Goal: Task Accomplishment & Management: Manage account settings

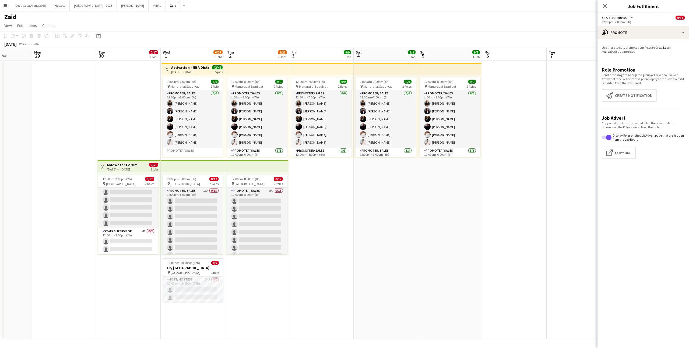
scroll to position [87, 0]
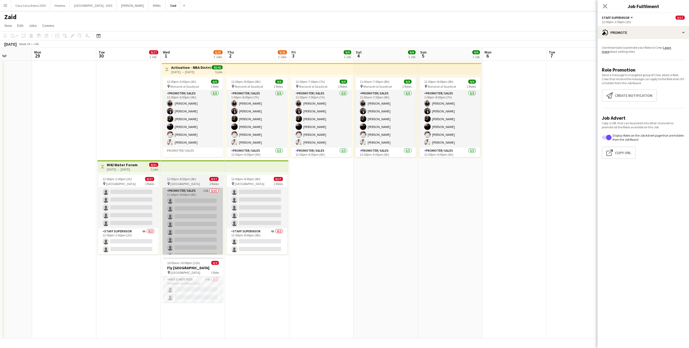
click at [193, 208] on app-card-role "Promoter/ Sales 11A 0/15 12:00pm-8:00pm (8h) single-neutral-actions single-neut…" at bounding box center [192, 251] width 60 height 127
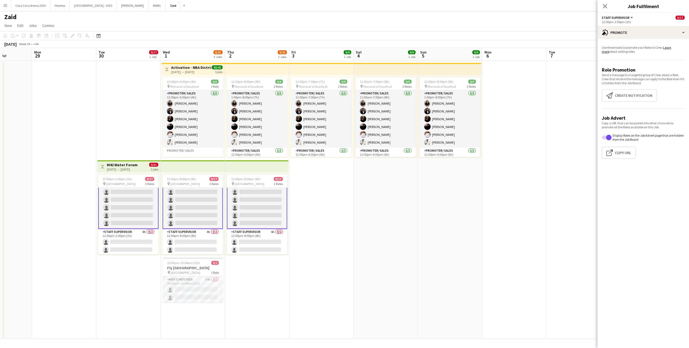
scroll to position [0, 0]
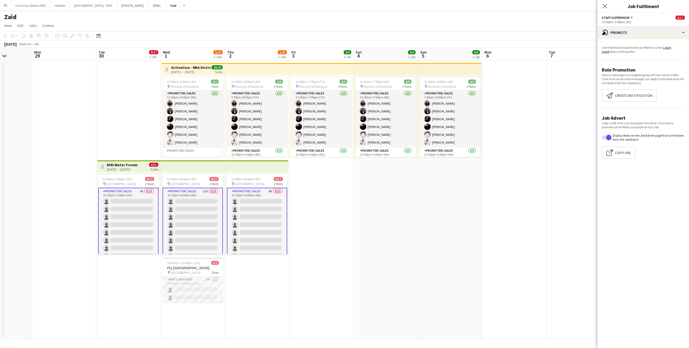
click at [130, 201] on app-card-role "Promoter/ Sales 8A 0/15 12:00pm-2:00pm (2h) single-neutral-actions single-neutr…" at bounding box center [128, 252] width 60 height 129
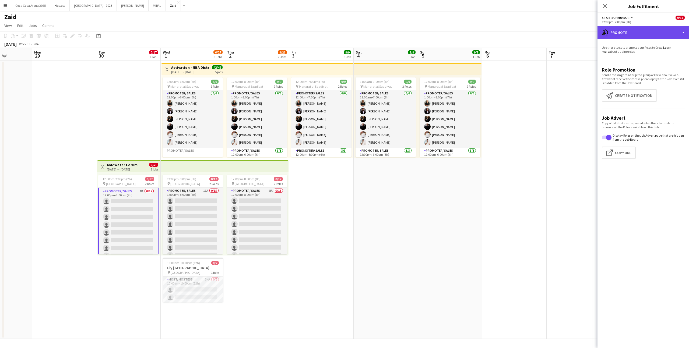
click at [642, 27] on div "advertising-megaphone Promote" at bounding box center [642, 32] width 91 height 13
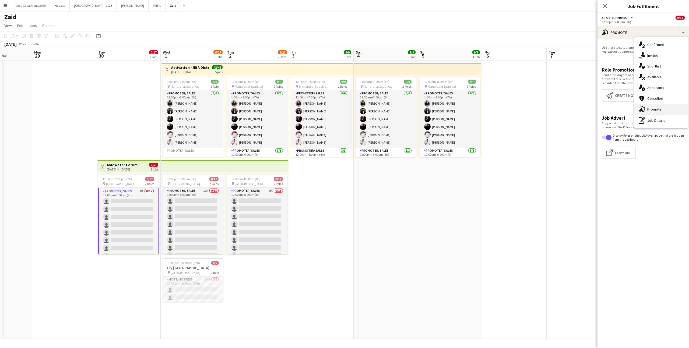
click at [670, 107] on div "advertising-megaphone Promote" at bounding box center [660, 109] width 53 height 11
click at [620, 91] on button "Create notification Create notification" at bounding box center [628, 95] width 55 height 12
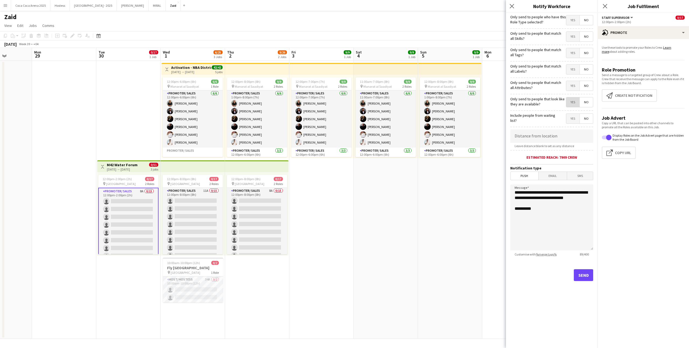
click at [569, 99] on span "Yes" at bounding box center [572, 102] width 13 height 10
click at [570, 83] on span "Yes" at bounding box center [572, 86] width 13 height 10
click at [571, 70] on span "Yes" at bounding box center [572, 70] width 13 height 10
click at [571, 50] on span "Yes" at bounding box center [572, 53] width 13 height 10
click at [571, 38] on span "Yes" at bounding box center [572, 37] width 13 height 10
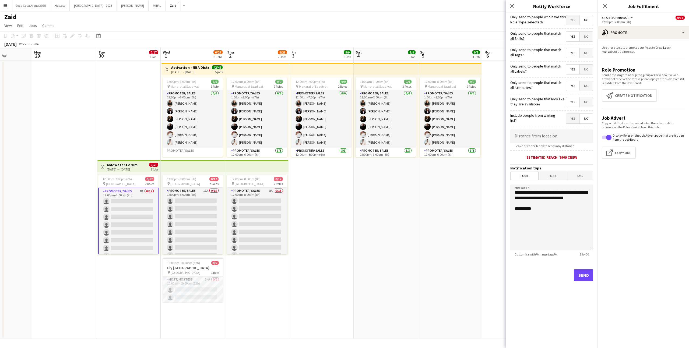
click at [566, 20] on span "Yes" at bounding box center [572, 20] width 13 height 10
click at [584, 275] on button "Send" at bounding box center [582, 275] width 19 height 12
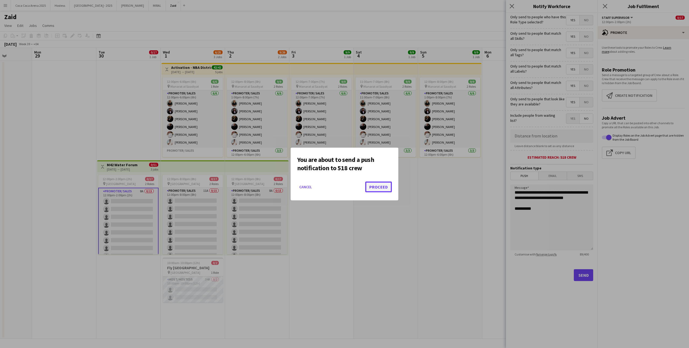
click at [382, 185] on button "Proceed" at bounding box center [378, 187] width 27 height 11
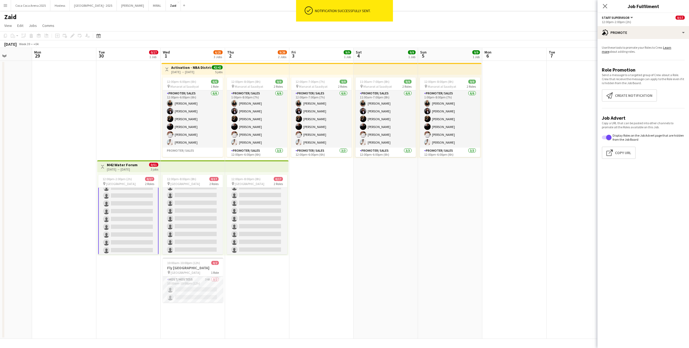
scroll to position [87, 0]
click at [148, 238] on app-card-role "Staff Supervisor 4A 0/2 12:00pm-2:00pm (2h) single-neutral-actions single-neutr…" at bounding box center [128, 241] width 60 height 26
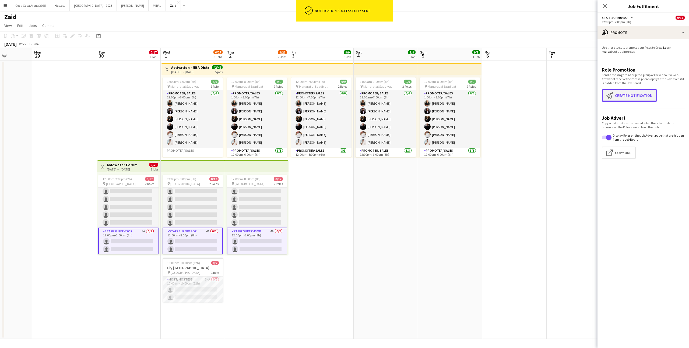
click at [634, 93] on button "Create notification Create notification" at bounding box center [628, 95] width 55 height 12
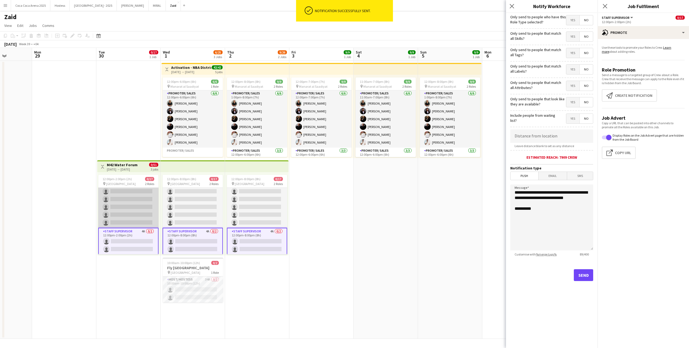
click at [122, 207] on app-card-role "Promoter/ Sales 8A 0/15 12:00pm-2:00pm (2h) single-neutral-actions single-neutr…" at bounding box center [128, 163] width 60 height 127
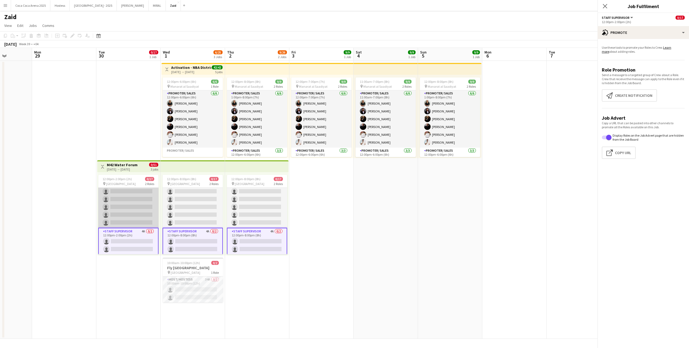
scroll to position [88, 0]
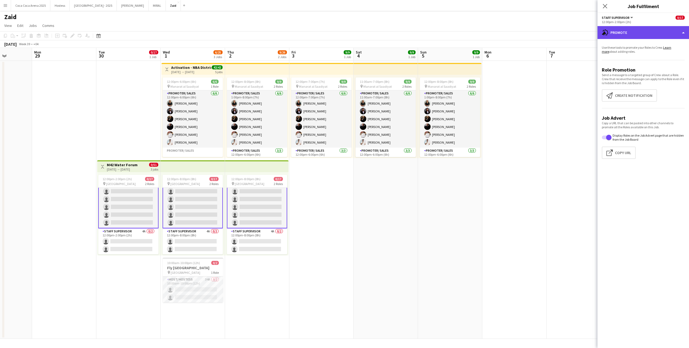
click at [627, 37] on div "advertising-megaphone Promote" at bounding box center [642, 32] width 91 height 13
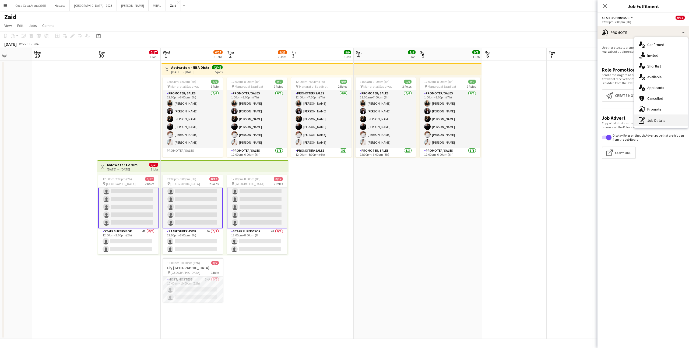
click at [651, 122] on div "pen-write Job Details" at bounding box center [660, 120] width 53 height 11
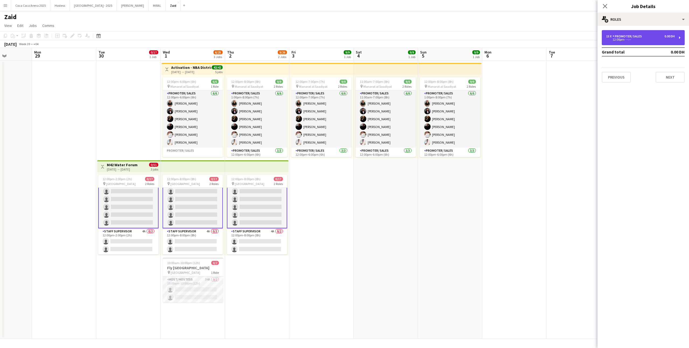
click at [628, 37] on div "Promoter/ Sales" at bounding box center [627, 36] width 31 height 4
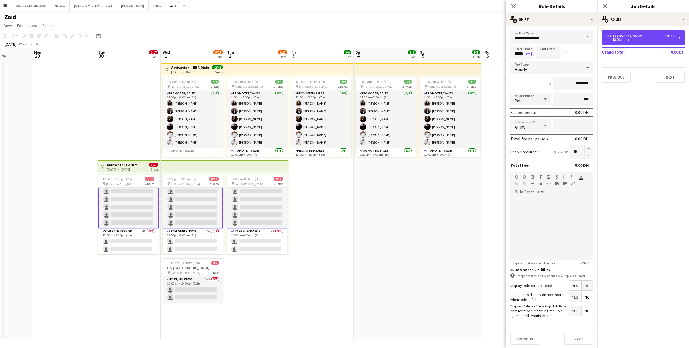
scroll to position [1, 0]
click at [574, 342] on button "Next" at bounding box center [578, 338] width 29 height 11
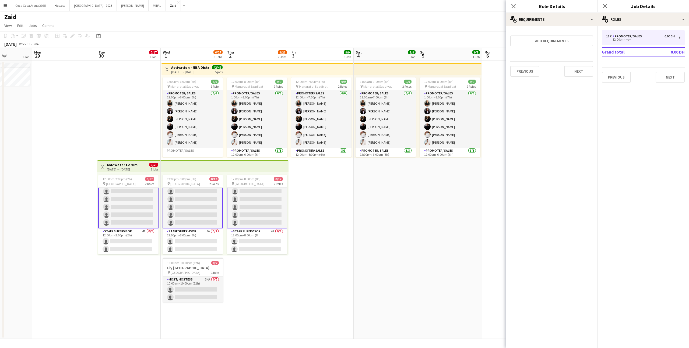
click at [198, 209] on app-card-role "Promoter/ Sales 11A 0/15 12:00pm-8:00pm (8h) single-neutral-actions single-neut…" at bounding box center [192, 164] width 60 height 129
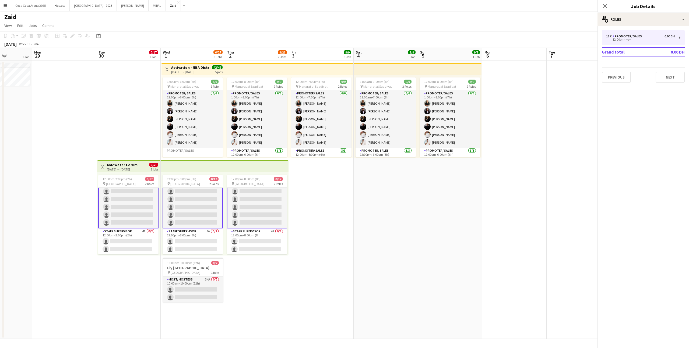
scroll to position [87, 0]
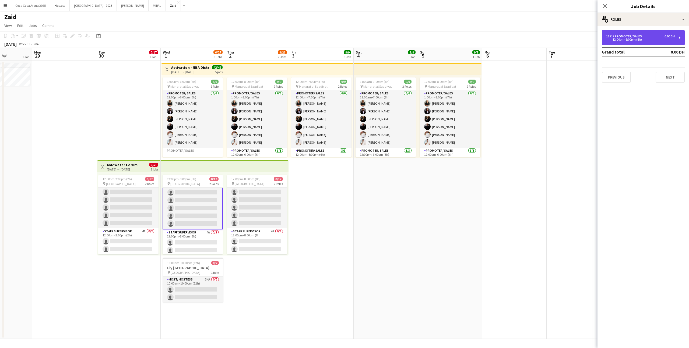
click at [612, 37] on div "15 x" at bounding box center [609, 36] width 6 height 4
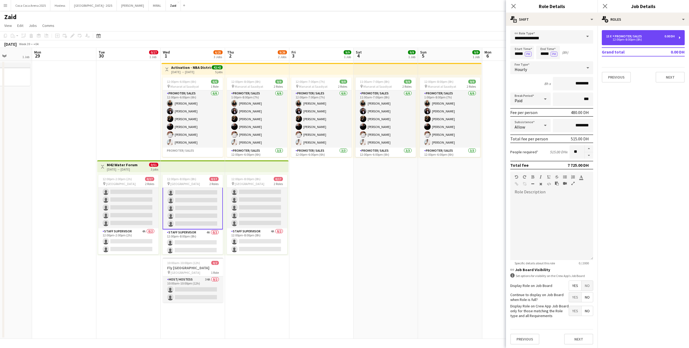
scroll to position [1, 0]
click at [575, 310] on span "Yes" at bounding box center [575, 310] width 12 height 10
click at [578, 338] on button "Next" at bounding box center [578, 338] width 29 height 11
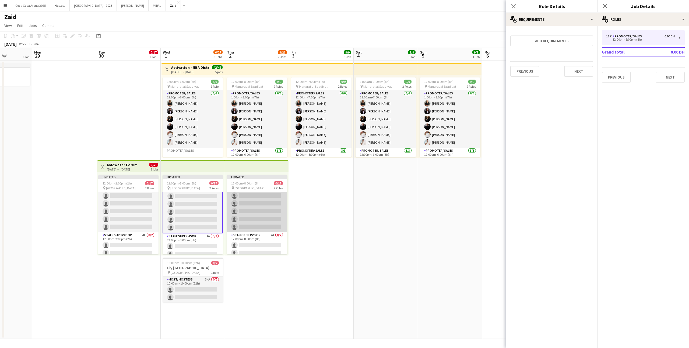
click at [258, 210] on app-card-role "Promoter/ Sales 8A 0/15 12:00pm-8:00pm (8h) single-neutral-actions single-neutr…" at bounding box center [257, 168] width 60 height 127
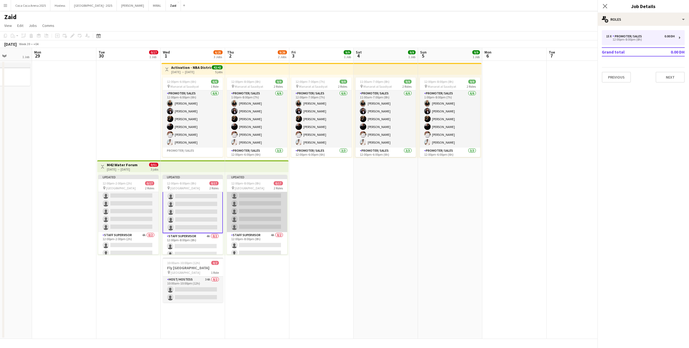
scroll to position [88, 0]
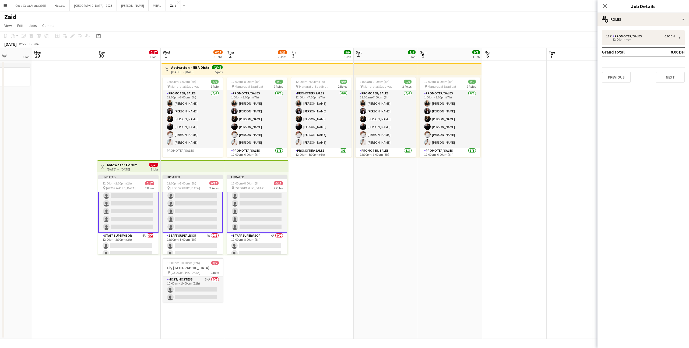
click at [262, 209] on app-card-role "Promoter/ Sales 8A 0/15 12:00pm-8:00pm (8h) single-neutral-actions single-neutr…" at bounding box center [257, 168] width 60 height 129
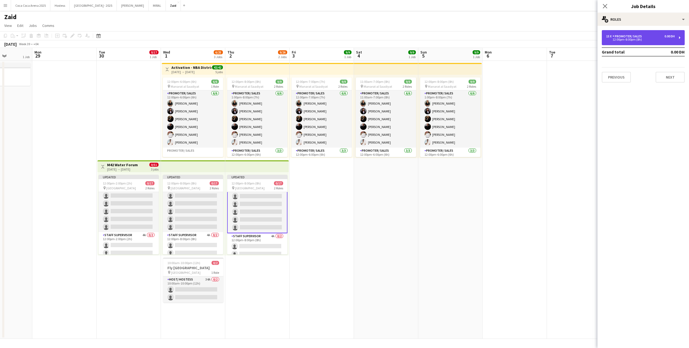
click at [640, 40] on div "12:00pm-8:00pm (8h)" at bounding box center [640, 39] width 69 height 3
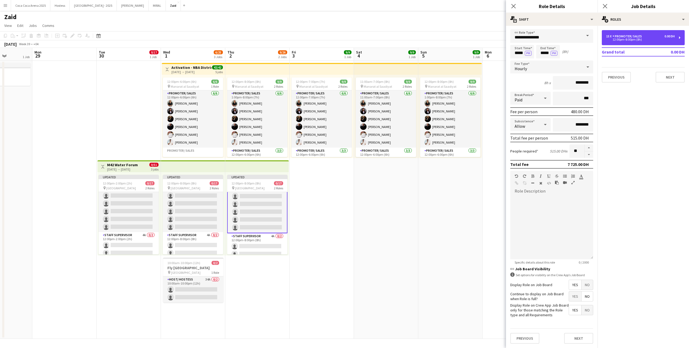
scroll to position [0, 0]
click at [584, 335] on button "Next" at bounding box center [578, 339] width 29 height 11
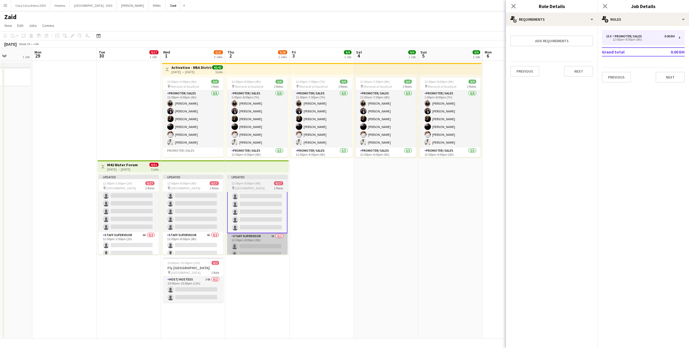
click at [232, 254] on app-card-role "Staff Supervisor 4A 0/2 12:00pm-8:00pm (8h) single-neutral-actions single-neutr…" at bounding box center [257, 246] width 60 height 26
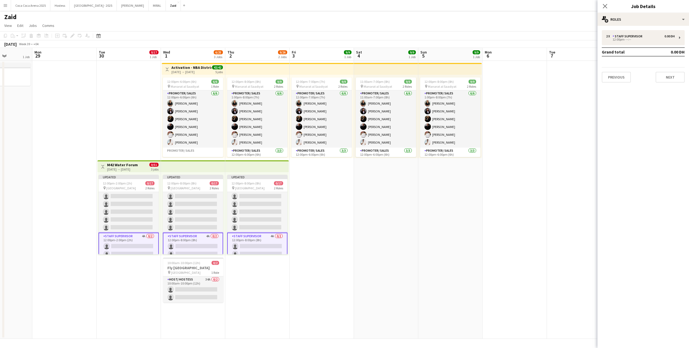
click at [133, 276] on app-date-cell "Toggle View M42 Water Forum 30-09-2025 → 02-10-2025 0/51 3 jobs Updated 12:00pm…" at bounding box center [129, 200] width 64 height 278
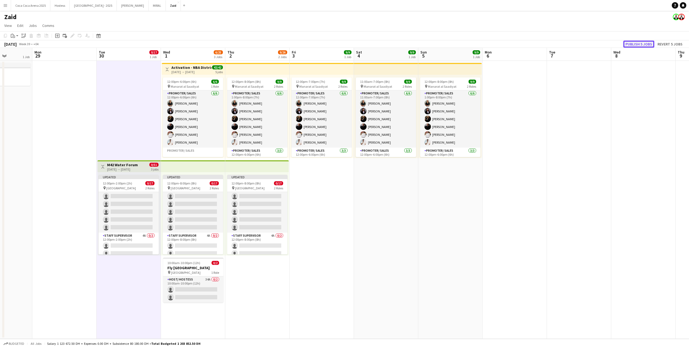
click at [643, 45] on button "Publish 5 jobs" at bounding box center [638, 44] width 31 height 7
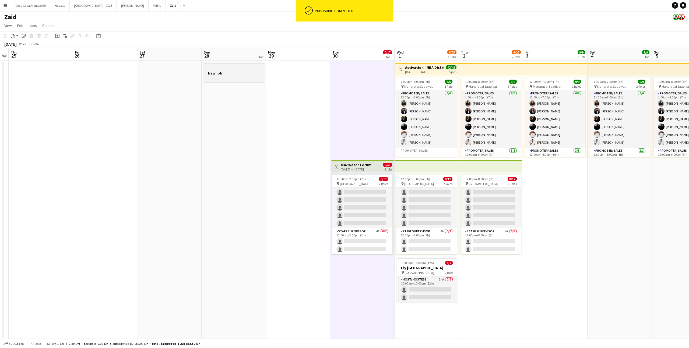
click at [233, 75] on h3 "New job" at bounding box center [234, 73] width 60 height 5
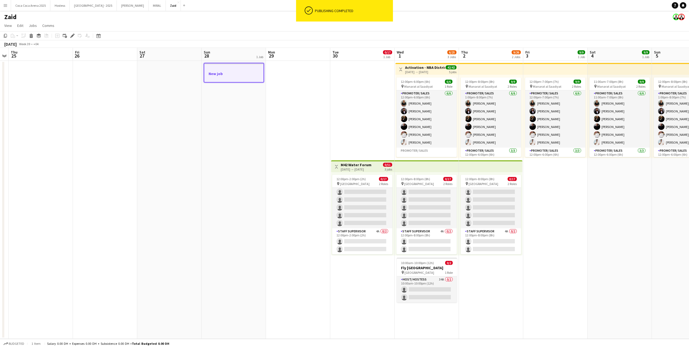
click at [30, 32] on app-toolbar "Copy Paste Paste Command V Paste with crew Command Shift V Paste linked Job Del…" at bounding box center [344, 35] width 689 height 9
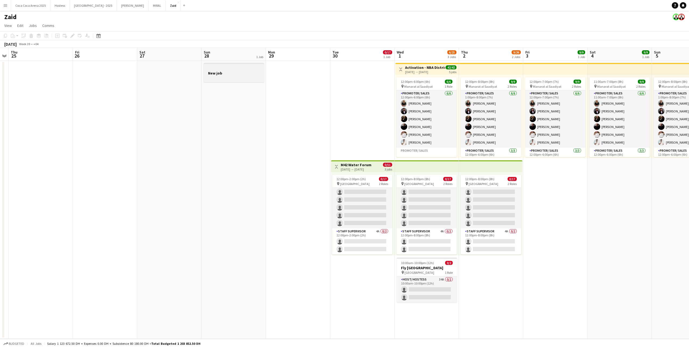
click at [228, 66] on div at bounding box center [234, 68] width 60 height 4
click at [32, 36] on icon at bounding box center [31, 36] width 3 height 3
click at [263, 127] on app-date-cell "Deleted skull New job" at bounding box center [233, 200] width 64 height 278
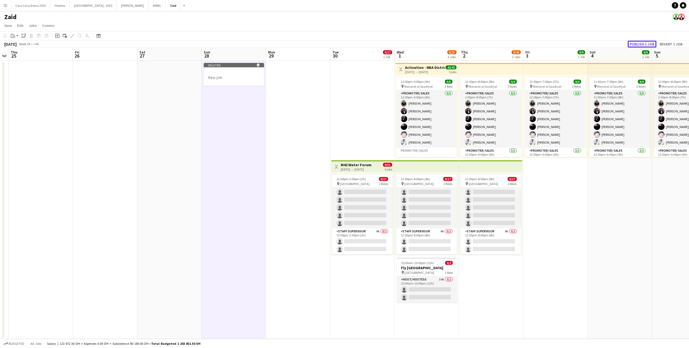
click at [647, 44] on button "Publish 1 job" at bounding box center [641, 44] width 29 height 7
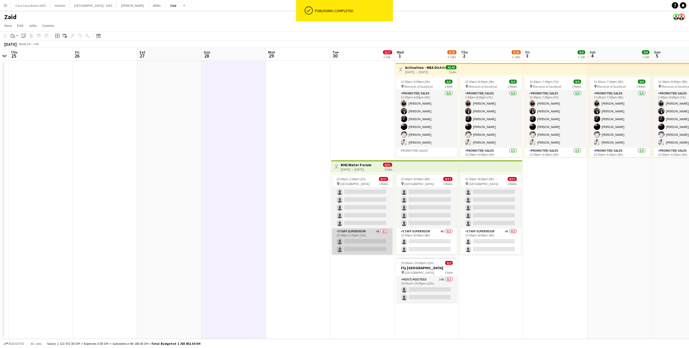
click at [374, 228] on app-card-role "Staff Supervisor 4A 0/2 12:00pm-2:00pm (2h) single-neutral-actions single-neutr…" at bounding box center [362, 241] width 60 height 26
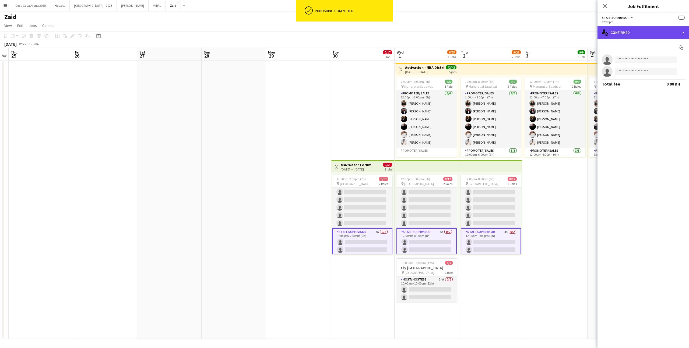
click at [669, 33] on div "single-neutral-actions-check-2 Confirmed" at bounding box center [642, 32] width 91 height 13
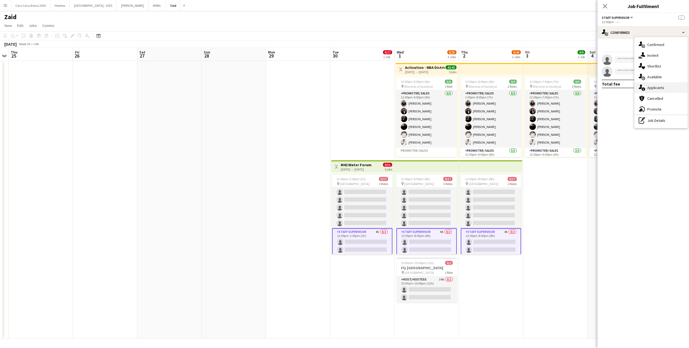
click at [666, 91] on div "single-neutral-actions-information Applicants" at bounding box center [660, 87] width 53 height 11
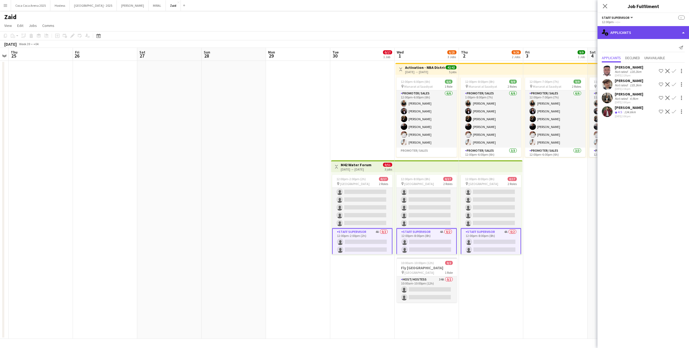
click at [626, 30] on div "single-neutral-actions-information Applicants" at bounding box center [642, 32] width 91 height 13
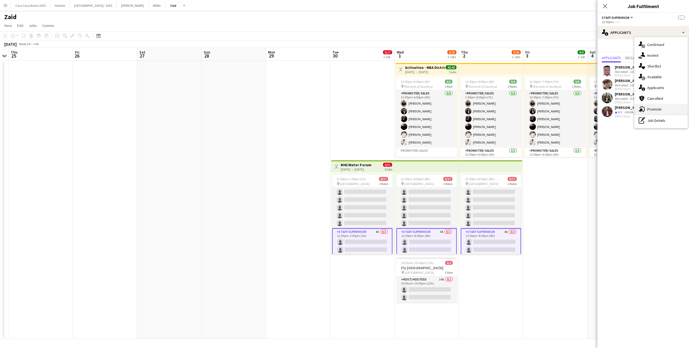
click at [660, 106] on div "advertising-megaphone Promote" at bounding box center [660, 109] width 53 height 11
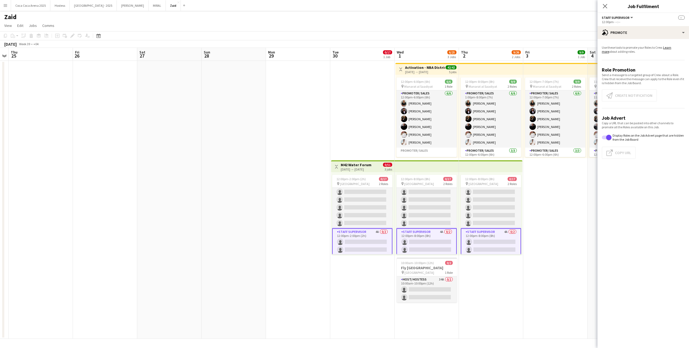
click at [370, 246] on app-card-role "Staff Supervisor 4A 0/2 12:00pm-2:00pm (2h) single-neutral-actions single-neutr…" at bounding box center [362, 241] width 60 height 27
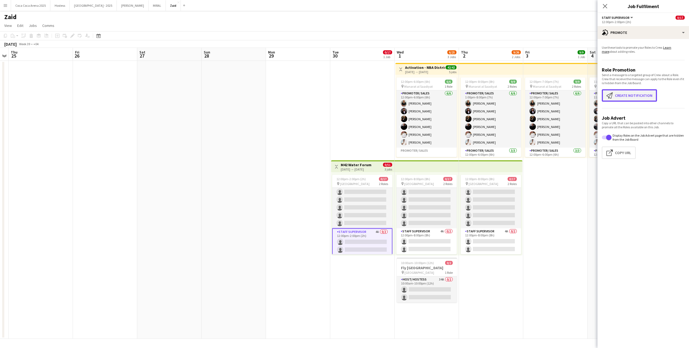
click at [621, 101] on button "Create notification Create notification" at bounding box center [628, 95] width 55 height 12
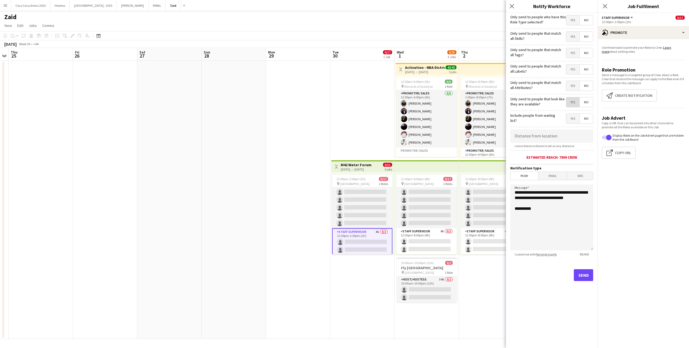
click at [577, 100] on span "Yes" at bounding box center [572, 102] width 13 height 10
click at [573, 85] on span "Yes" at bounding box center [572, 86] width 13 height 10
click at [573, 69] on span "Yes" at bounding box center [572, 70] width 13 height 10
click at [572, 57] on span "Yes" at bounding box center [572, 53] width 13 height 10
click at [574, 38] on span "Yes" at bounding box center [572, 37] width 13 height 10
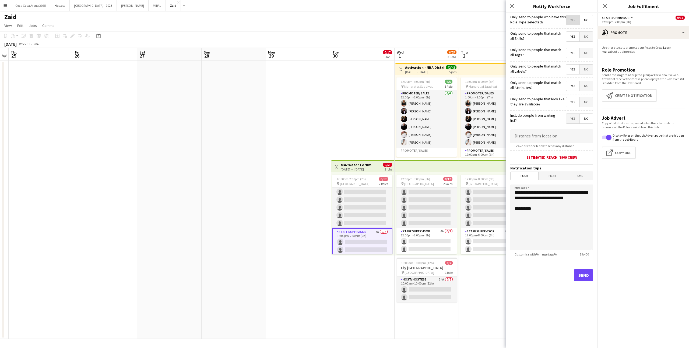
click at [573, 23] on span "Yes" at bounding box center [572, 20] width 13 height 10
click at [585, 277] on button "Send" at bounding box center [582, 275] width 19 height 12
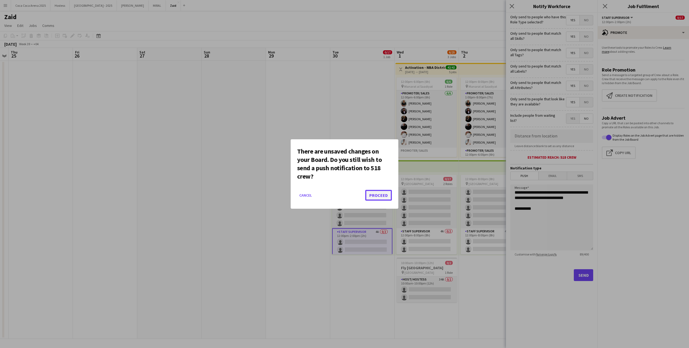
click at [382, 193] on button "Proceed" at bounding box center [378, 195] width 27 height 11
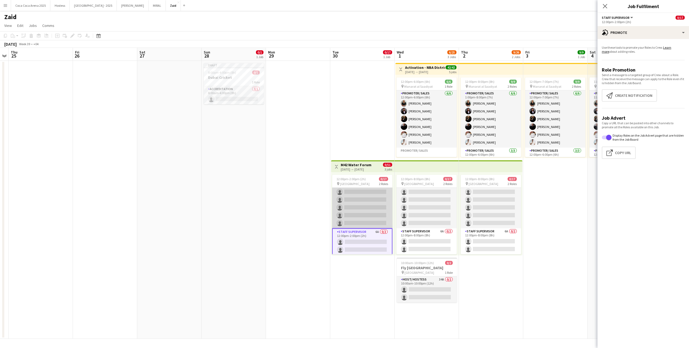
click at [385, 215] on app-card-role "Promoter/ Sales 8A 0/15 12:00pm-2:00pm (2h) single-neutral-actions single-neutr…" at bounding box center [362, 164] width 60 height 127
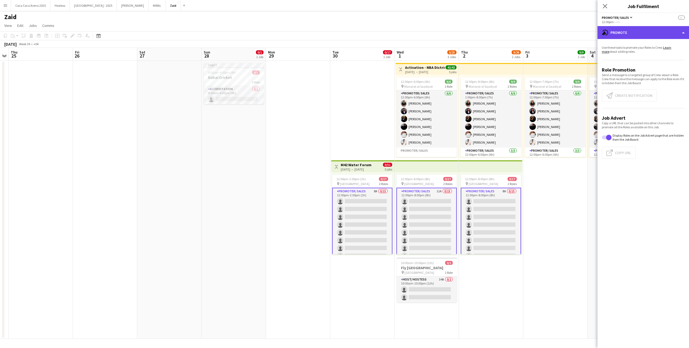
click at [649, 35] on div "advertising-megaphone Promote" at bounding box center [642, 32] width 91 height 13
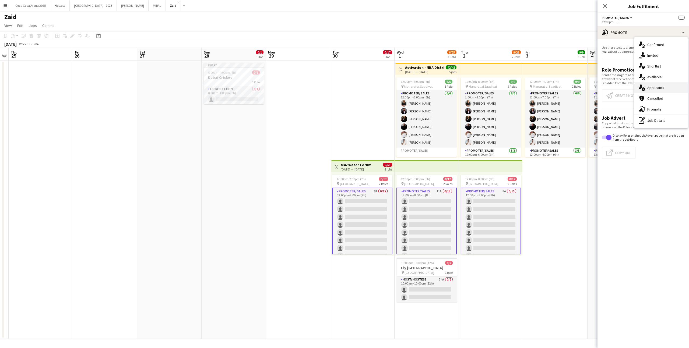
click at [661, 87] on span "Applicants" at bounding box center [655, 87] width 17 height 5
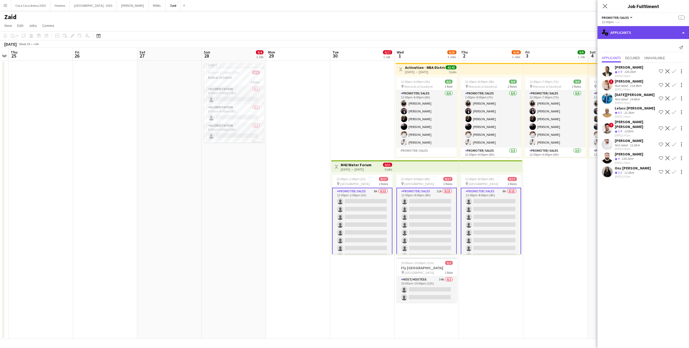
click at [633, 30] on div "single-neutral-actions-information Applicants" at bounding box center [642, 32] width 91 height 13
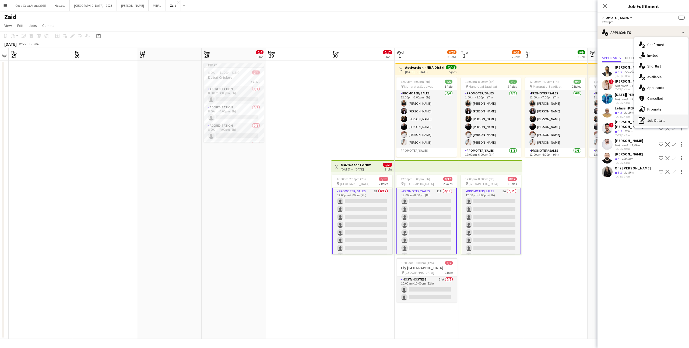
click at [653, 120] on div "pen-write Job Details" at bounding box center [660, 120] width 53 height 11
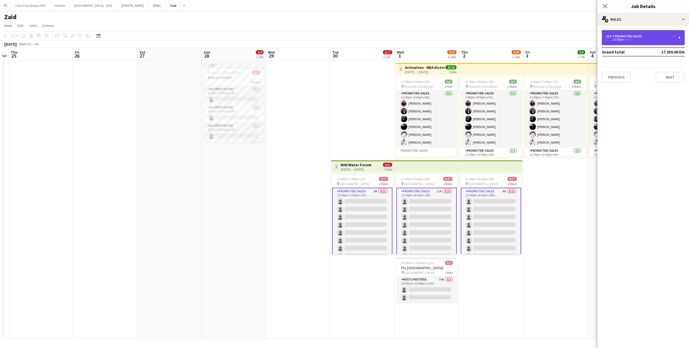
click at [647, 38] on div "15 x Promoter/ Sales --" at bounding box center [640, 36] width 69 height 4
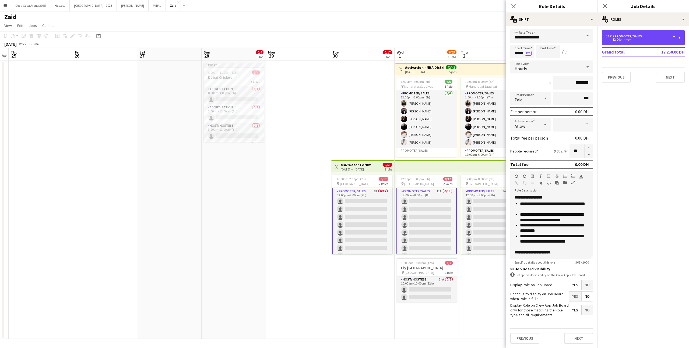
scroll to position [28, 0]
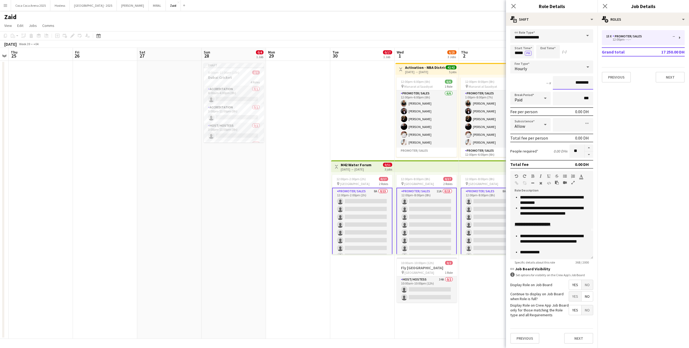
click at [574, 84] on input "********" at bounding box center [572, 82] width 40 height 13
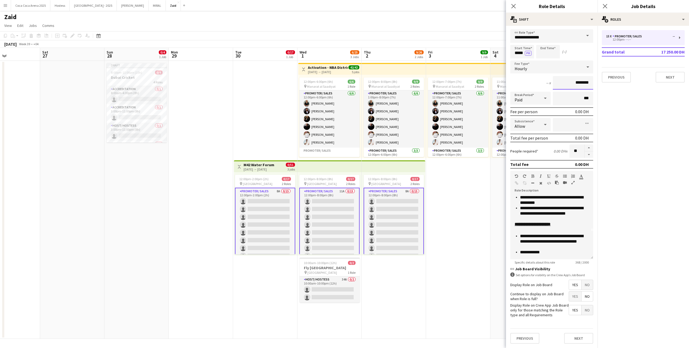
scroll to position [0, 178]
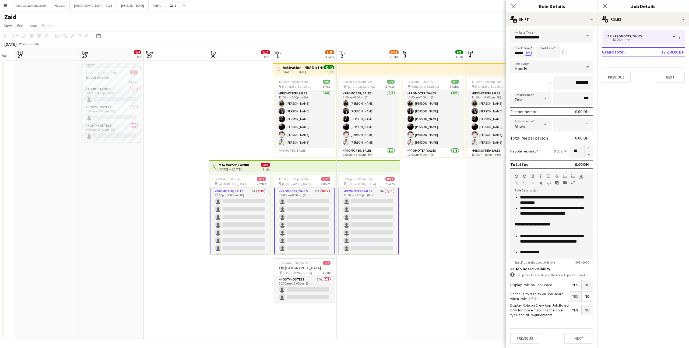
click at [401, 220] on app-date-cell "12:00pm-7:00pm (7h) 9/9 pin Manarat al Saadiyat 2 Roles Promoter/ Sales [DATE] …" at bounding box center [433, 200] width 64 height 278
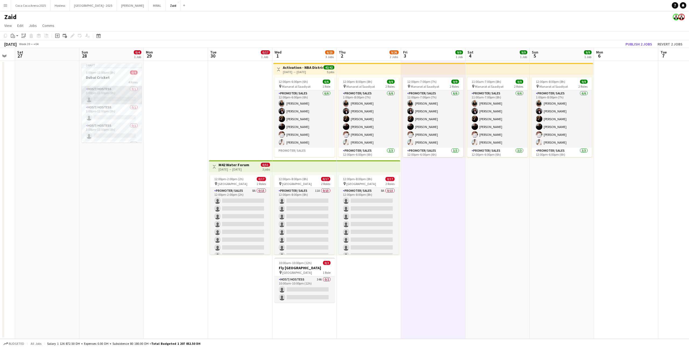
click at [117, 98] on app-card-role "Host/ Hostess 0/1 3:00pm-11:00pm (8h) single-neutral-actions" at bounding box center [111, 95] width 60 height 18
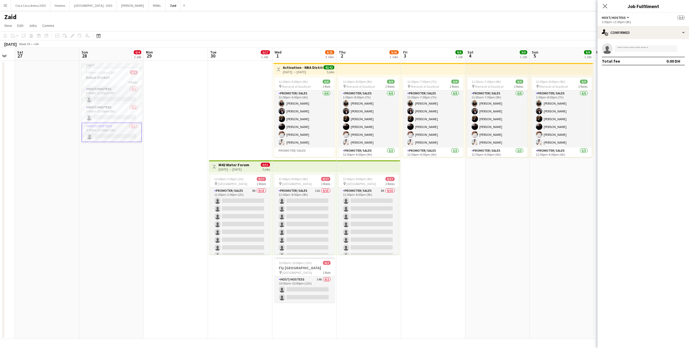
click at [645, 40] on div "single-neutral-actions Total fee 0.00 DH" at bounding box center [642, 54] width 91 height 31
click at [644, 34] on div "single-neutral-actions-check-2 Confirmed" at bounding box center [642, 32] width 91 height 13
click at [660, 111] on div "pen-write Job Details" at bounding box center [660, 109] width 53 height 11
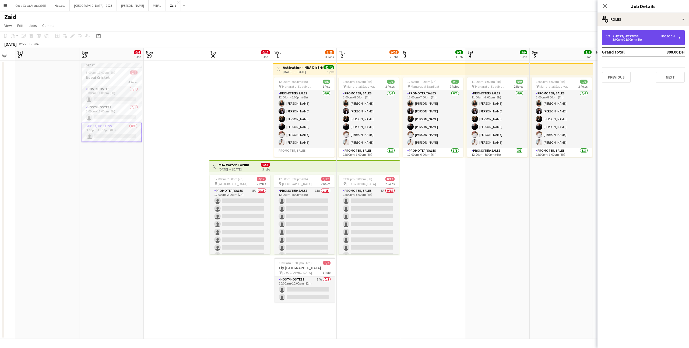
click at [645, 39] on div "3:00pm-11:00pm (8h)" at bounding box center [640, 39] width 69 height 3
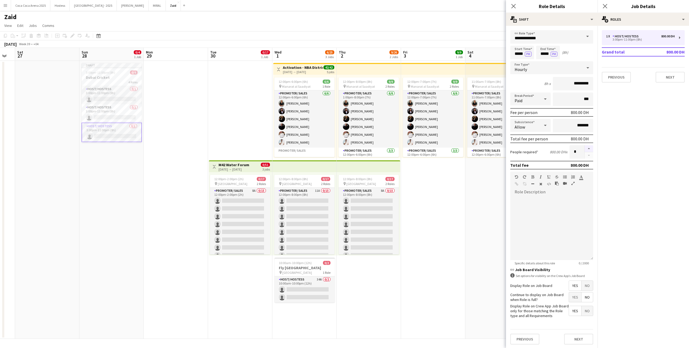
click at [587, 149] on button "button" at bounding box center [588, 148] width 9 height 7
type input "*"
click at [566, 198] on div at bounding box center [551, 228] width 83 height 65
drag, startPoint x: 551, startPoint y: 205, endPoint x: 552, endPoint y: 257, distance: 52.5
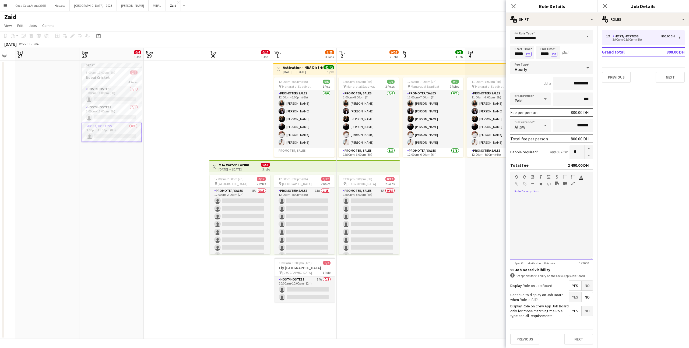
click at [552, 257] on div at bounding box center [551, 228] width 83 height 65
click at [105, 105] on app-card-role "Host/ Hostess 0/1 3:00pm-11:00pm (8h) single-neutral-actions" at bounding box center [111, 113] width 60 height 18
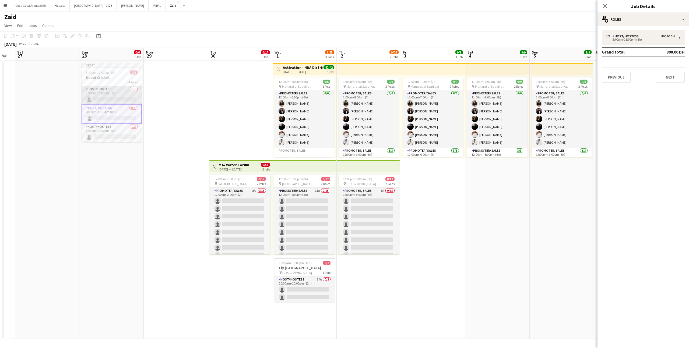
click at [121, 97] on app-card-role "Host/ Hostess 0/1 3:00pm-11:00pm (8h) single-neutral-actions" at bounding box center [111, 95] width 60 height 18
click at [121, 97] on app-card-role "Host/ Hostess 0/3 3:00pm-11:00pm (8h) single-neutral-actions single-neutral-act…" at bounding box center [111, 107] width 60 height 34
click at [122, 130] on app-card-role "Host/ Hostess 0/1 3:00pm-11:00pm (8h) single-neutral-actions" at bounding box center [111, 134] width 60 height 18
click at [117, 76] on h3 "Dubai Cricket" at bounding box center [111, 77] width 60 height 5
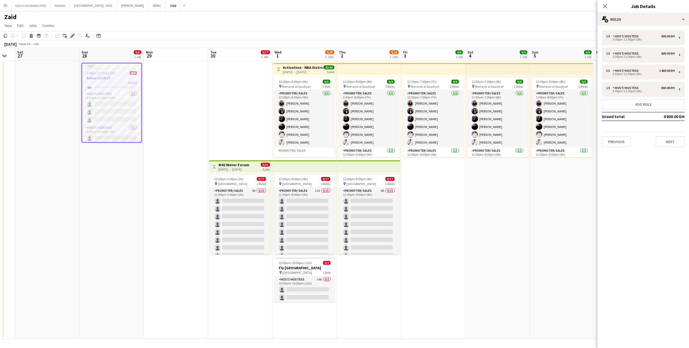
click at [74, 35] on icon at bounding box center [72, 35] width 3 height 3
click at [634, 86] on div "1 x Host/ Hostess 800.00 DH 3:00pm-11:00pm (8h)" at bounding box center [642, 89] width 83 height 15
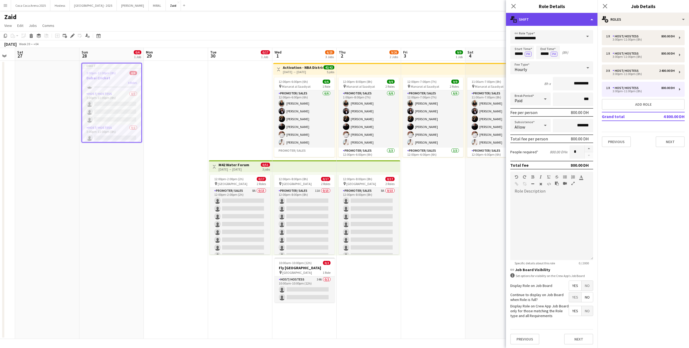
click at [574, 20] on div "multiple-actions-text Shift" at bounding box center [551, 19] width 91 height 13
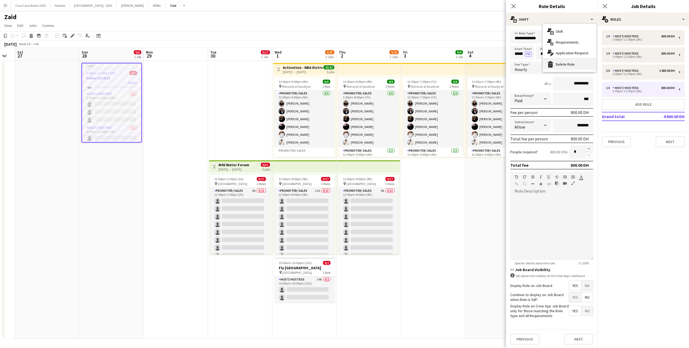
click at [570, 64] on div "bin-2 Delete Role" at bounding box center [568, 64] width 53 height 11
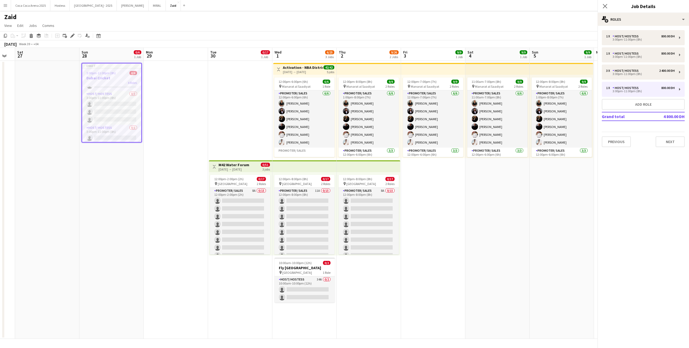
scroll to position [15, 0]
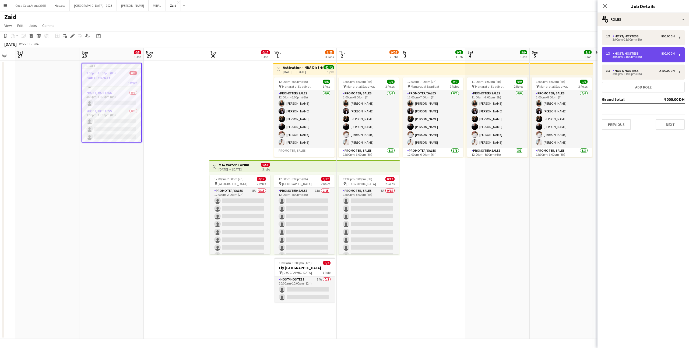
click at [636, 60] on div "1 x Host/ Hostess 800.00 DH 3:00pm-11:00pm (8h)" at bounding box center [642, 54] width 83 height 15
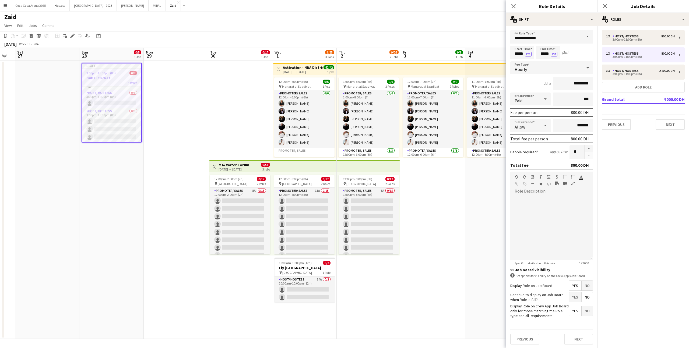
click at [577, 28] on div "**********" at bounding box center [551, 187] width 91 height 323
click at [577, 24] on div "multiple-actions-text Shift" at bounding box center [551, 19] width 91 height 13
click at [569, 68] on div "bin-2 Delete Role" at bounding box center [568, 64] width 53 height 11
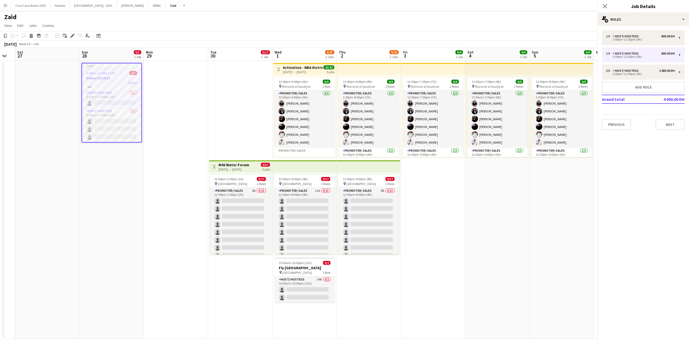
scroll to position [0, 0]
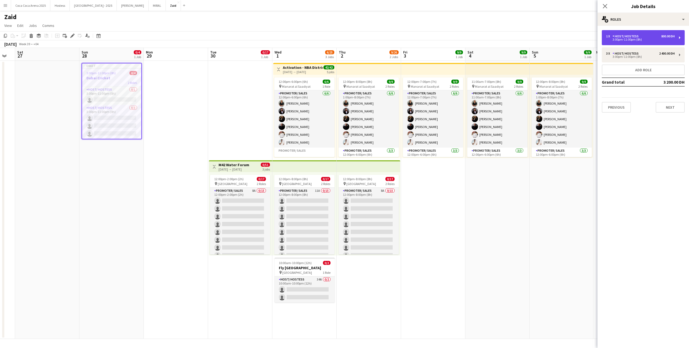
click at [623, 38] on div "3:00pm-11:00pm (8h)" at bounding box center [640, 39] width 69 height 3
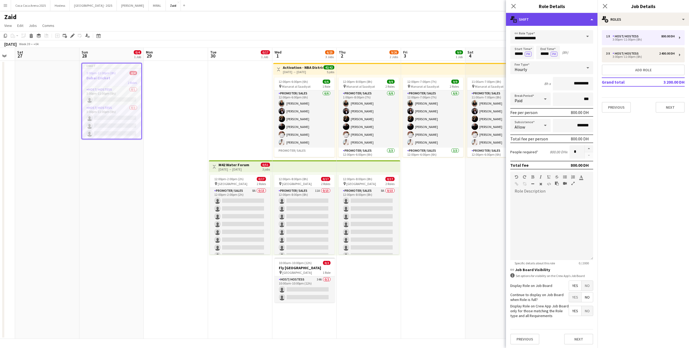
click at [569, 24] on div "multiple-actions-text Shift" at bounding box center [551, 19] width 91 height 13
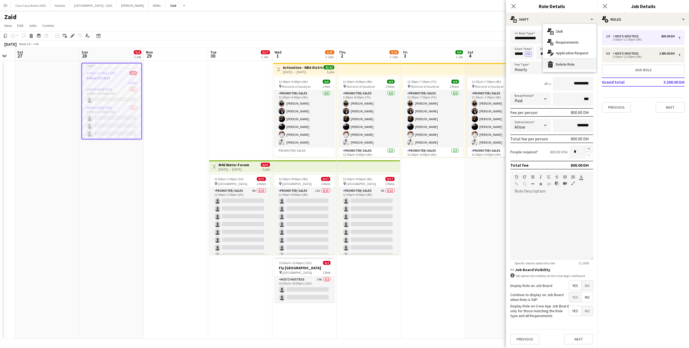
click at [569, 63] on div "bin-2 Delete Role" at bounding box center [568, 64] width 53 height 11
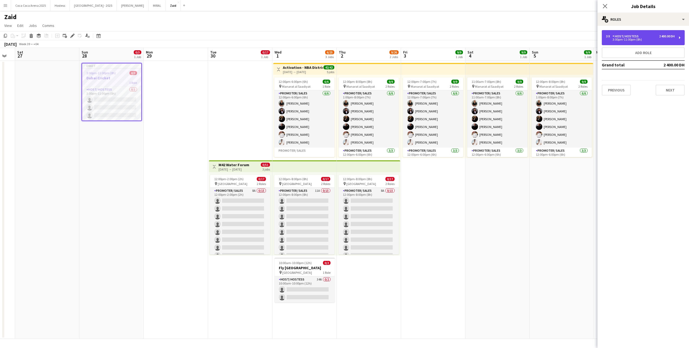
click at [633, 40] on div "3:00pm-11:00pm (8h)" at bounding box center [640, 39] width 69 height 3
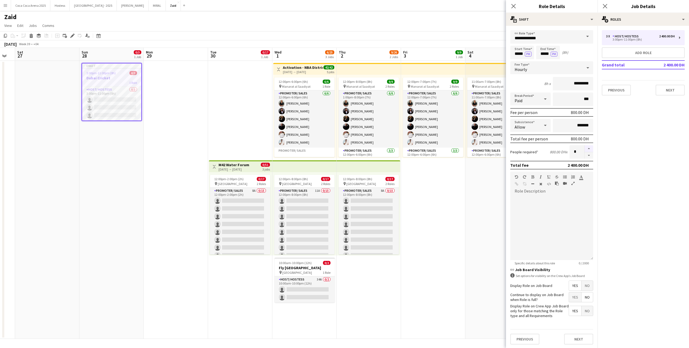
click at [586, 149] on button "button" at bounding box center [588, 148] width 9 height 7
type input "*"
click at [574, 154] on input "*" at bounding box center [576, 151] width 15 height 13
click at [555, 207] on div at bounding box center [551, 228] width 83 height 65
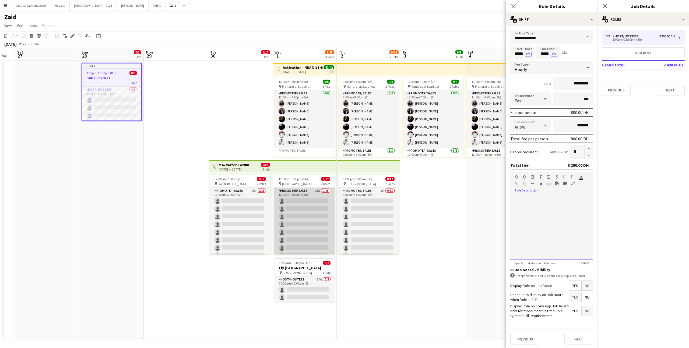
scroll to position [87, 0]
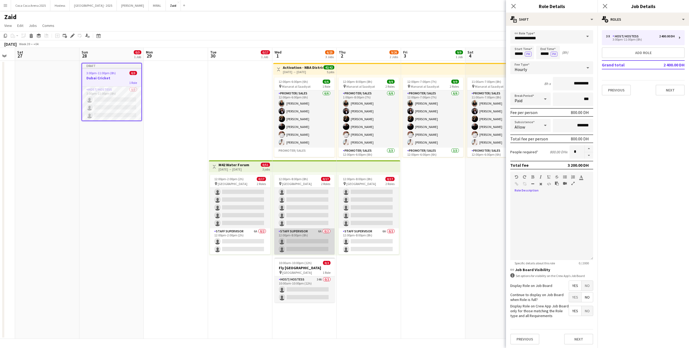
click at [323, 237] on app-card-role "Staff Supervisor 6A 0/2 12:00pm-8:00pm (8h) single-neutral-actions single-neutr…" at bounding box center [304, 241] width 60 height 26
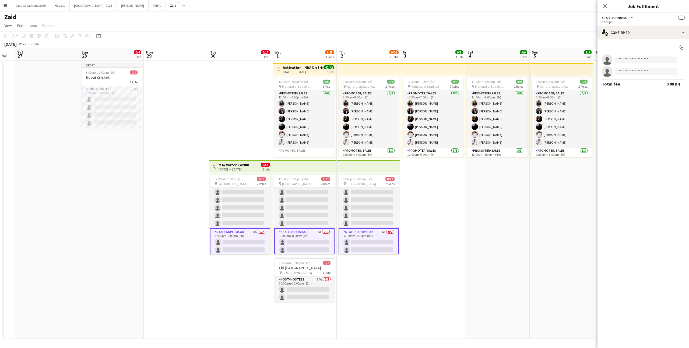
click at [405, 260] on app-date-cell "12:00pm-7:00pm (7h) 9/9 pin Manarat al Saadiyat 2 Roles Promoter/ Sales [DATE] …" at bounding box center [433, 200] width 64 height 278
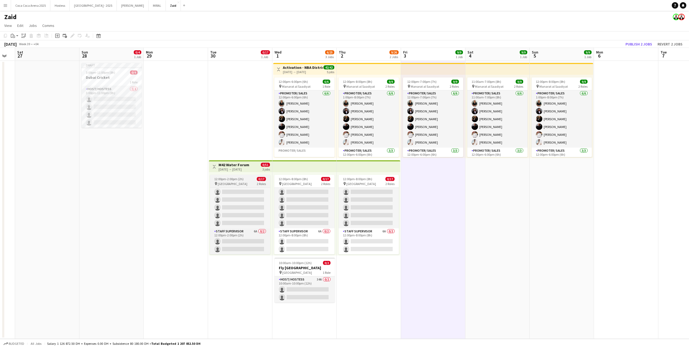
click at [256, 185] on div "pin Erth Hotel Abudhabi 2 Roles" at bounding box center [240, 184] width 60 height 4
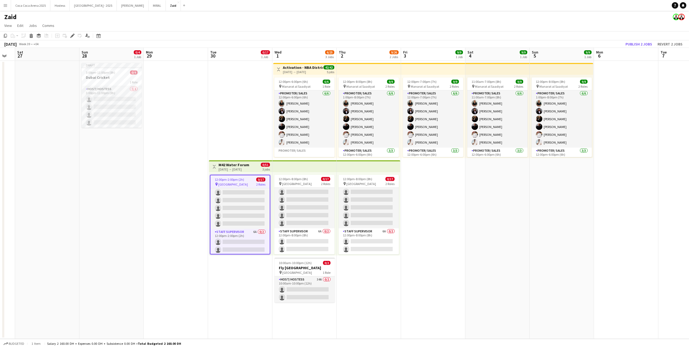
click at [270, 201] on div "12:00pm-2:00pm (2h) 0/17 pin Erth Hotel Abudhabi 2 Roles Promoter/ Sales 9A 0/1…" at bounding box center [240, 213] width 63 height 83
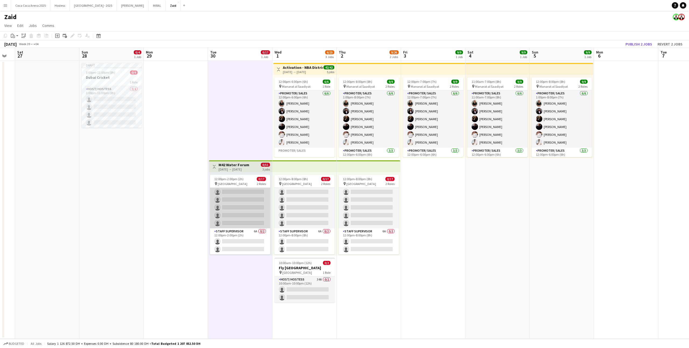
click at [258, 203] on app-card-role "Promoter/ Sales 9A 0/15 12:00pm-2:00pm (2h) single-neutral-actions single-neutr…" at bounding box center [240, 164] width 60 height 127
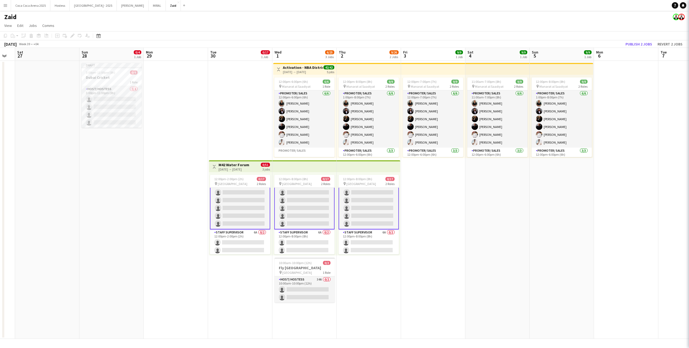
scroll to position [87, 0]
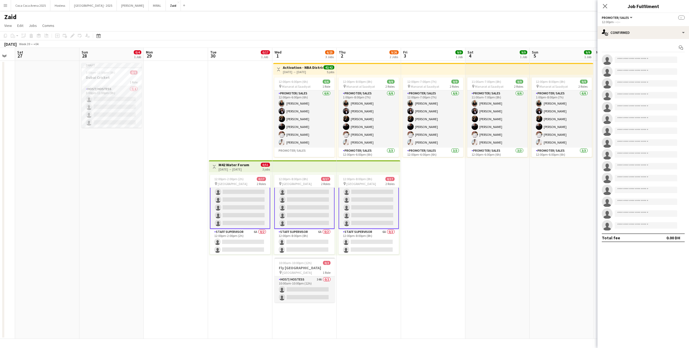
click at [671, 48] on div "Start chat" at bounding box center [642, 47] width 83 height 9
click at [669, 38] on div "single-neutral-actions-check-2 Confirmed" at bounding box center [642, 32] width 91 height 13
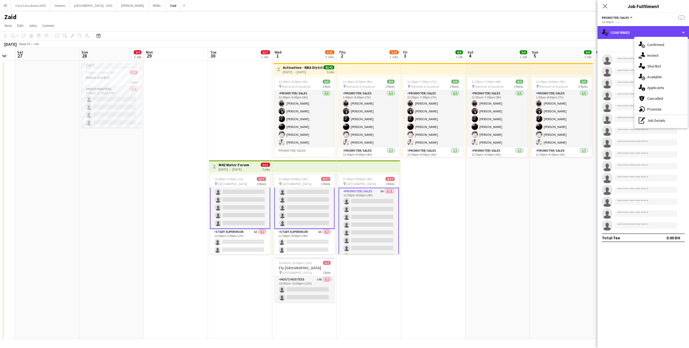
scroll to position [0, 0]
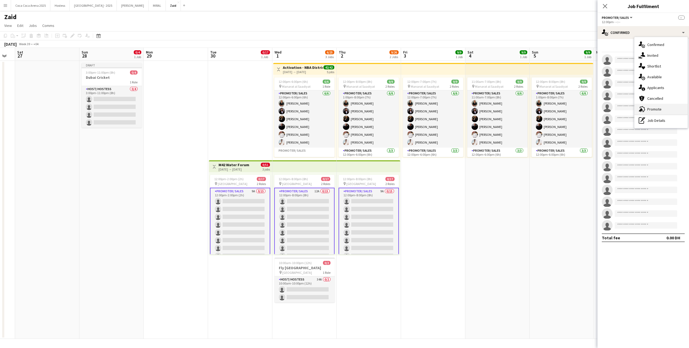
click at [679, 110] on div "advertising-megaphone Promote" at bounding box center [660, 109] width 53 height 11
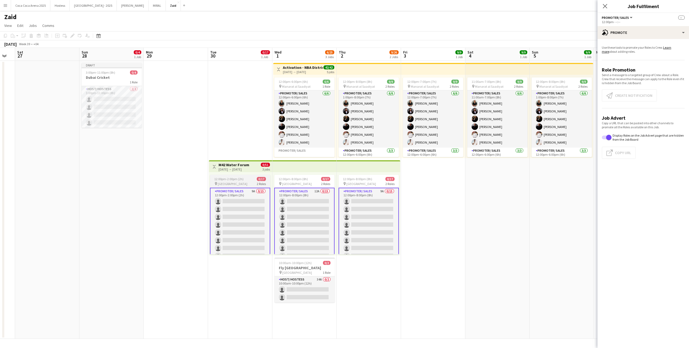
click at [267, 223] on app-card-role "Promoter/ Sales 9A 0/15 12:00pm-2:00pm (2h) single-neutral-actions single-neutr…" at bounding box center [240, 252] width 60 height 129
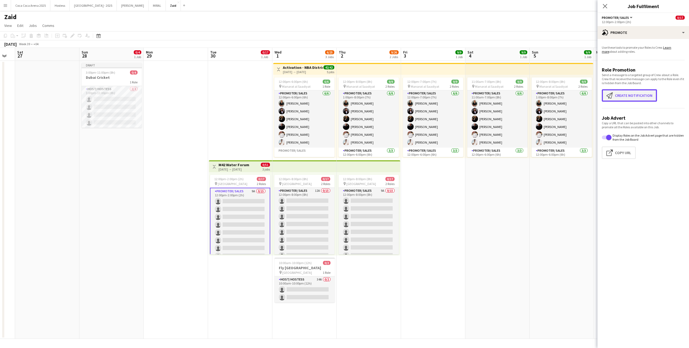
click at [645, 98] on button "Create notification Create notification" at bounding box center [628, 95] width 55 height 12
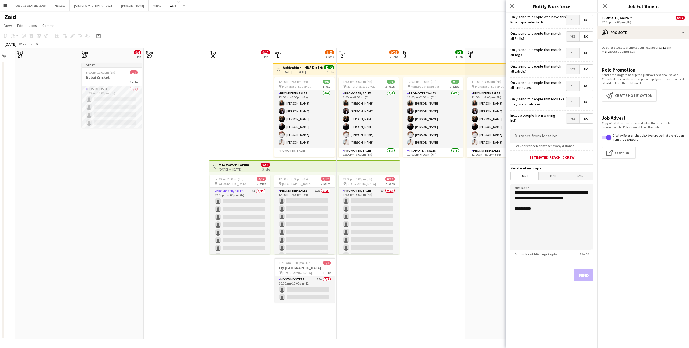
click at [573, 107] on mat-button-toggle-group "Yes No" at bounding box center [579, 102] width 27 height 10
click at [573, 104] on span "Yes" at bounding box center [572, 102] width 13 height 10
click at [573, 89] on span "Yes" at bounding box center [572, 86] width 13 height 10
drag, startPoint x: 573, startPoint y: 89, endPoint x: 573, endPoint y: 84, distance: 4.6
click at [573, 87] on span "Yes" at bounding box center [572, 86] width 13 height 10
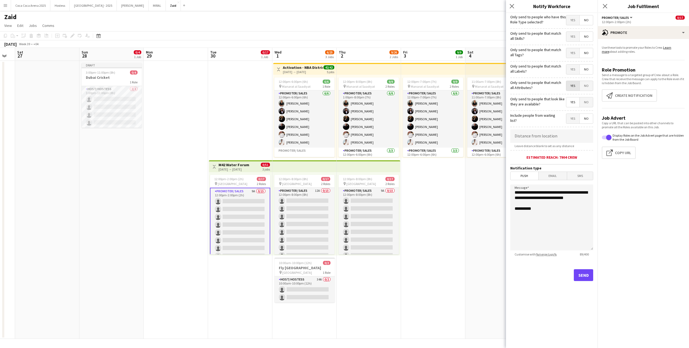
click at [573, 84] on span "Yes" at bounding box center [572, 86] width 13 height 10
click at [573, 67] on span "Yes" at bounding box center [572, 70] width 13 height 10
click at [573, 49] on span "Yes" at bounding box center [572, 53] width 13 height 10
click at [573, 35] on span "Yes" at bounding box center [572, 37] width 13 height 10
click at [574, 17] on span "Yes" at bounding box center [572, 20] width 13 height 10
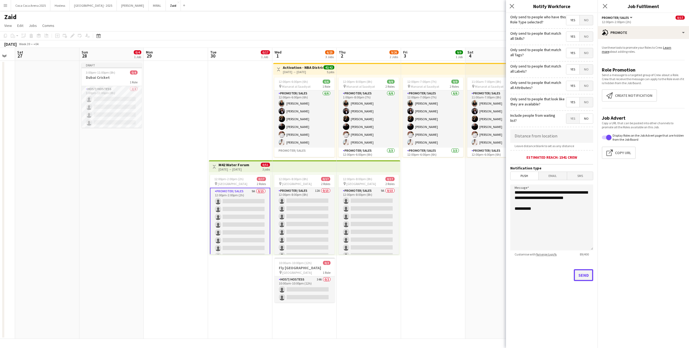
click at [585, 277] on button "Send" at bounding box center [582, 275] width 19 height 12
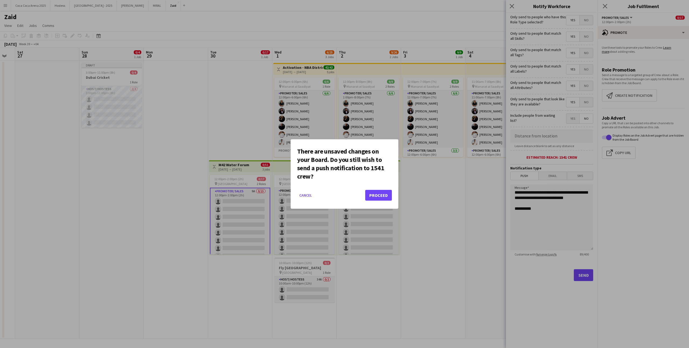
click at [388, 202] on mat-dialog-actions "Cancel Proceed" at bounding box center [344, 197] width 95 height 23
click at [386, 194] on button "Proceed" at bounding box center [378, 195] width 27 height 11
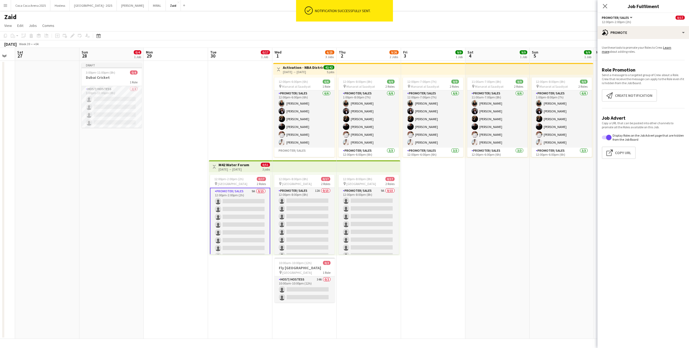
click at [352, 283] on app-date-cell "12:00pm-8:00pm (8h) 9/9 pin Manarat al Saadiyat 2 Roles Promoter/ Sales 6/6 1:0…" at bounding box center [368, 200] width 64 height 278
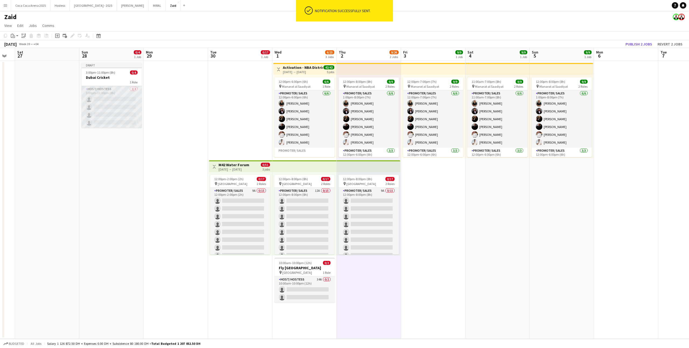
click at [106, 94] on app-card-role "Host/ Hostess 0/4 3:00pm-11:00pm (8h) single-neutral-actions single-neutral-act…" at bounding box center [111, 107] width 60 height 42
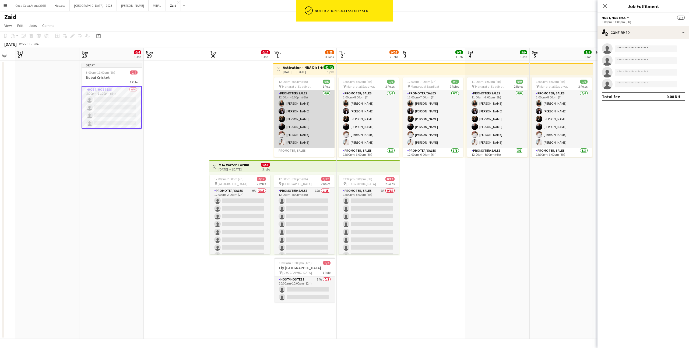
click at [319, 107] on app-card-role "Promoter/ Sales 6/6 12:00pm-6:00pm (6h) Daryna Ihnatenko Hala Salman Karina Shu…" at bounding box center [304, 118] width 60 height 57
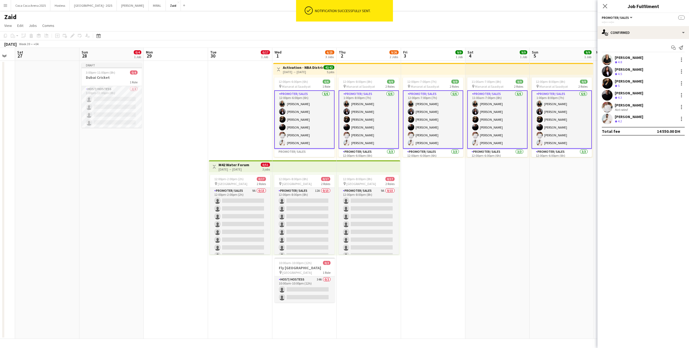
click at [655, 40] on div "Start chat Send notification Daryna Ihnatenko Crew rating 4.8 Hala Salman Crew …" at bounding box center [642, 89] width 91 height 101
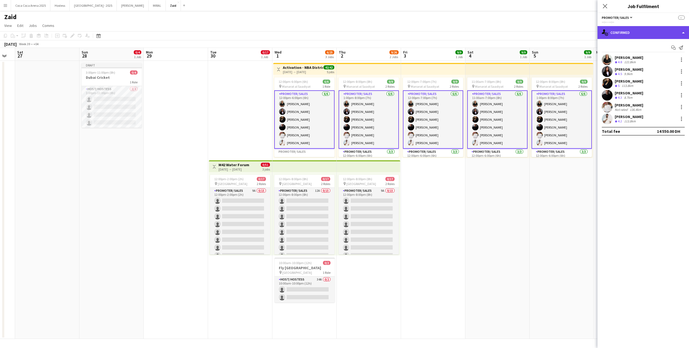
click at [654, 34] on div "single-neutral-actions-check-2 Confirmed" at bounding box center [642, 32] width 91 height 13
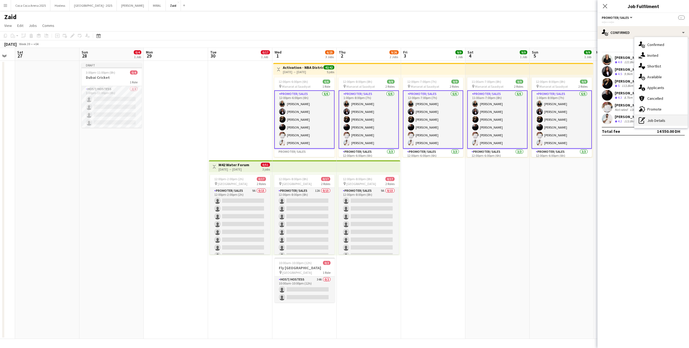
click at [670, 121] on div "pen-write Job Details" at bounding box center [660, 120] width 53 height 11
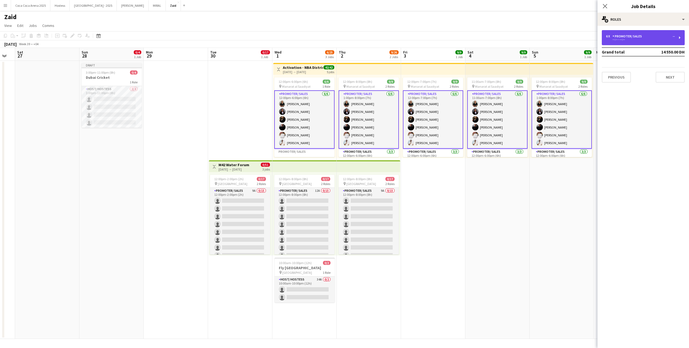
click at [630, 32] on div "6 x Promoter/ Sales -- --:-- - --:--" at bounding box center [642, 37] width 83 height 15
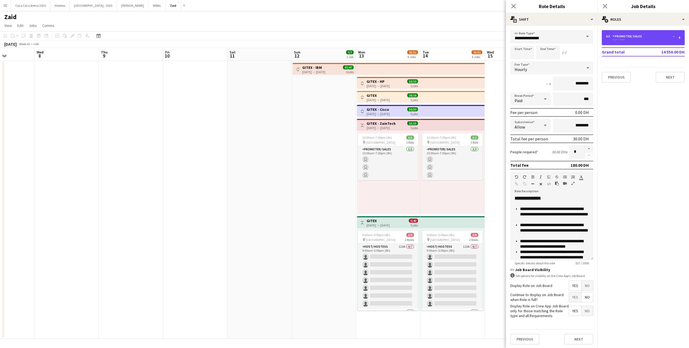
scroll to position [0, 150]
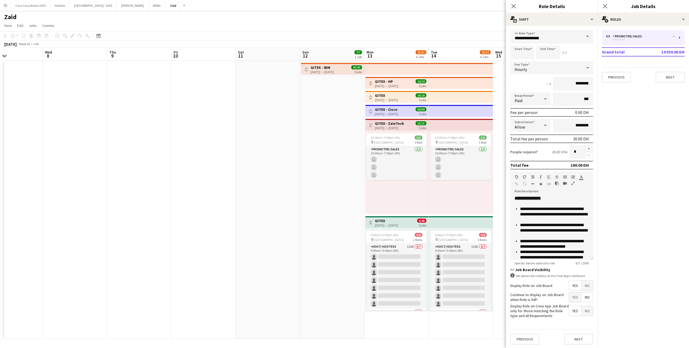
click at [318, 198] on app-date-cell "Toggle View GITEX - IBM 12-10-2025 → 17-10-2025 47/47 6 jobs" at bounding box center [332, 200] width 64 height 278
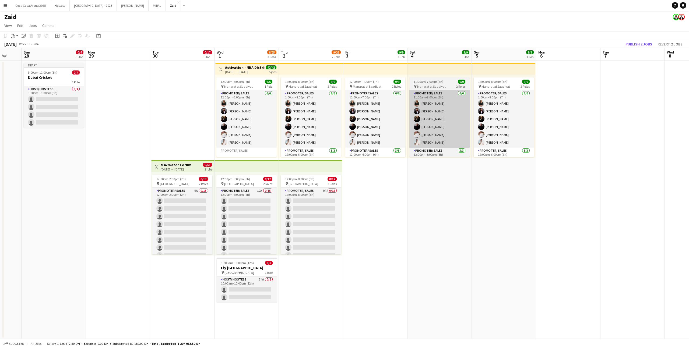
scroll to position [0, 168]
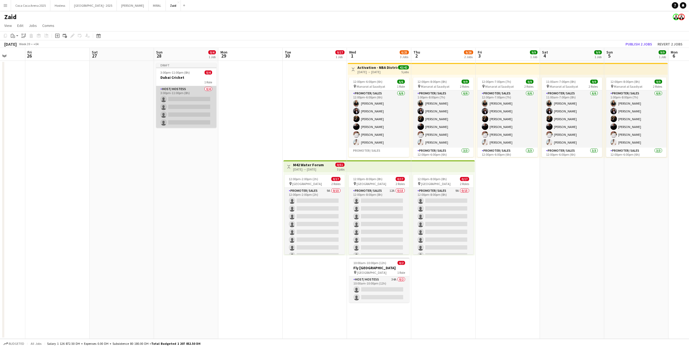
click at [188, 107] on app-card-role "Host/ Hostess 0/4 3:00pm-11:00pm (8h) single-neutral-actions single-neutral-act…" at bounding box center [186, 107] width 60 height 42
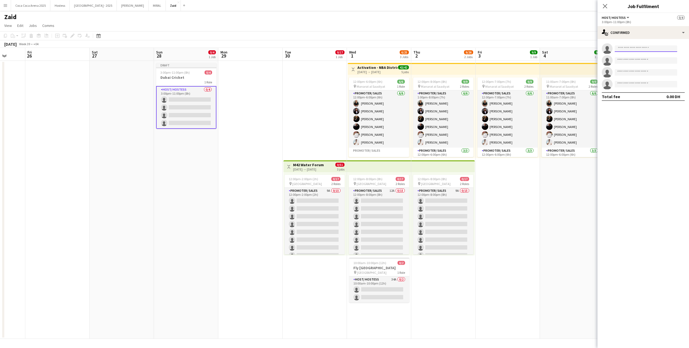
click at [657, 49] on input at bounding box center [645, 48] width 62 height 6
type input "*****"
click at [648, 69] on span "Urooj Naseem Active" at bounding box center [646, 69] width 54 height 5
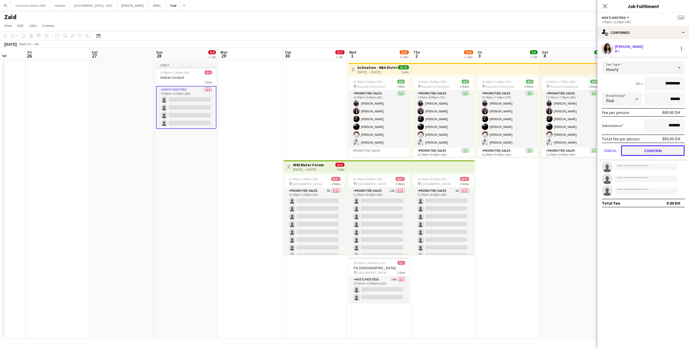
click at [648, 149] on button "Confirm" at bounding box center [652, 150] width 64 height 11
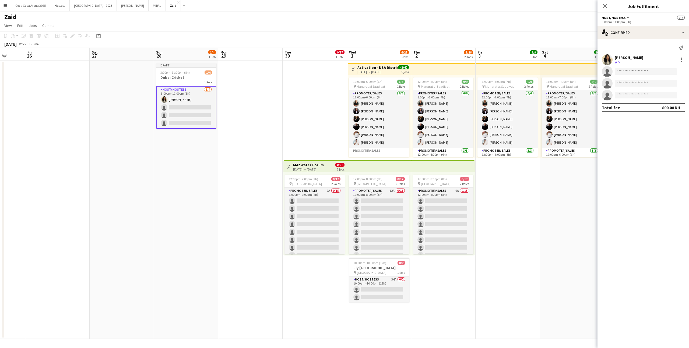
click at [549, 170] on app-date-cell "11:00am-7:00pm (8h) 9/9 pin Manarat al Saadiyat 2 Roles Promoter/ Sales [DATE] …" at bounding box center [572, 200] width 64 height 278
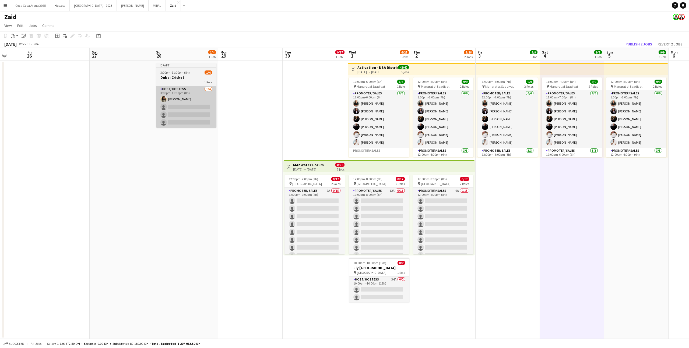
click at [191, 92] on app-card-role "Host/ Hostess 1/4 3:00pm-11:00pm (8h) Urooj Naseem single-neutral-actions singl…" at bounding box center [186, 107] width 60 height 42
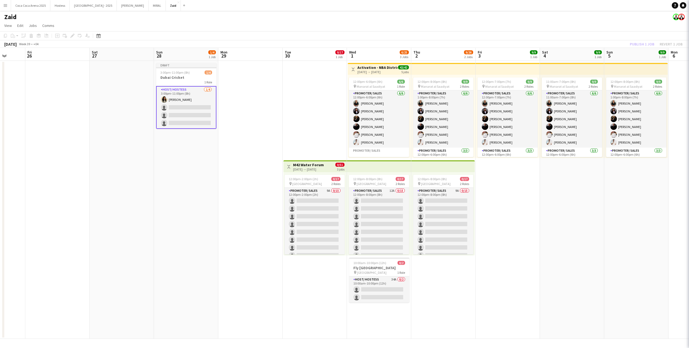
click at [187, 78] on h3 "Dubai Cricket" at bounding box center [186, 77] width 60 height 5
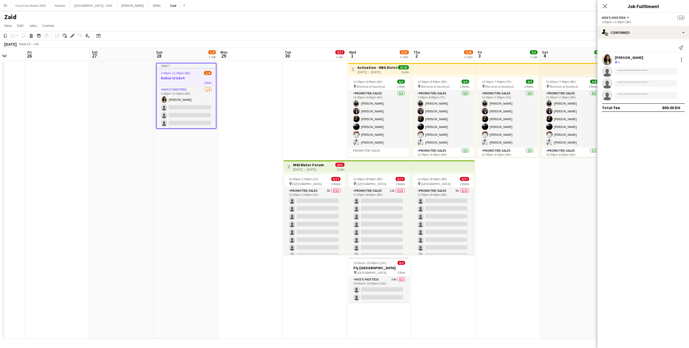
click at [519, 41] on div "September 2025 Week 39 • +04 Publish 1 job Revert 1 job" at bounding box center [344, 44] width 689 height 8
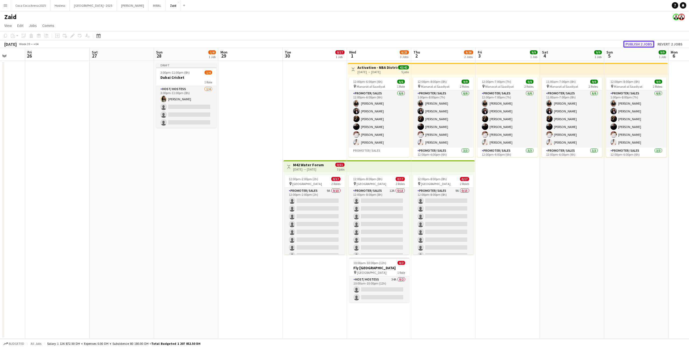
click at [644, 42] on button "Publish 2 jobs" at bounding box center [638, 44] width 31 height 7
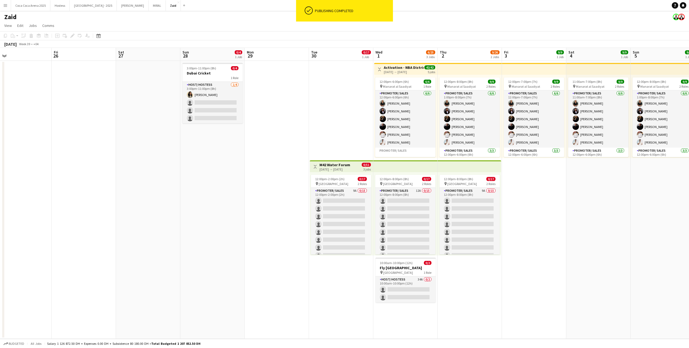
scroll to position [0, 143]
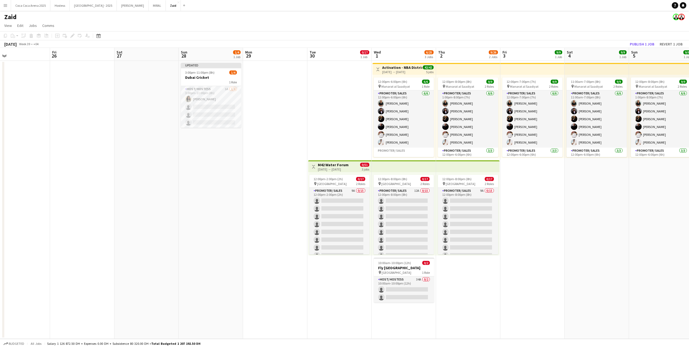
click at [254, 134] on app-date-cell at bounding box center [275, 200] width 64 height 278
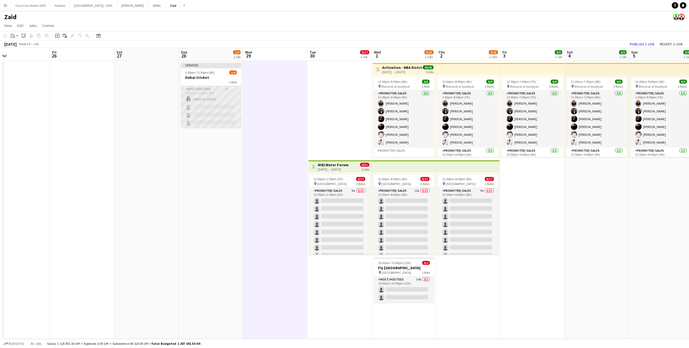
click at [228, 119] on app-card-role "Host/ Hostess 1A 1/4 3:00pm-11:00pm (8h) Urooj Naseem single-neutral-actions si…" at bounding box center [211, 107] width 60 height 42
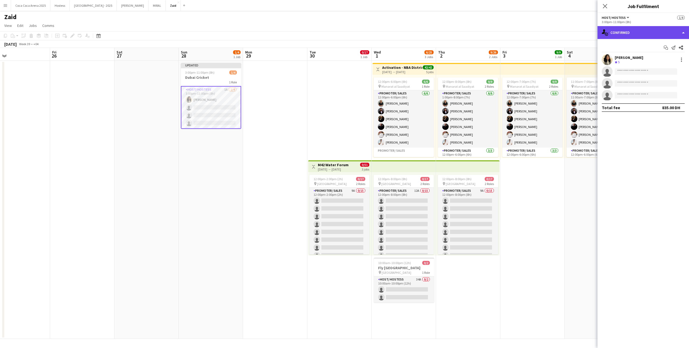
click at [637, 27] on div "single-neutral-actions-check-2 Confirmed" at bounding box center [642, 32] width 91 height 13
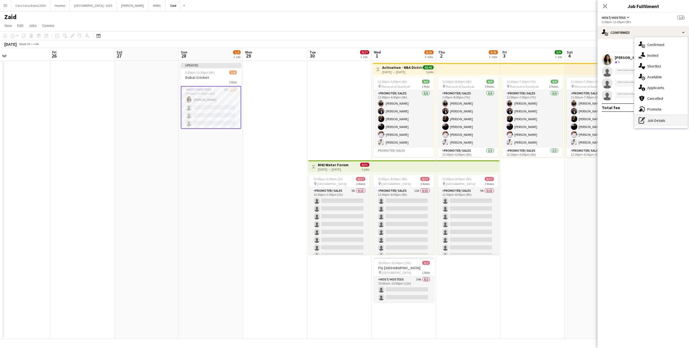
click at [661, 115] on div "pen-write Job Details" at bounding box center [660, 120] width 53 height 11
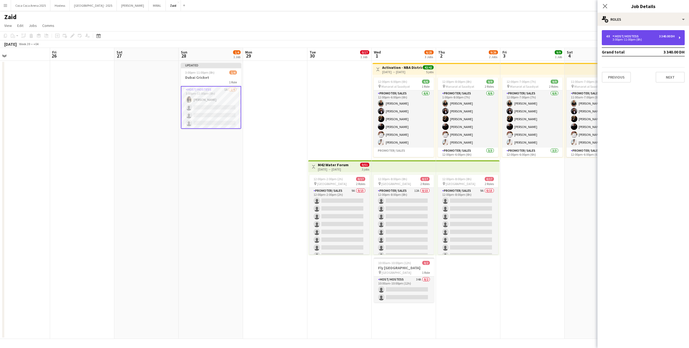
click at [623, 44] on div "4 x Host/ Hostess 3 340.00 DH 3:00pm-11:00pm (8h)" at bounding box center [642, 37] width 83 height 15
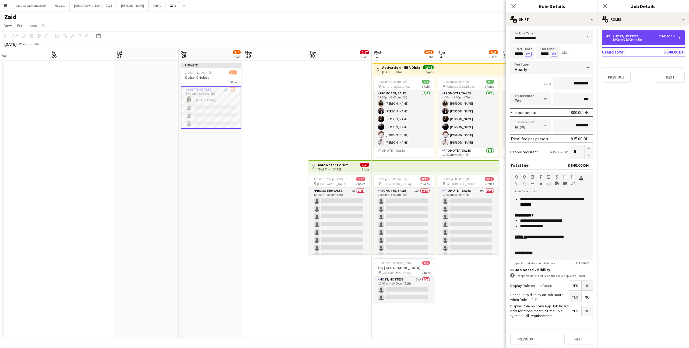
scroll to position [1, 0]
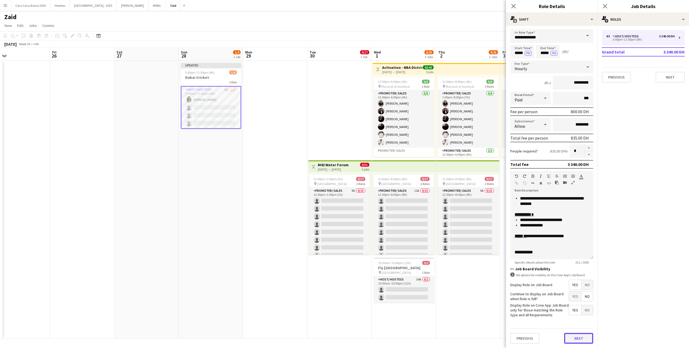
click at [579, 339] on button "Next" at bounding box center [578, 338] width 29 height 11
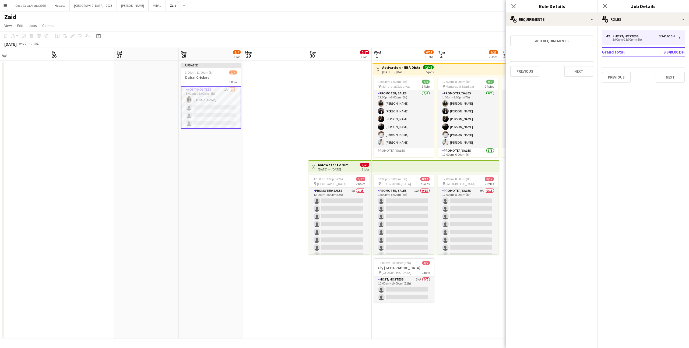
scroll to position [0, 0]
click at [581, 78] on div "Previous Next" at bounding box center [551, 71] width 83 height 20
click at [319, 112] on app-date-cell "Toggle View M42 Water Forum 30-09-2025 → 02-10-2025 0/51 3 jobs 12:00pm-2:00pm …" at bounding box center [339, 200] width 64 height 278
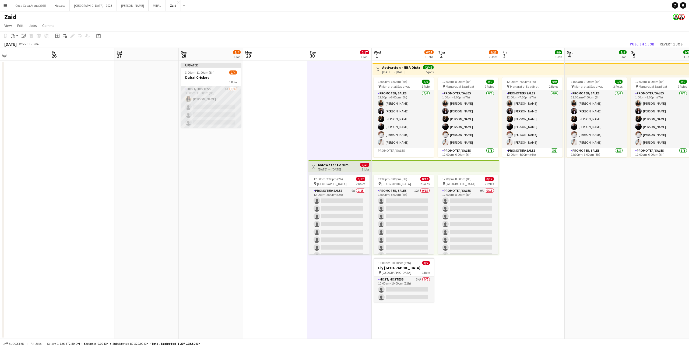
click at [235, 93] on app-card-role "Host/ Hostess 1A 1/4 3:00pm-11:00pm (8h) Urooj Naseem single-neutral-actions si…" at bounding box center [211, 107] width 60 height 42
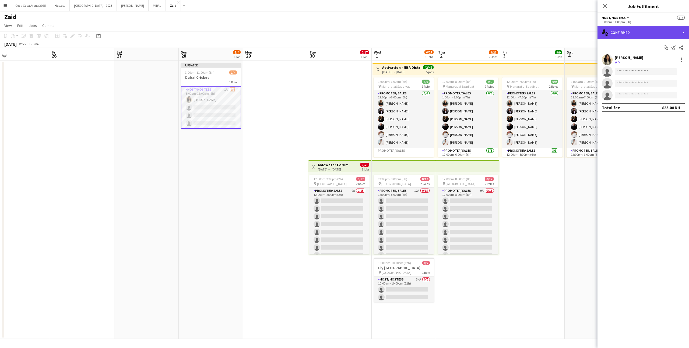
click at [633, 33] on div "single-neutral-actions-check-2 Confirmed" at bounding box center [642, 32] width 91 height 13
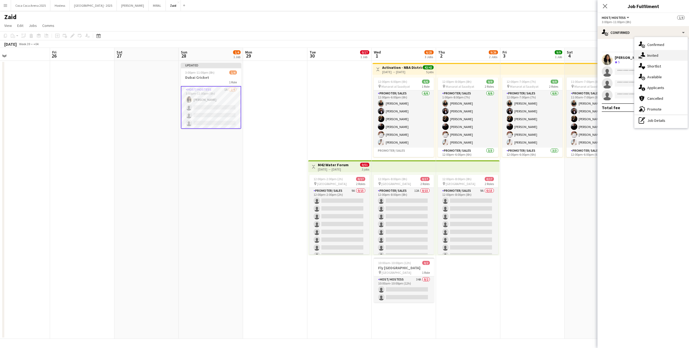
click at [670, 57] on div "single-neutral-actions-share-1 Invited" at bounding box center [660, 55] width 53 height 11
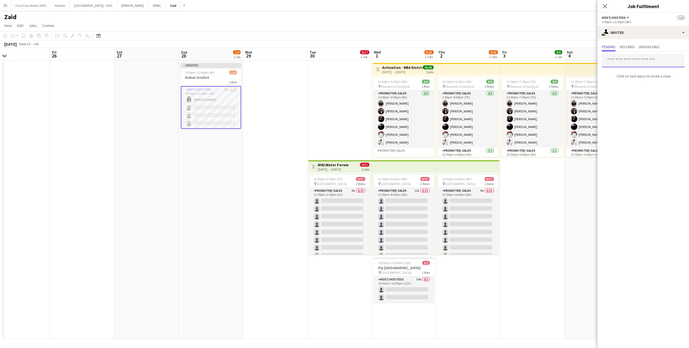
click at [627, 61] on input "text" at bounding box center [642, 60] width 83 height 13
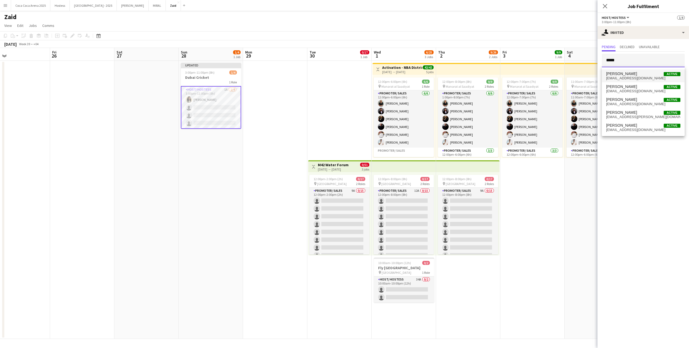
type input "*****"
click at [651, 79] on span "eliza_budu@yahoo.com" at bounding box center [643, 78] width 74 height 4
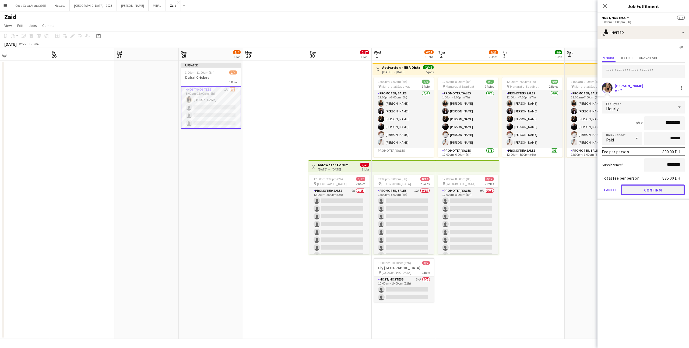
click at [640, 190] on button "Confirm" at bounding box center [652, 190] width 64 height 11
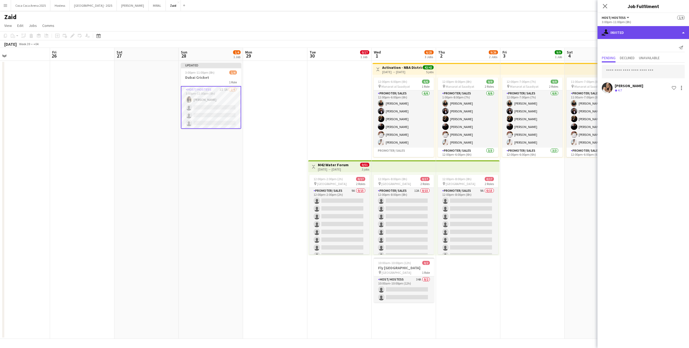
click at [630, 30] on div "single-neutral-actions-share-1 Invited" at bounding box center [642, 32] width 91 height 13
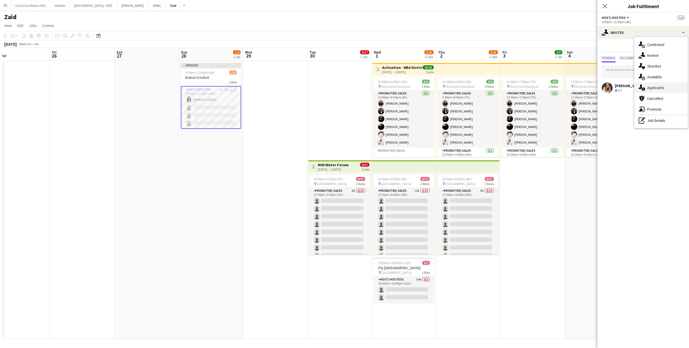
click at [656, 83] on div "single-neutral-actions-information Applicants" at bounding box center [660, 87] width 53 height 11
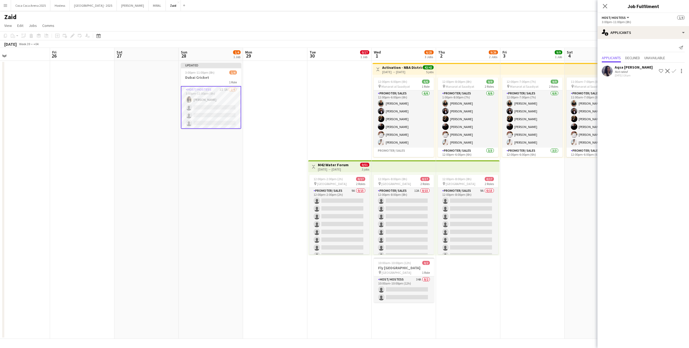
click at [285, 119] on app-date-cell at bounding box center [275, 200] width 64 height 278
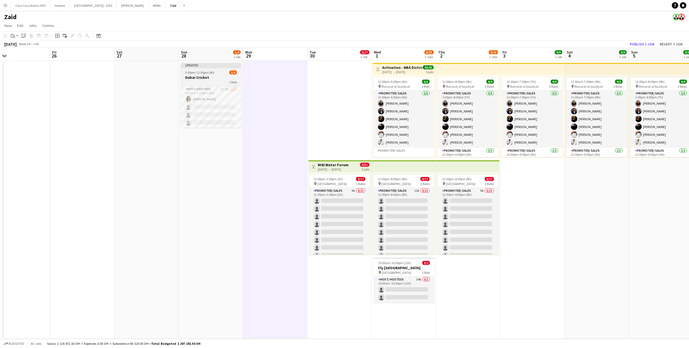
click at [232, 75] on h3 "Dubai Cricket" at bounding box center [211, 77] width 60 height 5
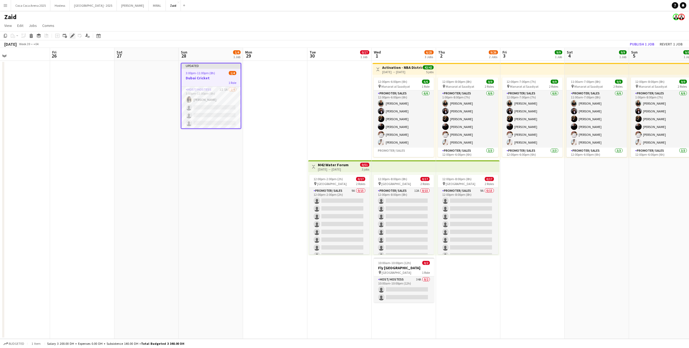
click at [72, 34] on icon "Edit" at bounding box center [72, 36] width 4 height 4
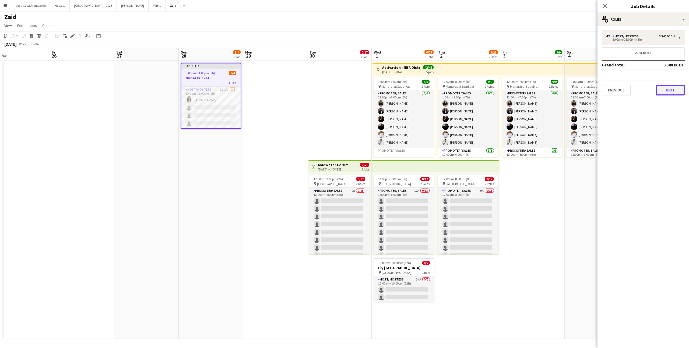
click at [663, 94] on button "Next" at bounding box center [669, 90] width 29 height 11
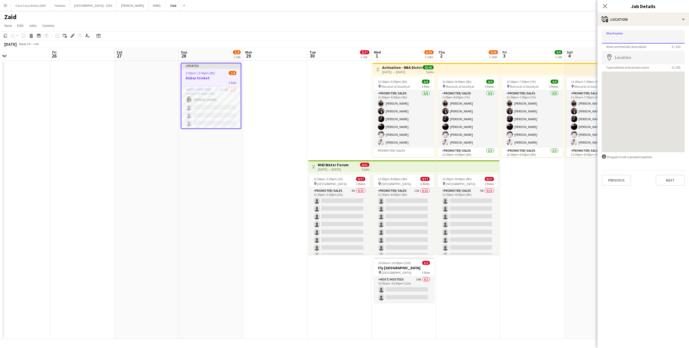
click at [625, 38] on input "Shortname" at bounding box center [642, 36] width 83 height 13
type input "**********"
click at [645, 52] on input "Location" at bounding box center [642, 57] width 83 height 13
type input "**********"
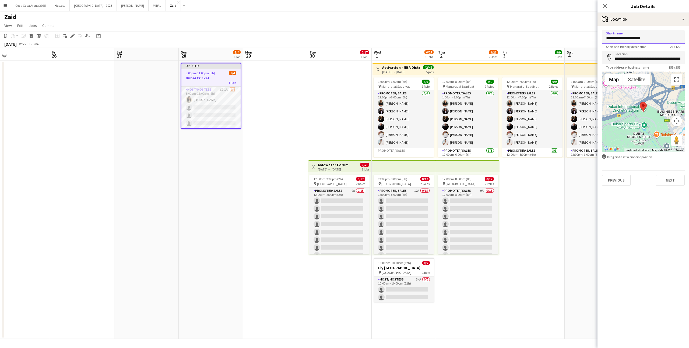
click at [623, 39] on input "**********" at bounding box center [642, 36] width 83 height 13
type input "**********"
click at [669, 179] on button "Next" at bounding box center [669, 180] width 29 height 11
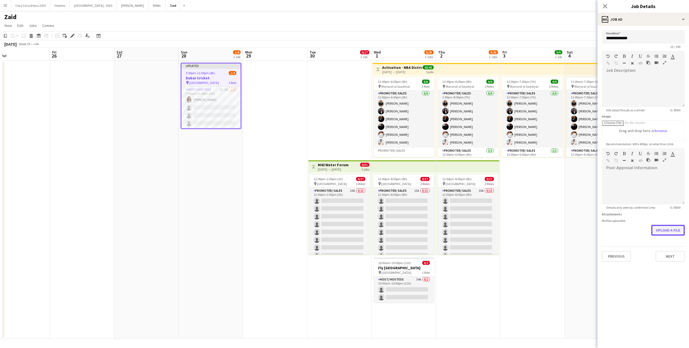
click at [669, 230] on button "Upload a file" at bounding box center [667, 230] width 33 height 11
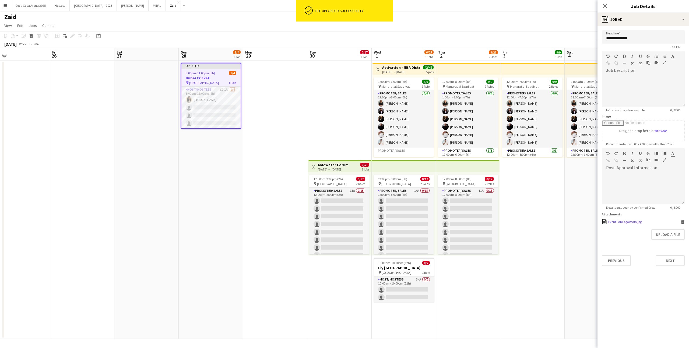
click at [683, 219] on div "Event Lab Logo main.jpg Event Lab Logo main.jpg Delete" at bounding box center [642, 221] width 83 height 5
click at [681, 223] on icon at bounding box center [682, 222] width 3 height 2
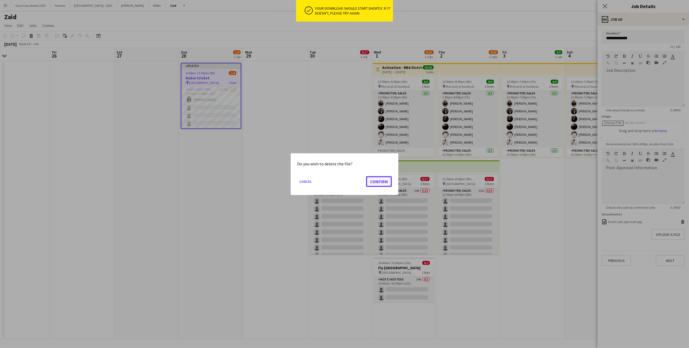
click at [375, 180] on button "Confirm" at bounding box center [379, 181] width 26 height 11
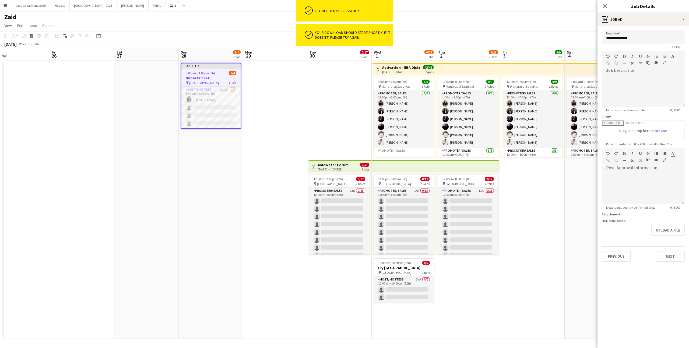
click at [669, 223] on form "**********" at bounding box center [642, 146] width 91 height 232
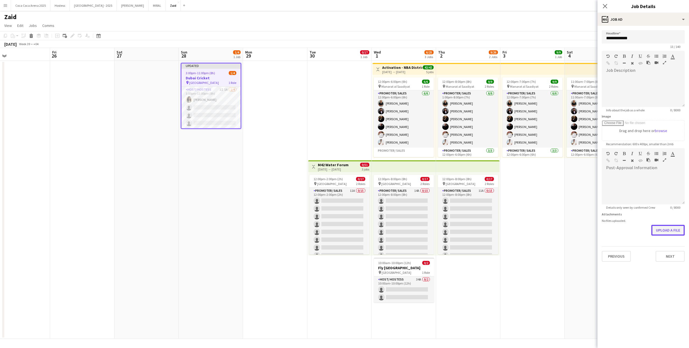
click at [671, 230] on button "Upload a file" at bounding box center [667, 230] width 33 height 11
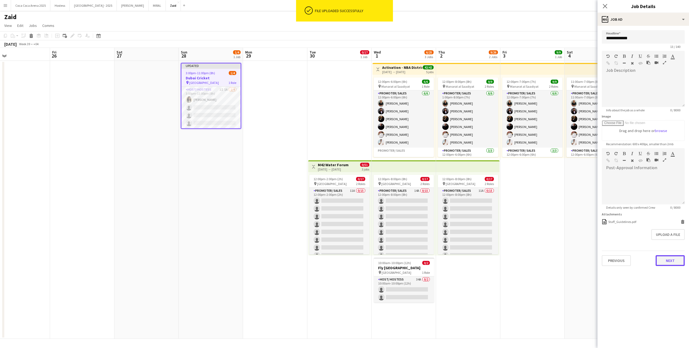
click at [671, 260] on button "Next" at bounding box center [669, 260] width 29 height 11
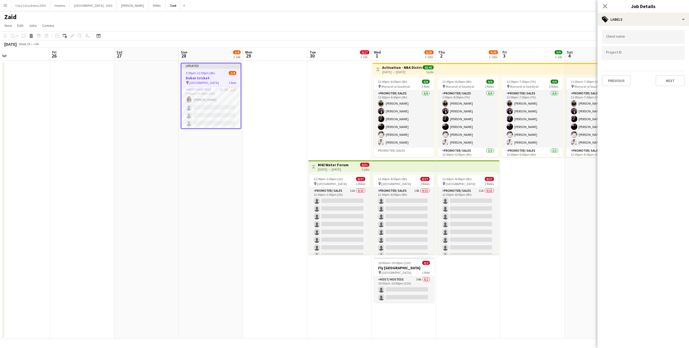
click at [620, 28] on div "Client name Project ID Previous Next" at bounding box center [642, 58] width 91 height 65
click at [622, 37] on input "Type to search client labels..." at bounding box center [643, 37] width 74 height 5
type input "******"
click at [625, 51] on div "George P Johnson" at bounding box center [642, 53] width 83 height 13
click at [622, 51] on div at bounding box center [642, 53] width 83 height 14
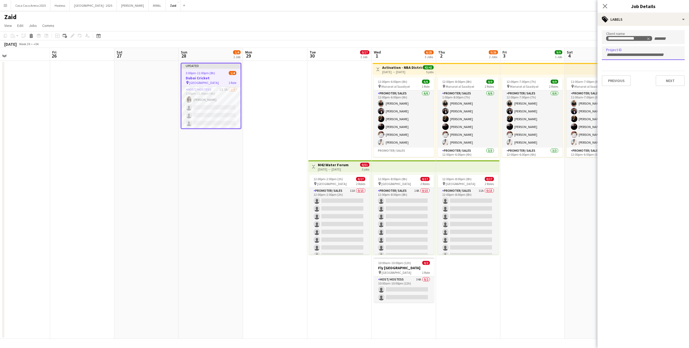
click at [247, 98] on app-date-cell at bounding box center [275, 200] width 64 height 278
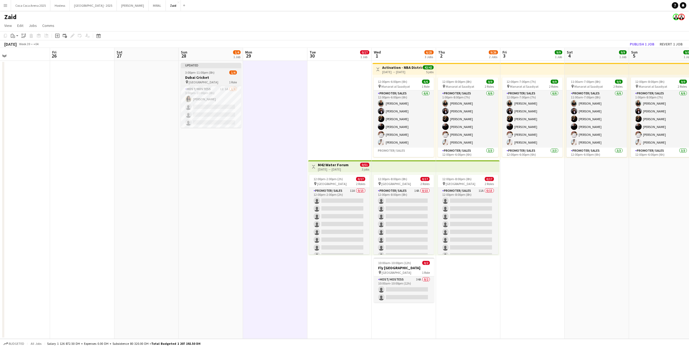
click at [218, 78] on h3 "Dubai Cricket" at bounding box center [211, 77] width 60 height 5
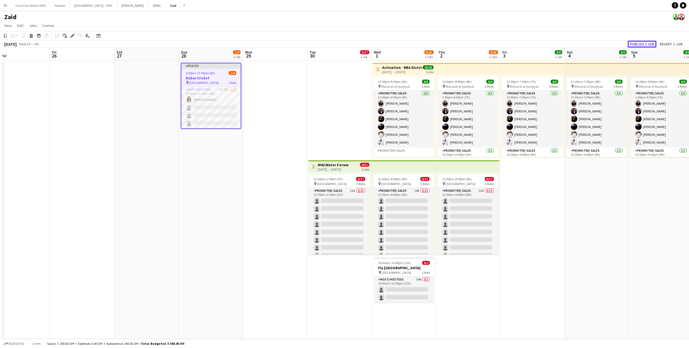
click at [639, 41] on button "Publish 1 job" at bounding box center [641, 44] width 29 height 7
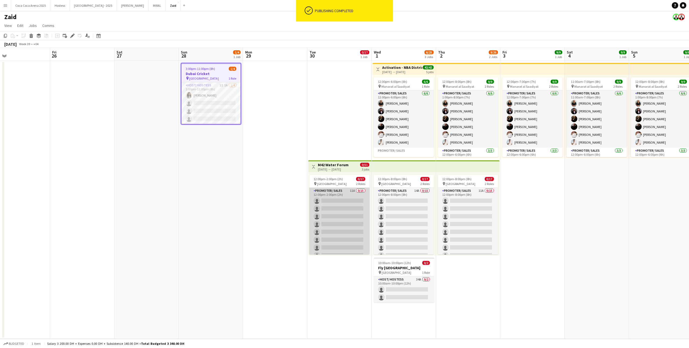
scroll to position [0, 162]
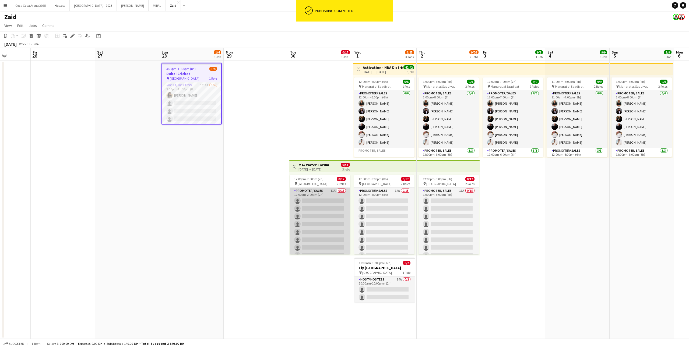
click at [335, 220] on app-card-role "Promoter/ Sales 11A 0/15 12:00pm-2:00pm (2h) single-neutral-actions single-neut…" at bounding box center [320, 251] width 60 height 127
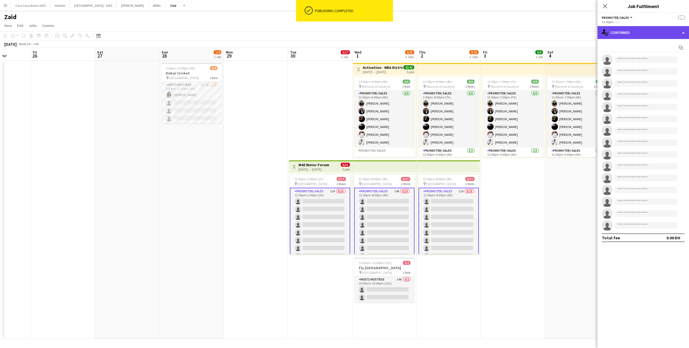
click at [630, 34] on div "single-neutral-actions-check-2 Confirmed" at bounding box center [642, 32] width 91 height 13
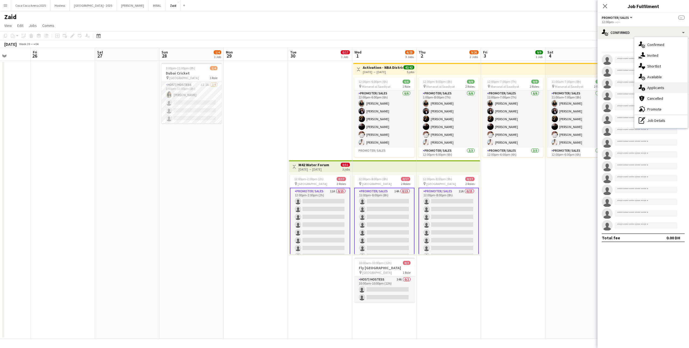
click at [664, 87] on div "single-neutral-actions-information Applicants" at bounding box center [660, 87] width 53 height 11
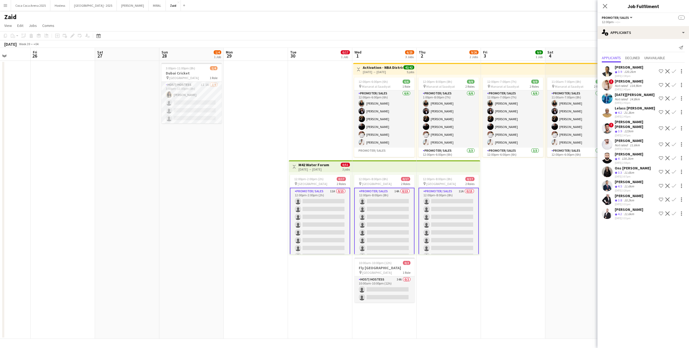
click at [643, 207] on div "[PERSON_NAME]" at bounding box center [628, 209] width 29 height 5
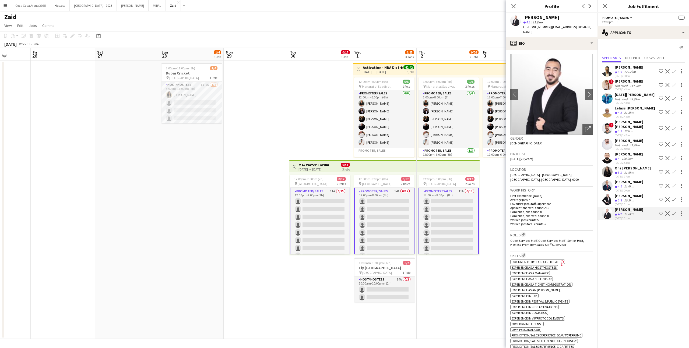
click at [662, 211] on app-icon "Shortlist crew" at bounding box center [660, 213] width 4 height 4
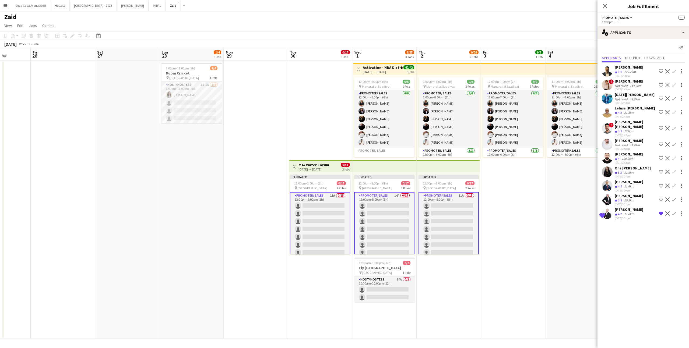
click at [660, 184] on app-icon "Shortlist crew" at bounding box center [660, 186] width 4 height 4
click at [661, 156] on app-icon "Shortlist crew" at bounding box center [660, 158] width 4 height 4
click at [661, 126] on app-icon "Shortlist crew" at bounding box center [660, 128] width 4 height 4
click at [658, 70] on button "Shortlist crew" at bounding box center [660, 71] width 6 height 6
click at [647, 98] on div "Noel Francisco Not rated 14.8km 23-09-2025 2:43pm Shortlist crew Decline Confirm" at bounding box center [642, 98] width 91 height 12
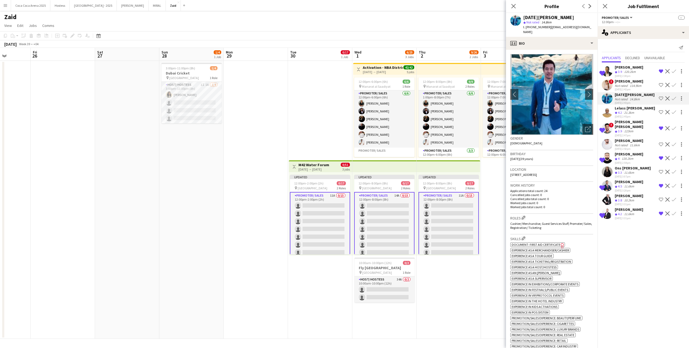
click at [652, 113] on div "Lelass Issmail Crew rating 4.2 21.3km 23-09-2025 2:45pm Shortlist crew Decline …" at bounding box center [642, 112] width 91 height 13
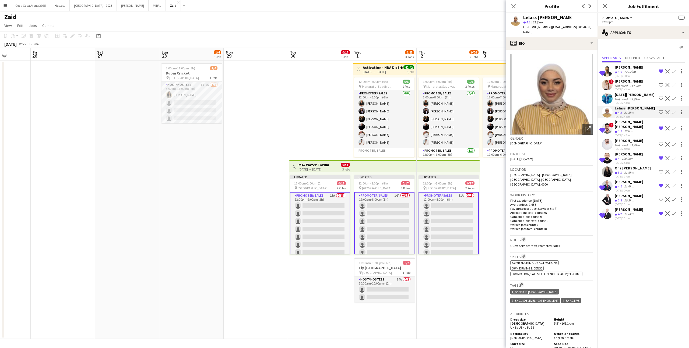
click at [633, 89] on div "[DATE] 2:42pm" at bounding box center [628, 89] width 29 height 3
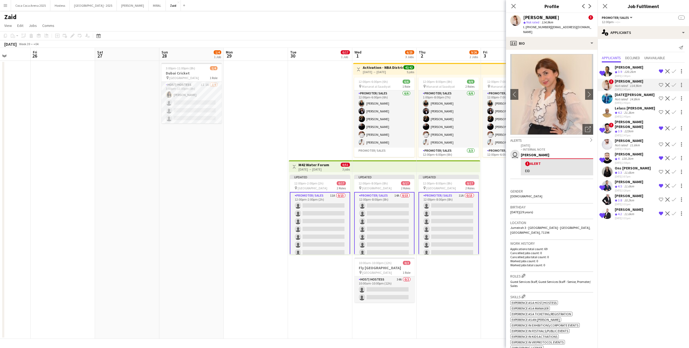
click at [633, 161] on div "[DATE] 2:54pm" at bounding box center [628, 162] width 29 height 3
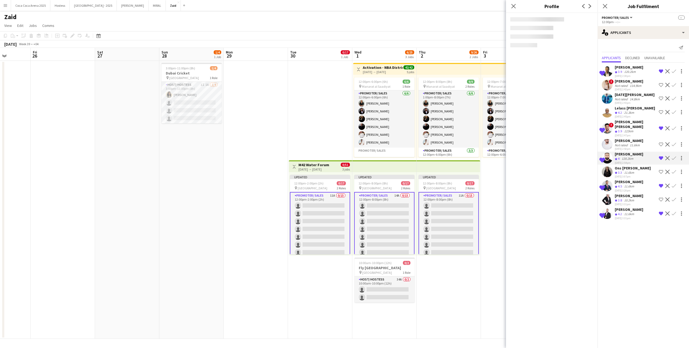
click at [633, 171] on div "11.6km" at bounding box center [629, 173] width 12 height 5
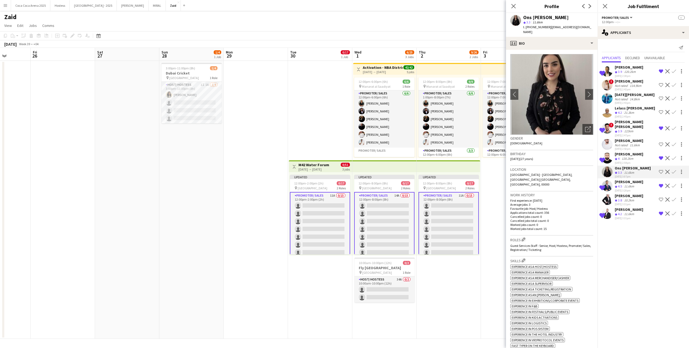
click at [658, 170] on app-icon "Shortlist crew" at bounding box center [660, 172] width 4 height 4
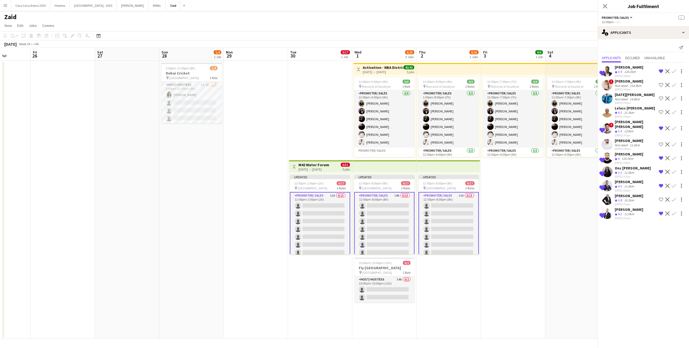
click at [533, 188] on app-date-cell "12:00pm-7:00pm (7h) 9/9 pin Manarat al Saadiyat 2 Roles Promoter/ Sales [DATE] …" at bounding box center [513, 200] width 64 height 278
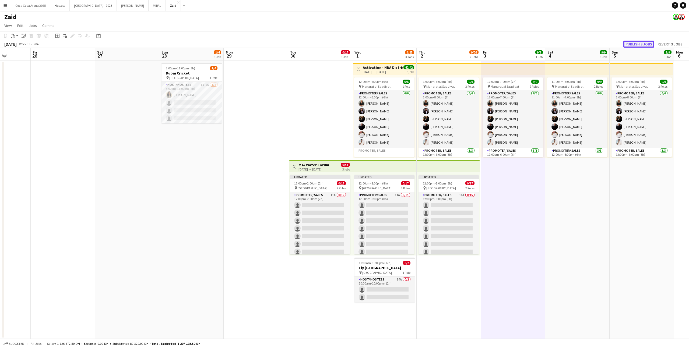
click at [630, 44] on button "Publish 3 jobs" at bounding box center [638, 44] width 31 height 7
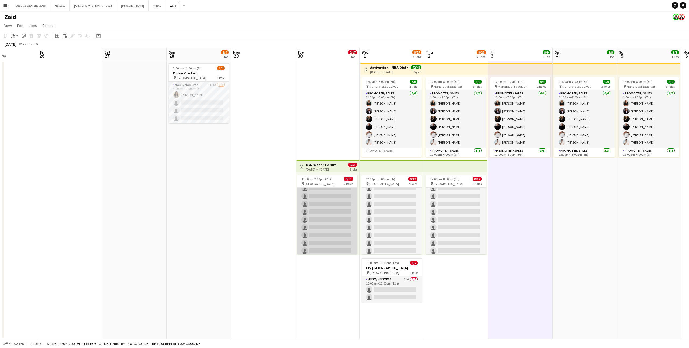
scroll to position [87, 0]
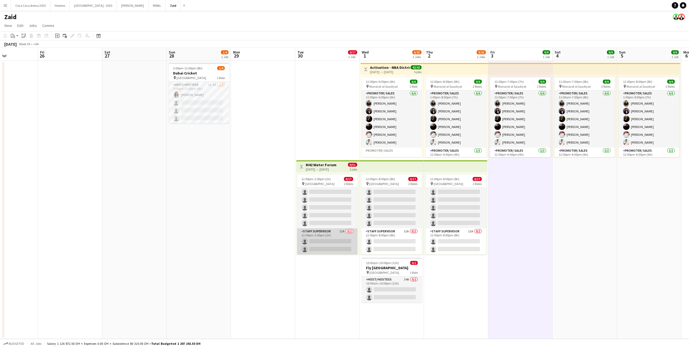
click at [340, 244] on app-card-role "Staff Supervisor 11A 0/2 12:00pm-2:00pm (2h) single-neutral-actions single-neut…" at bounding box center [327, 241] width 60 height 26
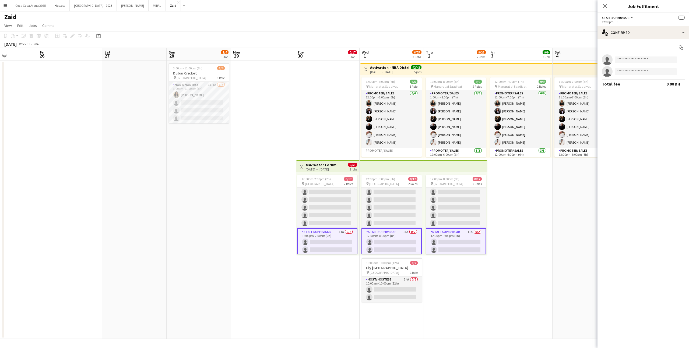
click at [638, 40] on div "Start chat single-neutral-actions single-neutral-actions Total fee 0.00 DH" at bounding box center [642, 66] width 91 height 54
click at [638, 35] on div "single-neutral-actions-check-2 Confirmed" at bounding box center [642, 32] width 91 height 13
click at [654, 88] on span "Applicants" at bounding box center [655, 87] width 17 height 5
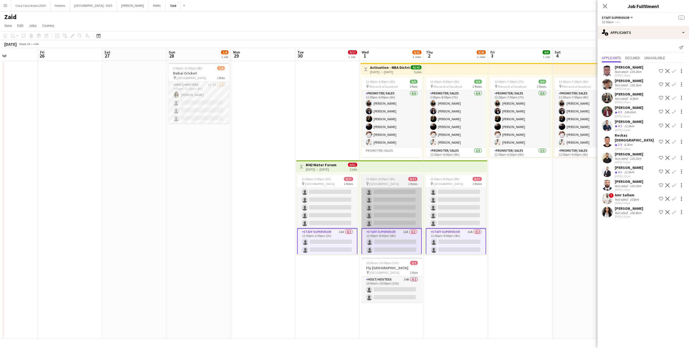
scroll to position [0, 0]
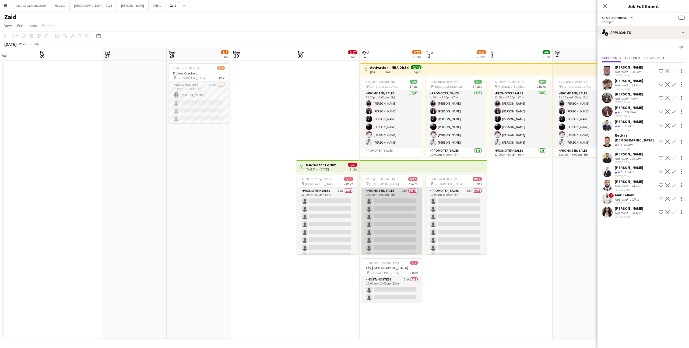
click at [398, 225] on app-card-role "Promoter/ Sales 15A 0/15 12:00pm-8:00pm (8h) single-neutral-actions single-neut…" at bounding box center [391, 251] width 60 height 127
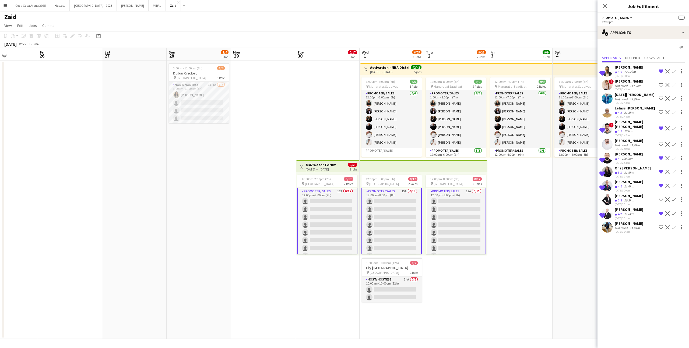
click at [626, 221] on div "[PERSON_NAME]" at bounding box center [628, 223] width 29 height 5
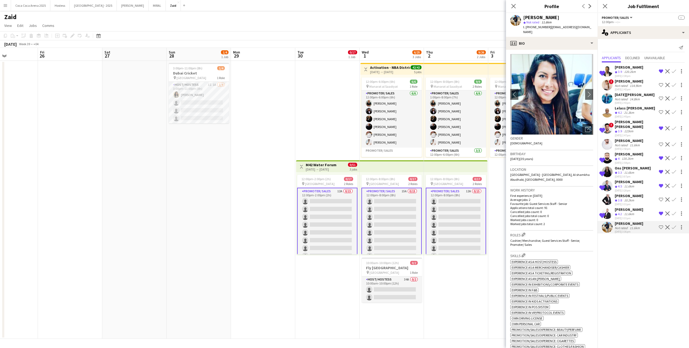
click at [500, 225] on app-date-cell "12:00pm-7:00pm (7h) 9/9 pin Manarat al Saadiyat 2 Roles Promoter/ Sales [DATE] …" at bounding box center [520, 200] width 64 height 278
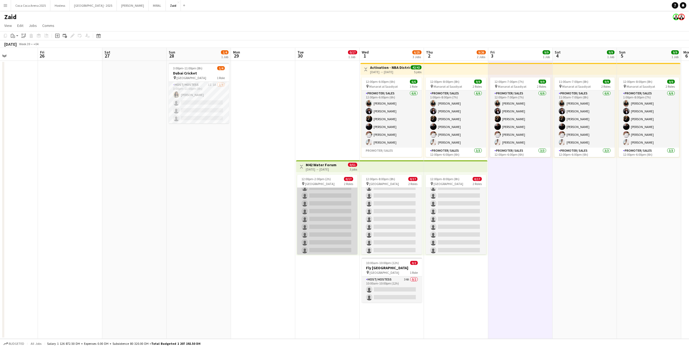
scroll to position [87, 0]
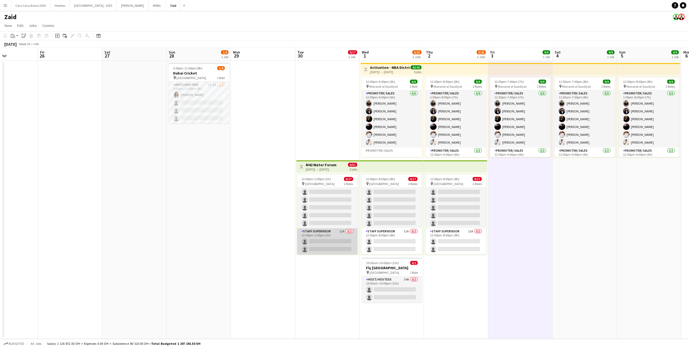
click at [332, 239] on app-card-role "Staff Supervisor 11A 0/2 12:00pm-2:00pm (2h) single-neutral-actions single-neut…" at bounding box center [327, 241] width 60 height 26
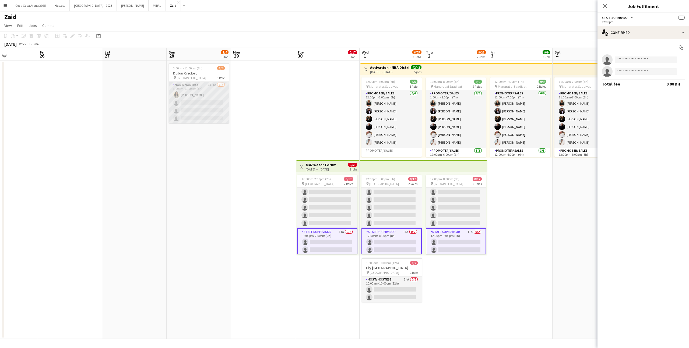
click at [215, 90] on app-card-role "Host/ Hostess 1I 1A 1/4 3:00pm-11:00pm (8h) Urooj Naseem single-neutral-actions…" at bounding box center [199, 103] width 60 height 42
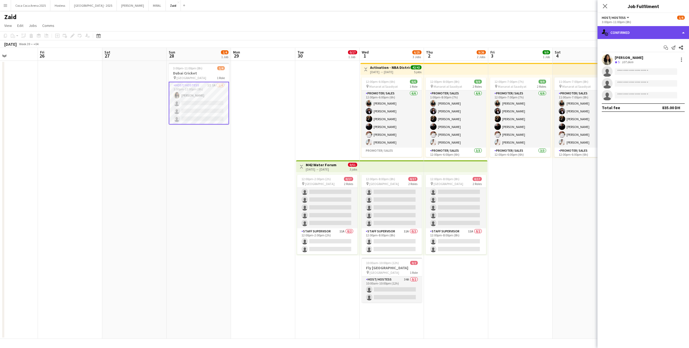
click at [636, 32] on div "single-neutral-actions-check-2 Confirmed" at bounding box center [642, 32] width 91 height 13
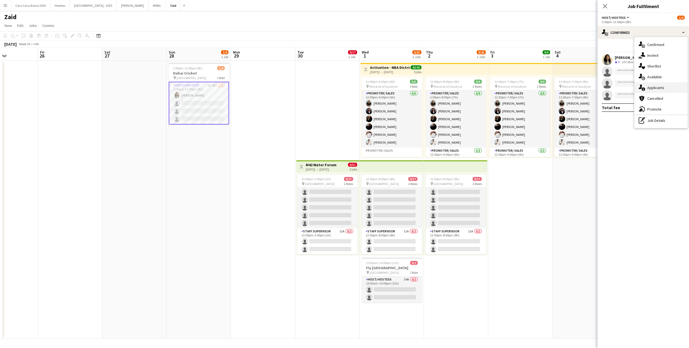
click at [663, 92] on div "single-neutral-actions-information Applicants" at bounding box center [660, 87] width 53 height 11
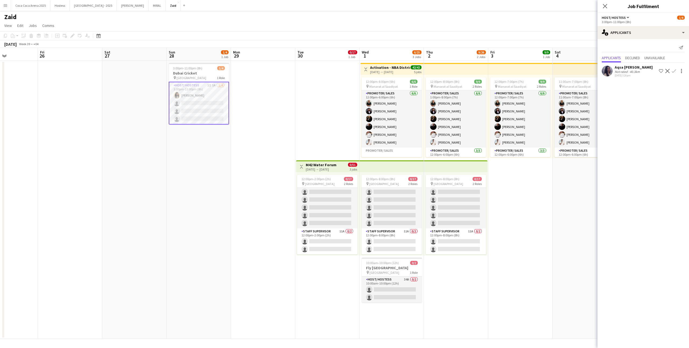
click at [645, 69] on div "Aqsa Urooj Zahid Not rated 40.3km 23-09-2025 3:26pm Shortlist crew Decline Conf…" at bounding box center [642, 71] width 91 height 12
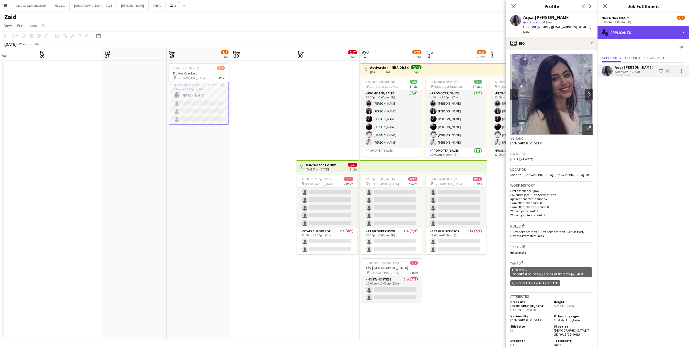
click at [634, 33] on div "single-neutral-actions-information Applicants" at bounding box center [642, 32] width 91 height 13
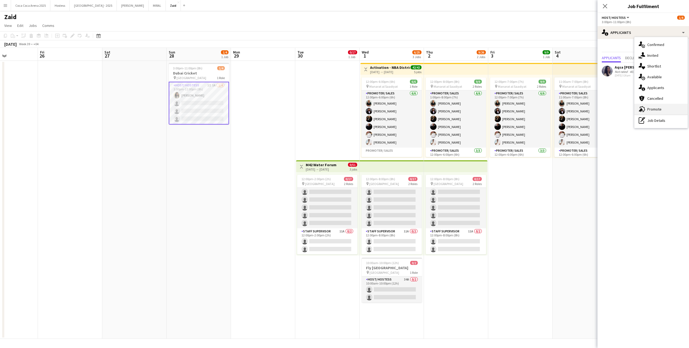
click at [665, 105] on div "advertising-megaphone Promote" at bounding box center [660, 109] width 53 height 11
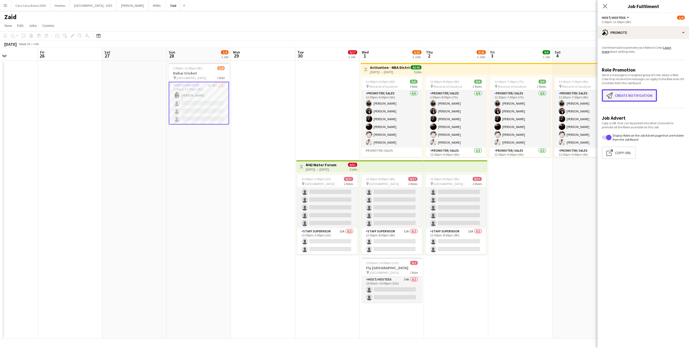
click at [636, 93] on button "Create notification Create notification" at bounding box center [628, 95] width 55 height 12
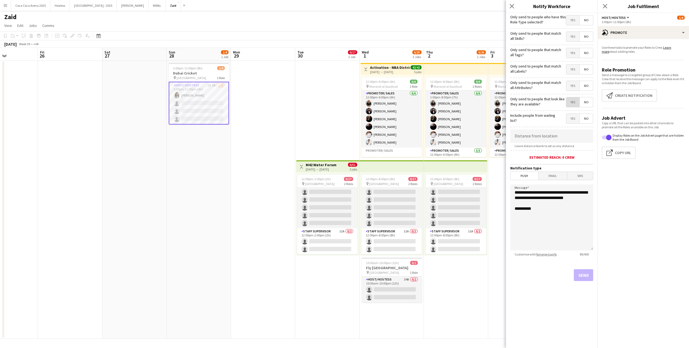
click at [574, 106] on span "Yes" at bounding box center [572, 102] width 13 height 10
click at [573, 85] on span "Yes" at bounding box center [572, 86] width 13 height 10
click at [571, 69] on span "Yes" at bounding box center [572, 70] width 13 height 10
click at [571, 51] on span "Yes" at bounding box center [572, 53] width 13 height 10
click at [570, 38] on span "Yes" at bounding box center [572, 37] width 13 height 10
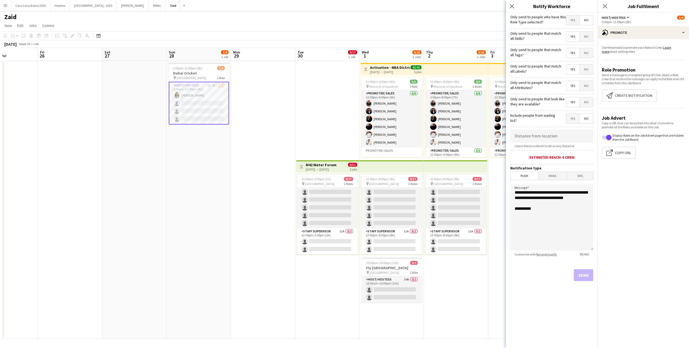
click at [570, 19] on span "Yes" at bounding box center [572, 20] width 13 height 10
click at [584, 273] on button "Send" at bounding box center [582, 275] width 19 height 12
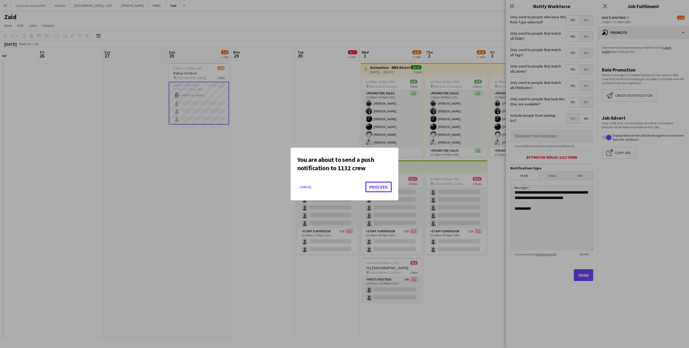
click at [382, 186] on button "Proceed" at bounding box center [378, 187] width 27 height 11
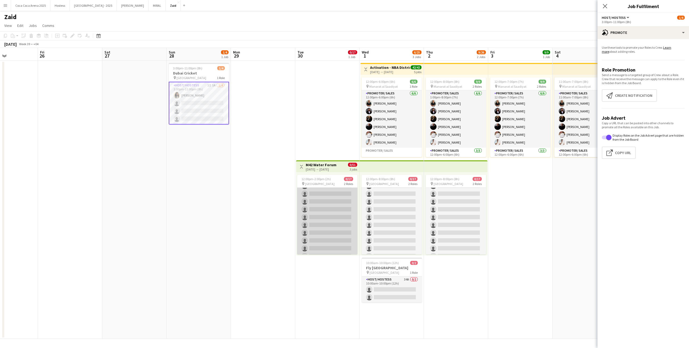
scroll to position [0, 0]
click at [345, 222] on app-card-role "Promoter/ Sales 13A 0/15 12:00pm-2:00pm (2h) single-neutral-actions single-neut…" at bounding box center [327, 251] width 60 height 127
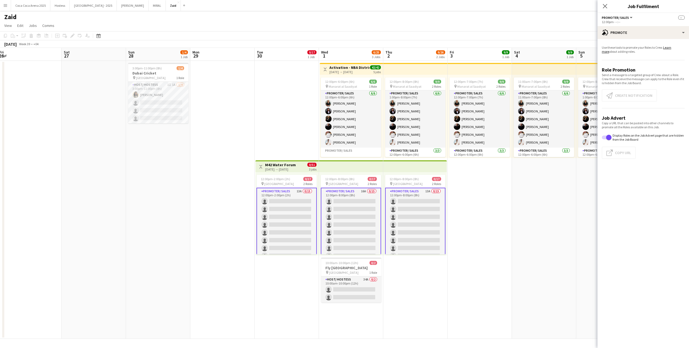
scroll to position [0, 195]
click at [345, 222] on app-card-role "Promoter/ Sales 16A 0/15 12:00pm-8:00pm (8h) single-neutral-actions single-neut…" at bounding box center [351, 252] width 60 height 129
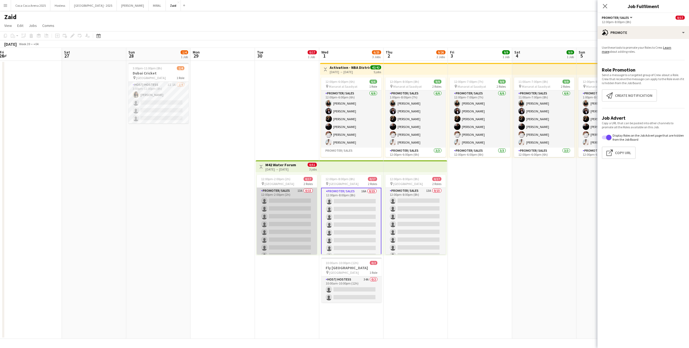
click at [290, 217] on app-card-role "Promoter/ Sales 13A 0/15 12:00pm-2:00pm (2h) single-neutral-actions single-neut…" at bounding box center [287, 251] width 60 height 127
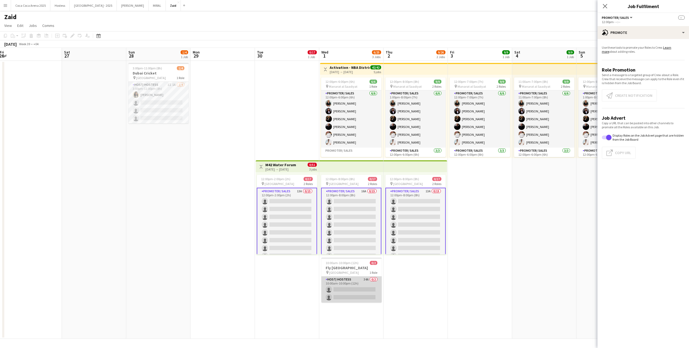
click at [352, 293] on app-card-role "Host/ Hostess 34A 0/2 10:00am-10:00pm (12h) single-neutral-actions single-neutr…" at bounding box center [351, 289] width 60 height 26
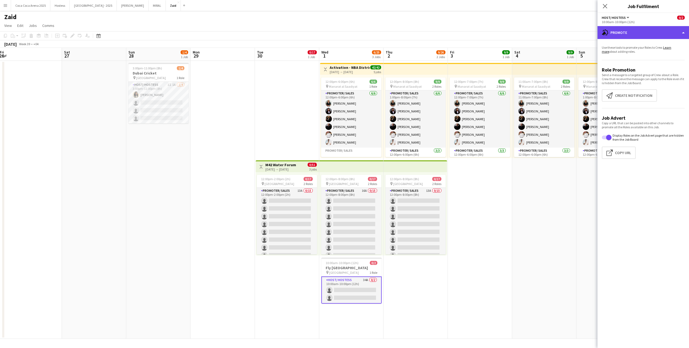
click at [638, 35] on div "advertising-megaphone Promote" at bounding box center [642, 32] width 91 height 13
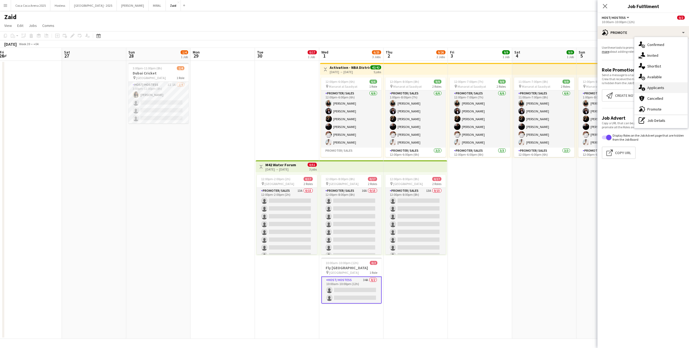
click at [655, 92] on div "single-neutral-actions-information Applicants" at bounding box center [660, 87] width 53 height 11
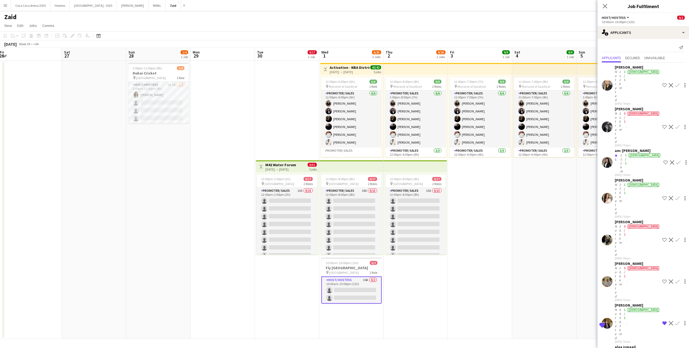
scroll to position [311, 0]
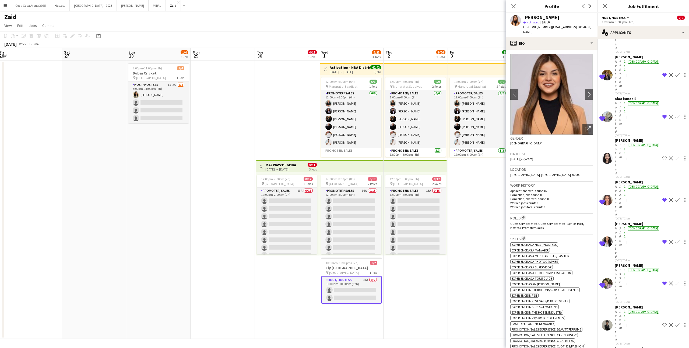
scroll to position [243, 0]
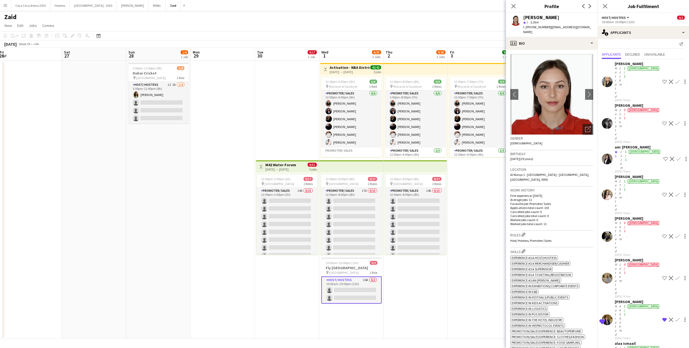
scroll to position [0, 0]
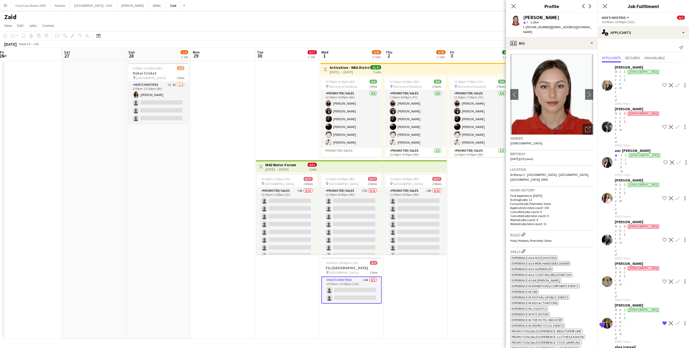
click at [625, 178] on div "[PERSON_NAME]" at bounding box center [636, 180] width 45 height 5
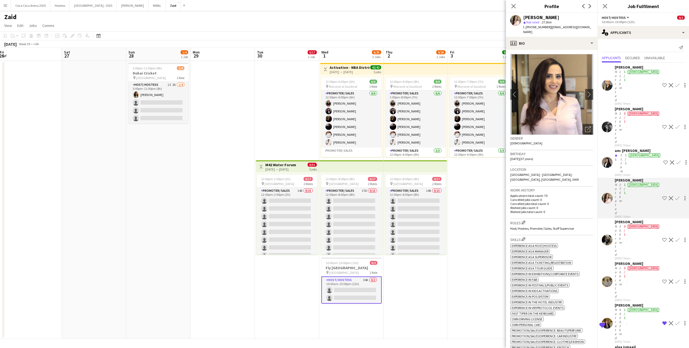
click at [632, 66] on div "[PERSON_NAME]" at bounding box center [636, 67] width 45 height 5
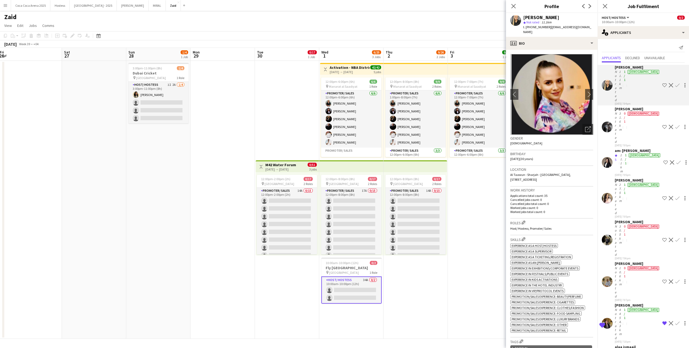
click at [622, 308] on div "4454.3km" at bounding box center [620, 324] width 5 height 32
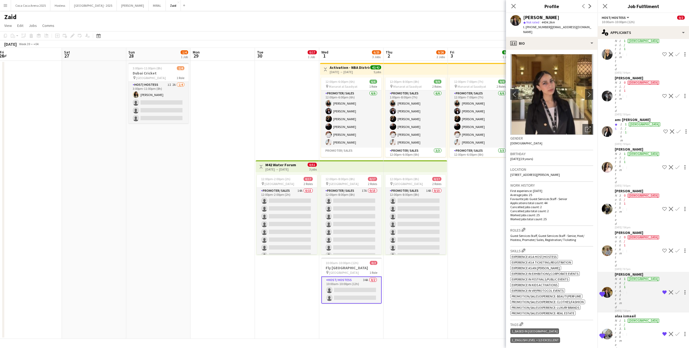
scroll to position [34, 0]
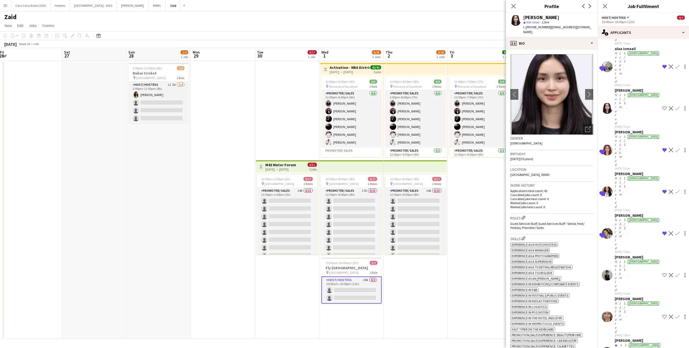
scroll to position [311, 0]
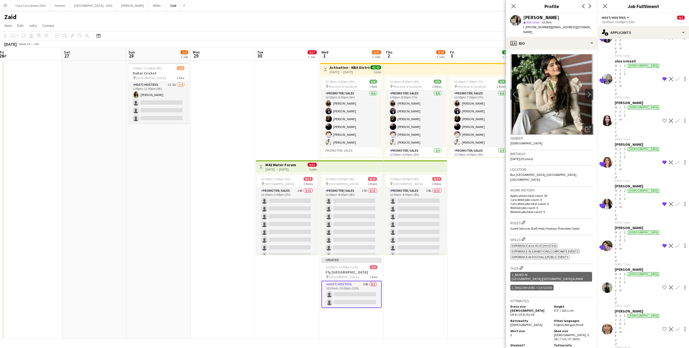
scroll to position [281, 0]
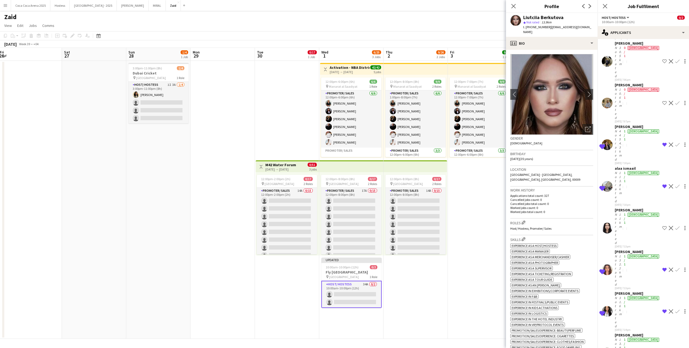
scroll to position [178, 0]
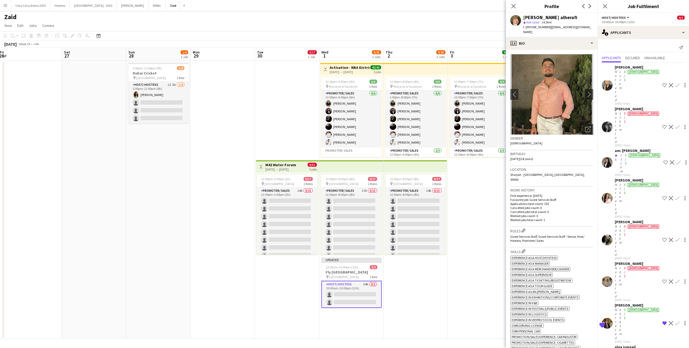
scroll to position [6, 0]
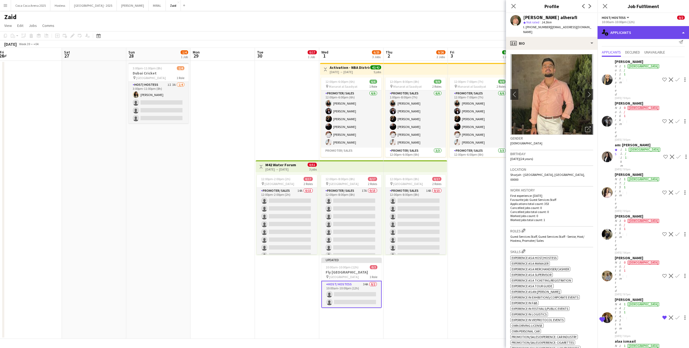
click at [627, 31] on div "single-neutral-actions-information Applicants" at bounding box center [642, 32] width 91 height 13
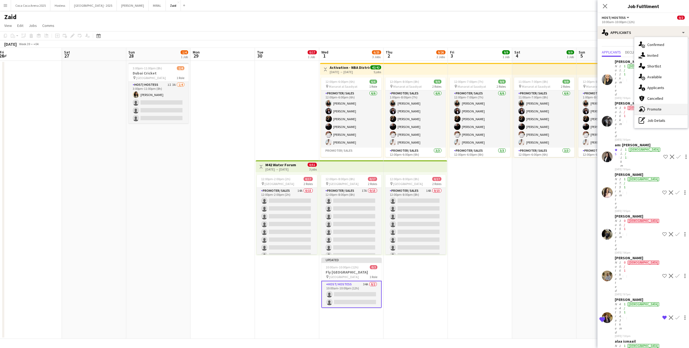
click at [669, 108] on div "advertising-megaphone Promote" at bounding box center [660, 109] width 53 height 11
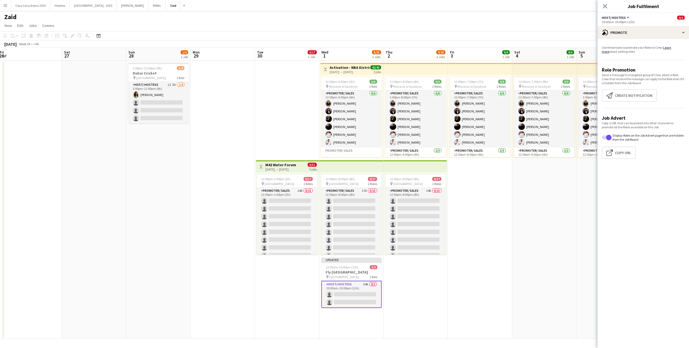
scroll to position [0, 0]
click at [628, 97] on button "Create notification Create notification" at bounding box center [628, 95] width 55 height 12
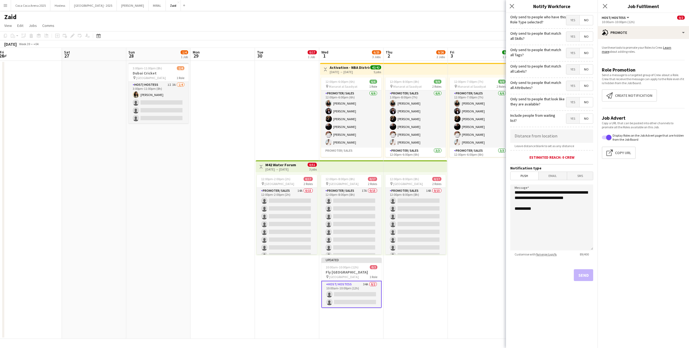
click at [570, 101] on span "Yes" at bounding box center [572, 102] width 13 height 10
click at [571, 86] on span "Yes" at bounding box center [572, 86] width 13 height 10
click at [573, 70] on span "Yes" at bounding box center [572, 70] width 13 height 10
click at [572, 53] on span "Yes" at bounding box center [572, 53] width 13 height 10
click at [574, 39] on span "Yes" at bounding box center [572, 37] width 13 height 10
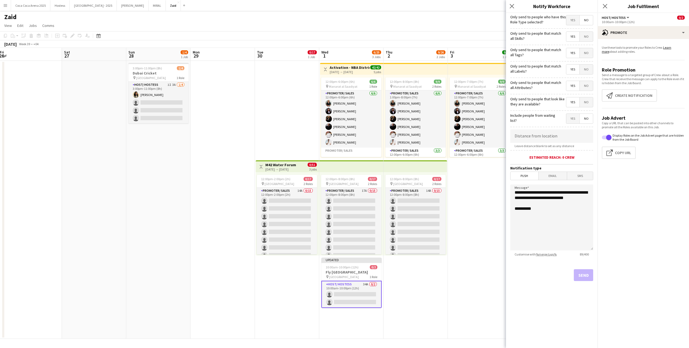
click at [572, 22] on span "Yes" at bounding box center [572, 20] width 13 height 10
click at [584, 278] on button "Send" at bounding box center [582, 275] width 19 height 12
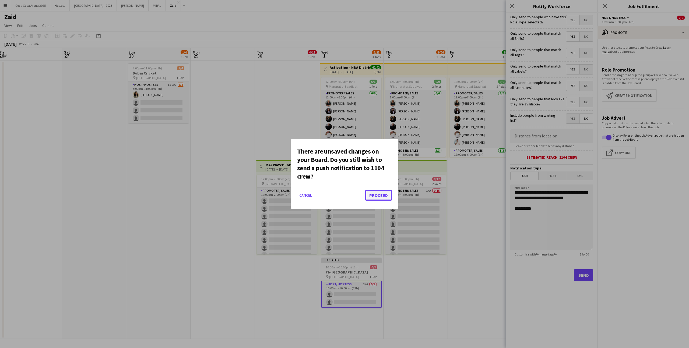
click at [381, 192] on button "Proceed" at bounding box center [378, 195] width 27 height 11
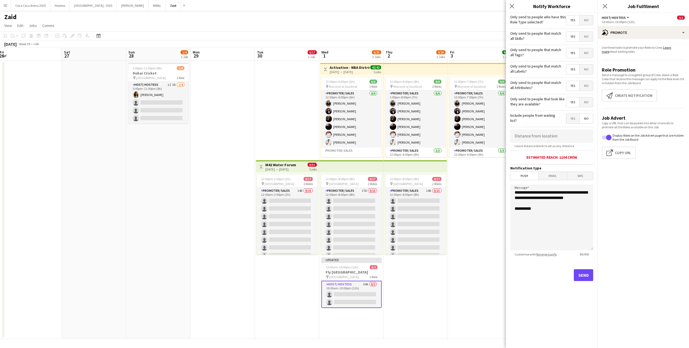
click at [433, 274] on app-date-cell "12:00pm-8:00pm (8h) 9/9 pin Manarat al Saadiyat 2 Roles Promoter/ Sales 6/6 1:0…" at bounding box center [415, 200] width 64 height 278
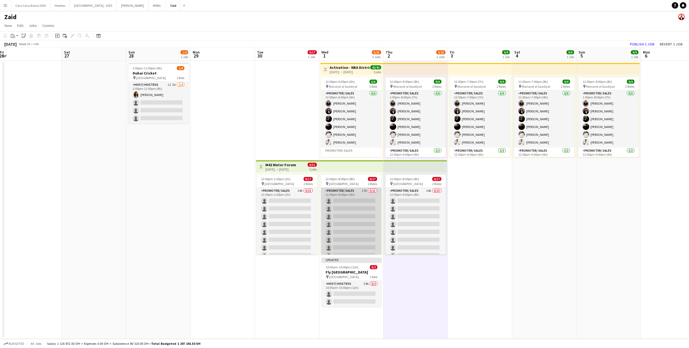
click at [367, 221] on app-card-role "Promoter/ Sales 17A 0/15 12:00pm-8:00pm (8h) single-neutral-actions single-neut…" at bounding box center [351, 251] width 60 height 127
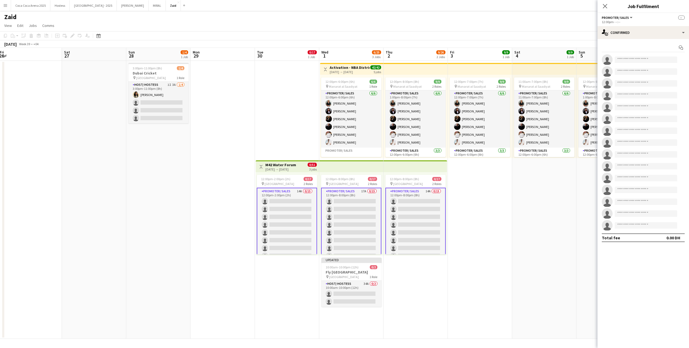
click at [311, 218] on app-card-role "Promoter/ Sales 14A 0/15 12:00pm-2:00pm (2h) single-neutral-actions single-neut…" at bounding box center [287, 252] width 60 height 129
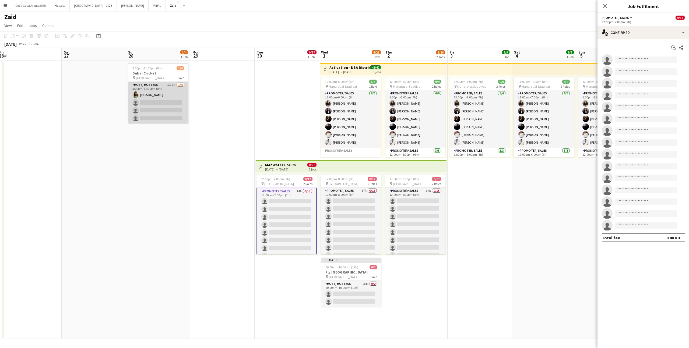
click at [156, 110] on app-card-role "Host/ Hostess 1I 3A 1/4 3:00pm-11:00pm (8h) Urooj Naseem single-neutral-actions…" at bounding box center [158, 103] width 60 height 42
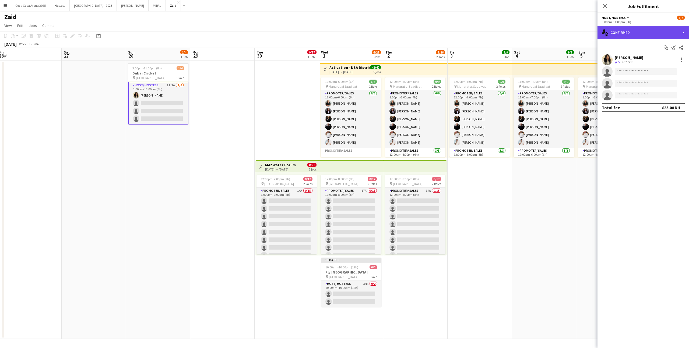
click at [617, 36] on div "single-neutral-actions-check-2 Confirmed" at bounding box center [642, 32] width 91 height 13
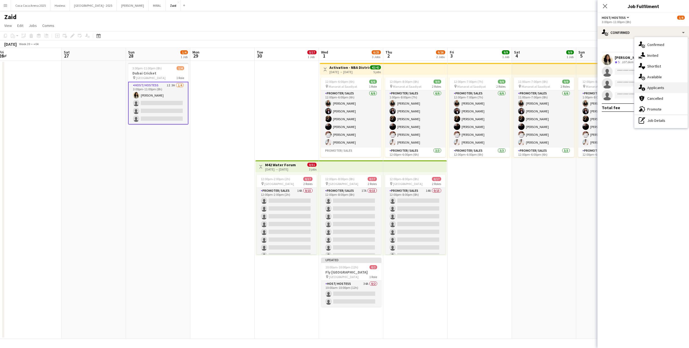
click at [668, 86] on div "single-neutral-actions-information Applicants" at bounding box center [660, 87] width 53 height 11
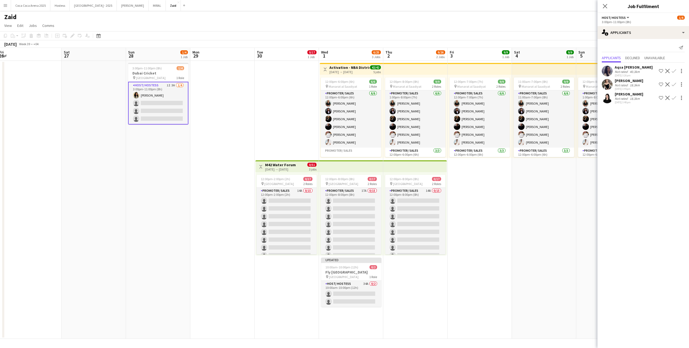
click at [635, 97] on div "18.3km" at bounding box center [634, 99] width 12 height 4
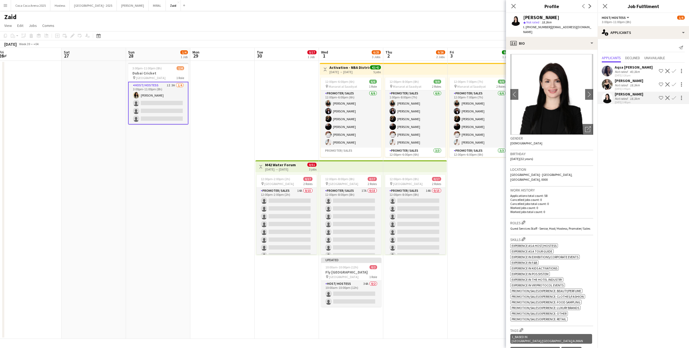
click at [636, 84] on div "18.3km" at bounding box center [634, 85] width 12 height 4
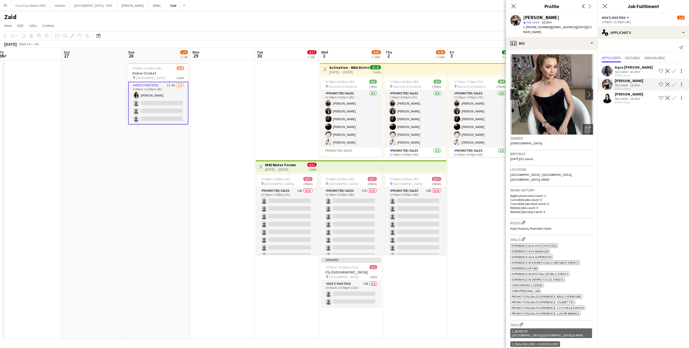
click at [631, 73] on div "40.3km" at bounding box center [634, 72] width 12 height 4
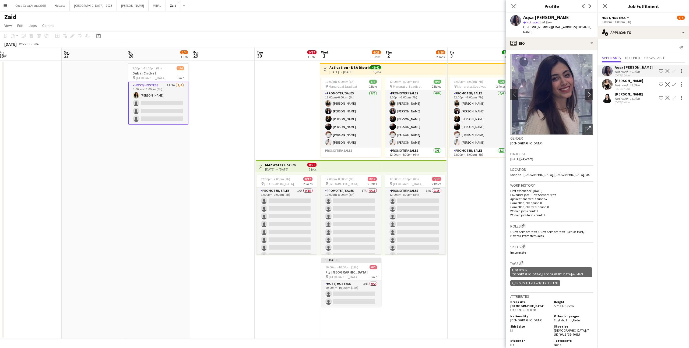
click at [633, 100] on div "18.3km" at bounding box center [634, 99] width 12 height 4
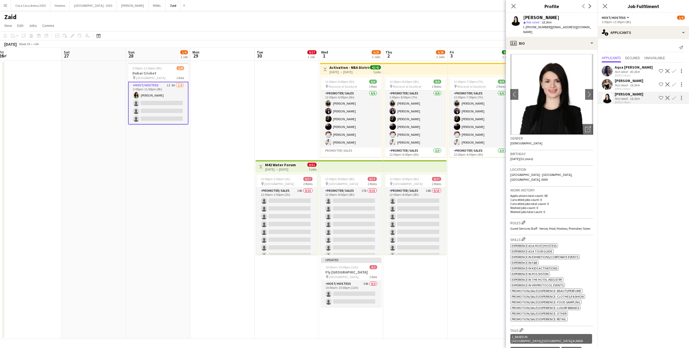
click at [634, 70] on div "40.3km" at bounding box center [634, 72] width 12 height 4
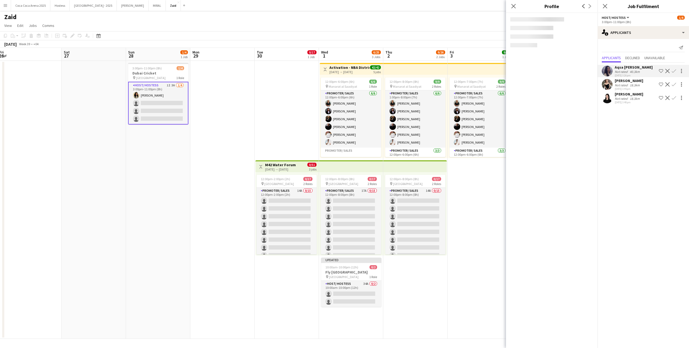
click at [278, 143] on app-date-cell "Toggle View M42 Water Forum 30-09-2025 → 02-10-2025 0/51 3 jobs 12:00pm-2:00pm …" at bounding box center [286, 200] width 64 height 278
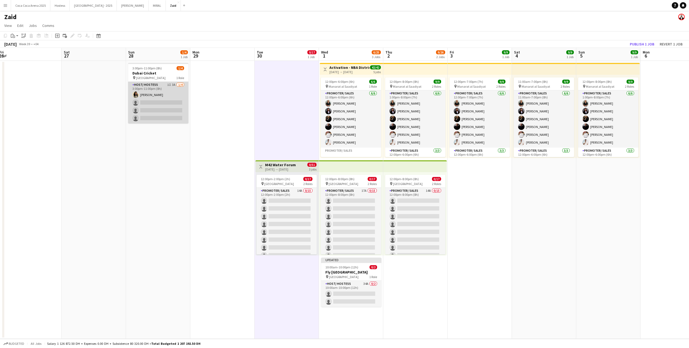
click at [169, 97] on app-card-role "Host/ Hostess 1I 3A 1/4 3:00pm-11:00pm (8h) Urooj Naseem single-neutral-actions…" at bounding box center [158, 103] width 60 height 42
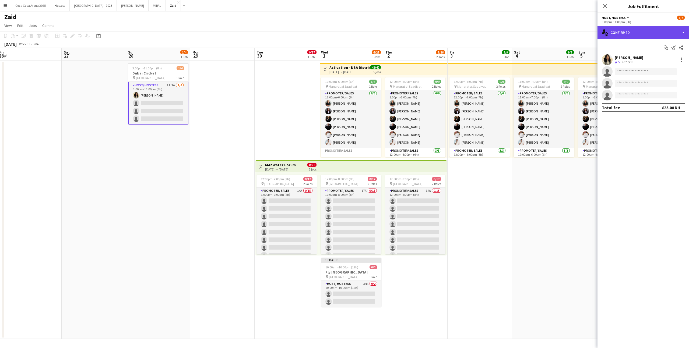
click at [631, 35] on div "single-neutral-actions-check-2 Confirmed" at bounding box center [642, 32] width 91 height 13
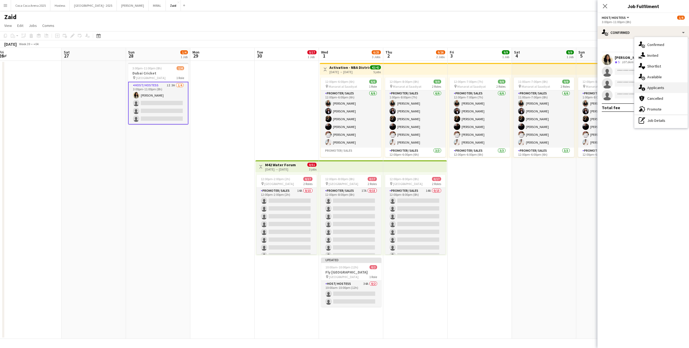
drag, startPoint x: 671, startPoint y: 96, endPoint x: 668, endPoint y: 88, distance: 8.6
click at [668, 88] on div "single-neutral-actions-check-2 Confirmed single-neutral-actions-share-1 Invited…" at bounding box center [660, 82] width 53 height 91
click at [668, 88] on app-invite-slot "single-neutral-actions" at bounding box center [642, 83] width 91 height 11
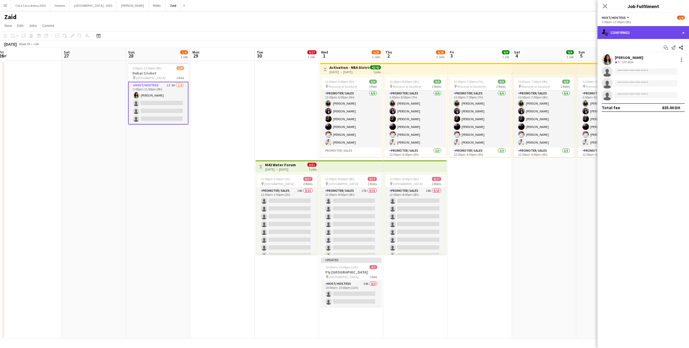
click at [638, 34] on div "single-neutral-actions-check-2 Confirmed" at bounding box center [642, 32] width 91 height 13
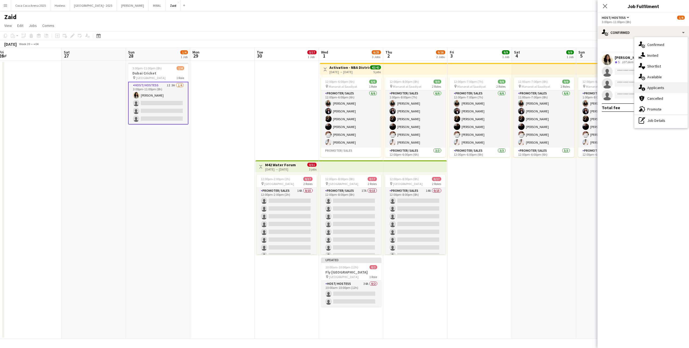
click at [669, 91] on div "single-neutral-actions-information Applicants" at bounding box center [660, 87] width 53 height 11
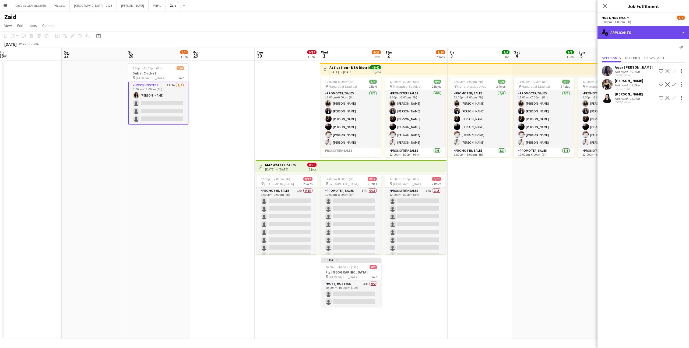
click at [644, 37] on div "single-neutral-actions-information Applicants" at bounding box center [642, 32] width 91 height 13
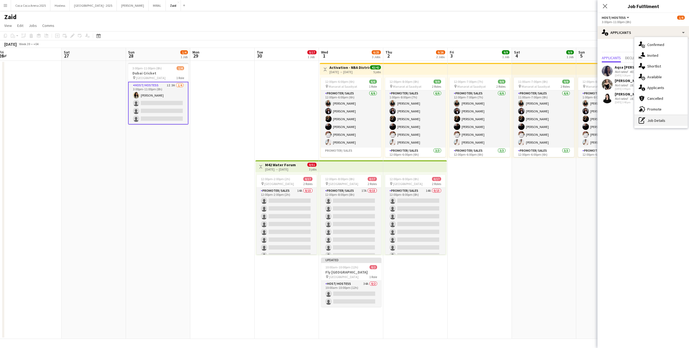
click at [658, 121] on div "pen-write Job Details" at bounding box center [660, 120] width 53 height 11
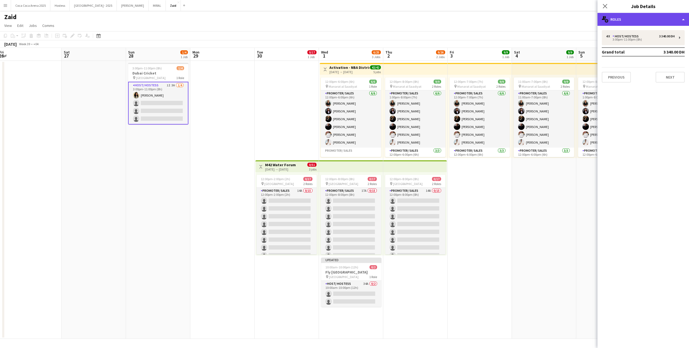
click at [635, 25] on div "multiple-users-add Roles" at bounding box center [642, 19] width 91 height 13
click at [621, 37] on div "Host/ Hostess" at bounding box center [626, 36] width 28 height 4
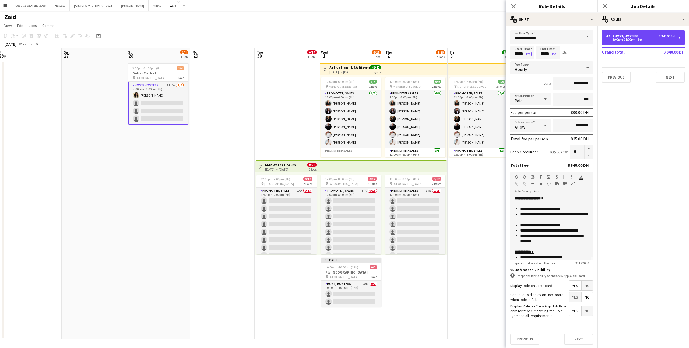
scroll to position [37, 0]
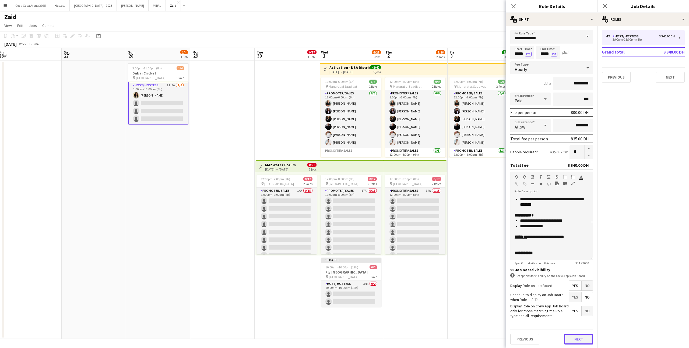
click at [575, 335] on button "Next" at bounding box center [578, 339] width 29 height 11
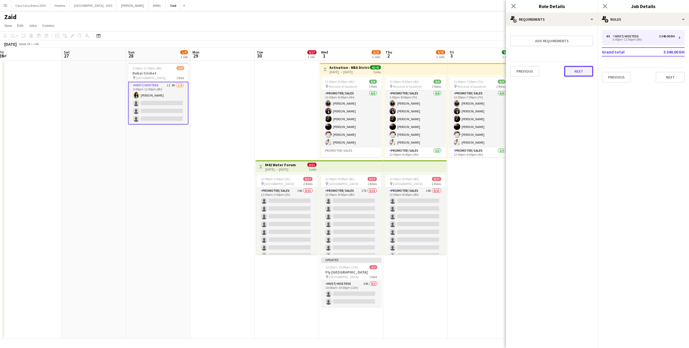
click at [584, 74] on button "Next" at bounding box center [578, 71] width 29 height 11
click at [162, 115] on app-card-role "Host/ Hostess 1I 4A 1/4 3:00pm-11:00pm (8h) Urooj Naseem single-neutral-actions…" at bounding box center [158, 103] width 60 height 43
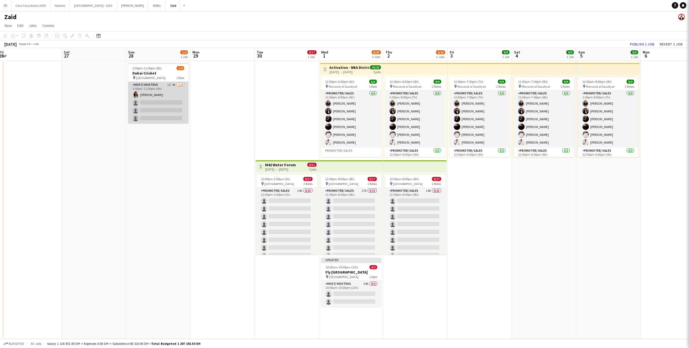
click at [162, 115] on app-card-role "Host/ Hostess 1I 4A 1/4 3:00pm-11:00pm (8h) Urooj Naseem single-neutral-actions…" at bounding box center [158, 103] width 60 height 42
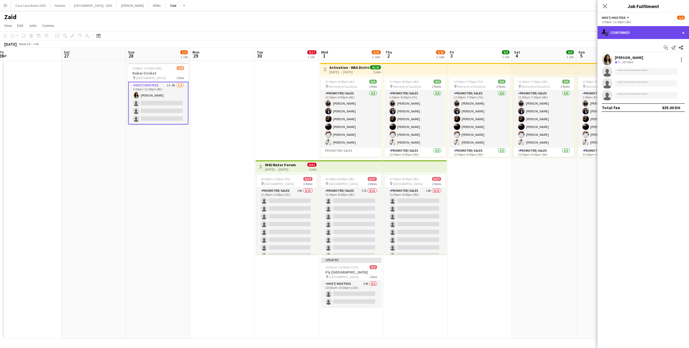
click at [609, 33] on div "single-neutral-actions-check-2 Confirmed" at bounding box center [642, 32] width 91 height 13
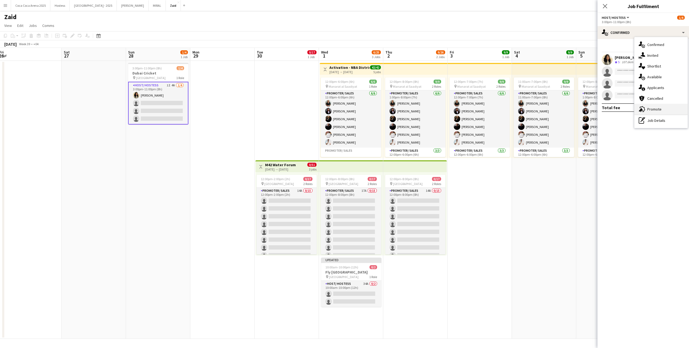
click at [659, 111] on span "Promote" at bounding box center [654, 109] width 14 height 5
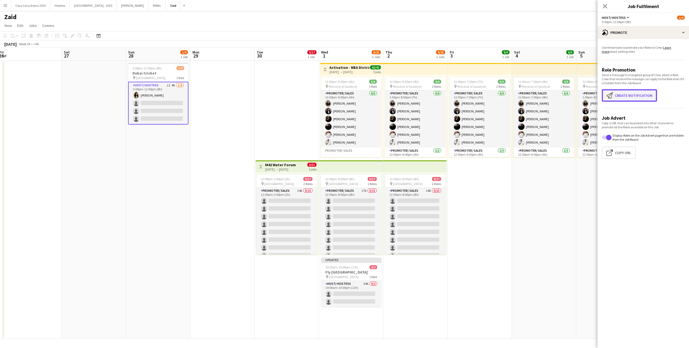
click at [631, 97] on button "Create notification Create notification" at bounding box center [628, 95] width 55 height 12
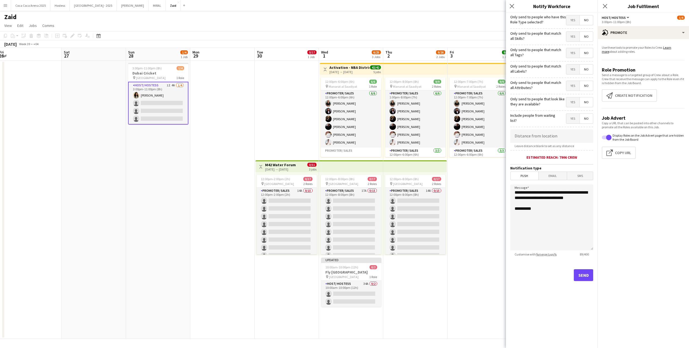
click at [577, 99] on span "Yes" at bounding box center [572, 102] width 13 height 10
click at [574, 83] on span "Yes" at bounding box center [572, 86] width 13 height 10
click at [574, 67] on span "Yes" at bounding box center [572, 70] width 13 height 10
click at [572, 55] on span "Yes" at bounding box center [572, 53] width 13 height 10
click at [572, 39] on span "Yes" at bounding box center [572, 37] width 13 height 10
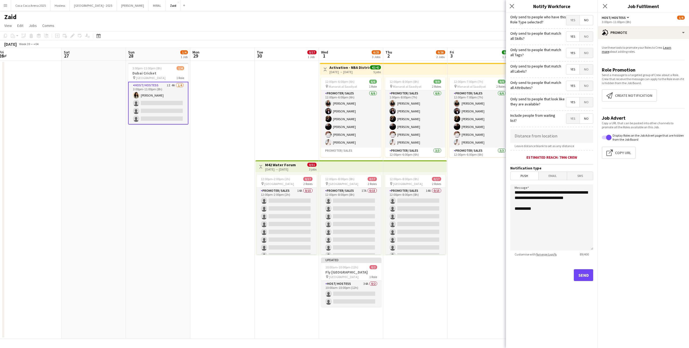
click at [572, 26] on div "Yes No" at bounding box center [579, 20] width 27 height 11
click at [572, 23] on span "Yes" at bounding box center [572, 20] width 13 height 10
click at [271, 133] on app-date-cell "Toggle View M42 Water Forum 30-09-2025 → 02-10-2025 0/51 3 jobs 12:00pm-2:00pm …" at bounding box center [286, 200] width 64 height 278
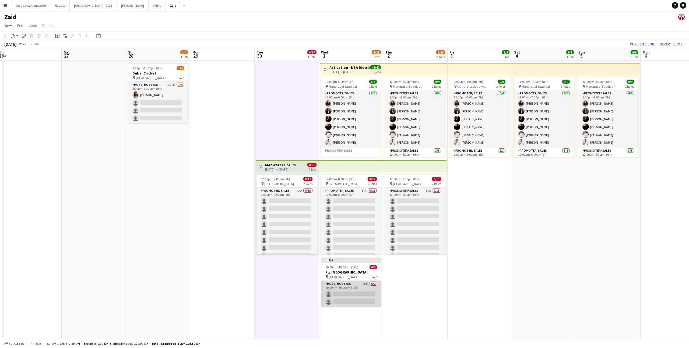
click at [353, 290] on app-card-role "Host/ Hostess 34A 0/2 10:00am-10:00pm (12h) single-neutral-actions single-neutr…" at bounding box center [351, 294] width 60 height 26
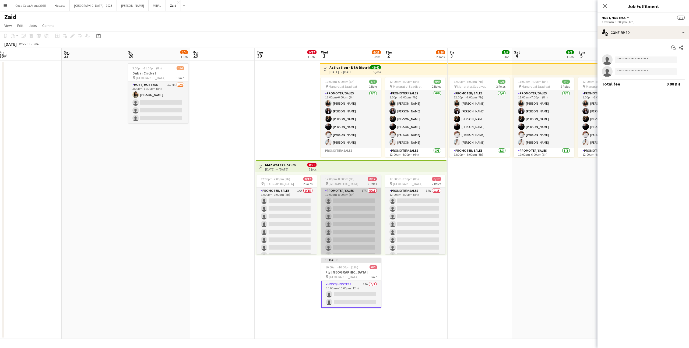
click at [380, 247] on app-card-role "Promoter/ Sales 17A 0/15 12:00pm-8:00pm (8h) single-neutral-actions single-neut…" at bounding box center [351, 251] width 60 height 127
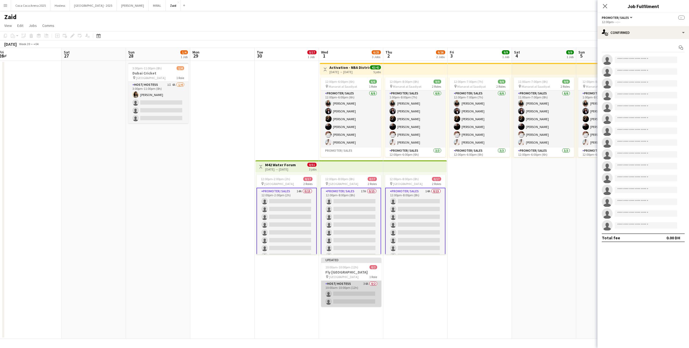
click at [357, 289] on app-card-role "Host/ Hostess 34A 0/2 10:00am-10:00pm (12h) single-neutral-actions single-neutr…" at bounding box center [351, 294] width 60 height 26
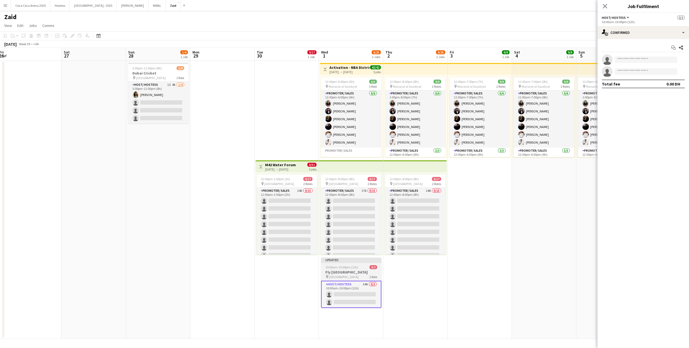
click at [360, 273] on h3 "Fly [GEOGRAPHIC_DATA]" at bounding box center [351, 272] width 60 height 5
click at [408, 283] on app-date-cell "12:00pm-8:00pm (8h) 9/9 pin Manarat al Saadiyat 2 Roles Promoter/ Sales 6/6 1:0…" at bounding box center [415, 200] width 64 height 278
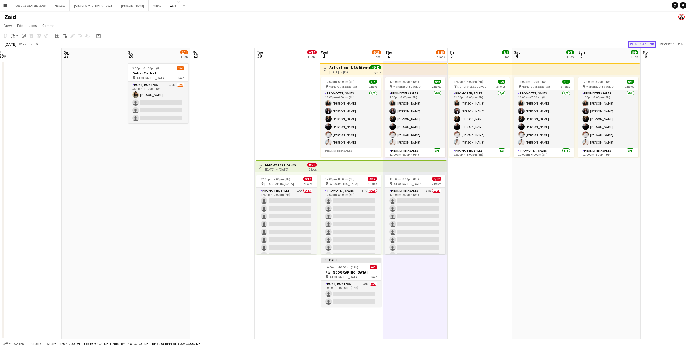
click at [647, 41] on button "Publish 1 job" at bounding box center [641, 44] width 29 height 7
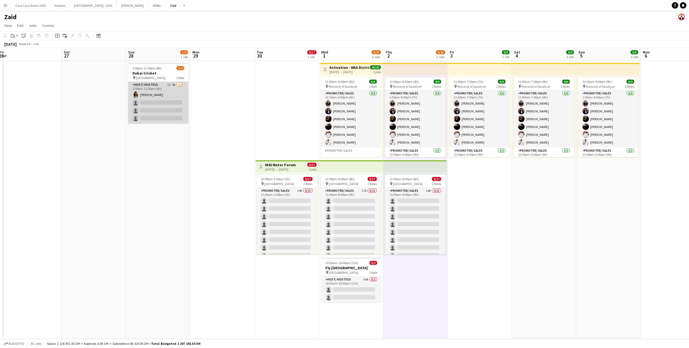
click at [178, 110] on app-card-role "Host/ Hostess 1I 4A 1/4 3:00pm-11:00pm (8h) Urooj Naseem single-neutral-actions…" at bounding box center [158, 103] width 60 height 42
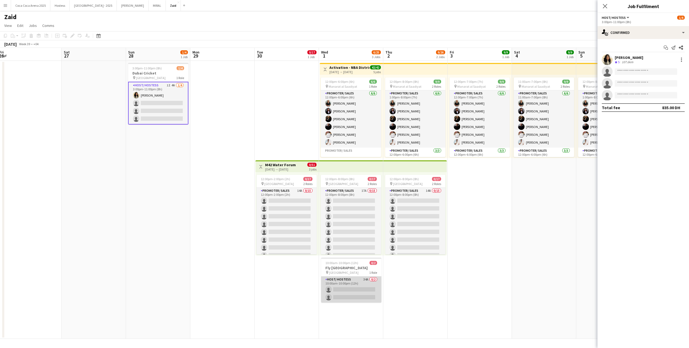
click at [347, 279] on app-card-role "Host/ Hostess 34A 0/2 10:00am-10:00pm (12h) single-neutral-actions single-neutr…" at bounding box center [351, 289] width 60 height 26
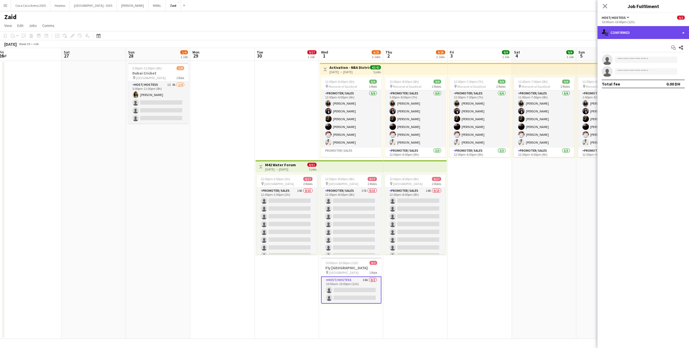
click at [660, 33] on div "single-neutral-actions-check-2 Confirmed" at bounding box center [642, 32] width 91 height 13
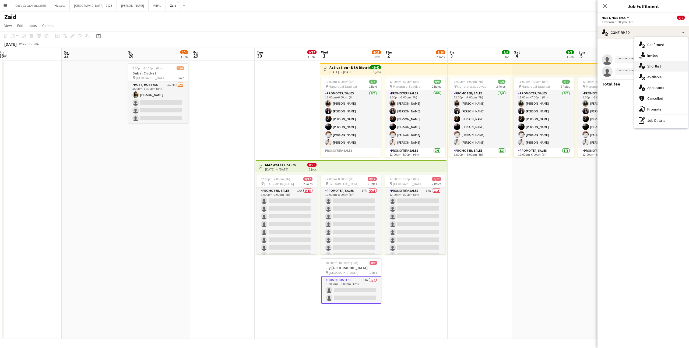
click at [670, 66] on div "single-neutral-actions-heart Shortlist" at bounding box center [660, 66] width 53 height 11
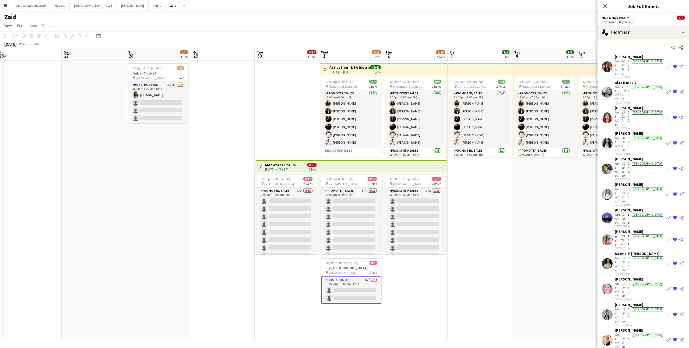
click at [634, 182] on div "[PERSON_NAME]" at bounding box center [638, 184] width 49 height 5
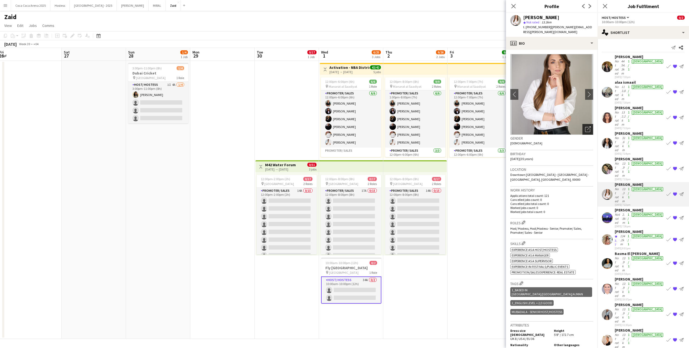
click at [587, 127] on icon at bounding box center [587, 129] width 5 height 5
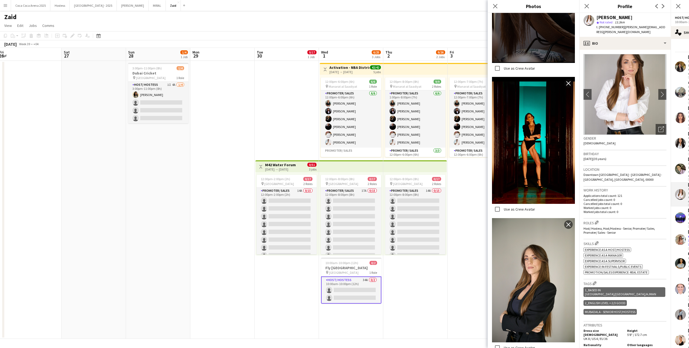
scroll to position [770, 0]
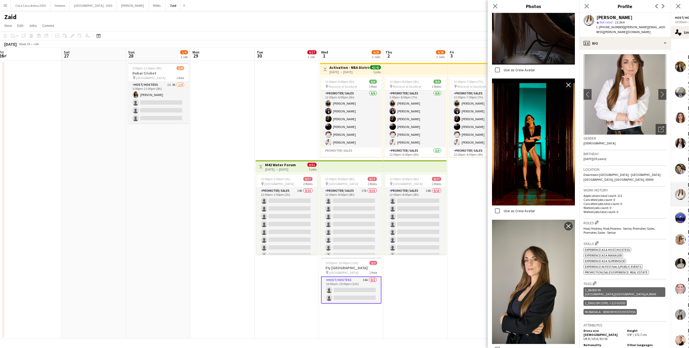
click at [663, 194] on p "Applications total count: 121" at bounding box center [624, 196] width 83 height 4
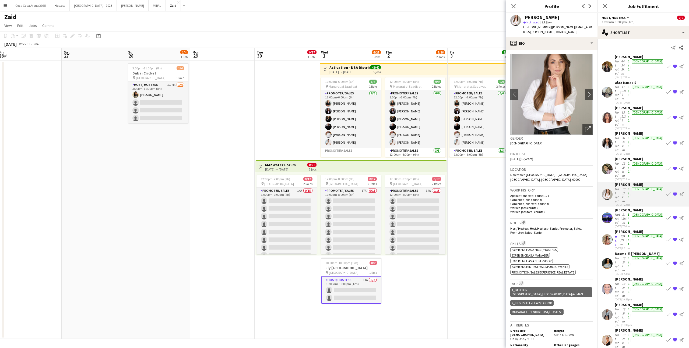
click at [630, 131] on div "[PERSON_NAME]" at bounding box center [638, 133] width 49 height 5
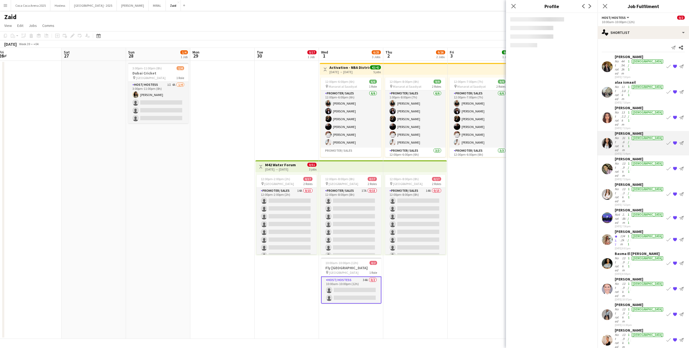
click at [620, 63] on div "Not rated" at bounding box center [616, 67] width 5 height 16
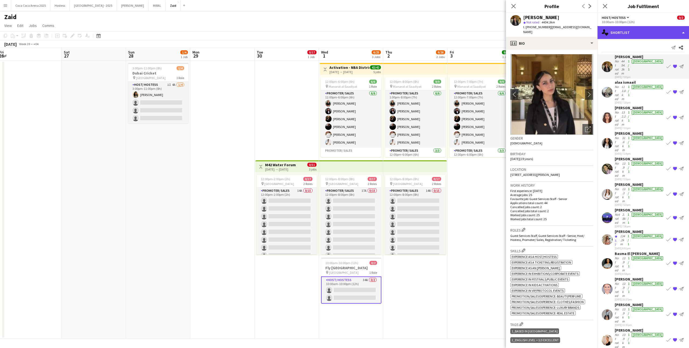
click at [636, 35] on div "single-neutral-actions-heart Shortlist" at bounding box center [642, 32] width 91 height 13
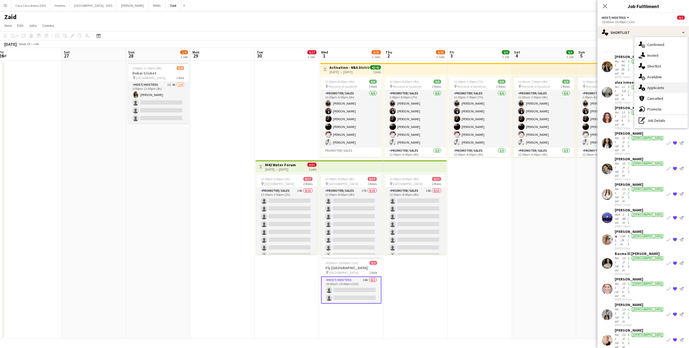
click at [659, 89] on span "Applicants" at bounding box center [655, 87] width 17 height 5
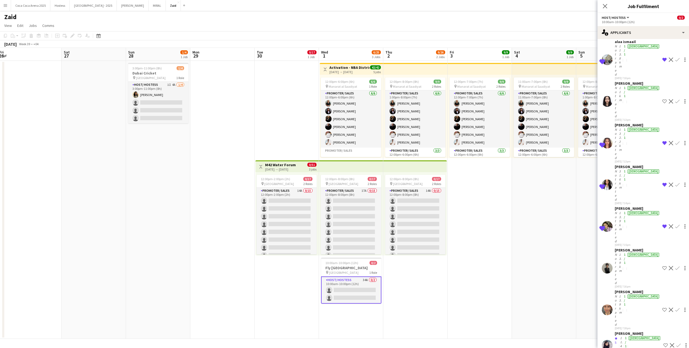
scroll to position [311, 0]
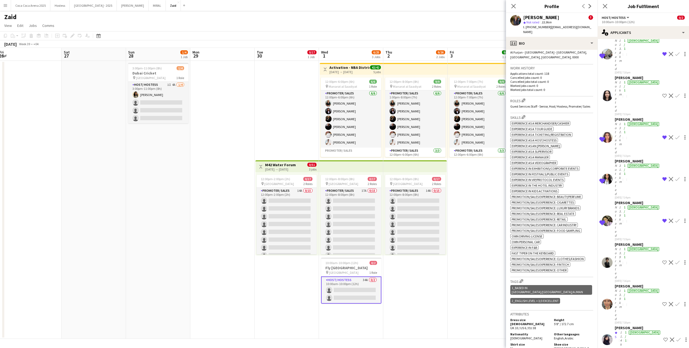
scroll to position [178, 0]
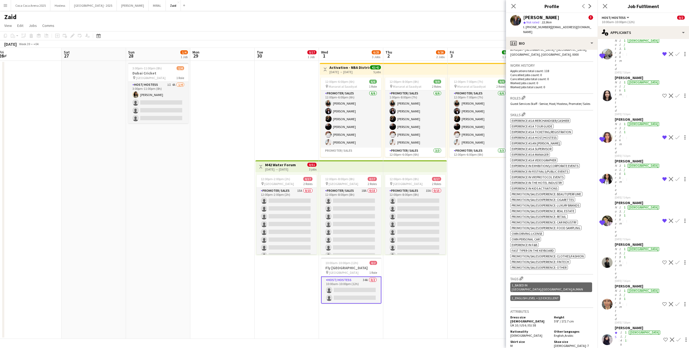
click at [432, 267] on app-date-cell "12:00pm-8:00pm (8h) 9/9 pin Manarat al Saadiyat 2 Roles Promoter/ Sales 6/6 1:0…" at bounding box center [415, 200] width 64 height 278
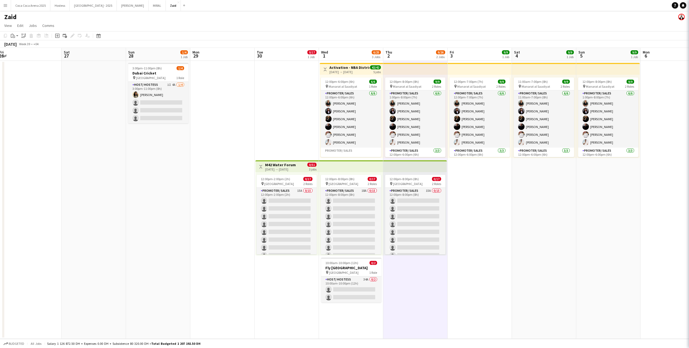
scroll to position [0, 0]
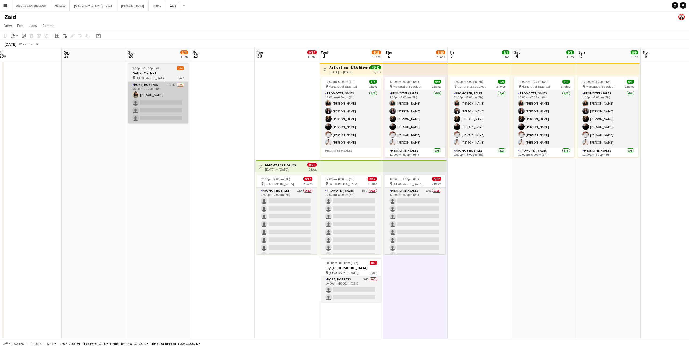
click at [169, 111] on app-card-role "Host/ Hostess 1I 4A 1/4 3:00pm-11:00pm (8h) Urooj Naseem single-neutral-actions…" at bounding box center [158, 103] width 60 height 42
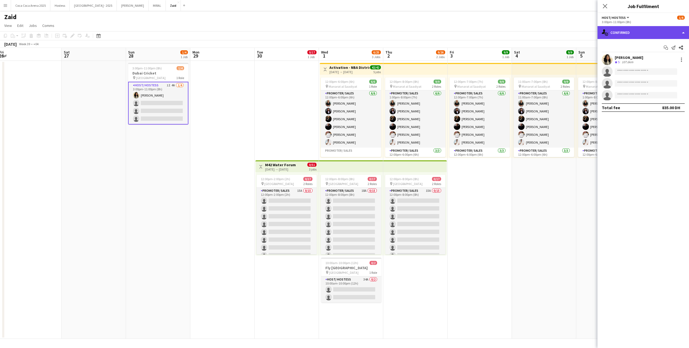
click at [662, 28] on div "single-neutral-actions-check-2 Confirmed" at bounding box center [642, 32] width 91 height 13
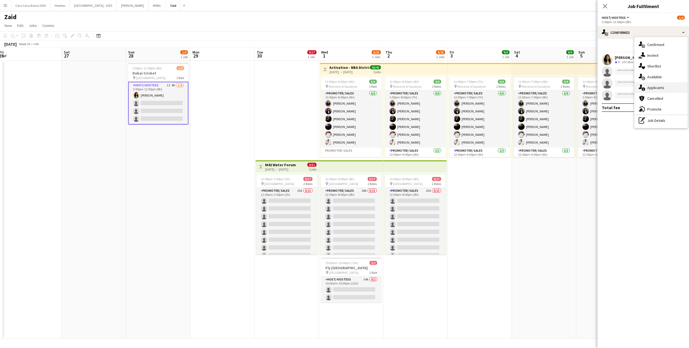
click at [667, 87] on div "single-neutral-actions-information Applicants" at bounding box center [660, 87] width 53 height 11
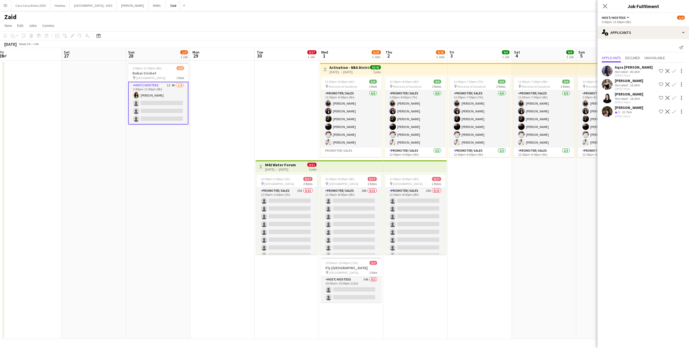
click at [637, 106] on div "Eya Barbouch Crew rating 5 31.7km 23-09-2025 3:50pm Shortlist crew Decline Conf…" at bounding box center [642, 111] width 91 height 13
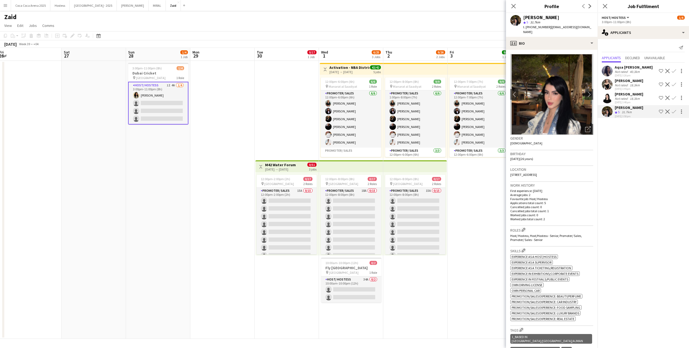
click at [661, 112] on app-icon "Shortlist crew" at bounding box center [660, 111] width 4 height 4
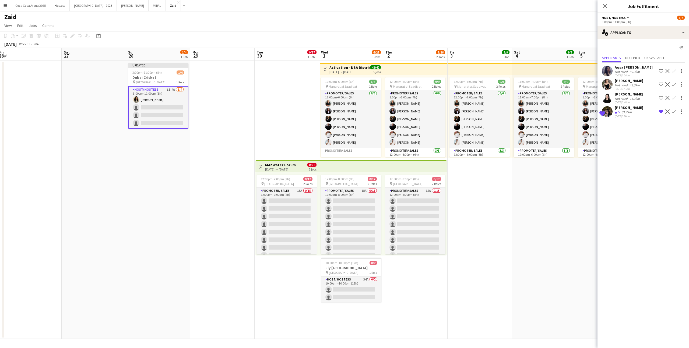
click at [504, 219] on app-date-cell "12:00pm-7:00pm (7h) 9/9 pin Manarat al Saadiyat 2 Roles Promoter/ Sales [DATE] …" at bounding box center [479, 200] width 64 height 278
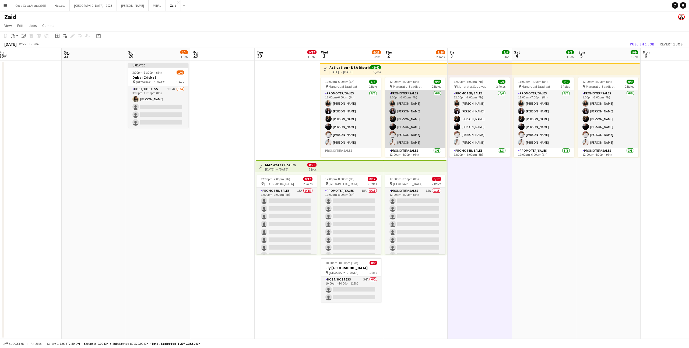
click at [394, 131] on app-card-role "Promoter/ Sales 6/6 1:00pm-8:00pm (7h) Daryna Ihnatenko Hala Salman Karina Shul…" at bounding box center [415, 118] width 60 height 57
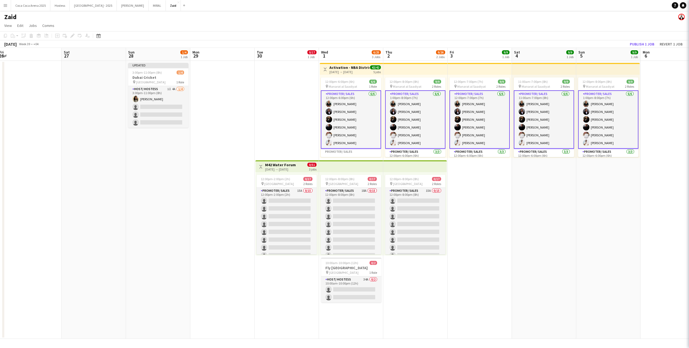
scroll to position [26, 0]
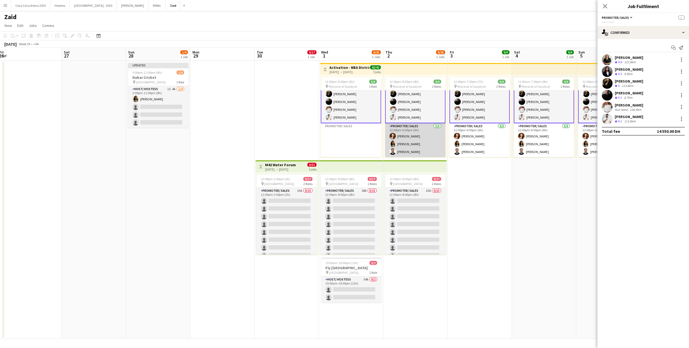
click at [404, 139] on app-card-role "Promoter/ Sales 3/3 12:00pm-6:00pm (6h) Myriam Chotard Urooj Naseem Ibrahim El …" at bounding box center [415, 140] width 60 height 34
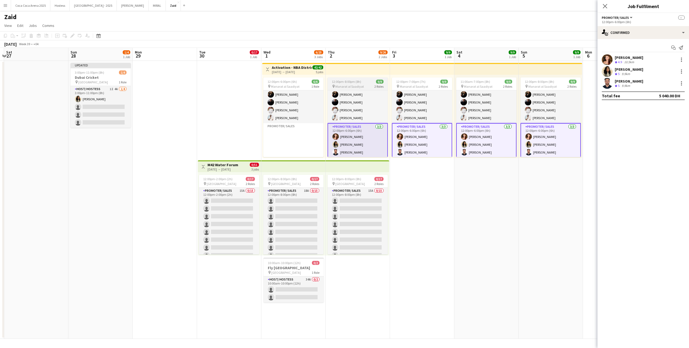
scroll to position [0, 0]
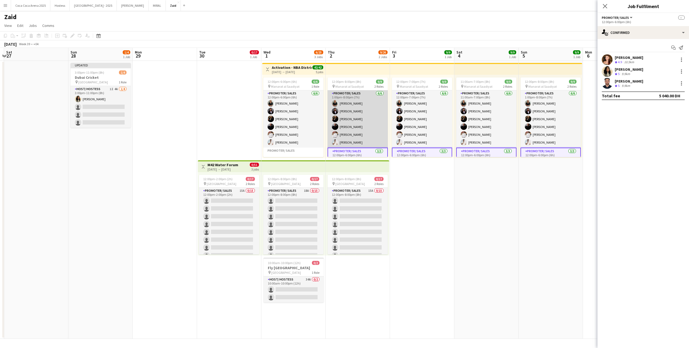
click at [363, 125] on app-card-role "Promoter/ Sales 6/6 1:00pm-8:00pm (7h) Daryna Ihnatenko Hala Salman Karina Shul…" at bounding box center [357, 118] width 60 height 57
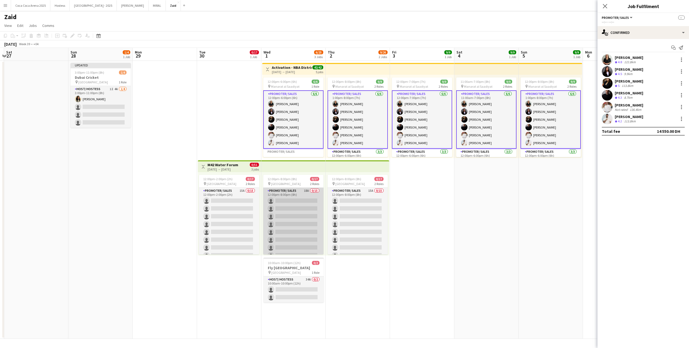
click at [312, 207] on app-card-role "Promoter/ Sales 18A 0/15 12:00pm-8:00pm (8h) single-neutral-actions single-neut…" at bounding box center [293, 251] width 60 height 127
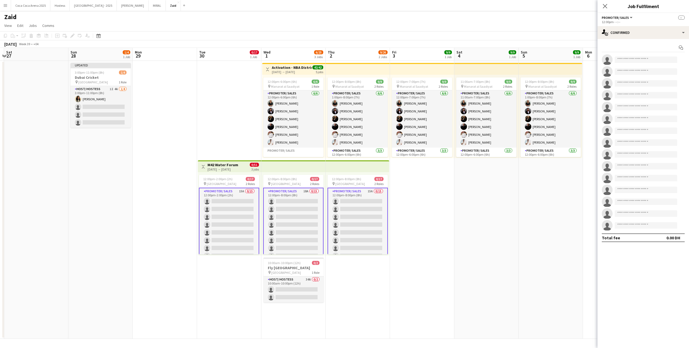
click at [399, 206] on app-date-cell "12:00pm-7:00pm (7h) 9/9 pin Manarat al Saadiyat 2 Roles Promoter/ Sales [DATE] …" at bounding box center [422, 200] width 64 height 278
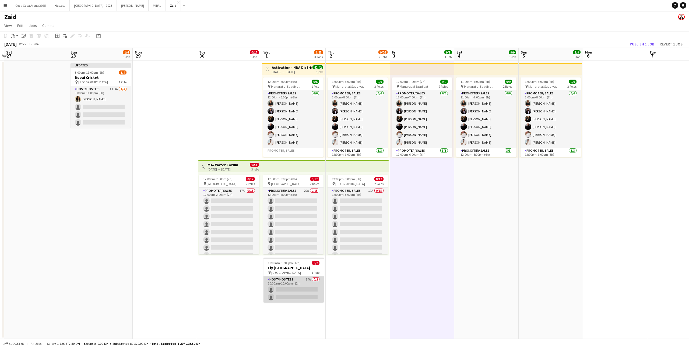
click at [308, 280] on app-card-role "Host/ Hostess 34A 0/2 10:00am-10:00pm (12h) single-neutral-actions single-neutr…" at bounding box center [293, 289] width 60 height 26
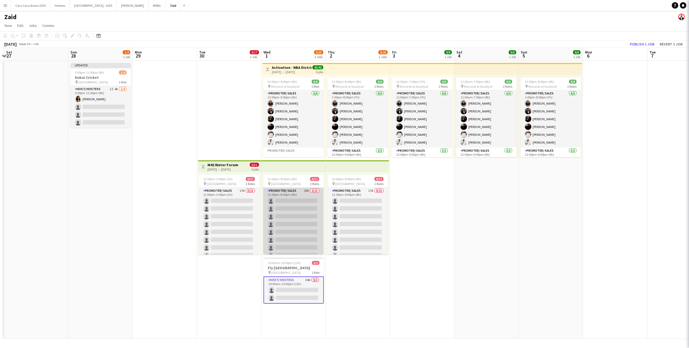
click at [306, 220] on app-card-role "Promoter/ Sales 20A 0/15 12:00pm-8:00pm (8h) single-neutral-actions single-neut…" at bounding box center [293, 251] width 60 height 127
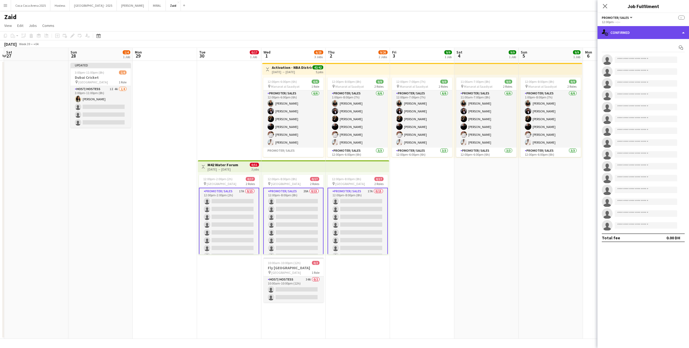
click at [615, 36] on div "single-neutral-actions-check-2 Confirmed" at bounding box center [642, 32] width 91 height 13
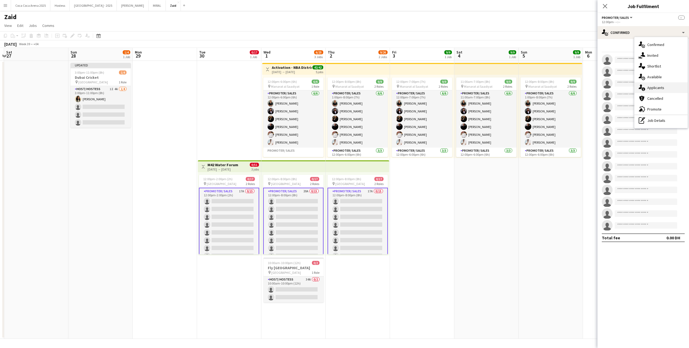
click at [672, 92] on div "single-neutral-actions-information Applicants" at bounding box center [660, 87] width 53 height 11
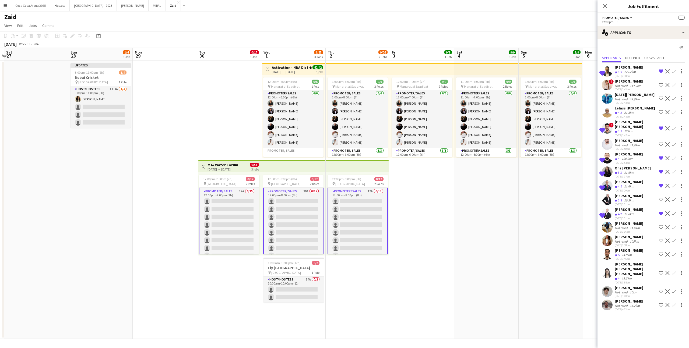
click at [635, 262] on div "[PERSON_NAME] [PERSON_NAME] [PERSON_NAME]" at bounding box center [635, 269] width 42 height 15
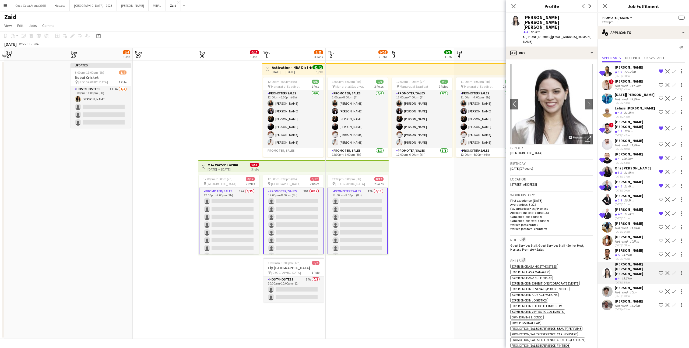
click at [661, 271] on app-icon "Shortlist crew" at bounding box center [660, 273] width 4 height 4
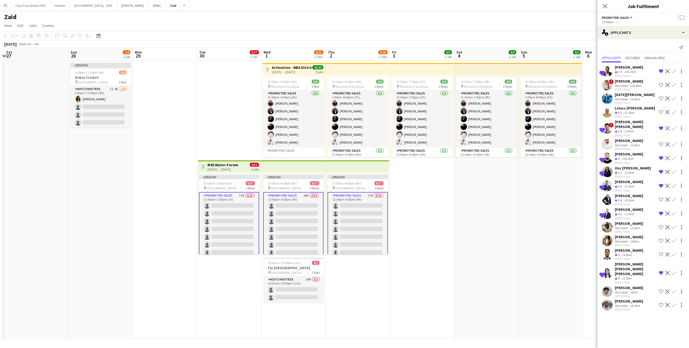
click at [642, 299] on div "Mateo Narbona Not rated 15.2km 23-09-2025 4:02pm Shortlist crew Decline Confirm" at bounding box center [642, 305] width 91 height 12
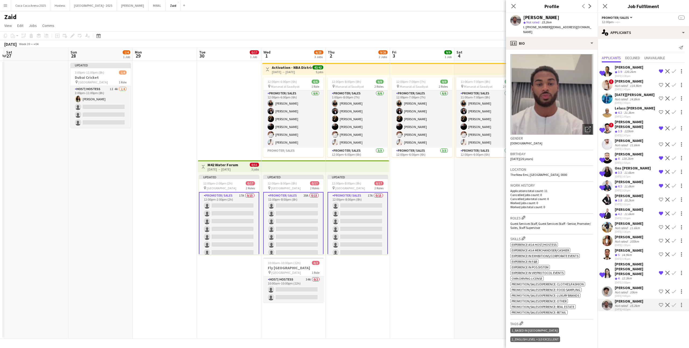
click at [674, 271] on app-icon "Confirm" at bounding box center [673, 273] width 4 height 4
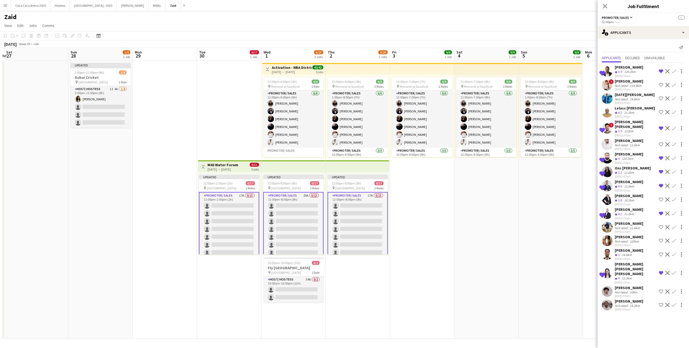
scroll to position [92, 0]
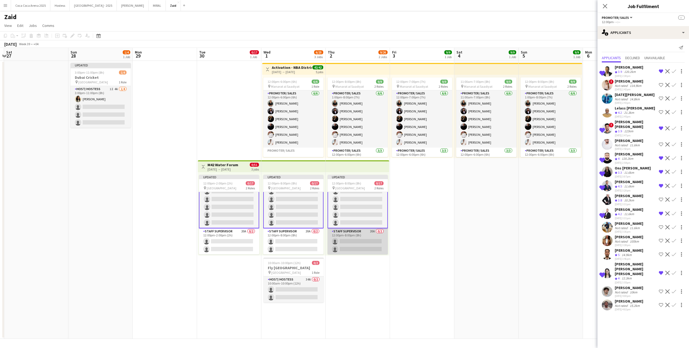
click at [368, 241] on app-card-role "Staff Supervisor 20A 0/2 12:00pm-8:00pm (8h) single-neutral-actions single-neut…" at bounding box center [357, 241] width 60 height 26
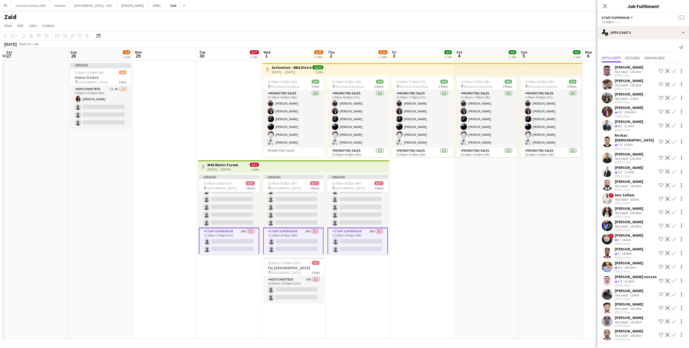
click at [630, 206] on div "[PERSON_NAME]" at bounding box center [628, 208] width 29 height 5
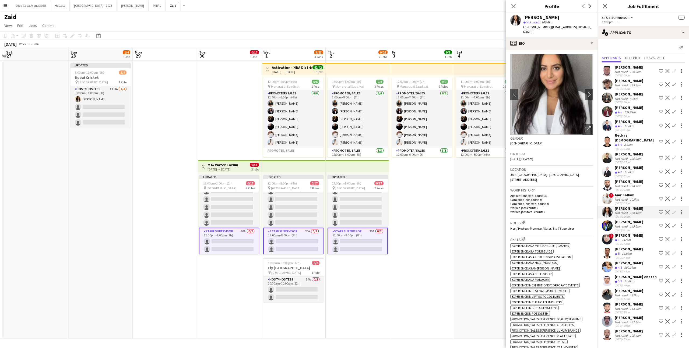
click at [633, 165] on div "[PERSON_NAME]" at bounding box center [628, 167] width 29 height 5
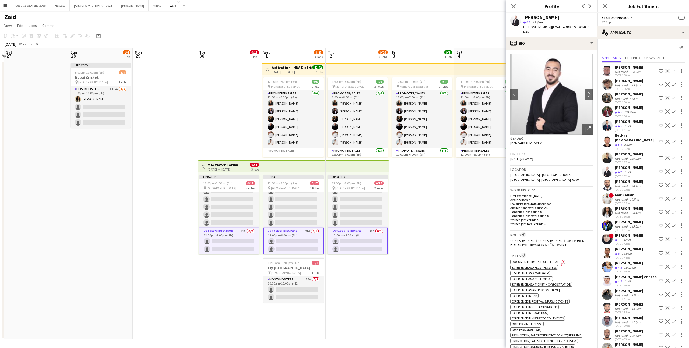
scroll to position [12, 0]
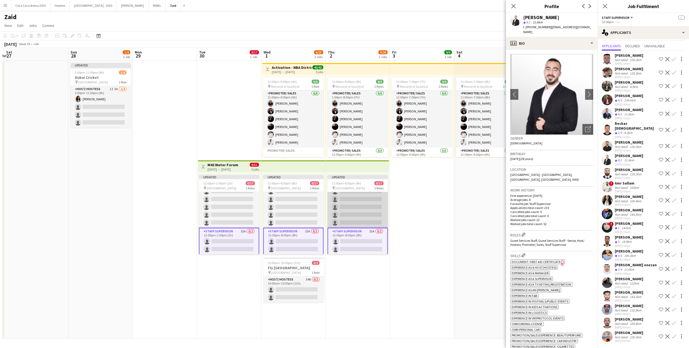
click at [366, 199] on app-card-role "Promoter/ Sales 21A 0/15 12:00pm-8:00pm (8h) single-neutral-actions single-neut…" at bounding box center [357, 163] width 60 height 127
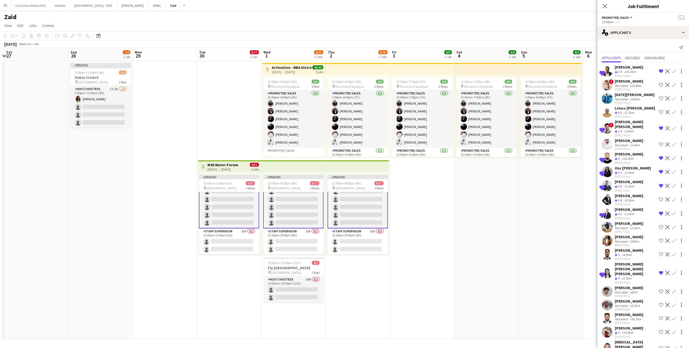
scroll to position [13, 0]
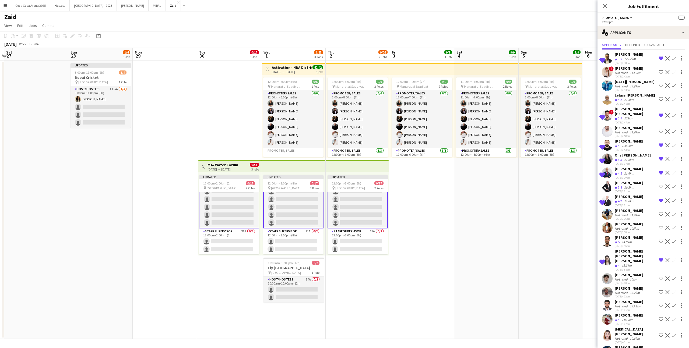
click at [638, 336] on div "10.8km" at bounding box center [634, 338] width 12 height 4
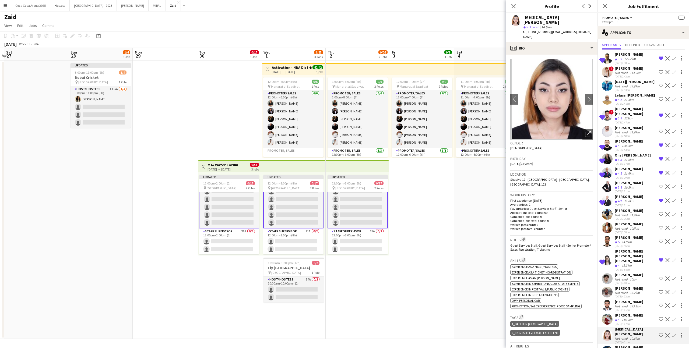
click at [660, 333] on app-icon "Shortlist crew" at bounding box center [660, 335] width 4 height 4
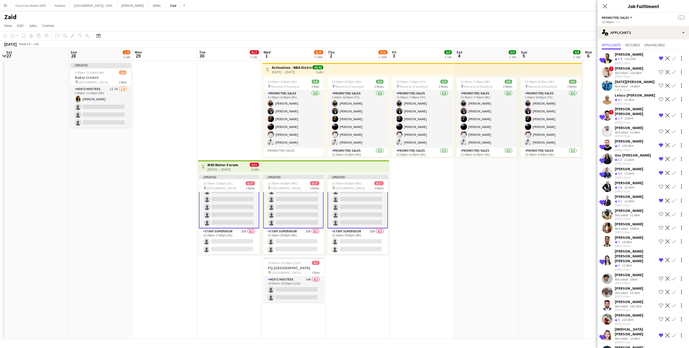
click at [645, 299] on div "Fahad Zueter Not rated 143.2km 23-09-2025 4:05pm Shortlist crew Decline Confirm" at bounding box center [642, 305] width 91 height 12
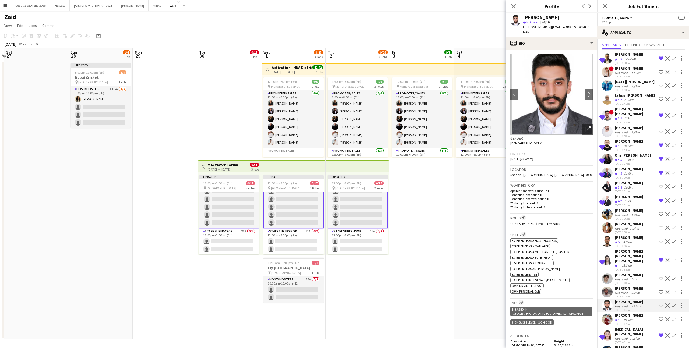
click at [649, 286] on div "Mateo Narbona Not rated 15.2km 23-09-2025 4:02pm Shortlist crew Decline Confirm" at bounding box center [642, 292] width 91 height 12
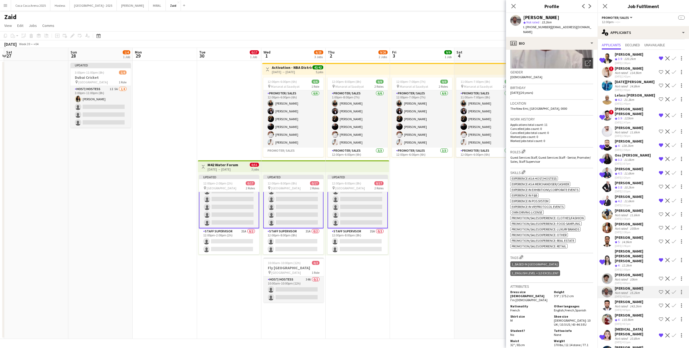
scroll to position [0, 0]
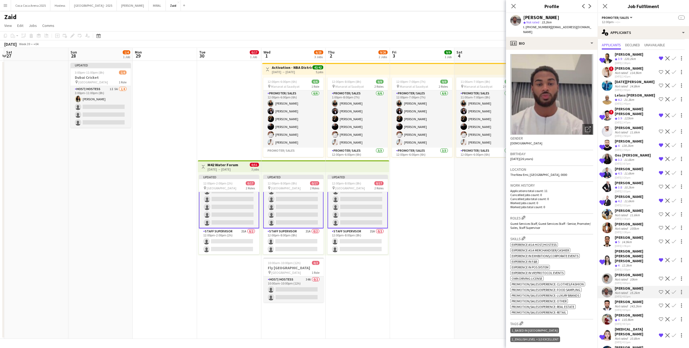
click at [659, 290] on app-icon "Shortlist crew" at bounding box center [660, 292] width 4 height 4
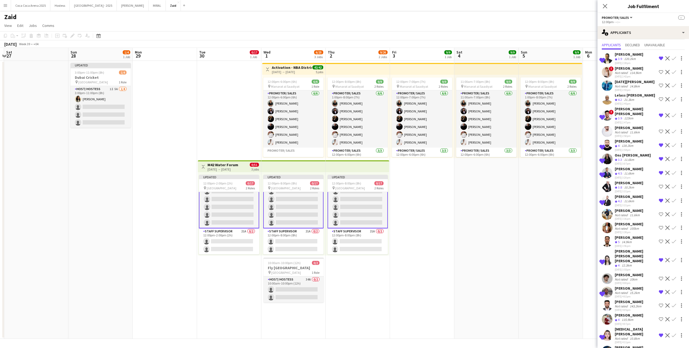
click at [640, 272] on div "Sultan fowzi Not rated 10km 23-09-2025 4:00pm Shortlist crew Decline Confirm" at bounding box center [642, 278] width 91 height 12
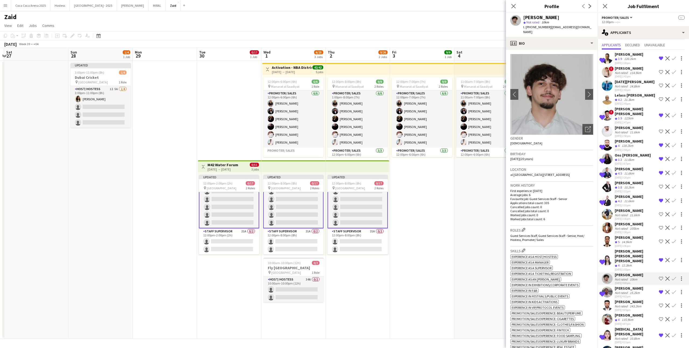
click at [661, 276] on app-icon "Shortlist crew" at bounding box center [660, 278] width 4 height 4
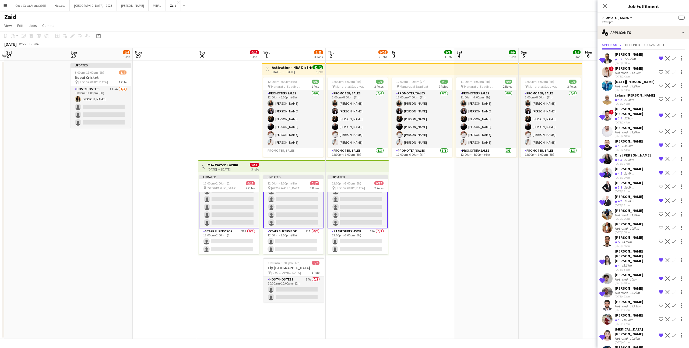
scroll to position [4, 0]
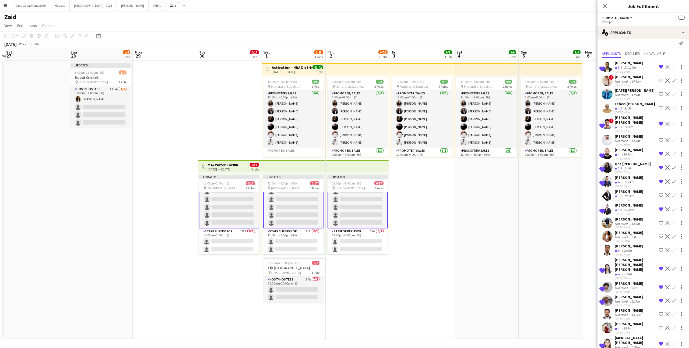
click at [646, 236] on div "Honney Masillones Not rated 105km 23-09-2025 3:38pm Shortlist crew Decline Conf…" at bounding box center [642, 236] width 91 height 12
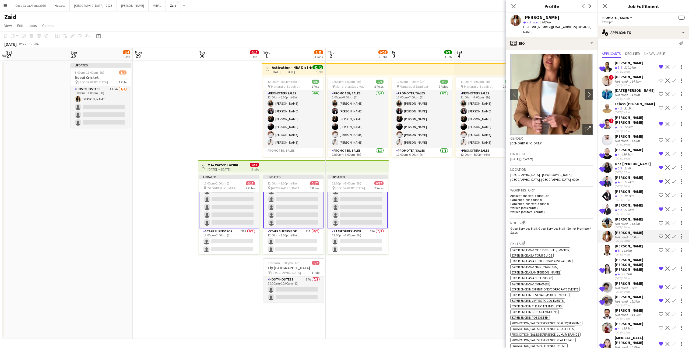
click at [630, 222] on div "11.6km" at bounding box center [634, 224] width 12 height 4
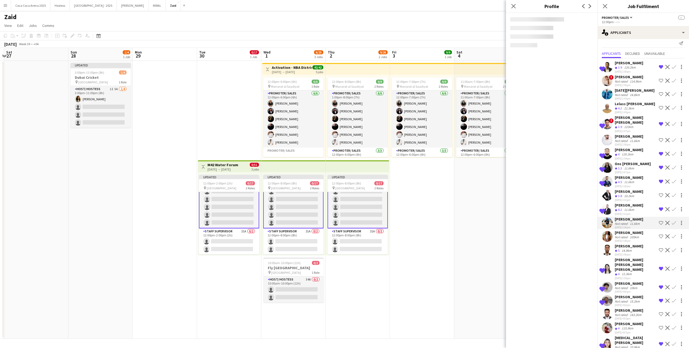
scroll to position [0, 0]
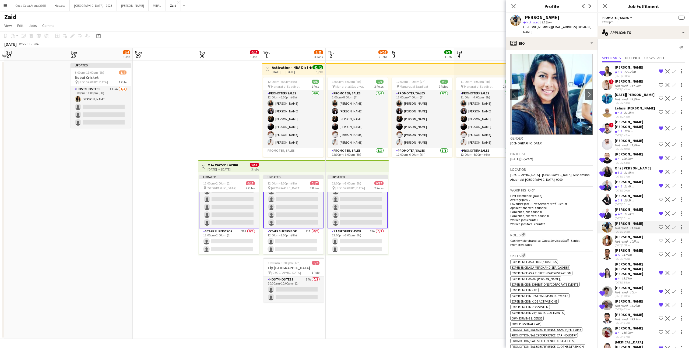
click at [623, 138] on div "[PERSON_NAME]" at bounding box center [628, 140] width 29 height 5
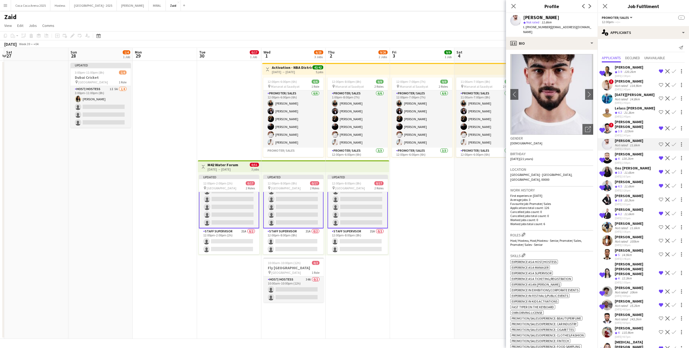
click at [660, 142] on app-icon "Shortlist crew" at bounding box center [660, 144] width 4 height 4
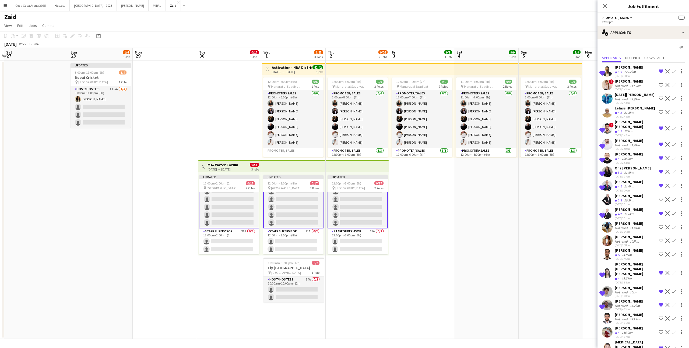
click at [480, 183] on app-date-cell "11:00am-7:00pm (8h) 9/9 pin Manarat al Saadiyat 2 Roles Promoter/ Sales [DATE] …" at bounding box center [486, 200] width 64 height 278
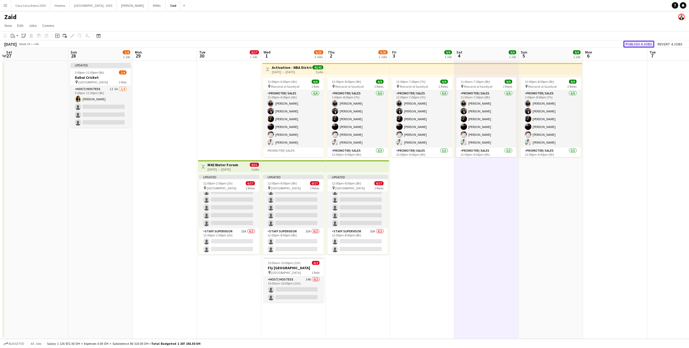
click at [645, 42] on button "Publish 4 jobs" at bounding box center [638, 44] width 31 height 7
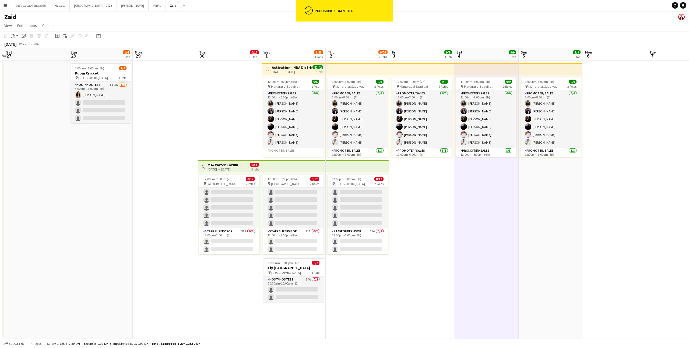
scroll to position [87, 0]
click at [112, 105] on app-card-role "Host/ Hostess 1I 5A 1/4 3:00pm-11:00pm (8h) Urooj Naseem single-neutral-actions…" at bounding box center [100, 103] width 60 height 42
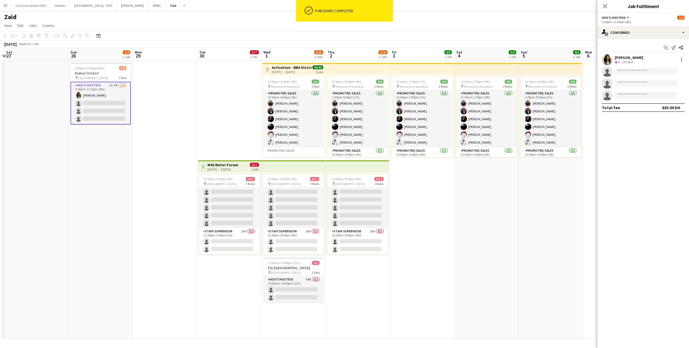
click at [662, 25] on app-options-switcher "Host/ Hostess All roles Host/ Hostess 1/4 3:00pm-11:00pm (8h)" at bounding box center [642, 19] width 91 height 13
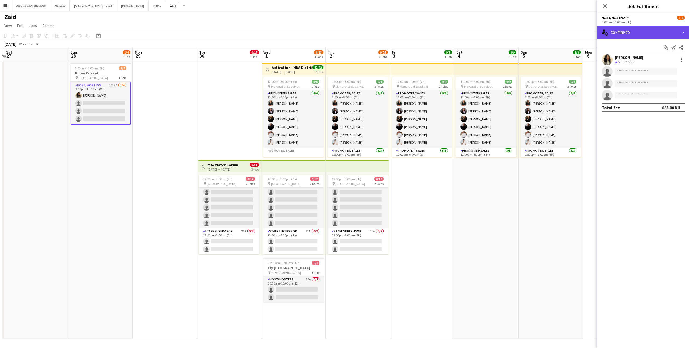
click at [662, 30] on div "single-neutral-actions-check-2 Confirmed" at bounding box center [642, 32] width 91 height 13
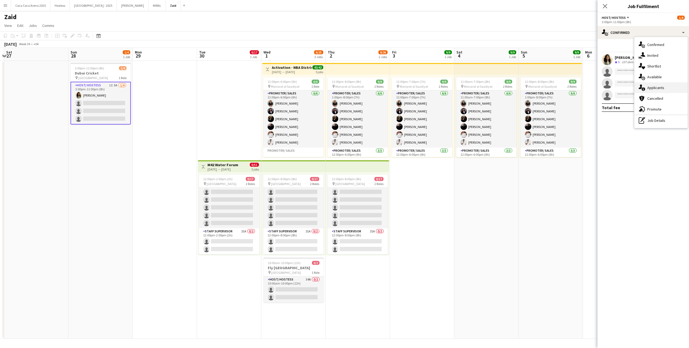
click at [668, 90] on div "single-neutral-actions-information Applicants" at bounding box center [660, 87] width 53 height 11
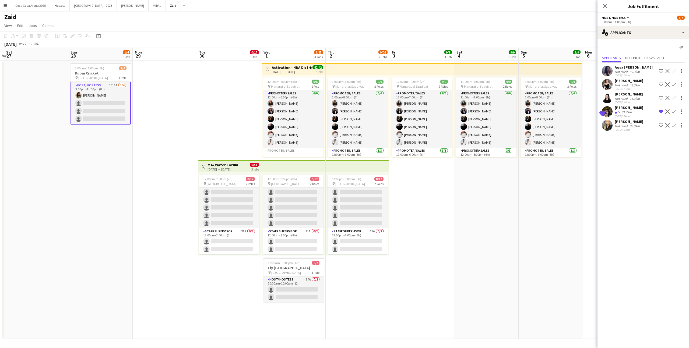
click at [639, 123] on div "[PERSON_NAME]" at bounding box center [628, 121] width 29 height 5
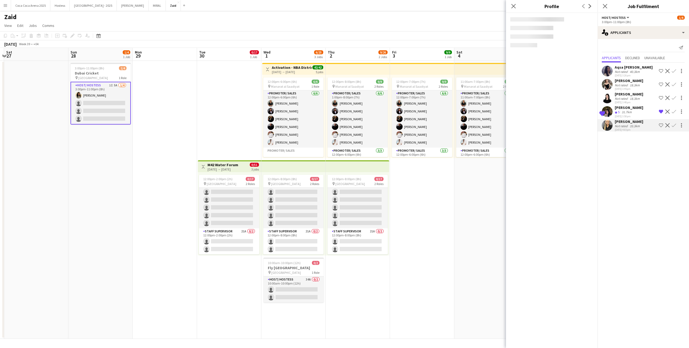
click at [638, 101] on div "[DATE] 3:48pm" at bounding box center [628, 102] width 29 height 3
click at [628, 82] on div "[PERSON_NAME]" at bounding box center [628, 80] width 29 height 5
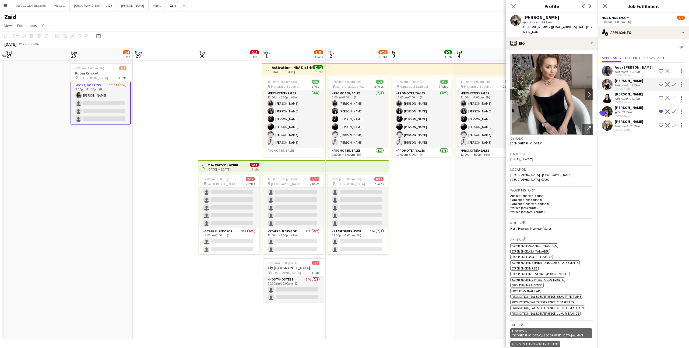
click at [623, 73] on div "Not rated" at bounding box center [621, 72] width 14 height 4
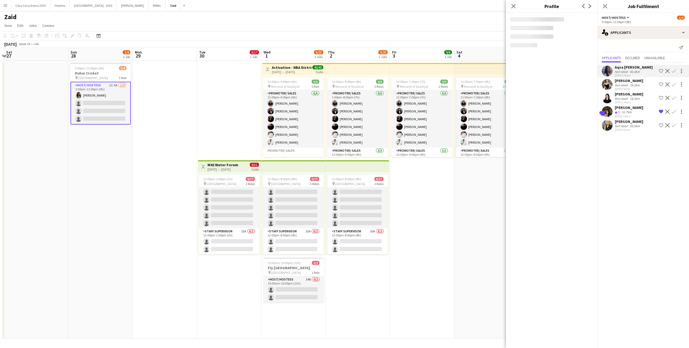
click at [461, 203] on app-date-cell "11:00am-7:00pm (8h) 9/9 pin Manarat al Saadiyat 2 Roles Promoter/ Sales [DATE] …" at bounding box center [486, 200] width 64 height 278
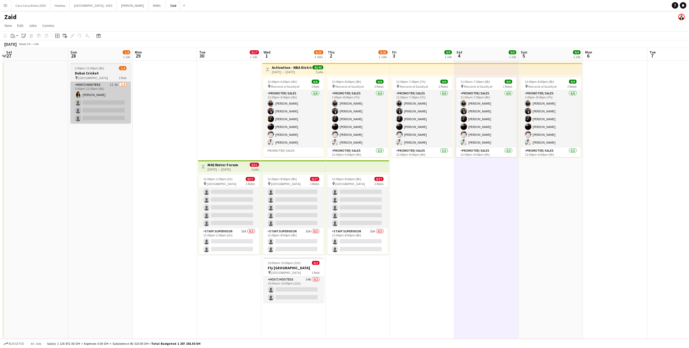
click at [129, 102] on app-card-role "Host/ Hostess 1I 5A 1/4 3:00pm-11:00pm (8h) Urooj Naseem single-neutral-actions…" at bounding box center [100, 103] width 60 height 42
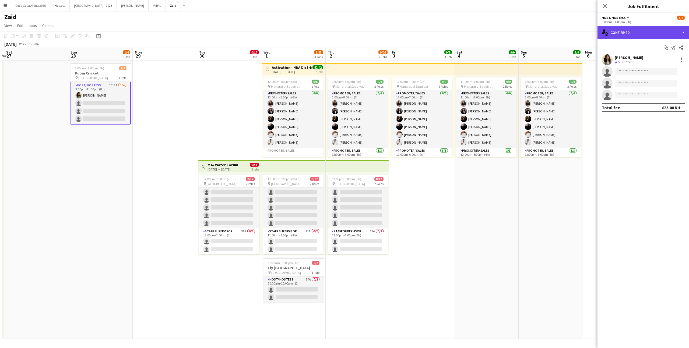
click at [664, 31] on div "single-neutral-actions-check-2 Confirmed" at bounding box center [642, 32] width 91 height 13
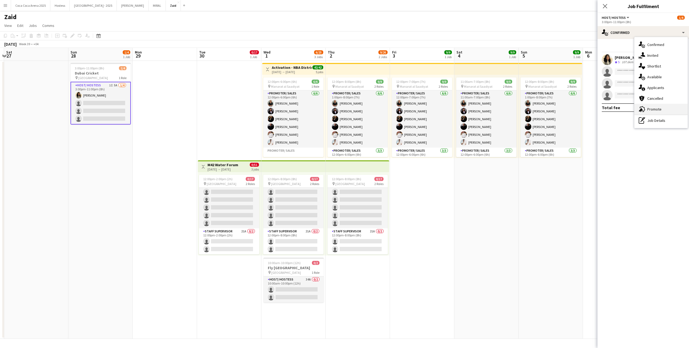
click at [660, 110] on span "Promote" at bounding box center [654, 109] width 14 height 5
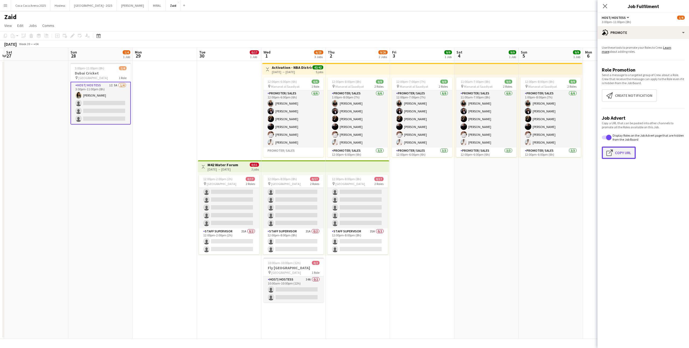
click at [616, 150] on button "Click to copy URL Copy Url" at bounding box center [618, 153] width 34 height 12
type textarea "**********"
click at [9, 7] on button "Menu" at bounding box center [5, 5] width 11 height 11
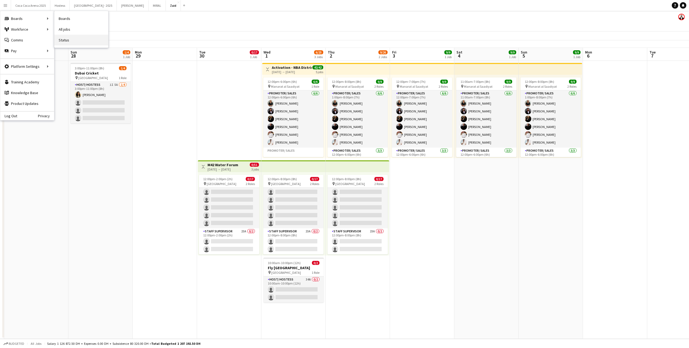
click at [84, 38] on link "Status" at bounding box center [81, 40] width 54 height 11
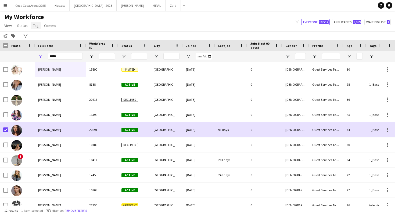
click at [35, 26] on span "Tag" at bounding box center [36, 25] width 6 height 5
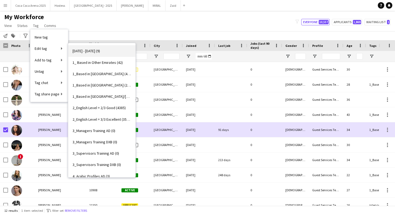
click at [86, 47] on link "15 - 23 Nov (9)" at bounding box center [101, 50] width 67 height 11
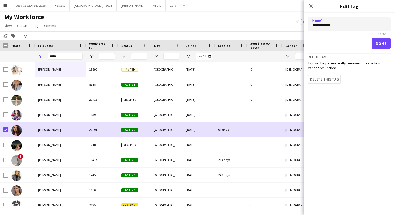
click at [312, 23] on input "**********" at bounding box center [349, 23] width 83 height 13
type input "**********"
click at [380, 42] on button "Done" at bounding box center [381, 43] width 19 height 11
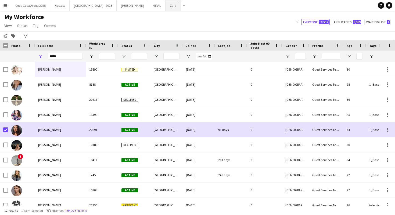
click at [166, 5] on button "Zaid Close" at bounding box center [173, 5] width 15 height 10
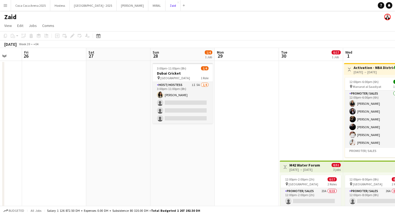
scroll to position [0, 238]
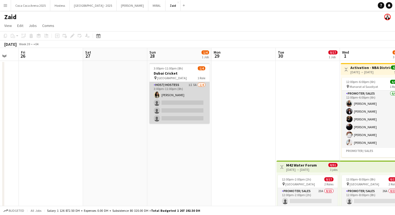
click at [188, 102] on app-card-role "Host/ Hostess 1I 5A 1/4 3:00pm-11:00pm (8h) Urooj Naseem single-neutral-actions…" at bounding box center [180, 103] width 60 height 42
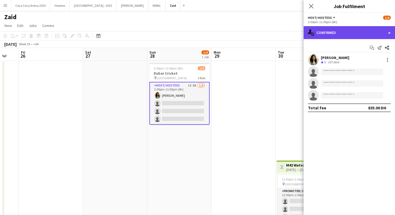
click at [349, 37] on div "single-neutral-actions-check-2 Confirmed" at bounding box center [349, 32] width 91 height 13
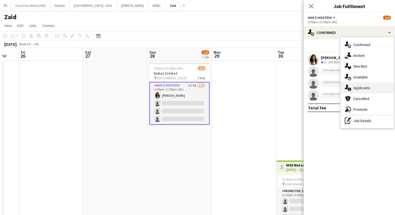
click at [369, 84] on div "single-neutral-actions-information Applicants" at bounding box center [367, 87] width 53 height 11
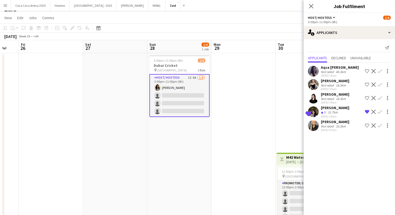
scroll to position [9, 0]
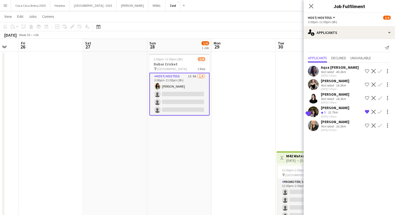
click at [267, 137] on app-date-cell at bounding box center [244, 178] width 64 height 253
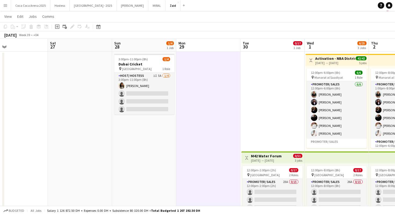
scroll to position [0, 148]
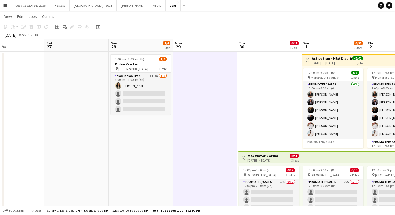
click at [5, 8] on button "Menu" at bounding box center [5, 5] width 11 height 11
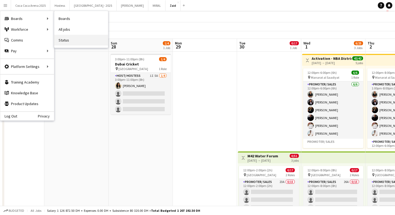
click at [80, 37] on link "Status" at bounding box center [81, 40] width 54 height 11
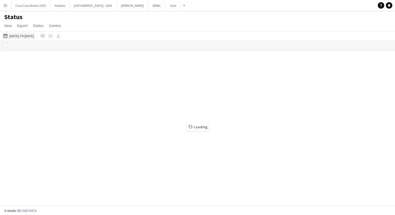
click at [35, 34] on button "23-09-2025 to 29-09-2025 23-09-2025 to 29-09-2025" at bounding box center [18, 36] width 33 height 6
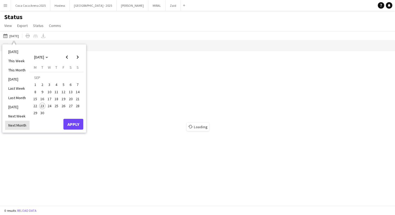
click at [25, 122] on li "Next Month" at bounding box center [17, 124] width 24 height 9
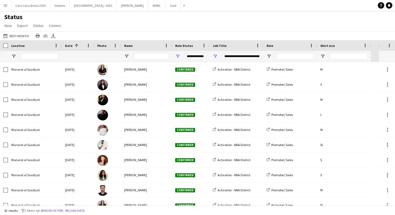
click at [216, 59] on div "**********" at bounding box center [237, 56] width 54 height 11
click at [214, 57] on span "Open Filter Menu" at bounding box center [215, 56] width 5 height 5
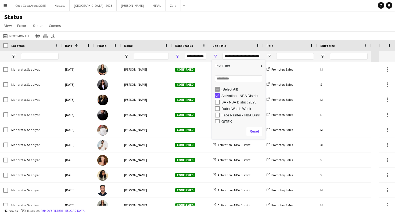
click at [228, 94] on div "Activation - NBA District" at bounding box center [243, 96] width 42 height 4
type input "***"
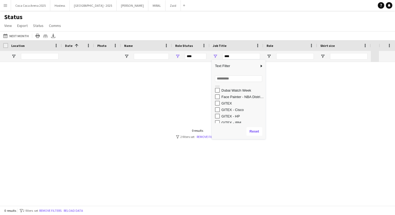
scroll to position [21, 0]
click at [234, 107] on div "GITEX - Cisco" at bounding box center [243, 107] width 42 height 4
type input "**********"
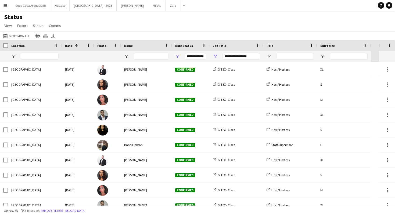
click at [235, 38] on div "23-09-2025 to 29-09-2025 Next Month Today This Week This Month Yesterday Last W…" at bounding box center [197, 35] width 395 height 9
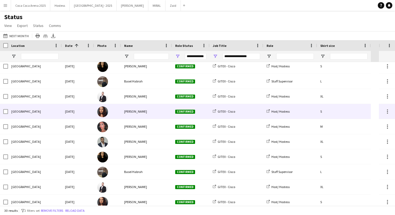
scroll to position [0, 0]
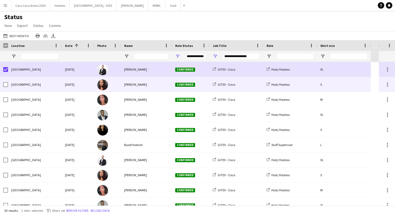
click at [6, 81] on div at bounding box center [5, 84] width 5 height 15
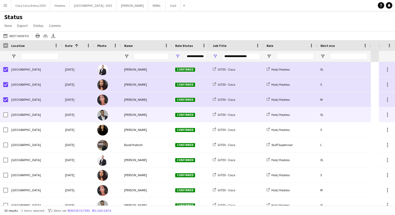
click at [6, 111] on div at bounding box center [5, 114] width 5 height 15
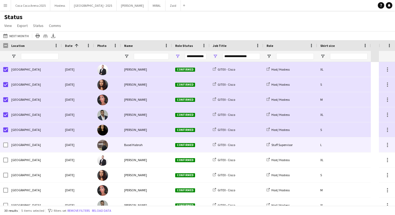
click at [5, 137] on div at bounding box center [5, 144] width 5 height 15
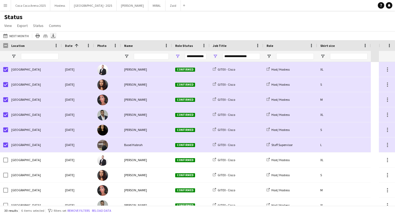
click at [53, 37] on icon "Export XLSX" at bounding box center [53, 36] width 4 height 4
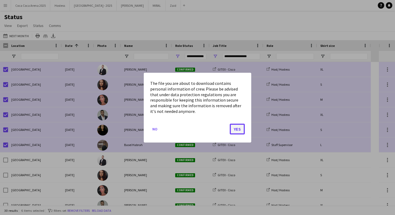
click at [239, 130] on button "Yes" at bounding box center [237, 128] width 15 height 11
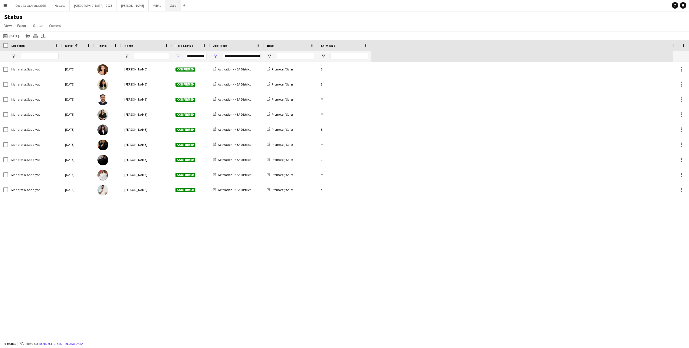
click at [166, 5] on button "Zaid Close" at bounding box center [173, 5] width 15 height 10
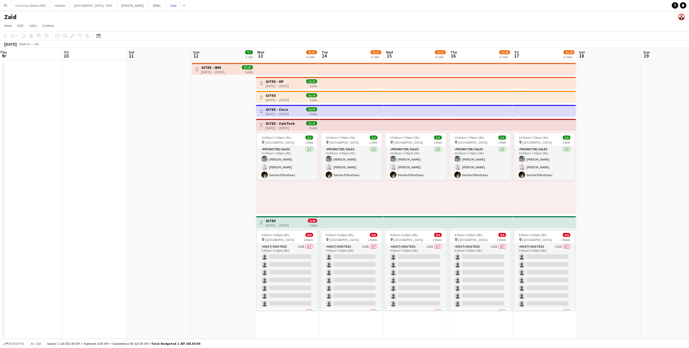
scroll to position [0, 226]
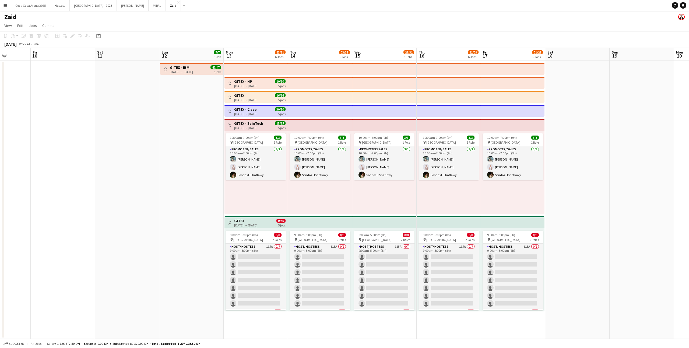
click at [226, 109] on button "Toggle View" at bounding box center [229, 111] width 6 height 6
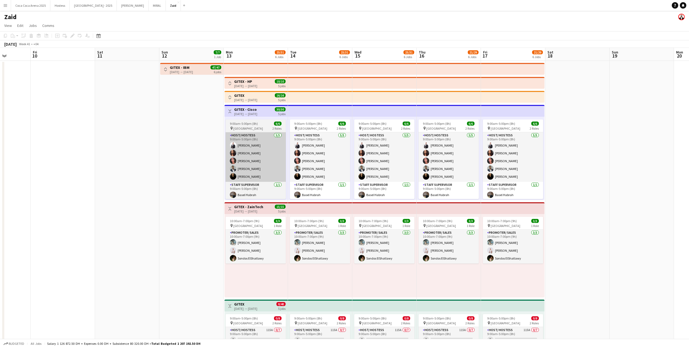
click at [276, 143] on app-card-role "Host/ Hostess [DATE] 9:00am-5:00pm (8h) [PERSON_NAME] [PERSON_NAME] Gvardiian […" at bounding box center [255, 156] width 60 height 49
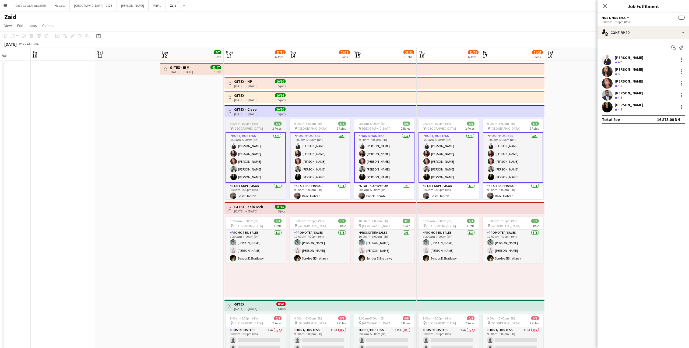
click at [268, 124] on div "9:00am-5:00pm (8h) 6/6" at bounding box center [255, 124] width 60 height 4
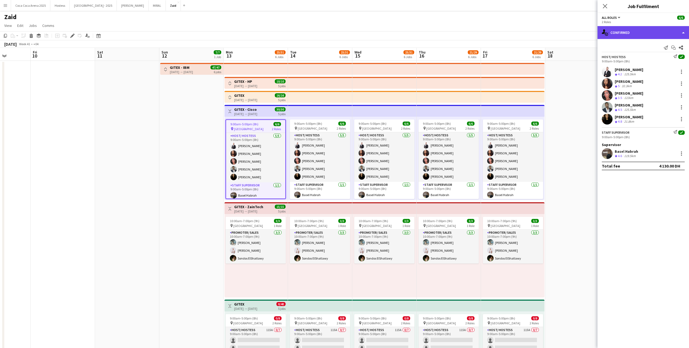
click at [630, 31] on div "single-neutral-actions-check-2 Confirmed" at bounding box center [642, 32] width 91 height 13
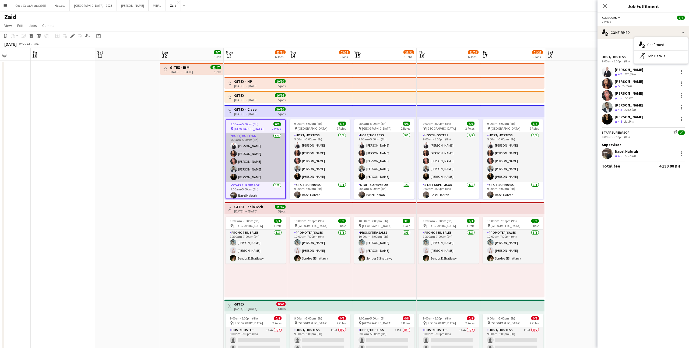
click at [265, 145] on app-card-role "Host/ Hostess [DATE] 9:00am-5:00pm (8h) [PERSON_NAME] [PERSON_NAME] Gvardiian […" at bounding box center [255, 157] width 59 height 49
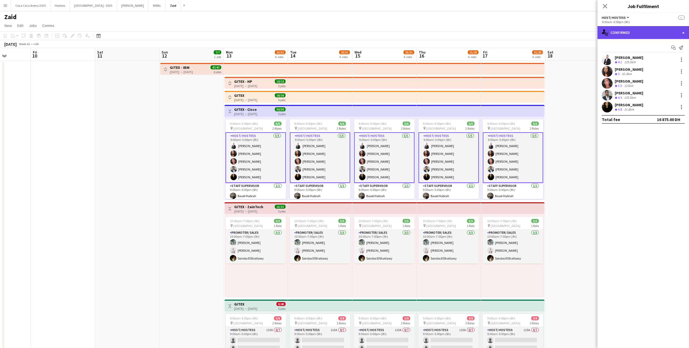
click at [634, 34] on div "single-neutral-actions-check-2 Confirmed" at bounding box center [642, 32] width 91 height 13
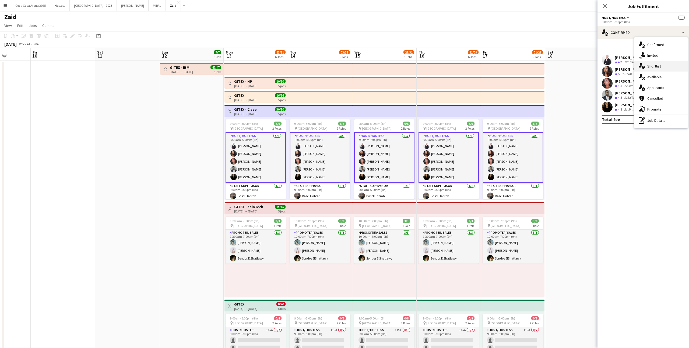
click at [652, 64] on span "Shortlist" at bounding box center [654, 66] width 14 height 5
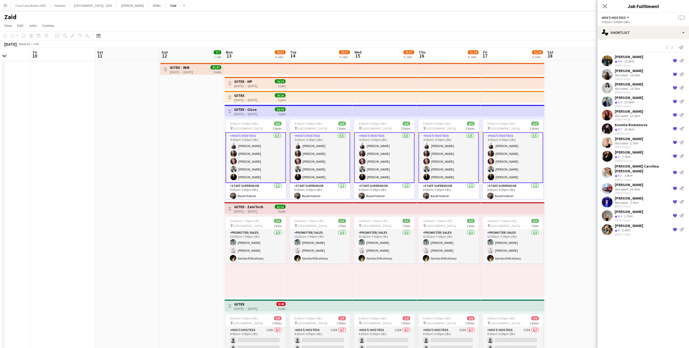
click at [671, 58] on button "{{ spriteTitle }}" at bounding box center [674, 61] width 6 height 6
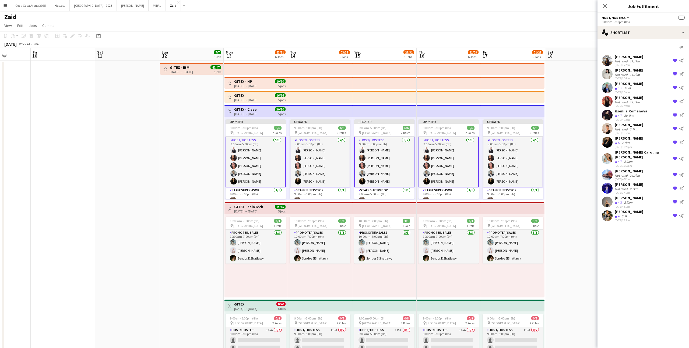
click at [671, 58] on button "{{ spriteTitle }}" at bounding box center [674, 60] width 6 height 6
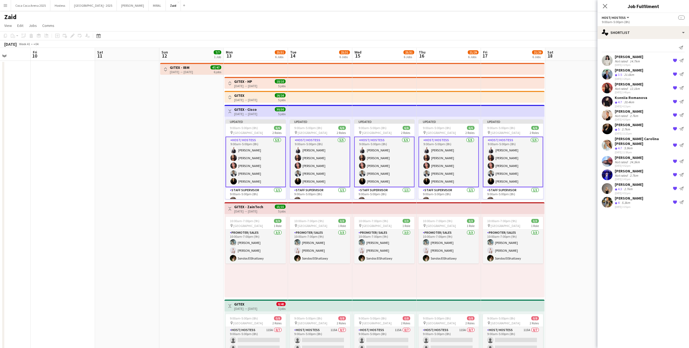
click at [671, 58] on button "{{ spriteTitle }}" at bounding box center [674, 60] width 6 height 6
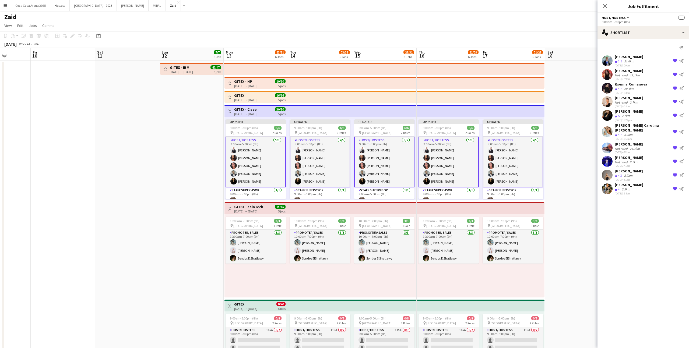
click at [671, 58] on button "{{ spriteTitle }}" at bounding box center [674, 61] width 6 height 6
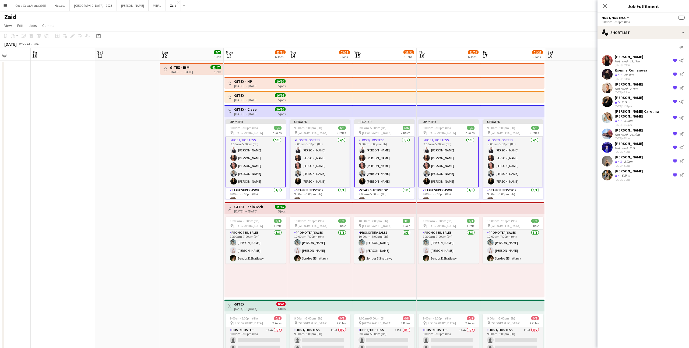
click at [671, 58] on button "{{ spriteTitle }}" at bounding box center [674, 60] width 6 height 6
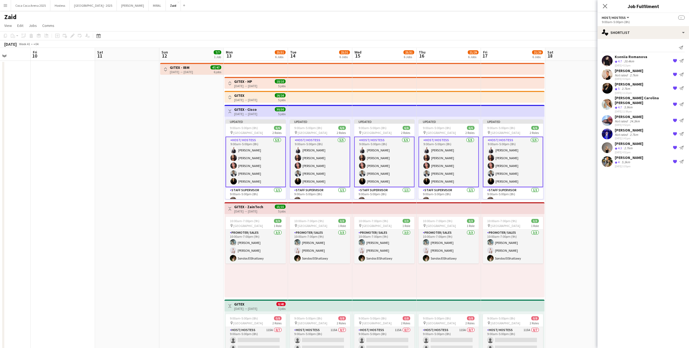
click at [671, 58] on button "{{ spriteTitle }}" at bounding box center [674, 61] width 6 height 6
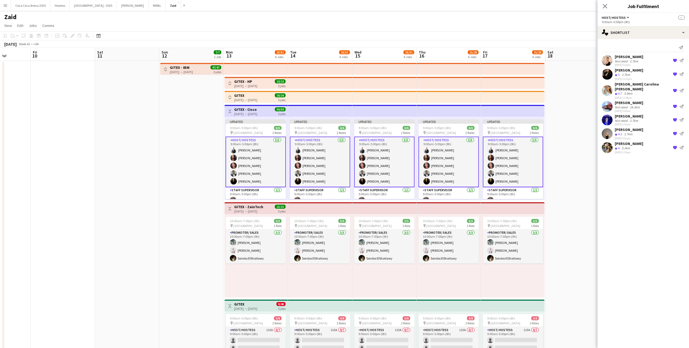
click at [671, 58] on button "{{ spriteTitle }}" at bounding box center [674, 60] width 6 height 6
click at [671, 71] on button "{{ spriteTitle }}" at bounding box center [674, 74] width 6 height 6
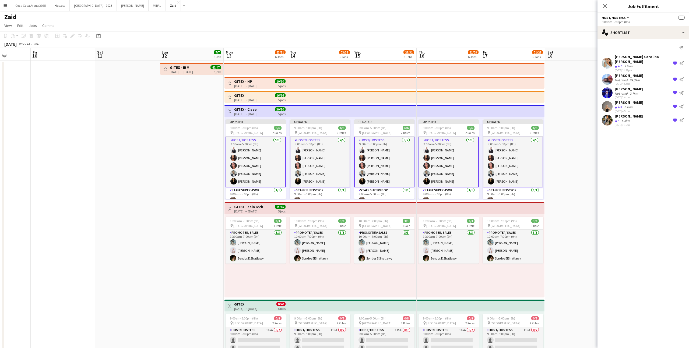
click at [671, 60] on button "{{ spriteTitle }}" at bounding box center [674, 63] width 6 height 6
click at [671, 58] on button "{{ spriteTitle }}" at bounding box center [674, 60] width 6 height 6
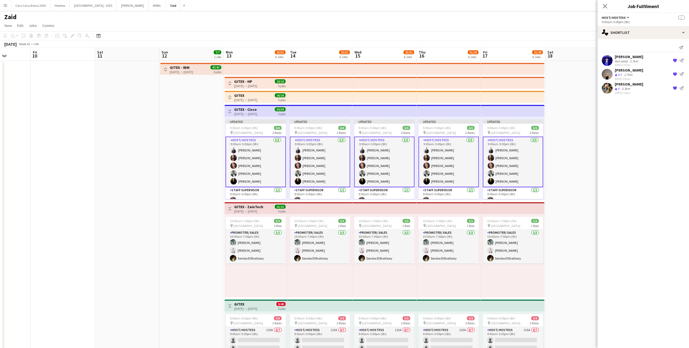
click at [671, 58] on button "{{ spriteTitle }}" at bounding box center [674, 60] width 6 height 6
click at [671, 58] on button "{{ spriteTitle }}" at bounding box center [674, 61] width 6 height 6
click at [671, 71] on button "{{ spriteTitle }}" at bounding box center [674, 74] width 6 height 6
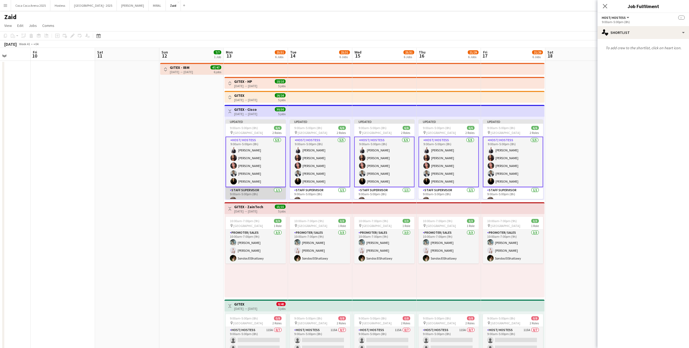
click at [248, 189] on app-card-role "Staff Supervisor [DATE] 9:00am-5:00pm (8h) Basel Habrah" at bounding box center [255, 196] width 60 height 18
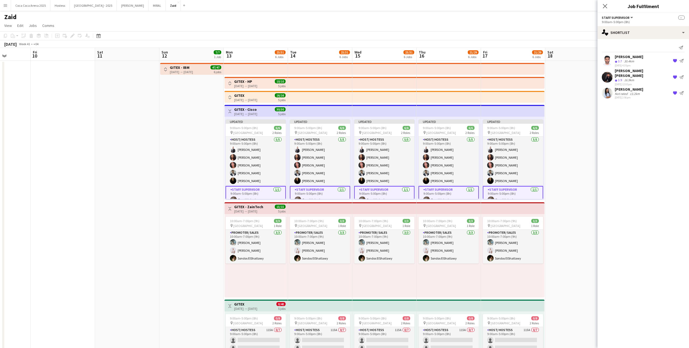
click at [675, 58] on button "{{ spriteTitle }}" at bounding box center [674, 61] width 6 height 6
click at [675, 60] on button "{{ spriteTitle }}" at bounding box center [674, 63] width 6 height 6
click at [675, 58] on app-icon "{{ spriteTitle }}" at bounding box center [674, 60] width 4 height 4
click at [585, 129] on app-date-cell at bounding box center [577, 229] width 64 height 336
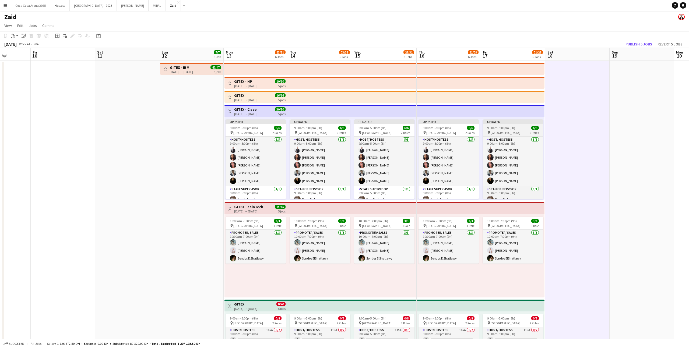
click at [528, 128] on div "9:00am-5:00pm (8h) 6/6" at bounding box center [512, 128] width 60 height 4
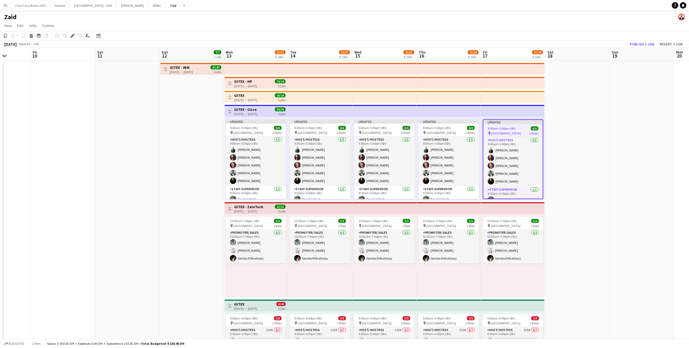
click at [532, 105] on app-top-bar at bounding box center [512, 111] width 63 height 12
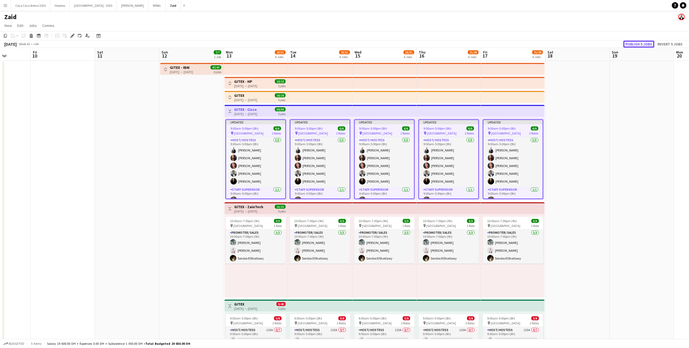
click at [644, 44] on button "Publish 5 jobs" at bounding box center [638, 44] width 31 height 7
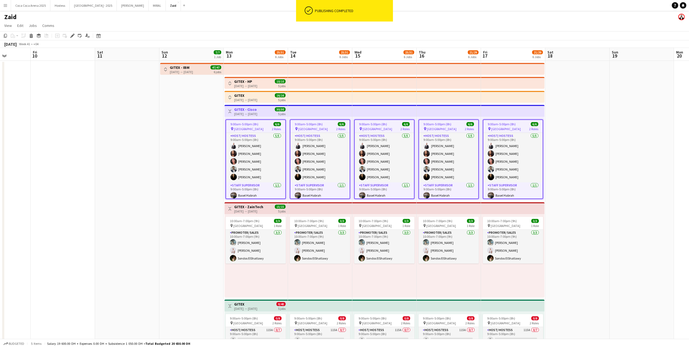
click at [266, 131] on app-job-card "9:00am-5:00pm (8h) 6/6 pin [GEOGRAPHIC_DATA] 2 Roles Host/ Hostess [DATE] 9:00a…" at bounding box center [255, 159] width 60 height 80
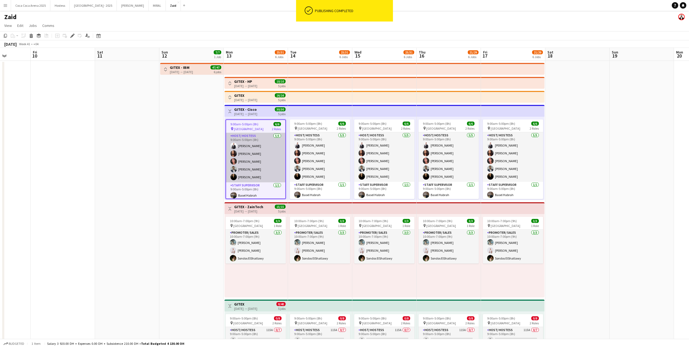
click at [270, 146] on app-card-role "Host/ Hostess [DATE] 9:00am-5:00pm (8h) [PERSON_NAME] [PERSON_NAME] Gvardiian […" at bounding box center [255, 157] width 59 height 49
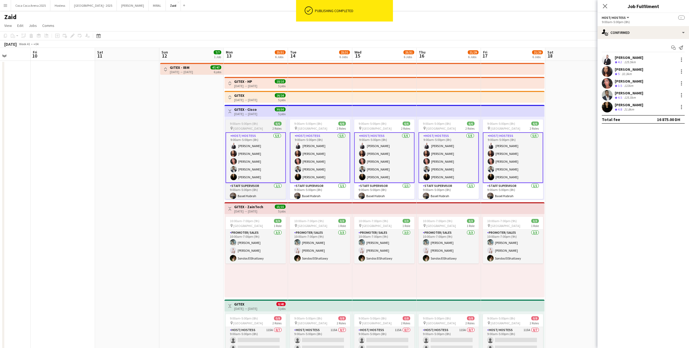
click at [263, 129] on span "[GEOGRAPHIC_DATA]" at bounding box center [248, 128] width 30 height 4
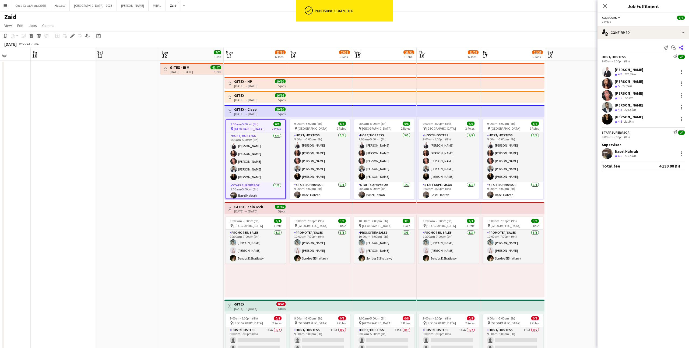
click at [680, 45] on app-icon "Share" at bounding box center [681, 48] width 8 height 8
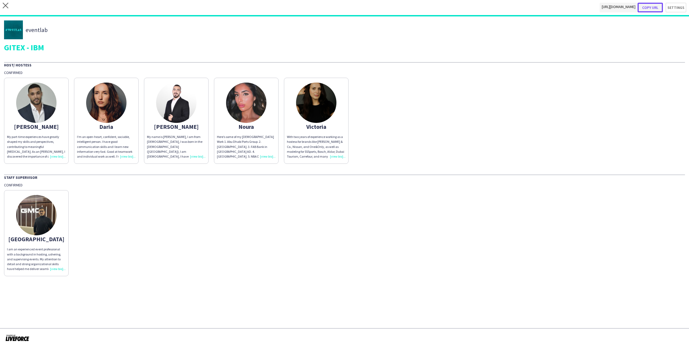
click at [653, 5] on button "Copy url" at bounding box center [649, 8] width 25 height 10
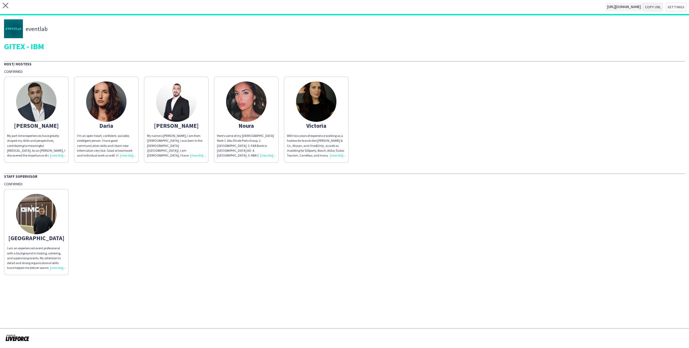
type textarea "**********"
click at [6, 8] on icon "close" at bounding box center [6, 6] width 6 height 6
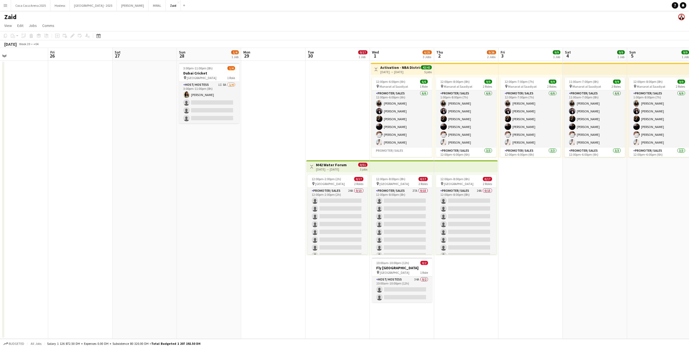
scroll to position [0, 209]
click at [229, 109] on app-card-role "Host/ Hostess 1I 8A [DATE] 3:00pm-11:00pm (8h) [PERSON_NAME] single-neutral-act…" at bounding box center [209, 103] width 60 height 42
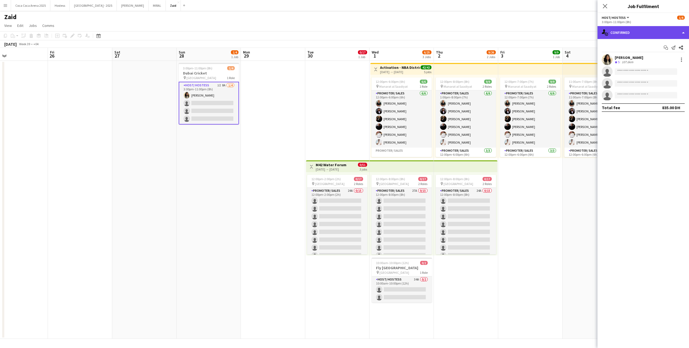
click at [674, 31] on div "single-neutral-actions-check-2 Confirmed" at bounding box center [642, 32] width 91 height 13
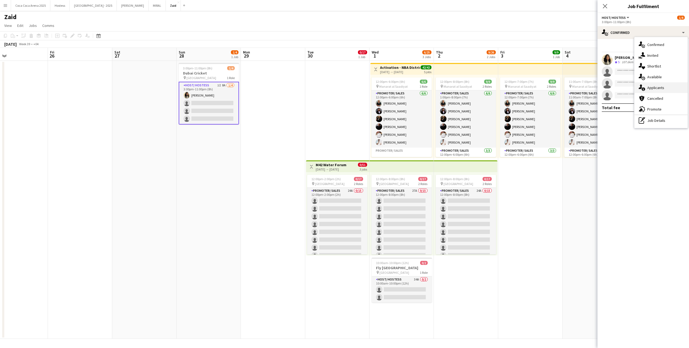
click at [662, 89] on span "Applicants" at bounding box center [655, 87] width 17 height 5
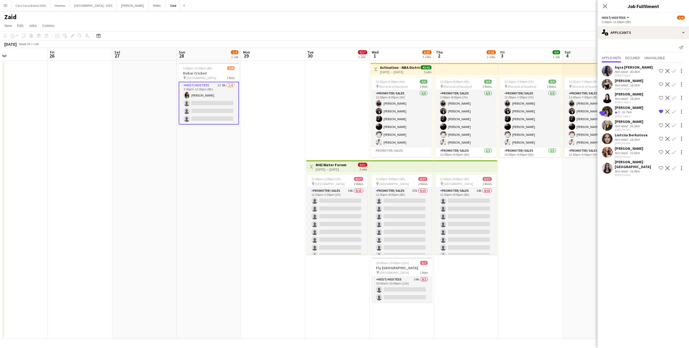
click at [660, 166] on app-icon "Shortlist crew" at bounding box center [660, 168] width 4 height 4
click at [285, 126] on app-date-cell at bounding box center [273, 200] width 64 height 278
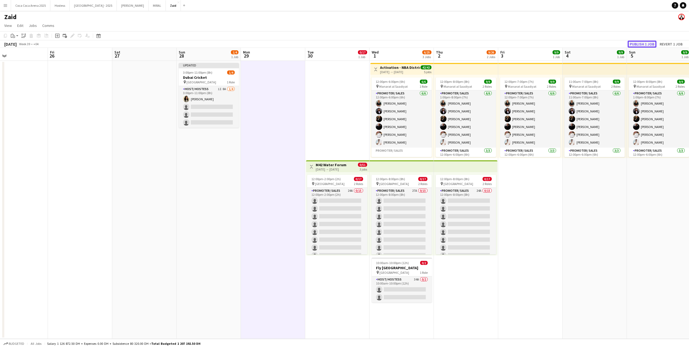
click at [636, 44] on button "Publish 1 job" at bounding box center [641, 44] width 29 height 7
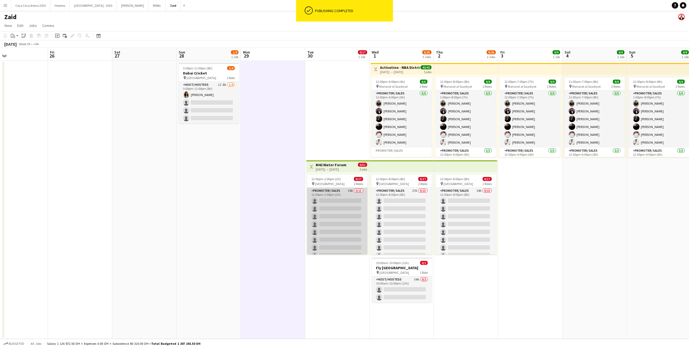
click at [363, 223] on app-card-role "Promoter/ Sales 24A 0/15 12:00pm-2:00pm (2h) single-neutral-actions single-neut…" at bounding box center [337, 251] width 60 height 127
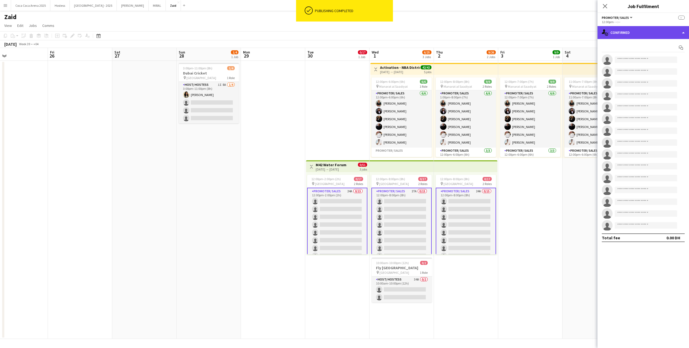
click at [650, 34] on div "single-neutral-actions-check-2 Confirmed" at bounding box center [642, 32] width 91 height 13
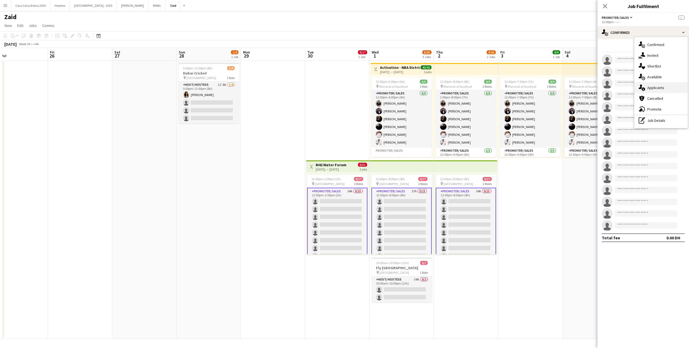
click at [656, 90] on span "Applicants" at bounding box center [655, 87] width 17 height 5
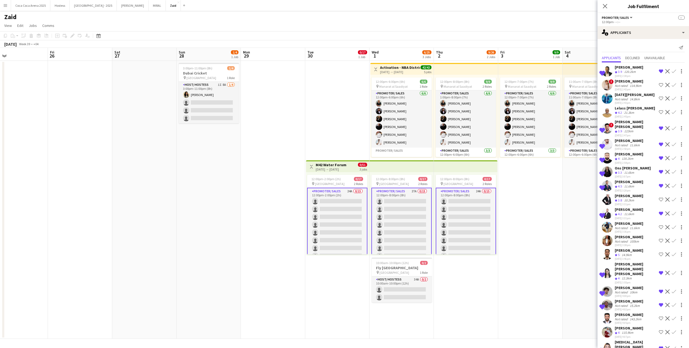
scroll to position [54, 0]
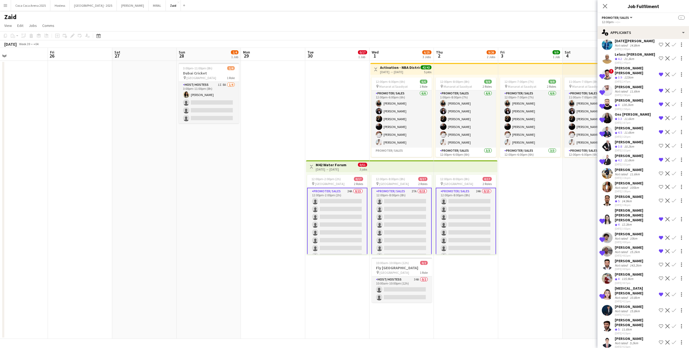
click at [640, 318] on div "[PERSON_NAME] [PERSON_NAME]" at bounding box center [635, 323] width 42 height 10
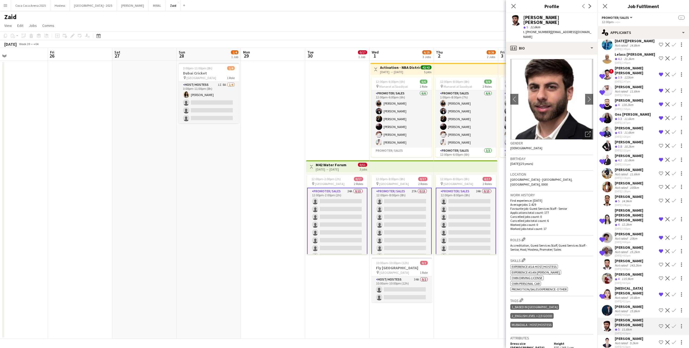
click at [640, 336] on div "[PERSON_NAME]" at bounding box center [628, 338] width 29 height 5
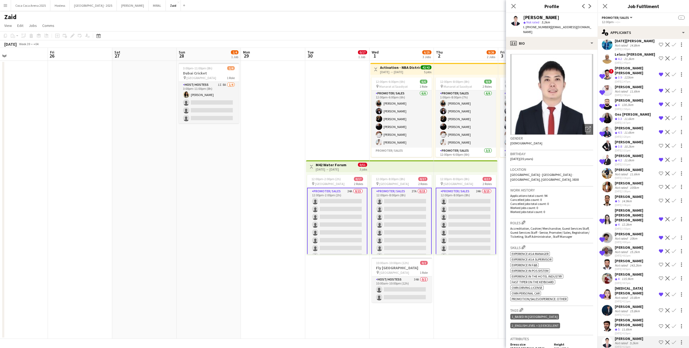
click at [641, 348] on div "Liutciia Berkutova" at bounding box center [630, 352] width 33 height 5
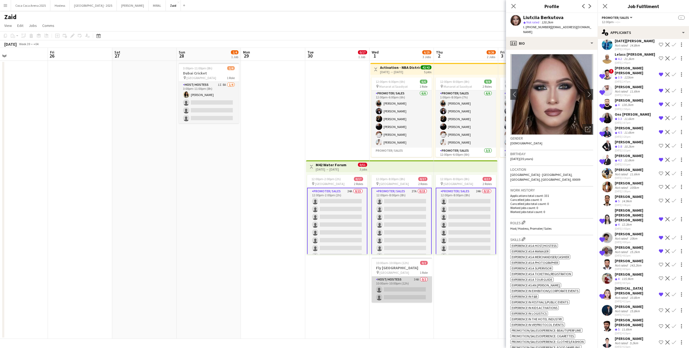
click at [403, 284] on app-card-role "Host/ Hostess 34A 0/2 10:00am-10:00pm (12h) single-neutral-actions single-neutr…" at bounding box center [401, 289] width 60 height 26
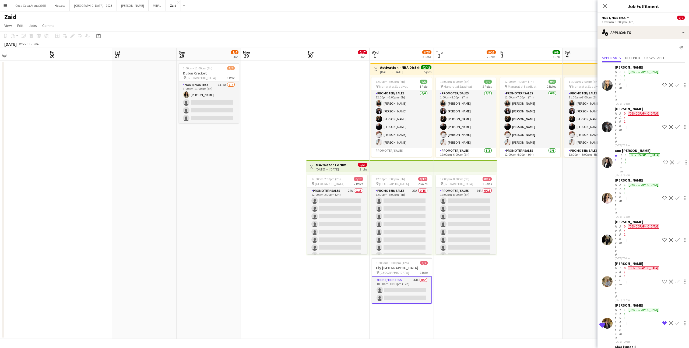
scroll to position [311, 0]
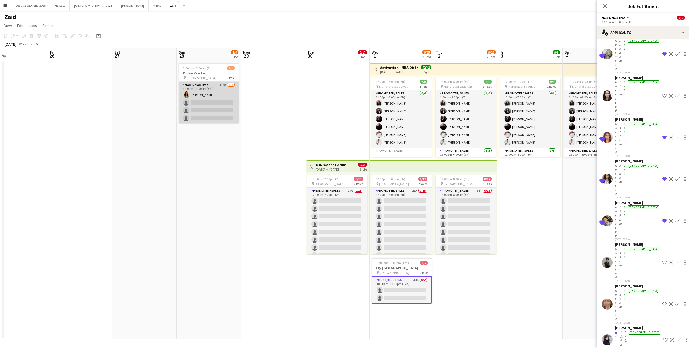
click at [220, 106] on app-card-role "Host/ Hostess 1I 8A [DATE] 3:00pm-11:00pm (8h) [PERSON_NAME] single-neutral-act…" at bounding box center [209, 103] width 60 height 42
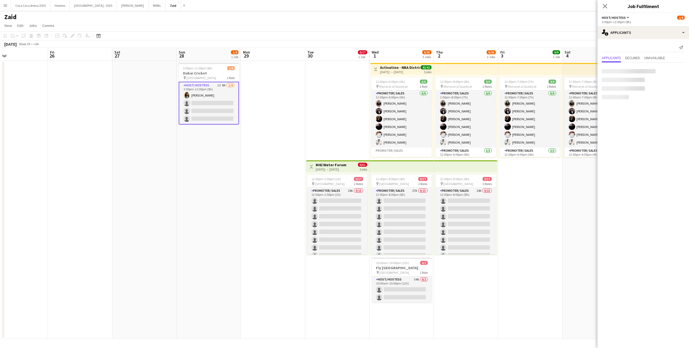
scroll to position [0, 0]
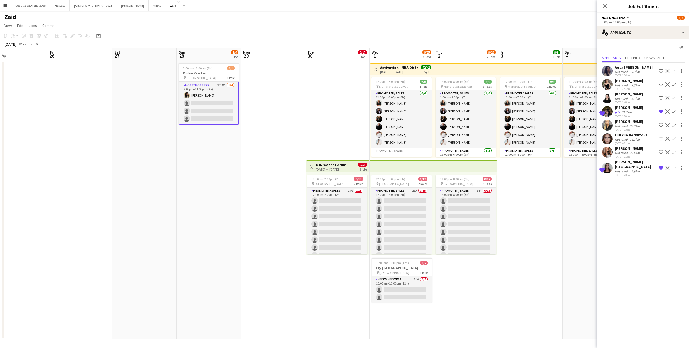
click at [623, 154] on div "Not rated" at bounding box center [621, 153] width 14 height 4
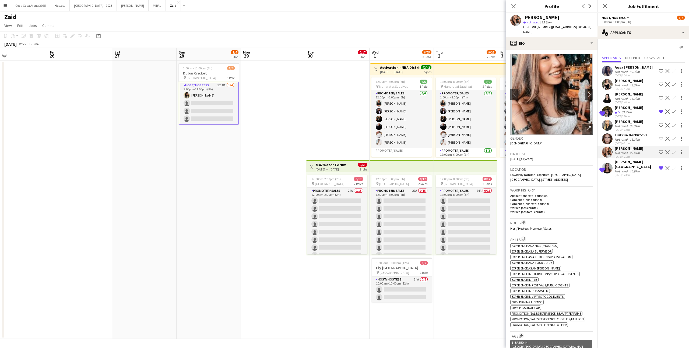
click at [354, 142] on app-date-cell "Toggle View M42 Water Forum [DATE] → [DATE] 0/51 3 jobs 12:00pm-2:00pm (2h) 0/1…" at bounding box center [337, 200] width 64 height 278
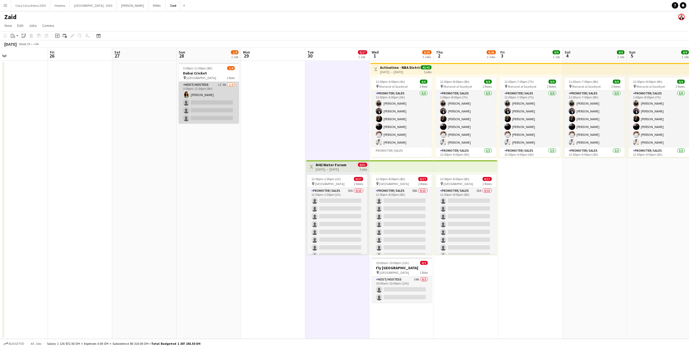
click at [228, 98] on app-card-role "Host/ Hostess 1I 9A [DATE] 3:00pm-11:00pm (8h) [PERSON_NAME] single-neutral-act…" at bounding box center [209, 103] width 60 height 42
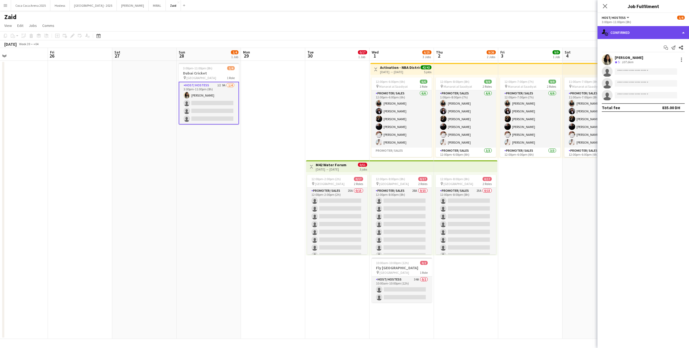
click at [644, 30] on div "single-neutral-actions-check-2 Confirmed" at bounding box center [642, 32] width 91 height 13
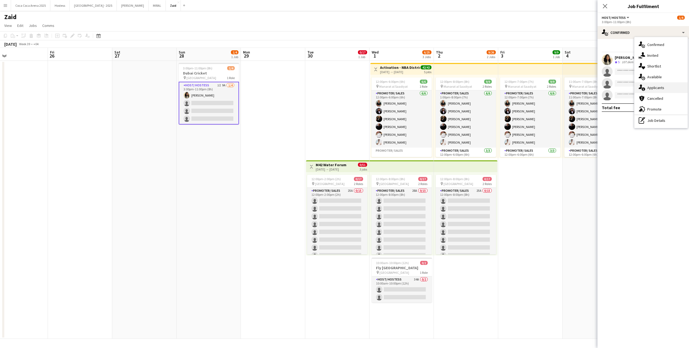
click at [657, 83] on div "single-neutral-actions-information Applicants" at bounding box center [660, 87] width 53 height 11
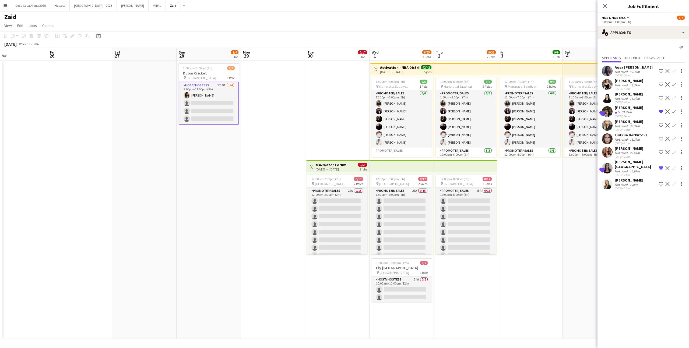
click at [643, 178] on div "[PERSON_NAME]" at bounding box center [628, 180] width 29 height 5
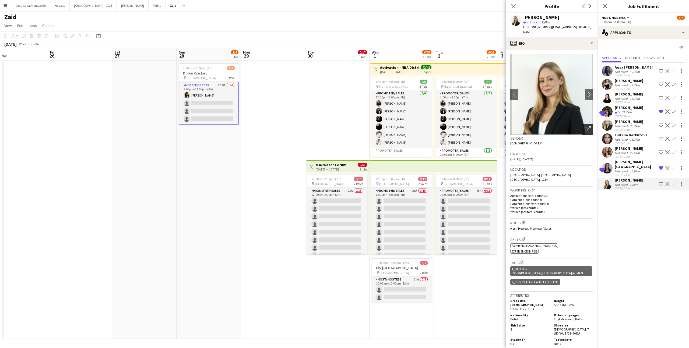
click at [591, 124] on div "Open photos pop-in" at bounding box center [587, 129] width 11 height 11
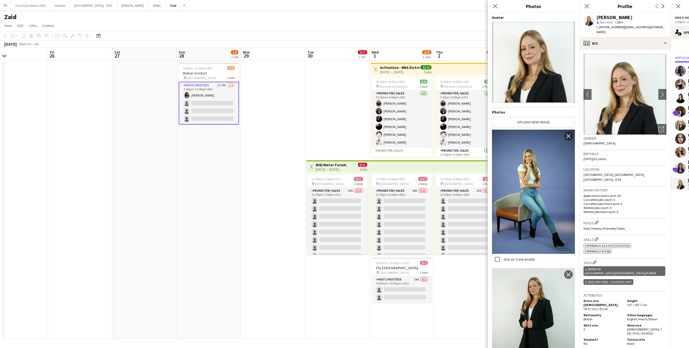
click at [597, 206] on p "Worked jobs count: 0" at bounding box center [624, 208] width 83 height 4
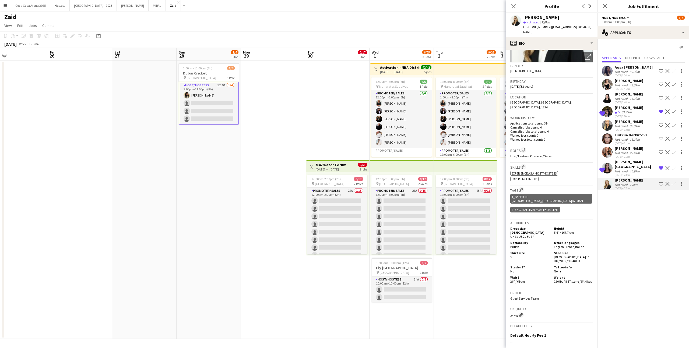
scroll to position [73, 0]
click at [658, 181] on button "Shortlist crew" at bounding box center [660, 184] width 6 height 6
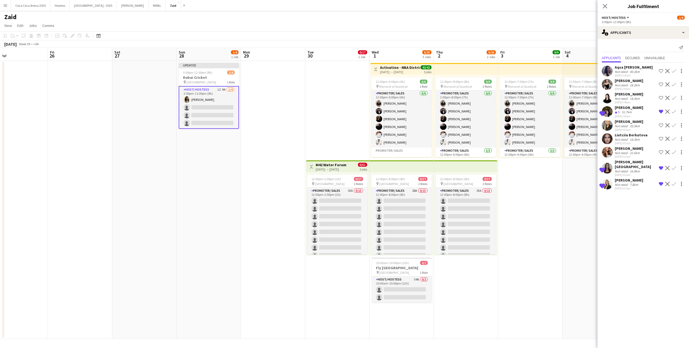
click at [570, 198] on app-date-cell "11:00am-7:00pm (8h) 9/9 pin Manarat al Saadiyat 2 Roles Promoter/ Sales [DATE] …" at bounding box center [594, 200] width 64 height 278
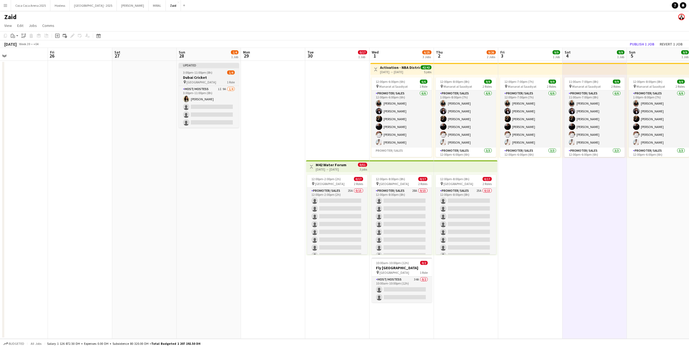
click at [219, 68] on div at bounding box center [209, 67] width 60 height 1
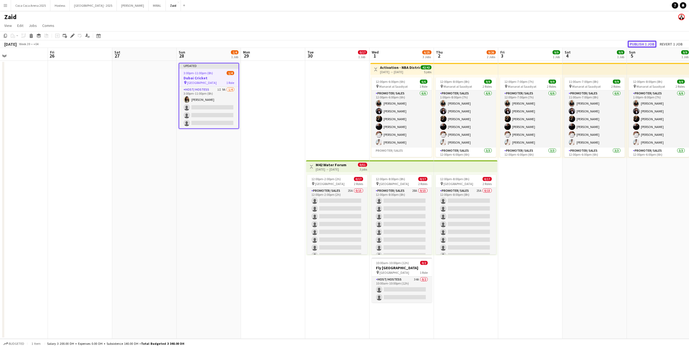
click at [632, 41] on button "Publish 1 job" at bounding box center [641, 44] width 29 height 7
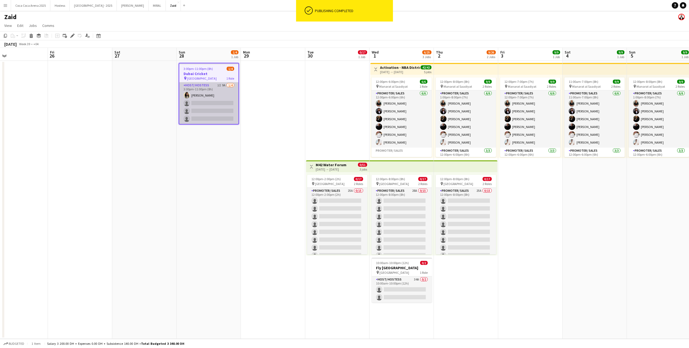
click at [199, 98] on app-card-role "Host/ Hostess 1I 9A [DATE] 3:00pm-11:00pm (8h) [PERSON_NAME] single-neutral-act…" at bounding box center [208, 103] width 59 height 42
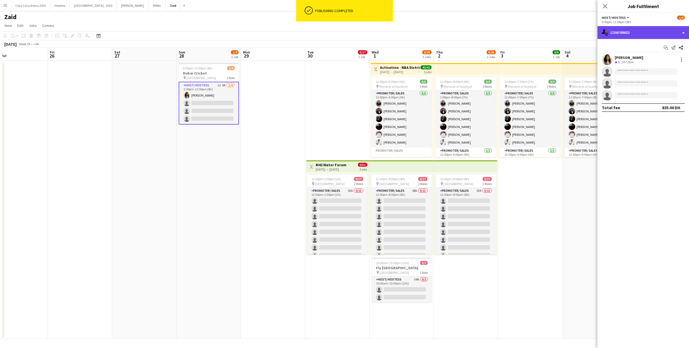
click at [632, 27] on div "single-neutral-actions-check-2 Confirmed" at bounding box center [642, 32] width 91 height 13
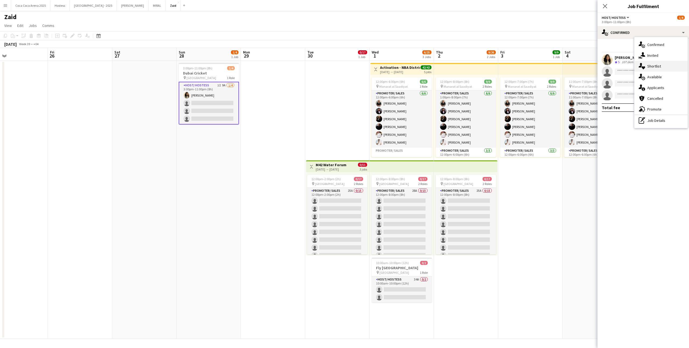
click at [664, 64] on div "single-neutral-actions-heart Shortlist" at bounding box center [660, 66] width 53 height 11
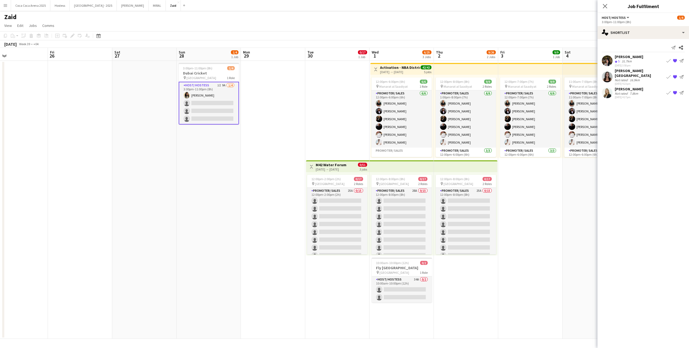
click at [580, 182] on app-date-cell "11:00am-7:00pm (8h) 9/9 pin Manarat al Saadiyat 2 Roles Promoter/ Sales [DATE] …" at bounding box center [594, 200] width 64 height 278
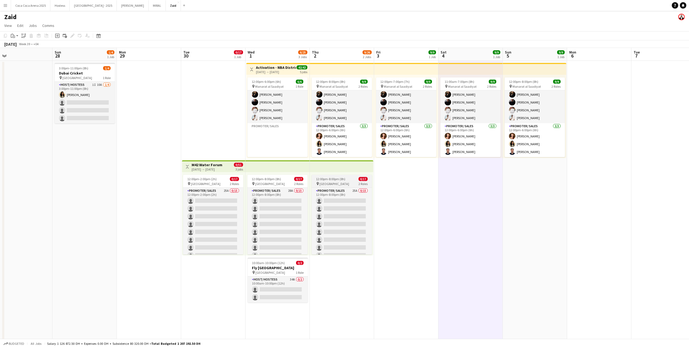
scroll to position [0, 123]
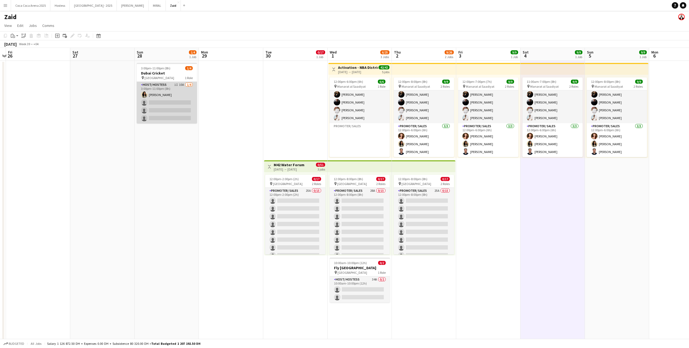
click at [179, 105] on app-card-role "Host/ Hostess 1I 10A [DATE] 3:00pm-11:00pm (8h) [PERSON_NAME] single-neutral-ac…" at bounding box center [167, 103] width 60 height 42
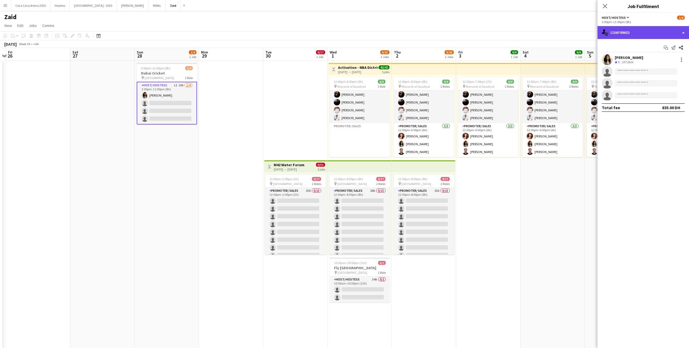
click at [650, 32] on div "single-neutral-actions-check-2 Confirmed" at bounding box center [642, 32] width 91 height 13
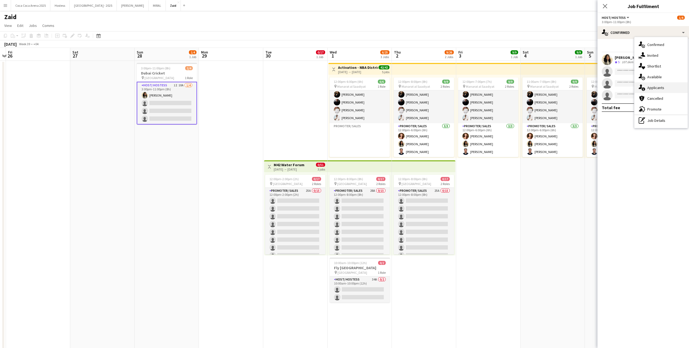
click at [662, 87] on span "Applicants" at bounding box center [655, 87] width 17 height 5
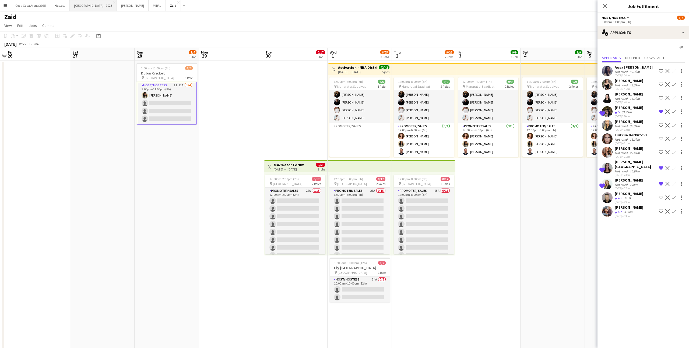
click at [91, 4] on button "[GEOGRAPHIC_DATA] - 2025 Close" at bounding box center [93, 5] width 47 height 10
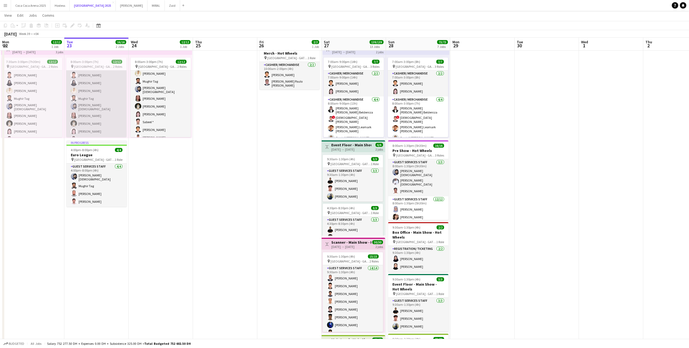
scroll to position [22, 0]
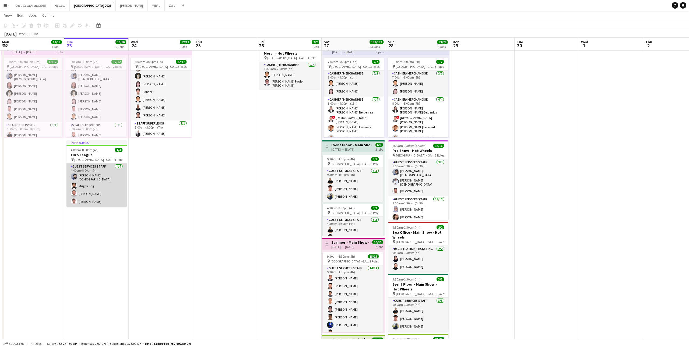
click at [92, 181] on app-card-role "Guest Services Staff [DATE] 4:00pm-8:00pm (4h) [PERSON_NAME][DEMOGRAPHIC_DATA] …" at bounding box center [96, 185] width 60 height 43
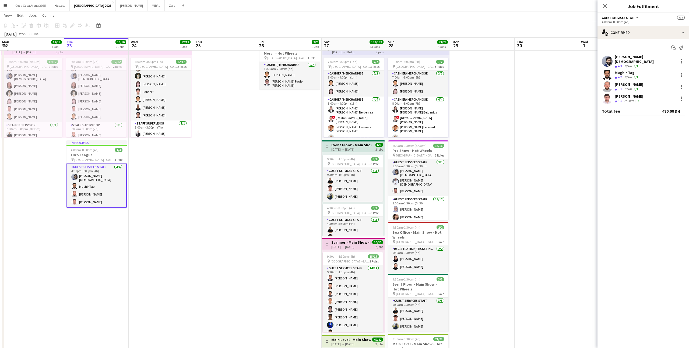
click at [632, 57] on div "[PERSON_NAME][DEMOGRAPHIC_DATA]" at bounding box center [644, 59] width 61 height 10
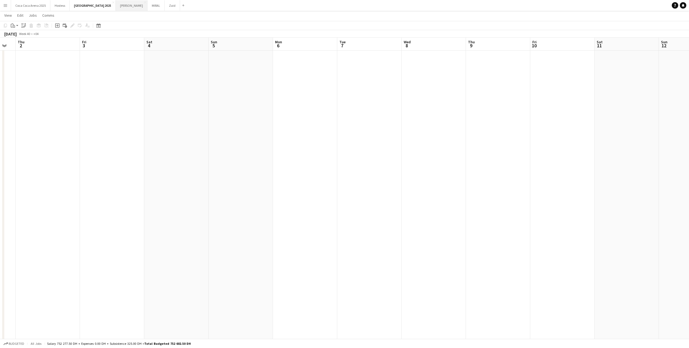
click at [116, 9] on button "[PERSON_NAME]" at bounding box center [132, 5] width 32 height 10
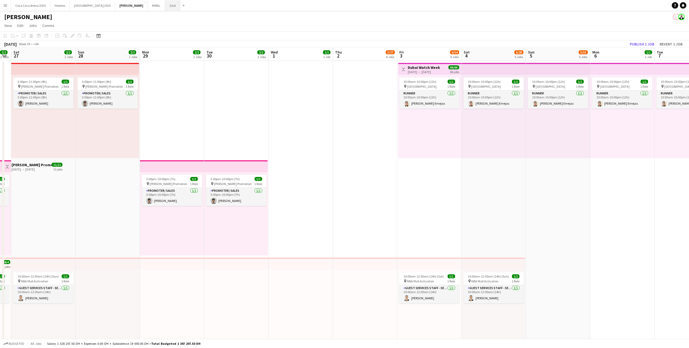
click at [139, 10] on div "[GEOGRAPHIC_DATA] 2025 Close Hostess Close [GEOGRAPHIC_DATA] 2025 Close [PERSON…" at bounding box center [99, 5] width 176 height 11
click at [165, 9] on button "Zaid Close" at bounding box center [172, 5] width 15 height 10
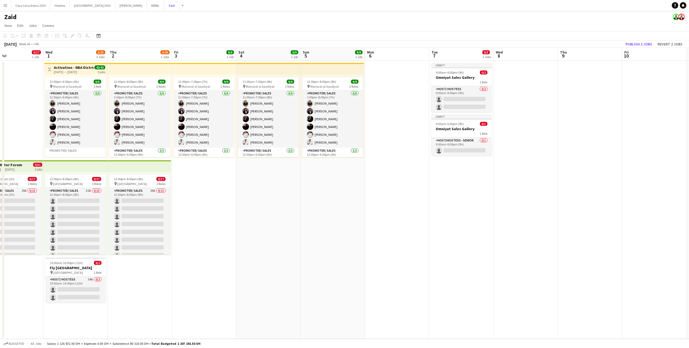
scroll to position [0, 214]
click at [471, 139] on app-card-role "Host/Hostess - Senior 0/1 9:00am-6:00pm (9h) single-neutral-actions" at bounding box center [461, 146] width 60 height 18
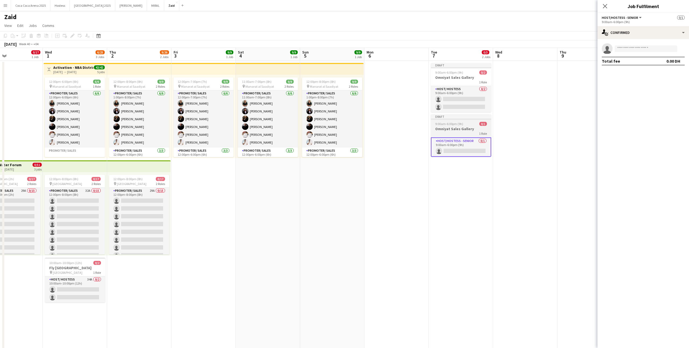
click at [475, 125] on div "9:00am-6:00pm (9h) 0/1" at bounding box center [461, 124] width 60 height 4
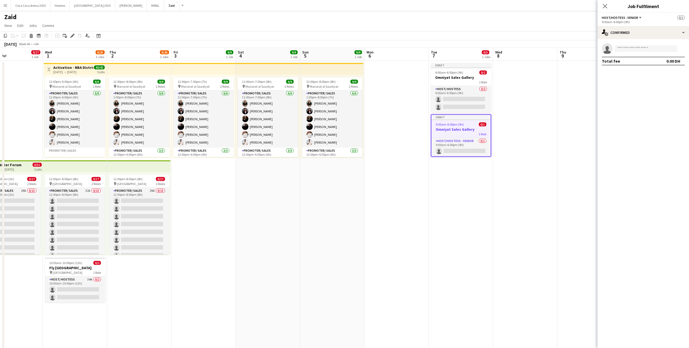
click at [495, 123] on app-date-cell at bounding box center [525, 229] width 64 height 336
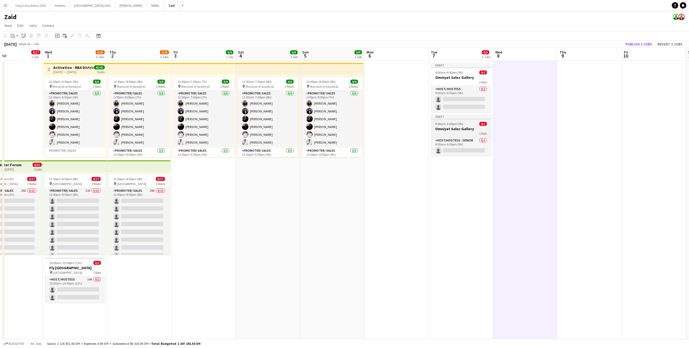
click at [466, 119] on div at bounding box center [461, 119] width 60 height 1
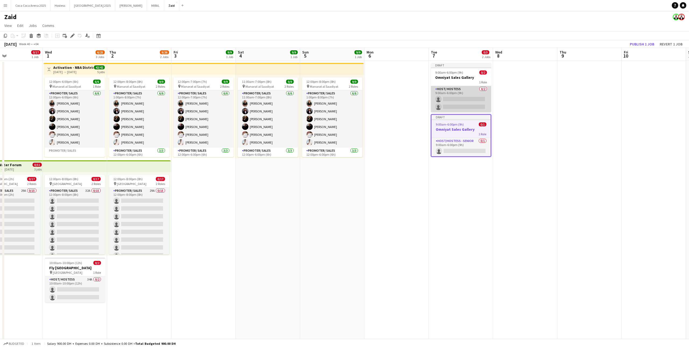
click at [457, 93] on app-card-role "Host/ Hostess 0/2 9:00am-6:00pm (9h) single-neutral-actions single-neutral-acti…" at bounding box center [461, 99] width 60 height 26
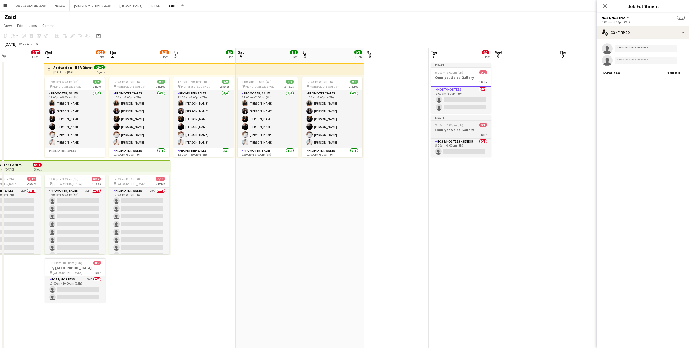
click at [471, 132] on h3 "Omniyat Sales Gallery" at bounding box center [461, 129] width 60 height 5
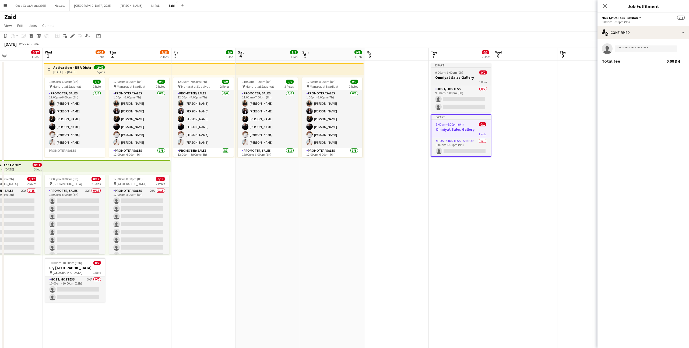
click at [463, 74] on div "9:00am-6:00pm (9h) 0/2" at bounding box center [461, 72] width 60 height 4
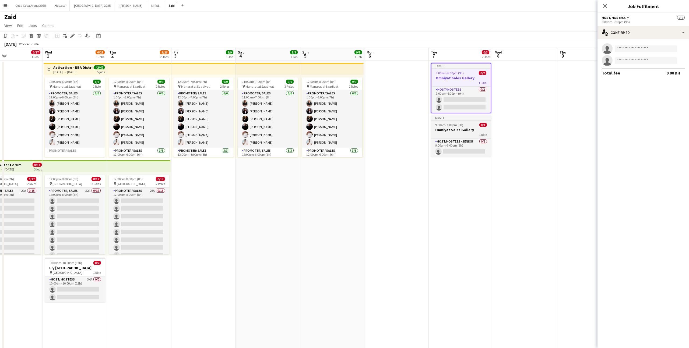
click at [479, 133] on span "1 Role" at bounding box center [483, 135] width 8 height 4
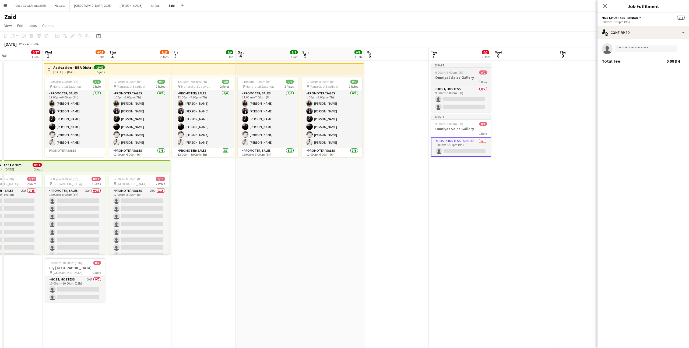
click at [469, 69] on app-job-card "Draft 9:00am-6:00pm (9h) 0/2 Omniyat Sales Gallery 1 Role Host/ Hostess 0/2 9:0…" at bounding box center [461, 87] width 60 height 49
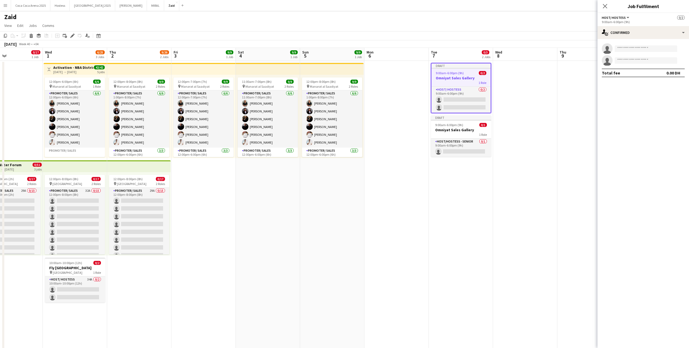
click at [610, 39] on div "single-neutral-actions single-neutral-actions Total fee 0.00 DH" at bounding box center [642, 60] width 91 height 42
click at [610, 36] on div "single-neutral-actions-check-2 Confirmed" at bounding box center [642, 32] width 91 height 13
click at [648, 111] on div "pen-write Job Details" at bounding box center [660, 109] width 53 height 11
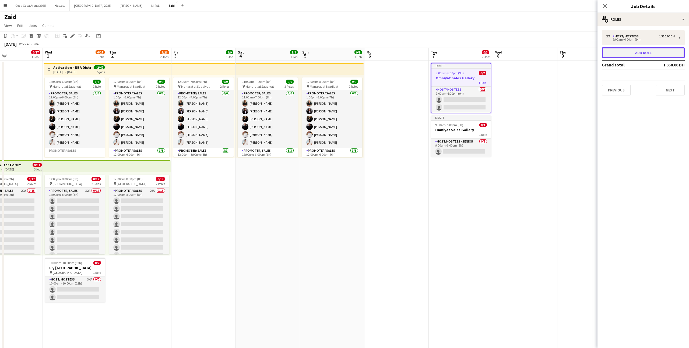
click at [656, 57] on button "Add role" at bounding box center [642, 52] width 83 height 11
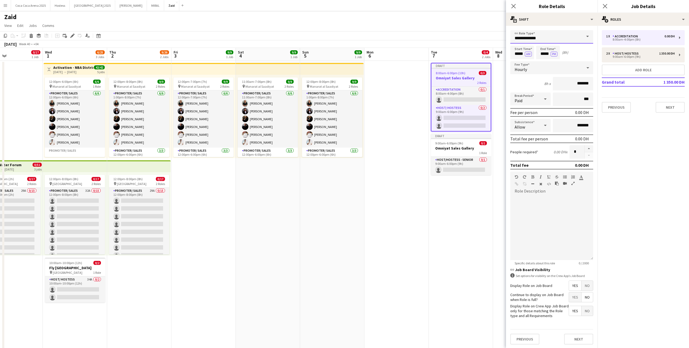
click at [578, 42] on input "**********" at bounding box center [551, 36] width 83 height 13
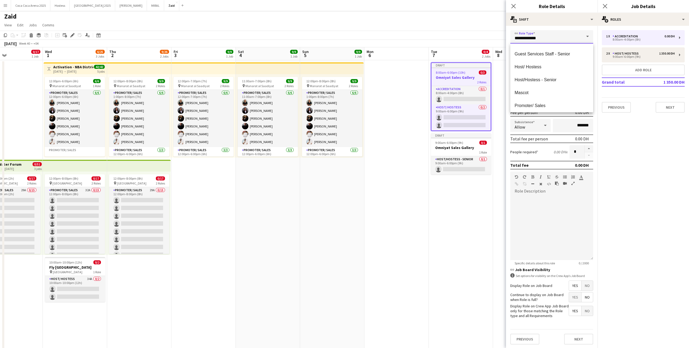
scroll to position [61, 0]
click at [553, 80] on span "Host/Hostess - Senior" at bounding box center [551, 81] width 74 height 5
type input "**********"
click at [448, 74] on span "8:00am-6:00pm (10h)" at bounding box center [450, 72] width 30 height 4
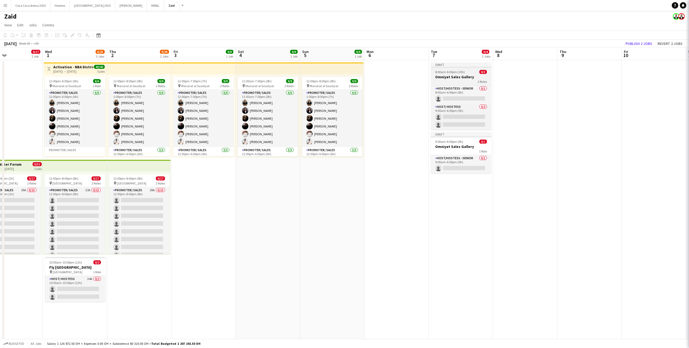
click at [448, 74] on h3 "Omniyat Sales Gallery" at bounding box center [461, 76] width 60 height 5
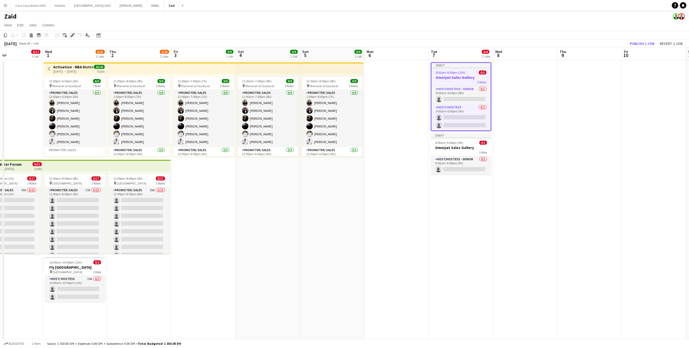
click at [71, 34] on icon "Edit" at bounding box center [72, 35] width 4 height 4
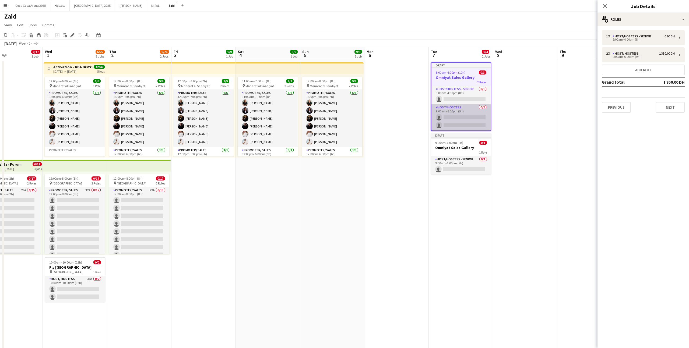
click at [471, 113] on app-card-role "Host/ Hostess 0/2 9:00am-6:00pm (9h) single-neutral-actions single-neutral-acti…" at bounding box center [460, 117] width 59 height 26
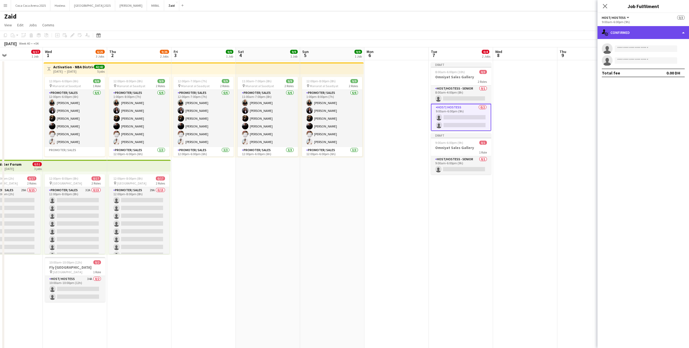
click at [616, 37] on div "single-neutral-actions-check-2 Confirmed" at bounding box center [642, 32] width 91 height 13
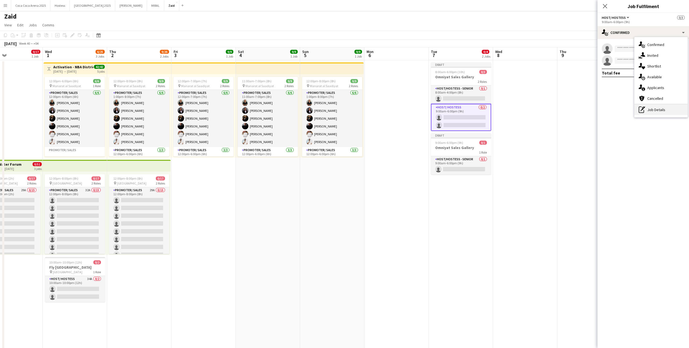
click at [647, 111] on div "pen-write Job Details" at bounding box center [660, 109] width 53 height 11
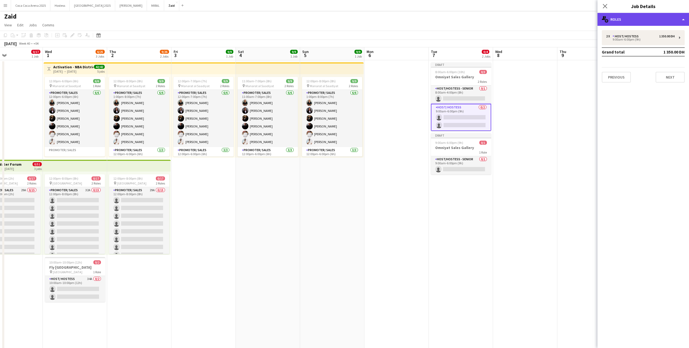
click at [640, 20] on div "multiple-users-add Roles" at bounding box center [642, 19] width 91 height 13
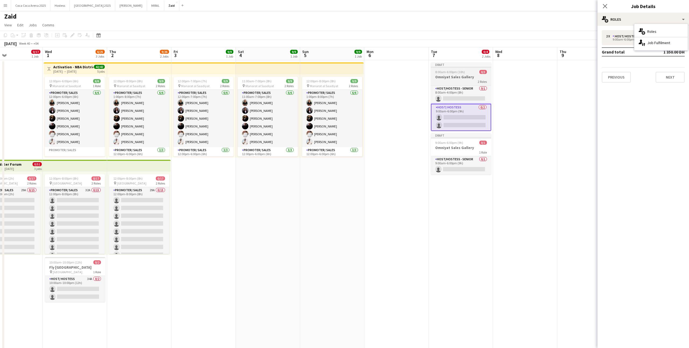
click at [474, 74] on h3 "Omniyat Sales Gallery" at bounding box center [461, 76] width 60 height 5
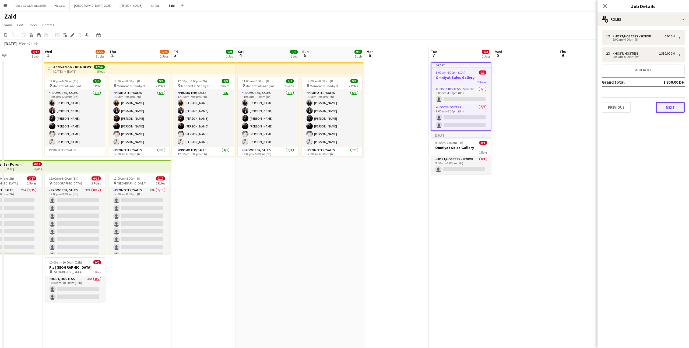
click at [675, 108] on button "Next" at bounding box center [669, 107] width 29 height 11
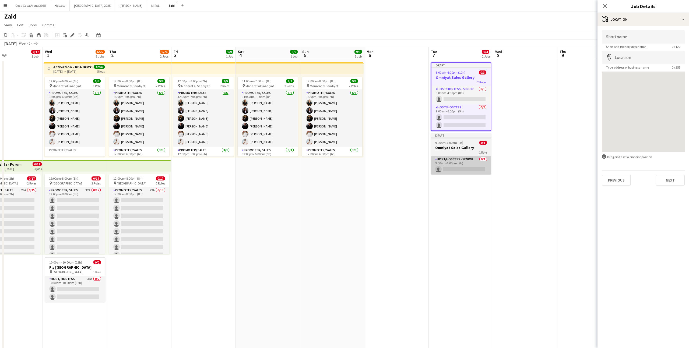
click at [488, 171] on app-card-role "Host/Hostess - Senior 0/1 9:00am-6:00pm (9h) single-neutral-actions" at bounding box center [461, 165] width 60 height 18
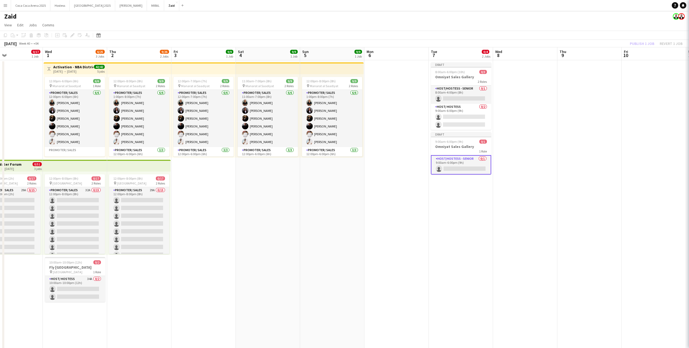
click at [534, 177] on app-date-cell at bounding box center [525, 228] width 64 height 336
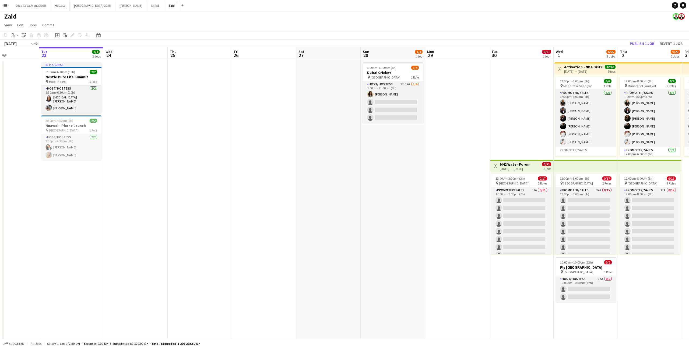
scroll to position [0, 217]
click at [379, 96] on app-card-role "Host/ Hostess 1I 14A [DATE] 3:00pm-11:00pm (8h) [PERSON_NAME] single-neutral-ac…" at bounding box center [394, 102] width 60 height 42
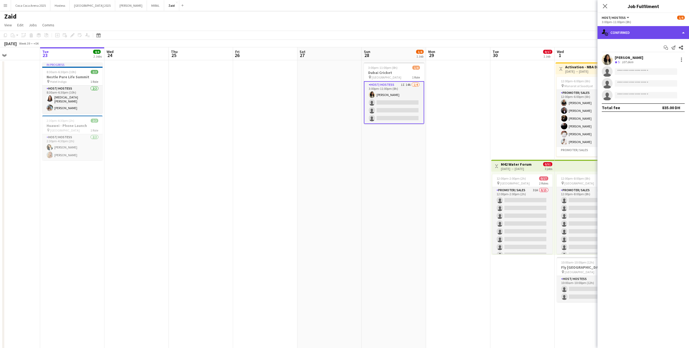
click at [650, 26] on div "single-neutral-actions-check-2 Confirmed" at bounding box center [642, 32] width 91 height 13
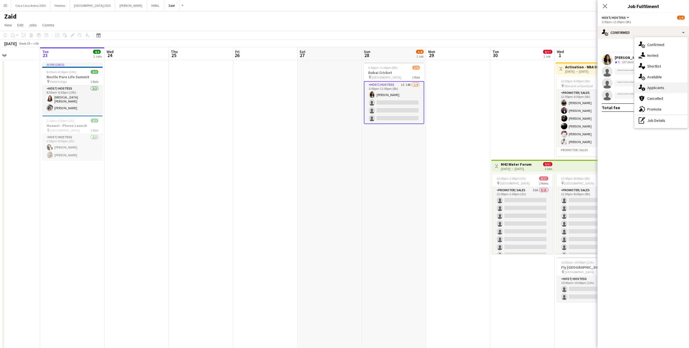
click at [659, 88] on span "Applicants" at bounding box center [655, 87] width 17 height 5
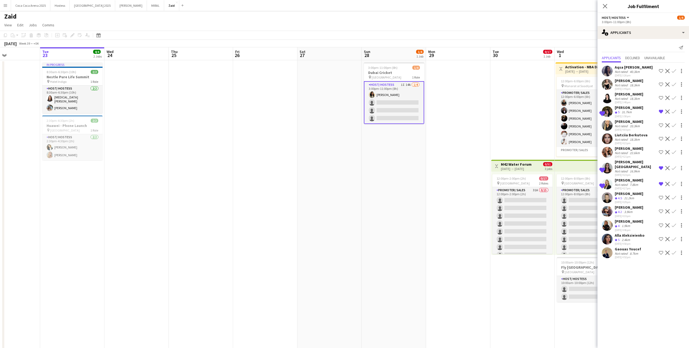
click at [661, 237] on app-icon "Shortlist crew" at bounding box center [660, 239] width 4 height 4
click at [662, 223] on app-icon "Shortlist crew" at bounding box center [660, 225] width 4 height 4
click at [662, 209] on app-icon "Shortlist crew" at bounding box center [660, 211] width 4 height 4
click at [524, 132] on app-date-cell "Toggle View M42 Water Forum [DATE] → [DATE] 0/51 3 jobs 12:00pm-2:00pm (2h) 0/1…" at bounding box center [522, 228] width 64 height 336
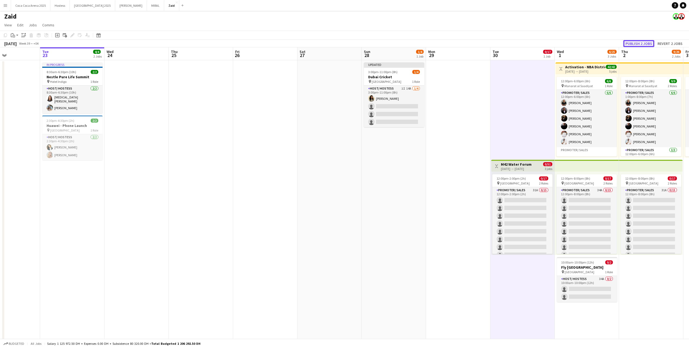
click at [640, 45] on button "Publish 2 jobs" at bounding box center [638, 43] width 31 height 7
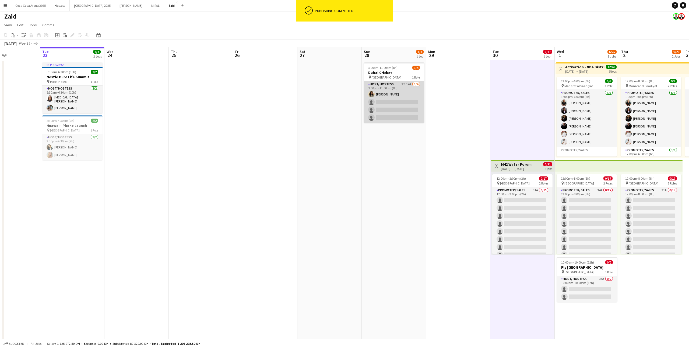
click at [409, 110] on app-card-role "Host/ Hostess 1I 14A [DATE] 3:00pm-11:00pm (8h) [PERSON_NAME] single-neutral-ac…" at bounding box center [394, 102] width 60 height 42
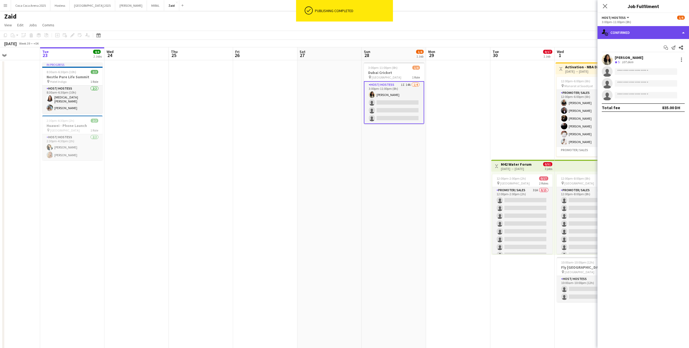
click at [633, 37] on div "single-neutral-actions-check-2 Confirmed" at bounding box center [642, 32] width 91 height 13
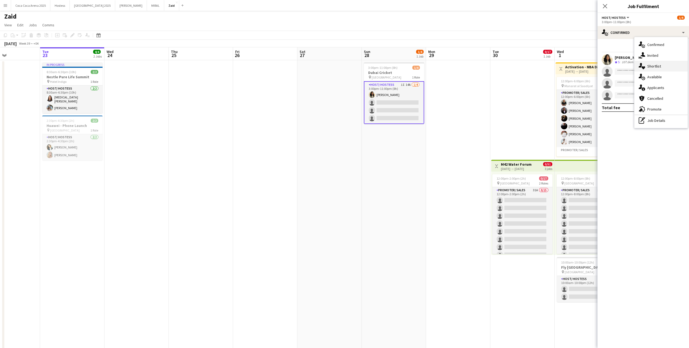
click at [655, 64] on span "Shortlist" at bounding box center [654, 66] width 14 height 5
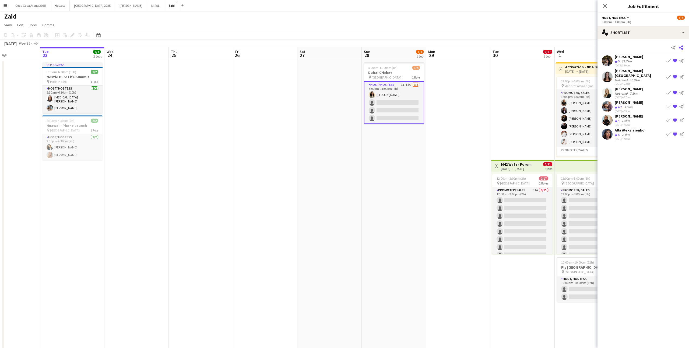
click at [681, 49] on icon at bounding box center [680, 47] width 4 height 4
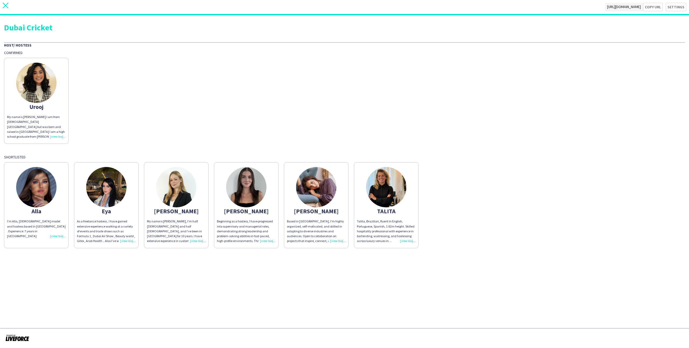
click at [7, 7] on icon at bounding box center [6, 6] width 6 height 6
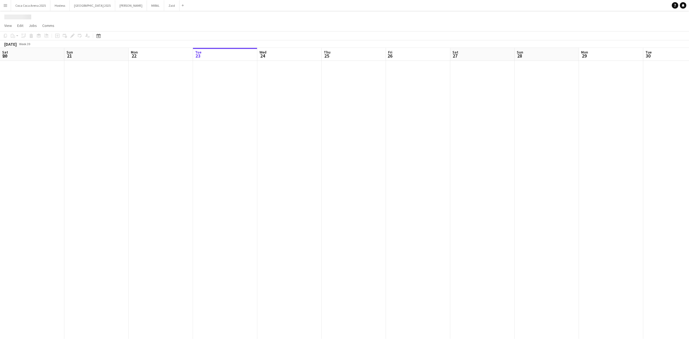
scroll to position [0, 129]
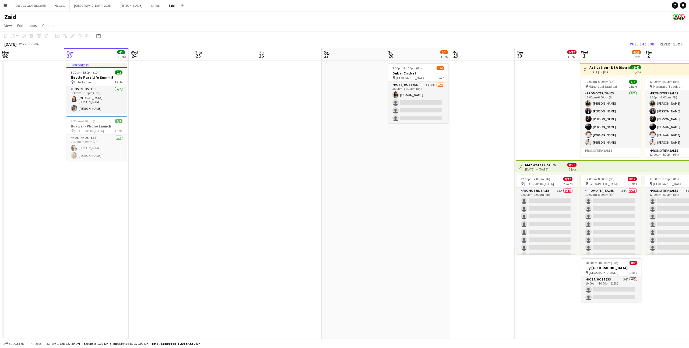
click at [406, 72] on h3 "Dubai Cricket" at bounding box center [418, 73] width 60 height 5
click at [70, 35] on icon "Edit" at bounding box center [72, 36] width 4 height 4
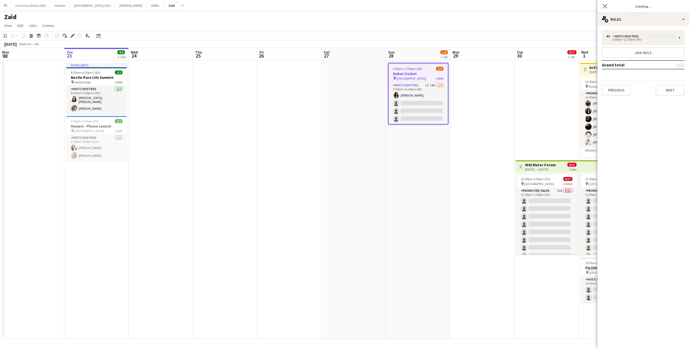
type input "*******"
click at [623, 92] on button "Previous" at bounding box center [615, 90] width 29 height 11
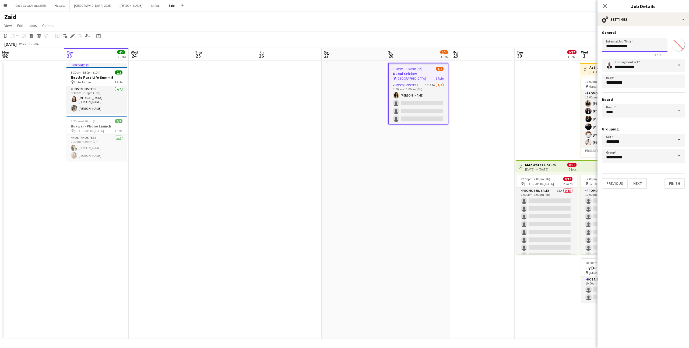
click at [631, 44] on input "**********" at bounding box center [634, 44] width 66 height 13
type input "**********"
click at [673, 185] on button "Finish" at bounding box center [674, 183] width 20 height 11
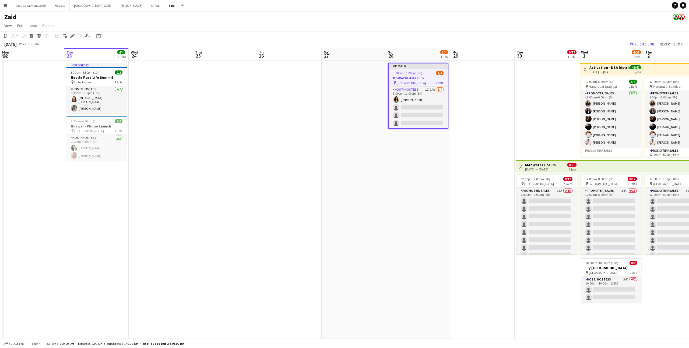
click at [483, 111] on app-date-cell at bounding box center [482, 200] width 64 height 278
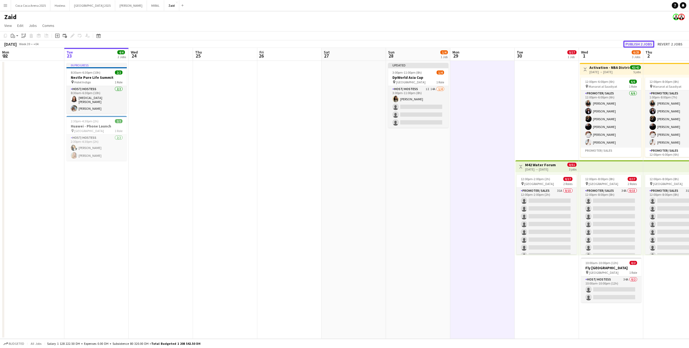
click at [643, 41] on button "Publish 2 jobs" at bounding box center [638, 44] width 31 height 7
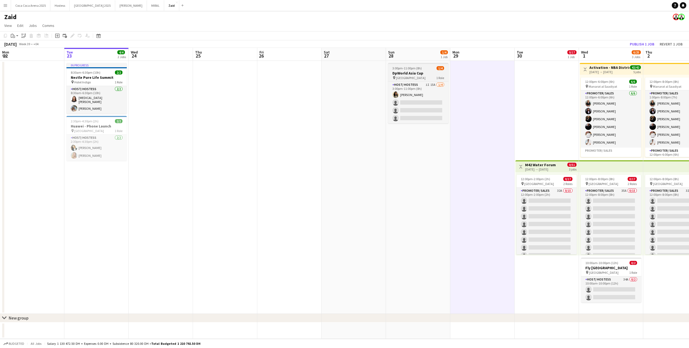
click at [413, 79] on span "[GEOGRAPHIC_DATA]" at bounding box center [411, 78] width 30 height 4
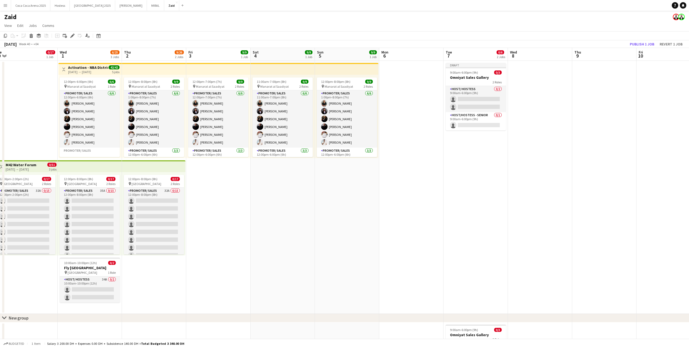
scroll to position [0, 173]
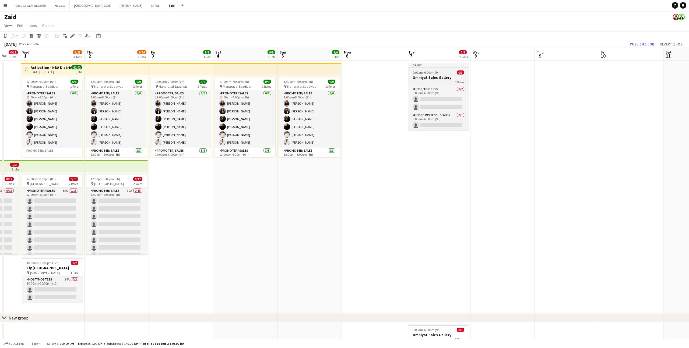
click at [434, 74] on app-job-card "Draft 9:00am-6:00pm (9h) 0/3 Omniyat Sales Gallery 2 Roles Host/ Hostess 0/2 9:…" at bounding box center [438, 97] width 60 height 68
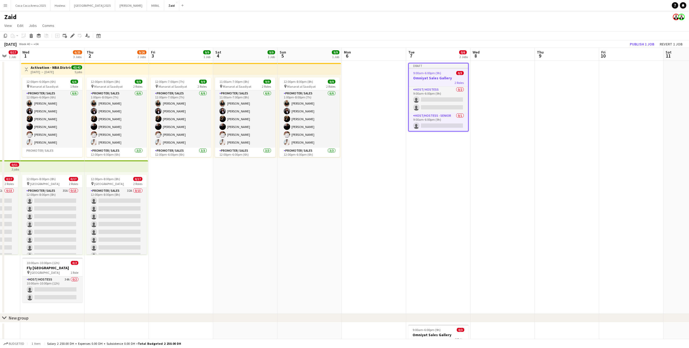
click at [496, 74] on app-date-cell at bounding box center [502, 187] width 64 height 253
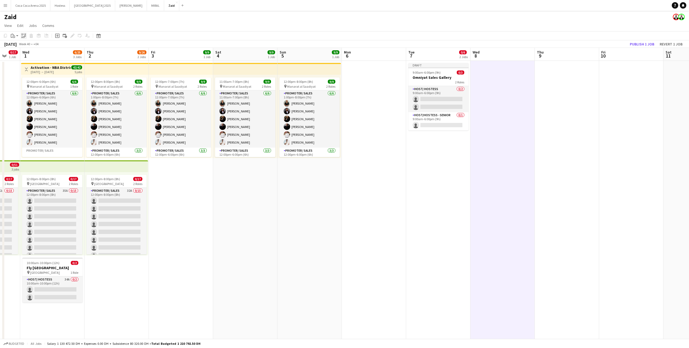
click at [22, 34] on icon "Paste linked Job" at bounding box center [24, 36] width 4 height 4
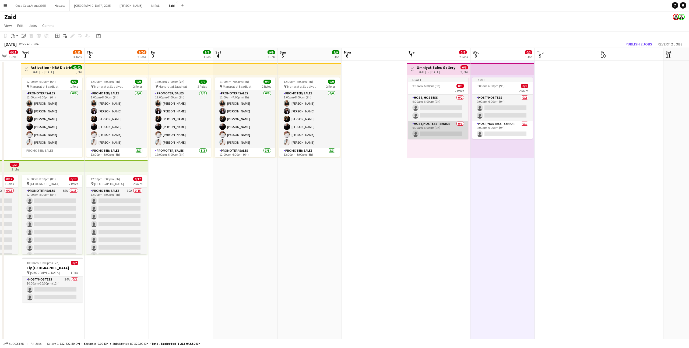
click at [450, 132] on app-card-role "Host/Hostess - Senior 0/1 9:00am-6:00pm (9h) single-neutral-actions" at bounding box center [438, 130] width 60 height 18
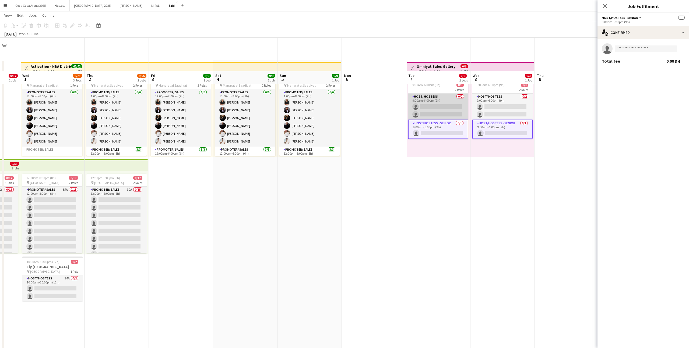
scroll to position [0, 0]
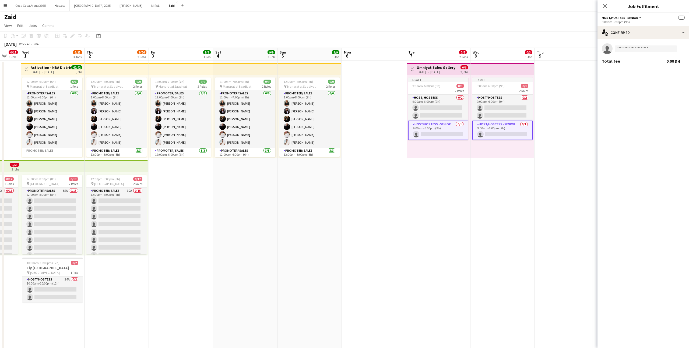
click at [23, 36] on div "Copy Paste Paste Command V Paste with crew Command Shift V Paste linked Job [GE…" at bounding box center [25, 36] width 47 height 6
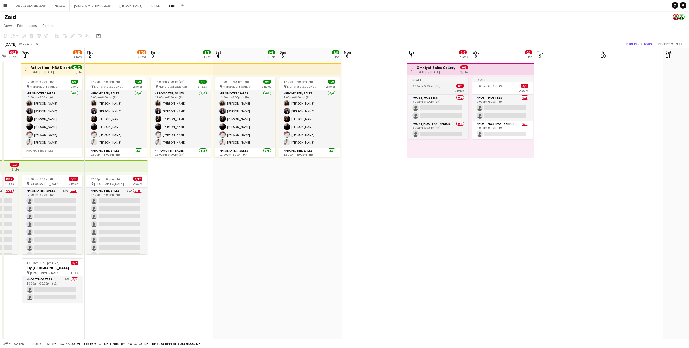
click at [460, 90] on span "2 Roles" at bounding box center [459, 91] width 9 height 4
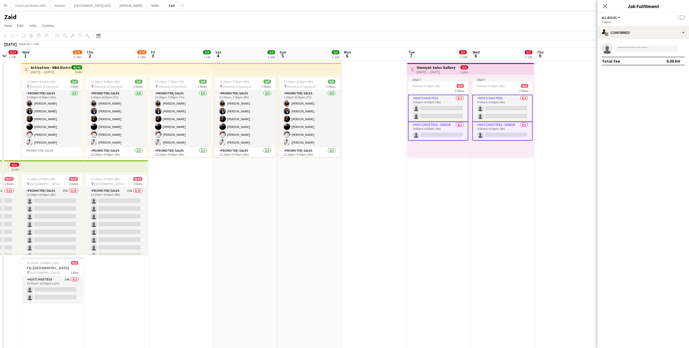
click at [450, 70] on div "[DATE] → [DATE]" at bounding box center [435, 72] width 39 height 4
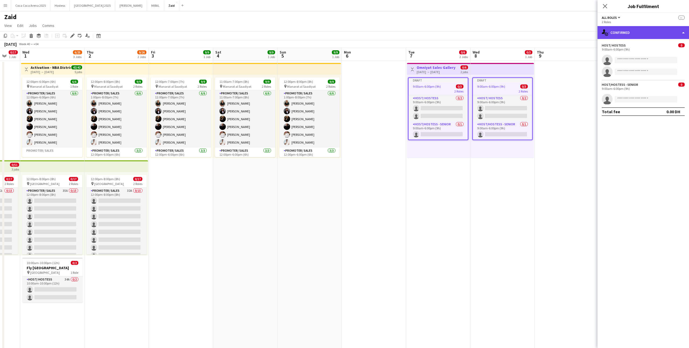
click at [650, 32] on div "single-neutral-actions-check-2 Confirmed" at bounding box center [642, 32] width 91 height 13
click at [654, 57] on div "pen-write Job Details" at bounding box center [660, 56] width 53 height 11
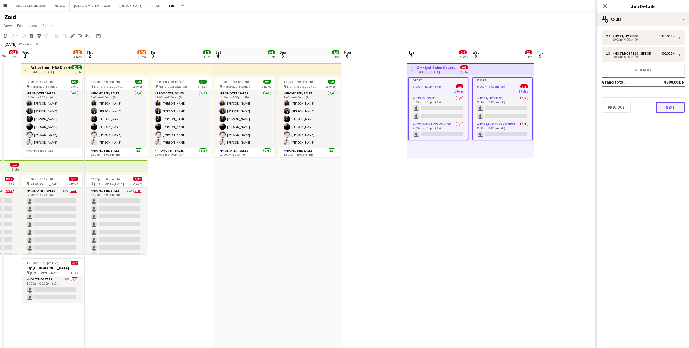
click at [661, 105] on button "Next" at bounding box center [669, 107] width 29 height 11
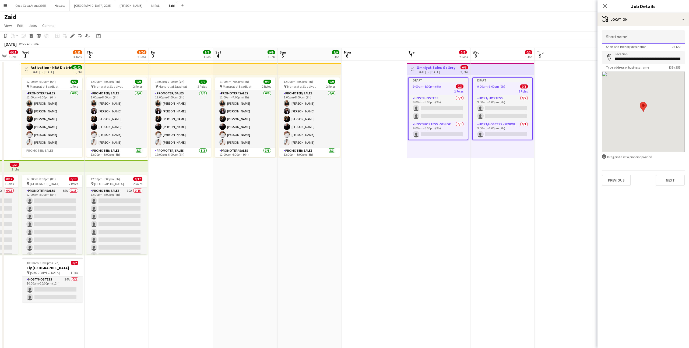
click at [648, 43] on input "Shortname" at bounding box center [642, 36] width 83 height 13
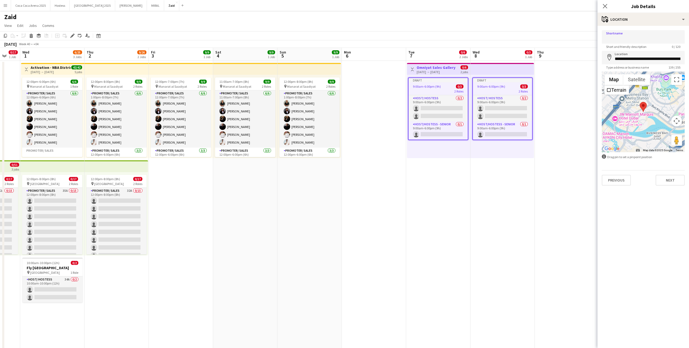
click at [613, 96] on div at bounding box center [642, 112] width 83 height 81
drag, startPoint x: 630, startPoint y: 59, endPoint x: 620, endPoint y: 58, distance: 10.7
click at [620, 58] on input "**********" at bounding box center [642, 57] width 83 height 13
click at [650, 33] on input "Shortname" at bounding box center [642, 36] width 83 height 13
paste input "********"
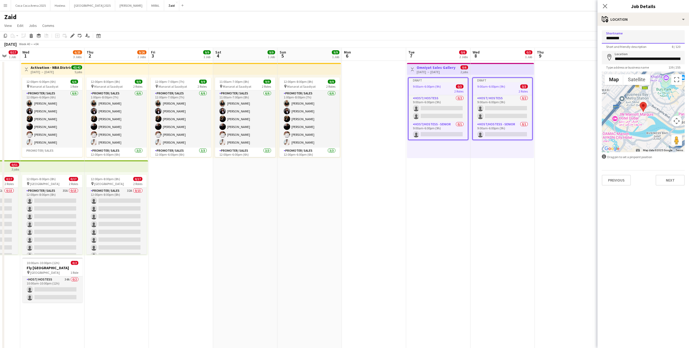
type input "********"
click at [670, 172] on div "Previous Next" at bounding box center [642, 177] width 83 height 15
click at [670, 183] on button "Next" at bounding box center [669, 180] width 29 height 11
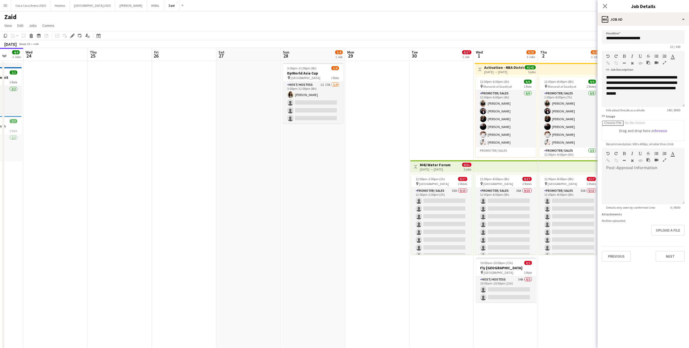
scroll to position [0, 160]
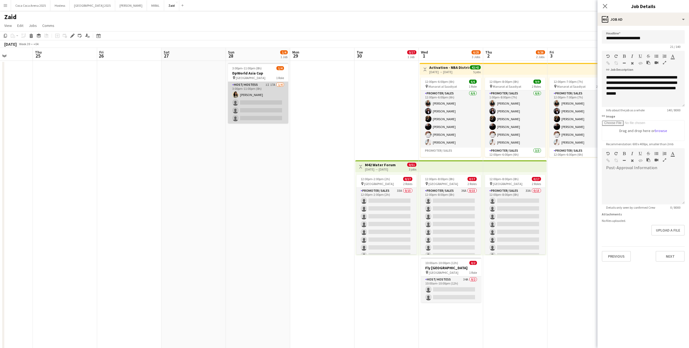
click at [280, 102] on app-card-role "Host/ Hostess 1I 17A [DATE] 3:00pm-11:00pm (8h) [PERSON_NAME] single-neutral-ac…" at bounding box center [258, 103] width 60 height 42
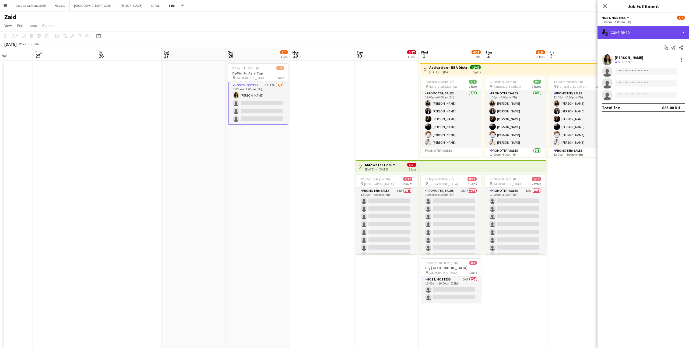
click at [629, 30] on div "single-neutral-actions-check-2 Confirmed" at bounding box center [642, 32] width 91 height 13
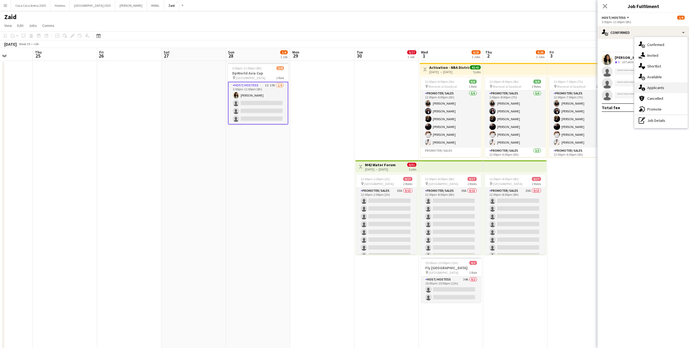
click at [675, 91] on div "single-neutral-actions-information Applicants" at bounding box center [660, 87] width 53 height 11
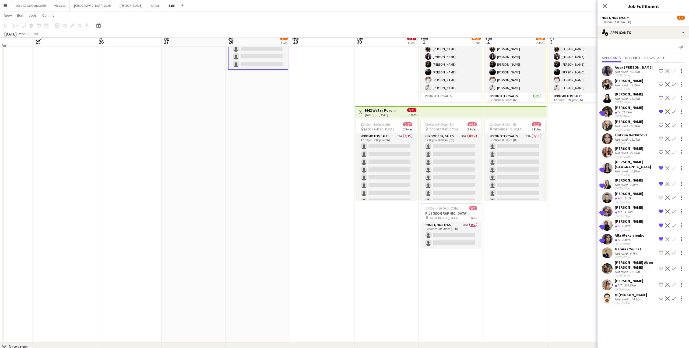
scroll to position [57, 0]
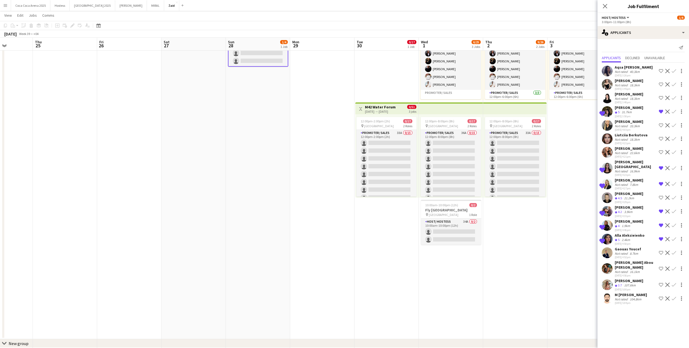
click at [659, 267] on app-icon "Shortlist crew" at bounding box center [660, 269] width 4 height 4
click at [559, 237] on app-date-cell "12:00pm-7:00pm (7h) 9/9 pin Manarat al Saadiyat 2 Roles Promoter/ Sales [DATE] …" at bounding box center [579, 171] width 64 height 336
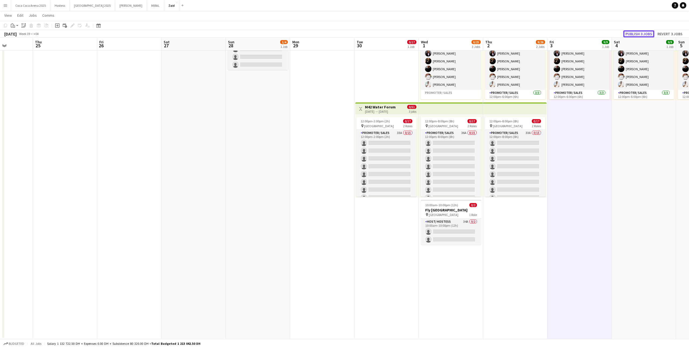
click at [633, 31] on button "Publish 3 jobs" at bounding box center [638, 33] width 31 height 7
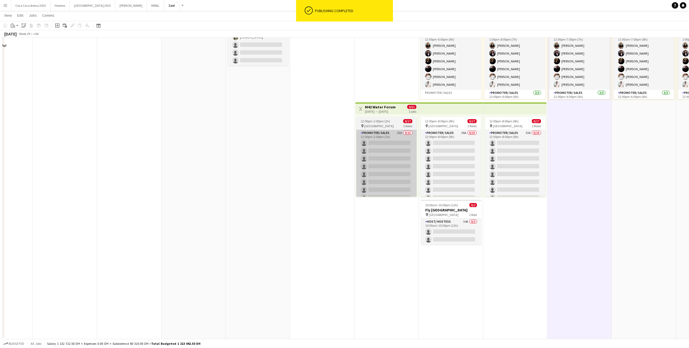
scroll to position [11, 0]
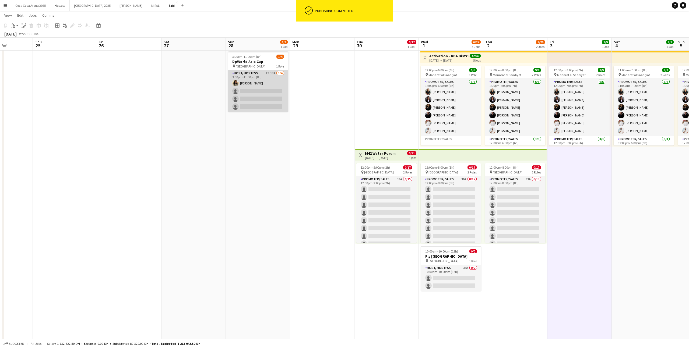
click at [272, 94] on app-card-role "Host/ Hostess 1I 17A [DATE] 3:00pm-11:00pm (8h) [PERSON_NAME] single-neutral-ac…" at bounding box center [258, 91] width 60 height 42
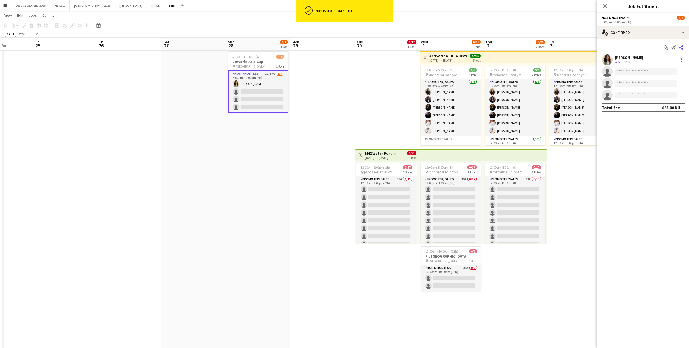
click at [682, 45] on app-icon "Share" at bounding box center [681, 48] width 8 height 8
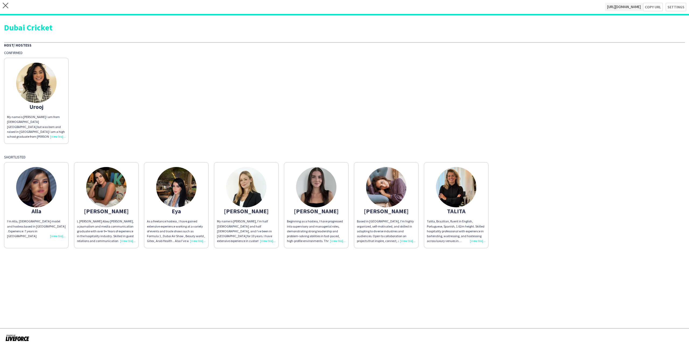
click at [41, 204] on img at bounding box center [36, 187] width 40 height 40
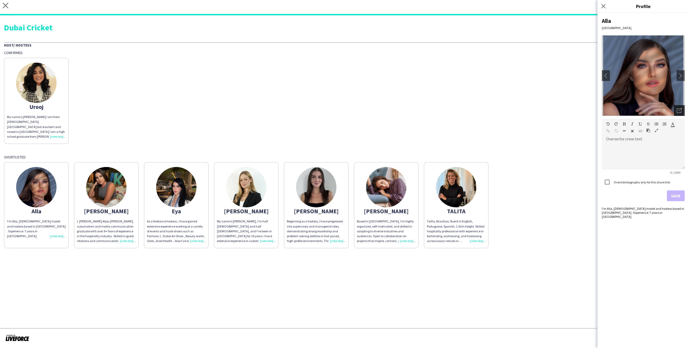
click at [675, 112] on div "Open photos pop-in" at bounding box center [678, 110] width 11 height 11
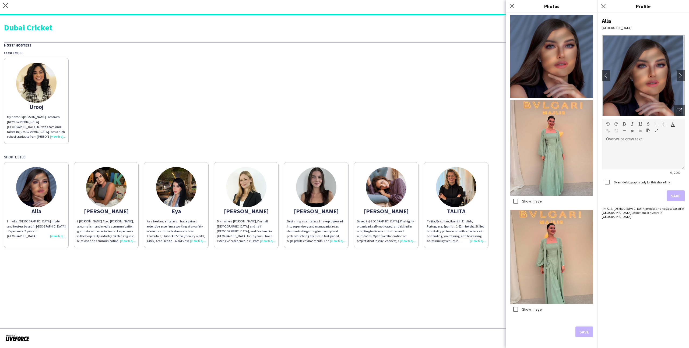
click at [479, 151] on div "Host/ Hostess Confirmed Urooj My name is [PERSON_NAME] I am from [DEMOGRAPHIC_D…" at bounding box center [344, 145] width 680 height 206
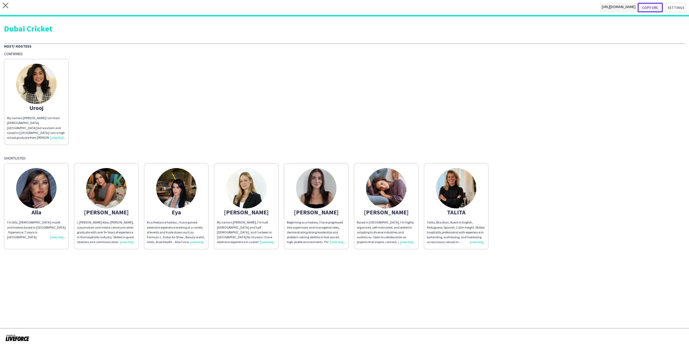
click at [648, 10] on button "Copy url" at bounding box center [649, 8] width 25 height 10
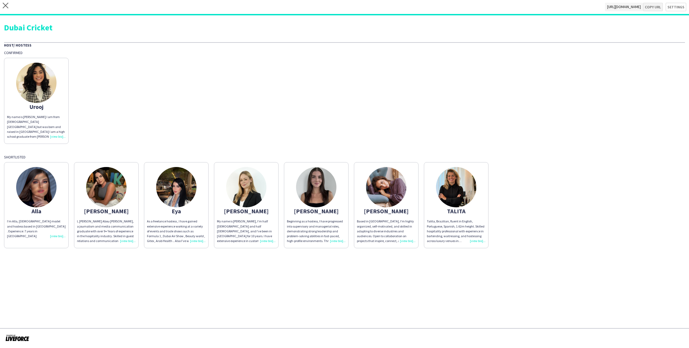
type textarea "**********"
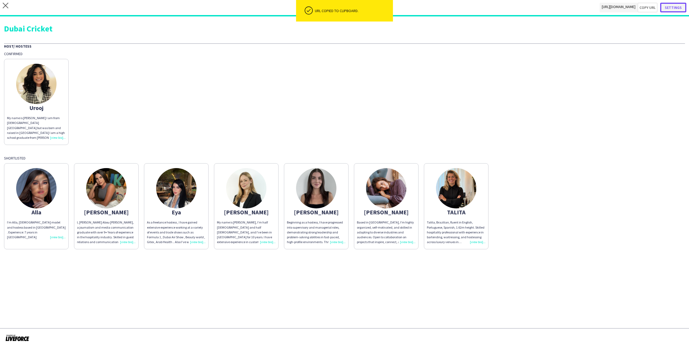
click at [681, 4] on button "Settings" at bounding box center [673, 8] width 26 height 10
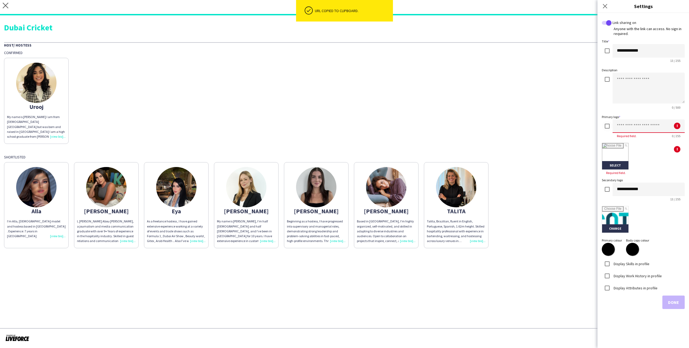
click at [625, 128] on input at bounding box center [648, 125] width 72 height 13
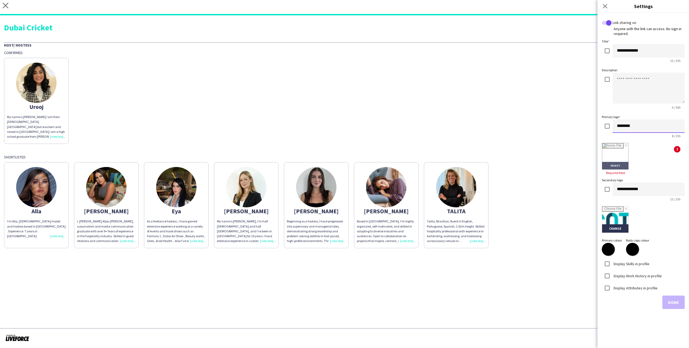
type input "********"
click at [618, 158] on input "file" at bounding box center [615, 156] width 26 height 26
type input "**********"
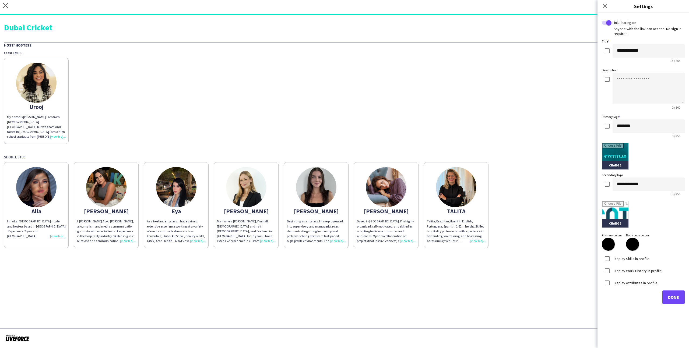
click at [634, 260] on label "Display Skills in profile" at bounding box center [630, 258] width 37 height 5
click at [639, 271] on label "Display Work History in profile" at bounding box center [636, 270] width 49 height 5
click at [641, 284] on label "Display Attributes in profile" at bounding box center [634, 282] width 45 height 5
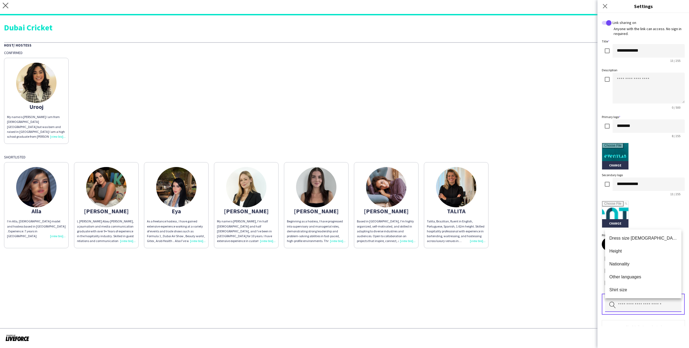
click at [653, 302] on input "text" at bounding box center [643, 305] width 76 height 13
click at [627, 254] on mat-option "Height" at bounding box center [643, 250] width 76 height 13
click at [634, 291] on form "**********" at bounding box center [642, 185] width 83 height 330
click at [634, 301] on input "text" at bounding box center [643, 305] width 76 height 13
click at [625, 250] on span "Nationality" at bounding box center [643, 251] width 68 height 5
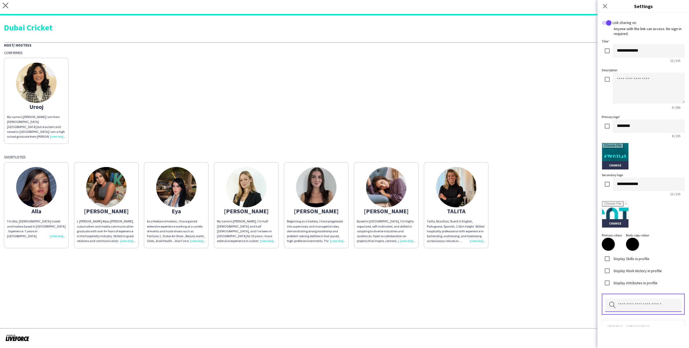
click at [645, 302] on input "text" at bounding box center [643, 305] width 76 height 13
click at [637, 254] on mat-option "Other languages" at bounding box center [643, 250] width 76 height 13
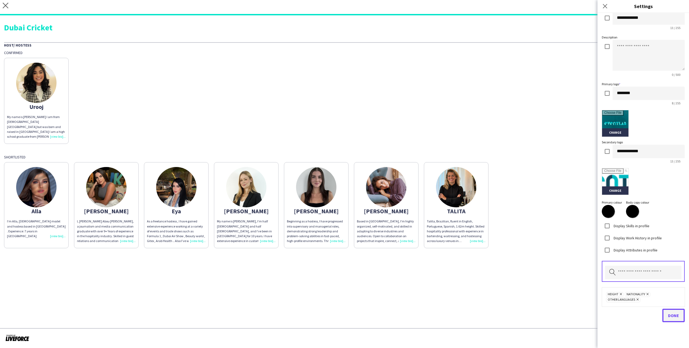
click at [669, 314] on span "Done" at bounding box center [673, 315] width 11 height 5
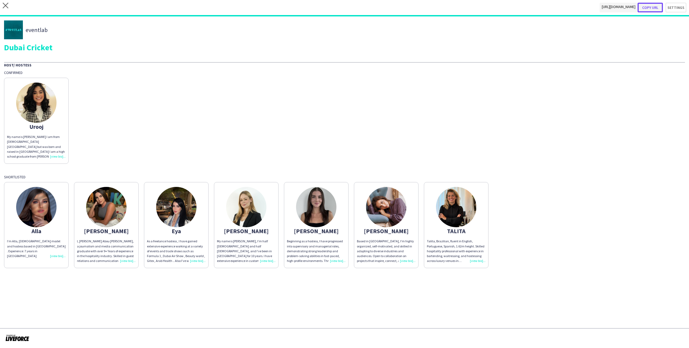
click at [651, 8] on button "Copy url" at bounding box center [649, 8] width 25 height 10
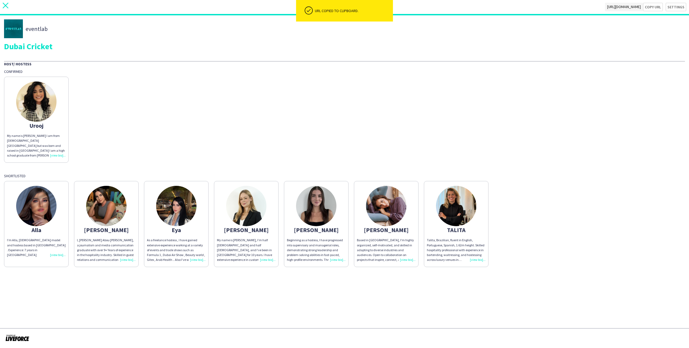
click at [5, 4] on icon "close" at bounding box center [6, 6] width 6 height 6
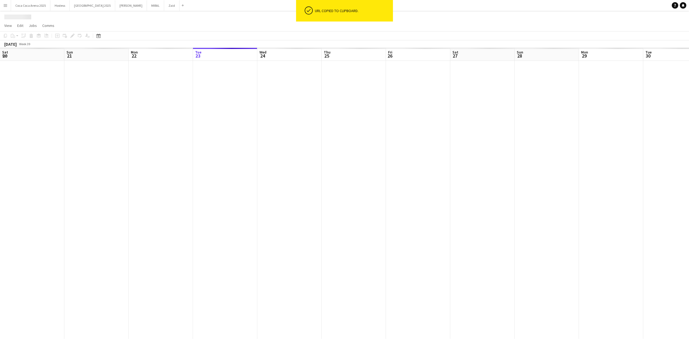
scroll to position [0, 129]
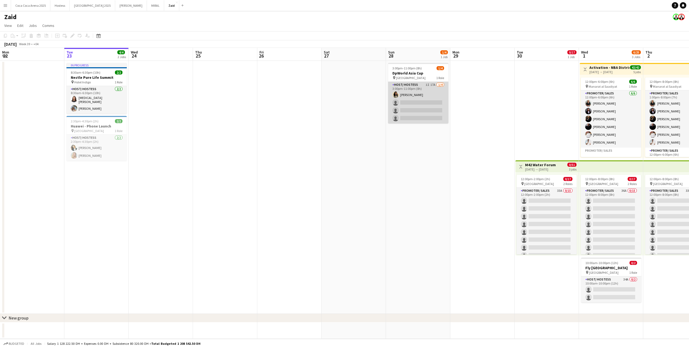
click at [432, 102] on app-card-role "Host/ Hostess 1I 17A [DATE] 3:00pm-11:00pm (8h) [PERSON_NAME] single-neutral-ac…" at bounding box center [418, 103] width 60 height 42
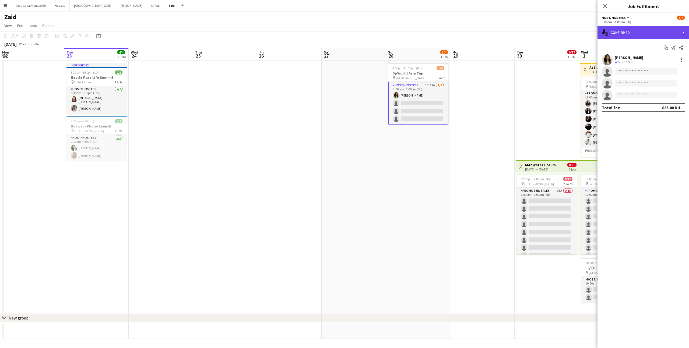
click at [633, 32] on div "single-neutral-actions-check-2 Confirmed" at bounding box center [642, 32] width 91 height 13
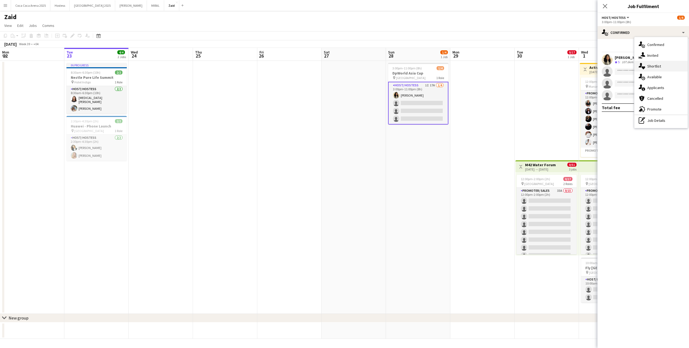
click at [669, 62] on div "single-neutral-actions-heart Shortlist" at bounding box center [660, 66] width 53 height 11
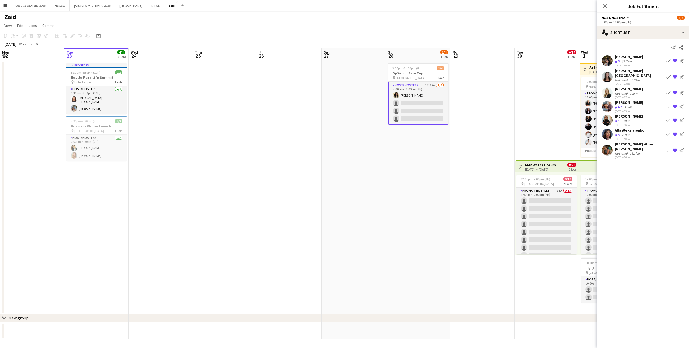
click at [673, 118] on app-icon "{{ spriteTitle }}" at bounding box center [674, 120] width 4 height 4
click at [550, 116] on app-date-cell "Toggle View M42 Water Forum [DATE] → [DATE] 0/51 3 jobs 12:00pm-2:00pm (2h) 0/1…" at bounding box center [546, 187] width 64 height 253
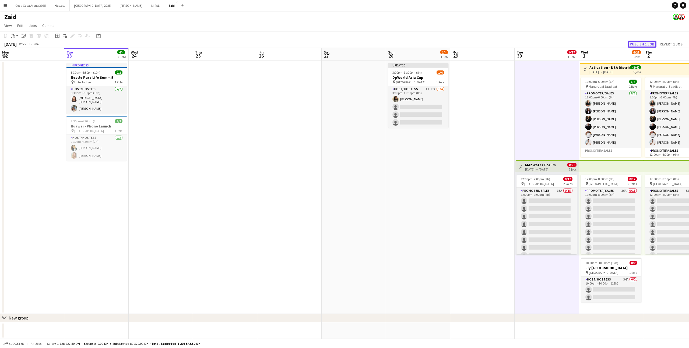
click at [641, 47] on button "Publish 1 job" at bounding box center [641, 44] width 29 height 7
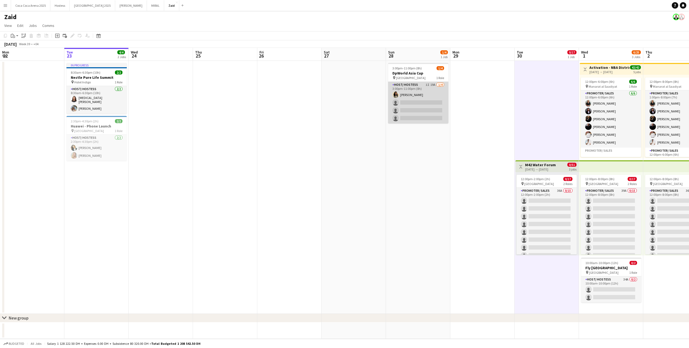
click at [426, 84] on app-card-role "Host/ Hostess 1I 19A [DATE] 3:00pm-11:00pm (8h) [PERSON_NAME] single-neutral-ac…" at bounding box center [418, 103] width 60 height 42
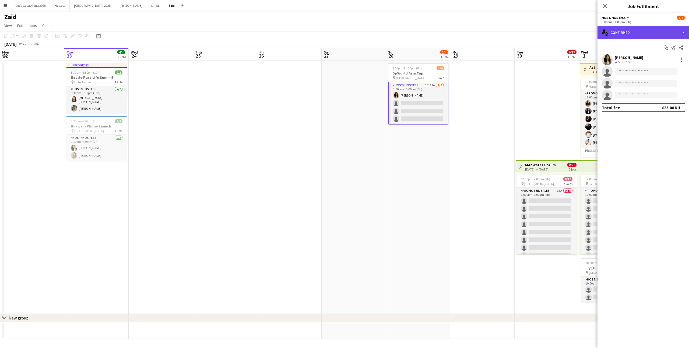
click at [630, 32] on div "single-neutral-actions-check-2 Confirmed" at bounding box center [642, 32] width 91 height 13
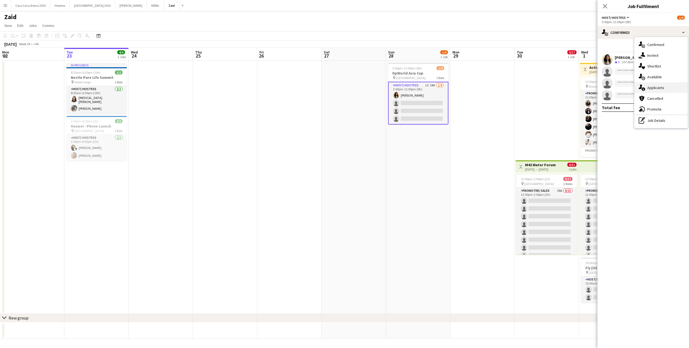
click at [660, 84] on div "single-neutral-actions-information Applicants" at bounding box center [660, 87] width 53 height 11
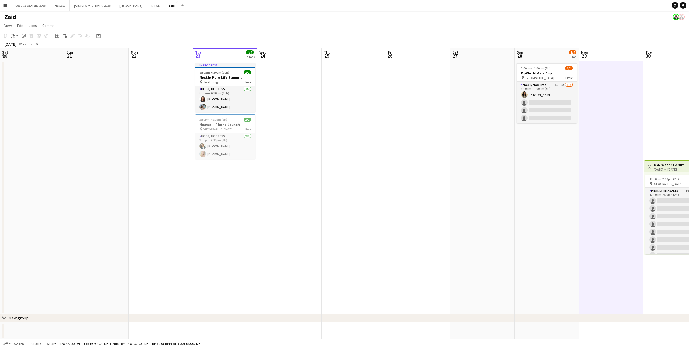
scroll to position [0, 129]
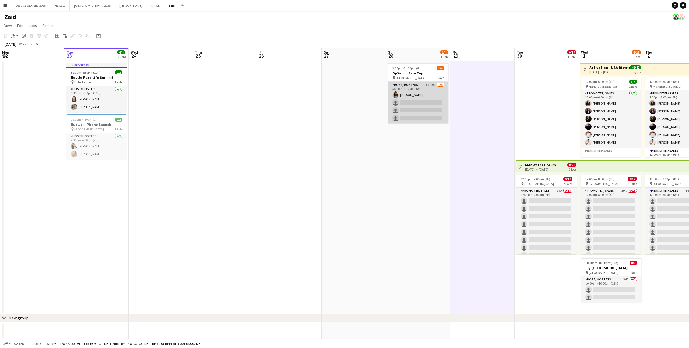
click at [420, 105] on app-card-role "Host/ Hostess 1I 19A 1/4 3:00pm-11:00pm (8h) Urooj Naseem single-neutral-action…" at bounding box center [418, 103] width 60 height 42
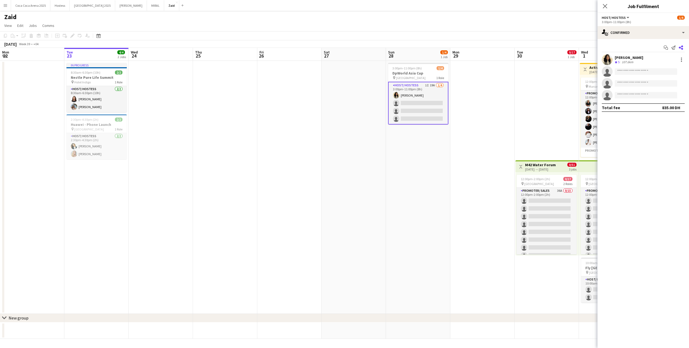
click at [680, 48] on icon at bounding box center [680, 47] width 4 height 4
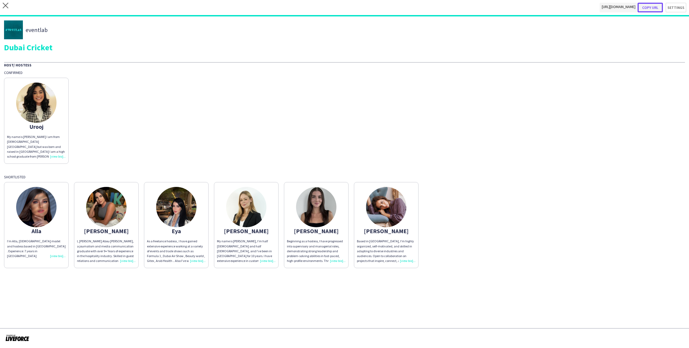
click at [661, 9] on button "Copy url" at bounding box center [649, 8] width 25 height 10
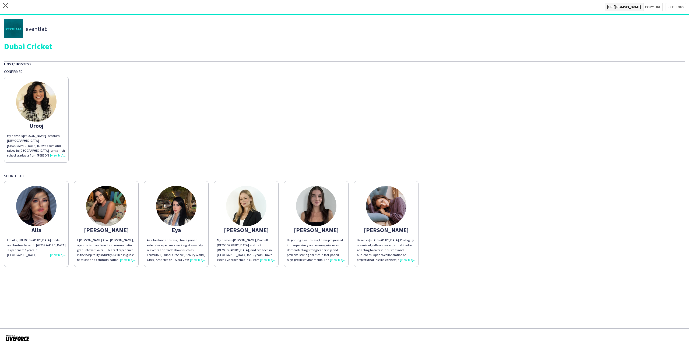
click at [256, 238] on div "My name is [PERSON_NAME], I’m half [DEMOGRAPHIC_DATA] and half [DEMOGRAPHIC_DAT…" at bounding box center [246, 250] width 59 height 24
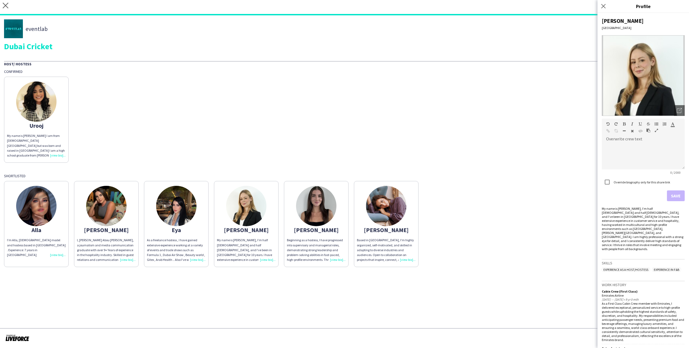
click at [300, 100] on div "Urooj My name is Urooj naseem kalis I am from Pakistan Lahore but was born and …" at bounding box center [344, 118] width 680 height 89
